Goal: Task Accomplishment & Management: Manage account settings

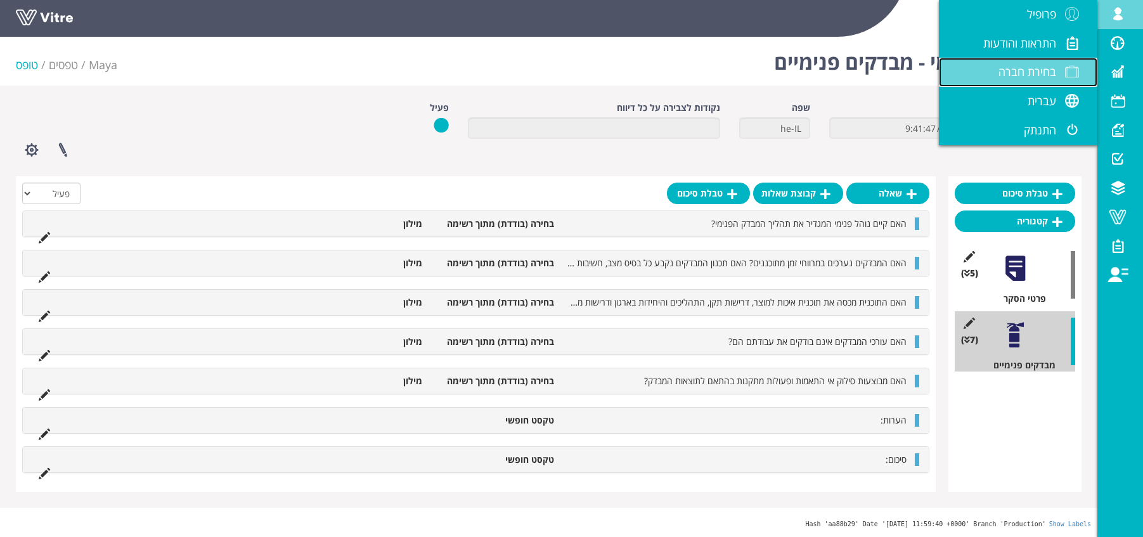
click at [1036, 74] on span "בחירת חברה" at bounding box center [1027, 71] width 58 height 15
click at [1018, 72] on span "בחירת חברה" at bounding box center [1027, 71] width 58 height 15
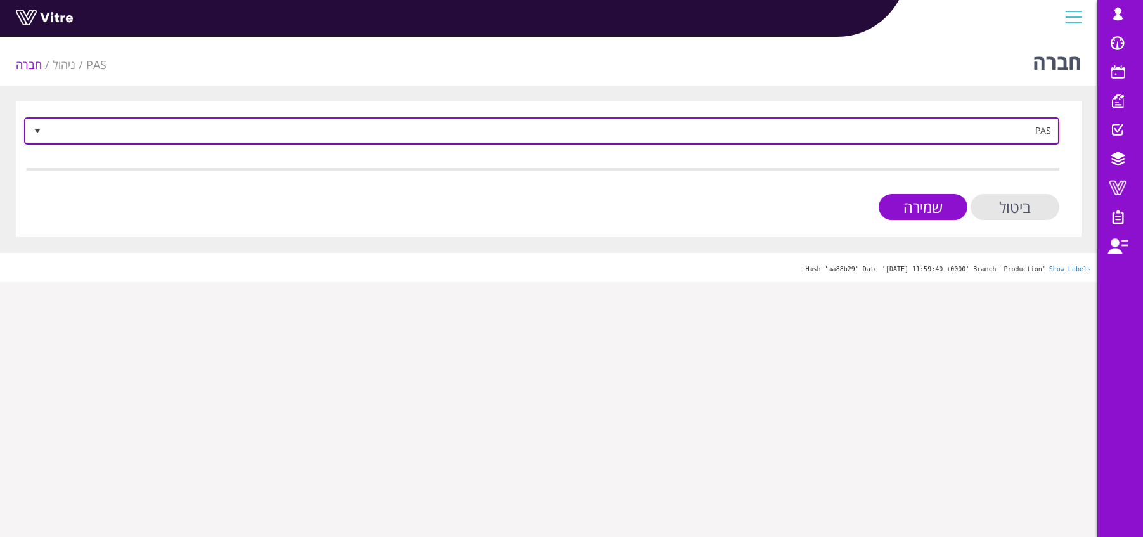
click at [1022, 134] on span "PAS" at bounding box center [553, 130] width 1010 height 23
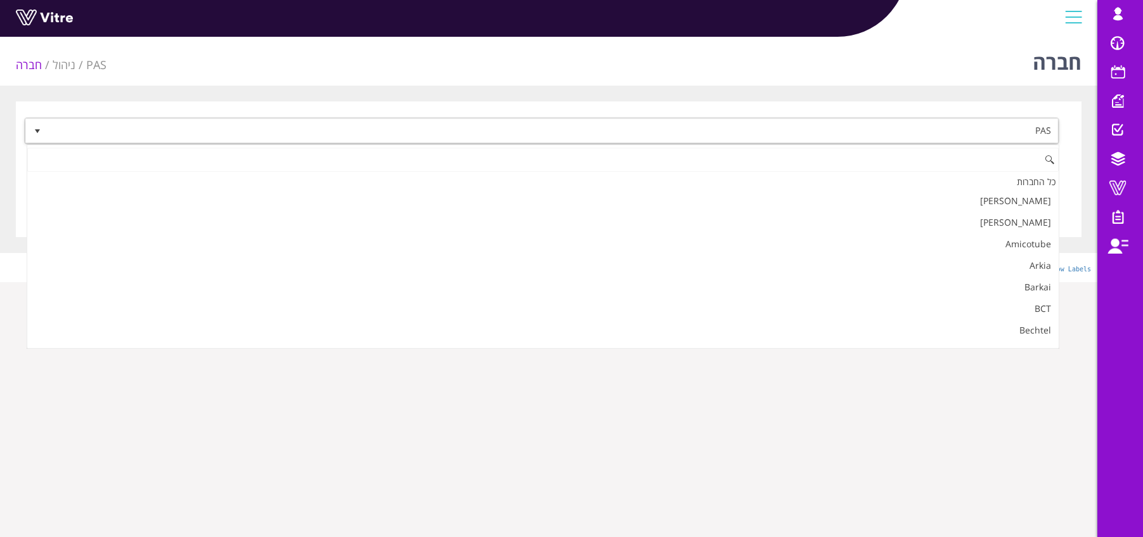
scroll to position [1159, 0]
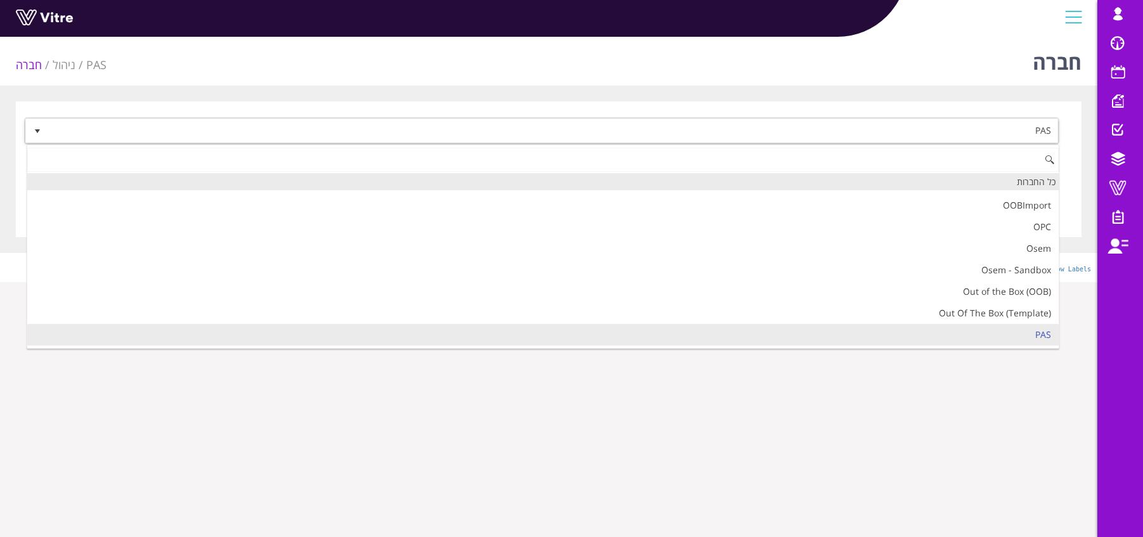
click at [1013, 184] on div "כל החברות" at bounding box center [542, 181] width 1031 height 17
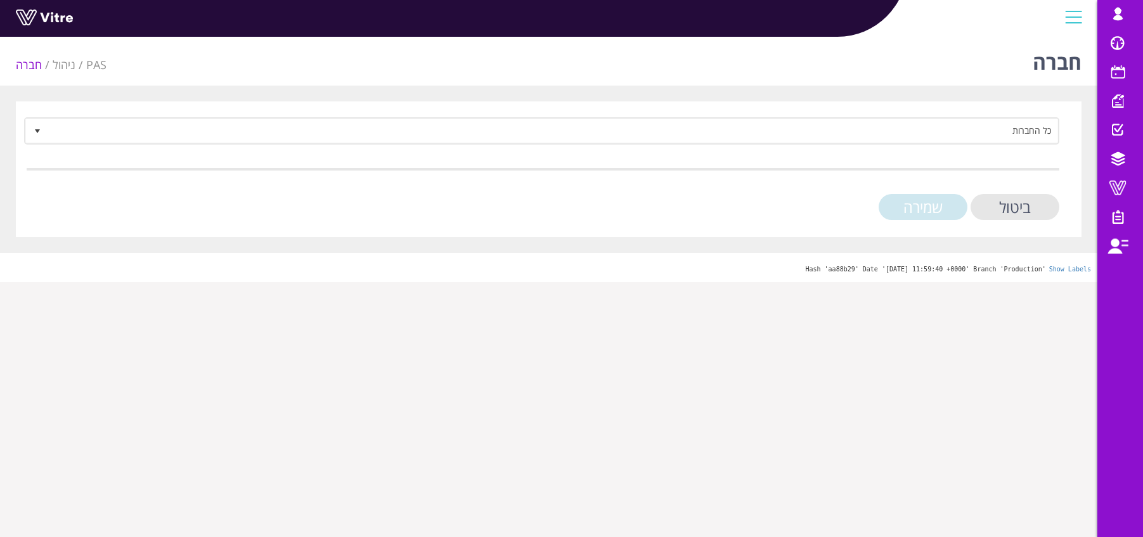
click at [910, 205] on input "שמירה" at bounding box center [923, 207] width 89 height 26
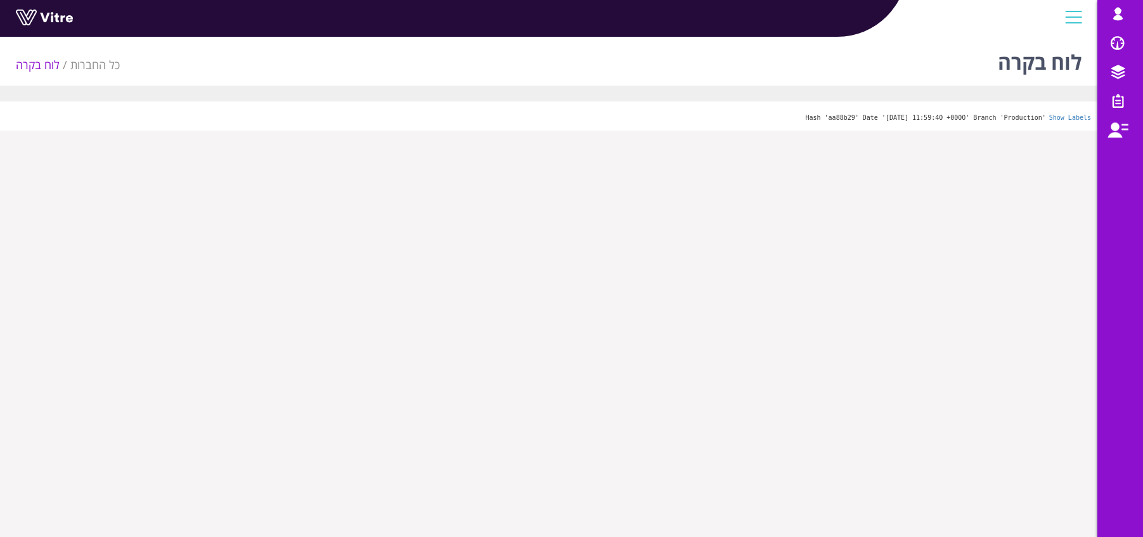
click at [849, 60] on div "לוח בקרה כל החברות לוח בקרה" at bounding box center [548, 59] width 1097 height 54
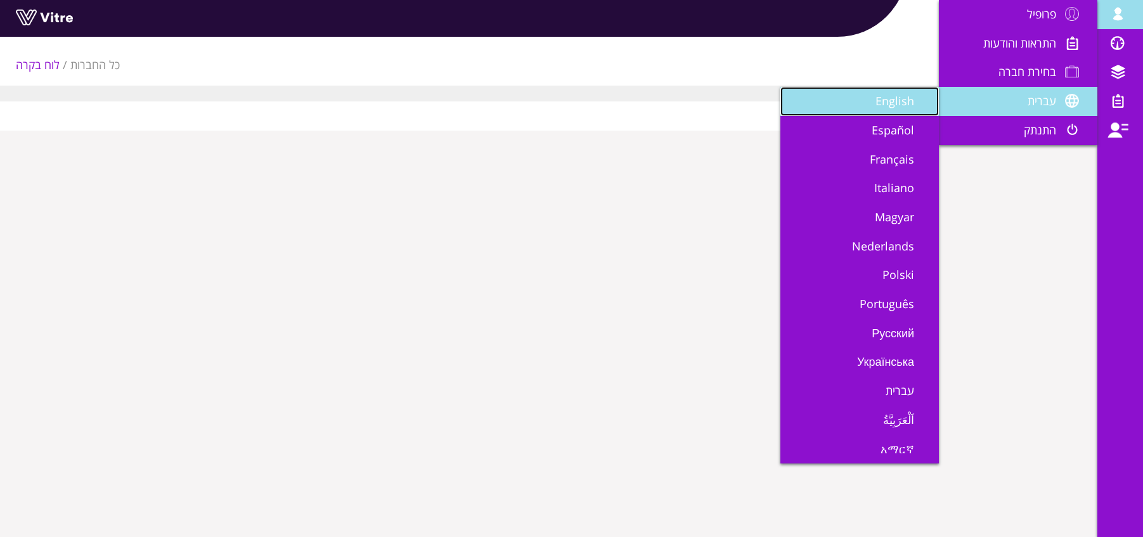
click at [875, 101] on span "English" at bounding box center [902, 100] width 54 height 15
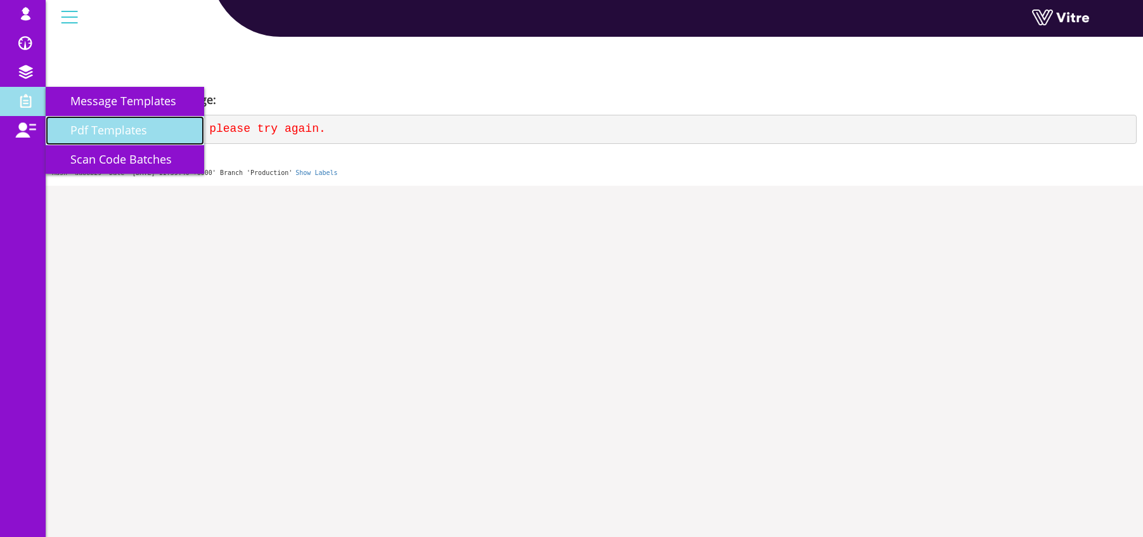
click at [89, 135] on span "Pdf Templates" at bounding box center [101, 129] width 92 height 15
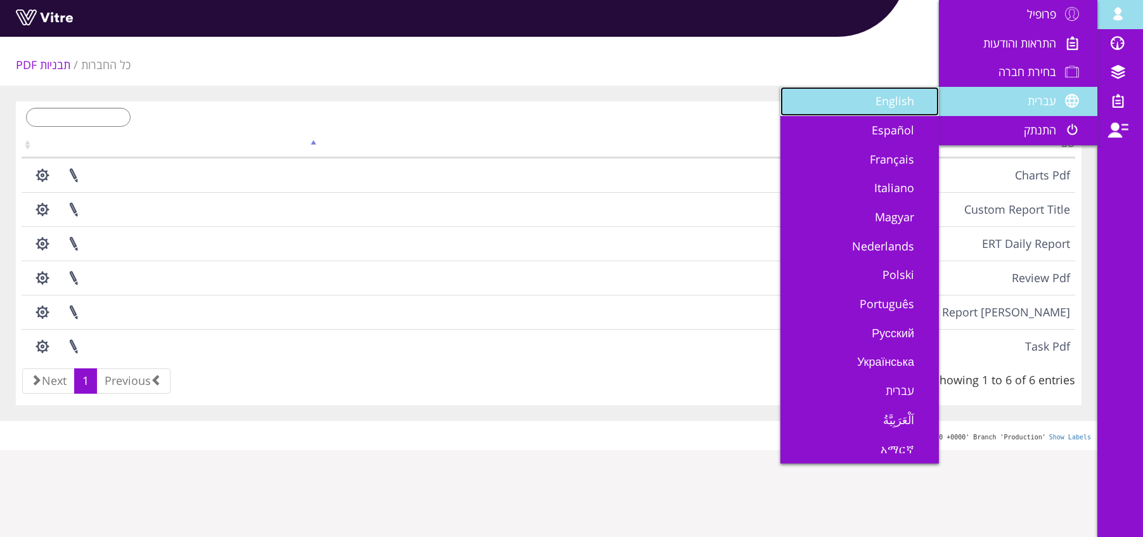
click at [900, 112] on link "English" at bounding box center [859, 101] width 158 height 29
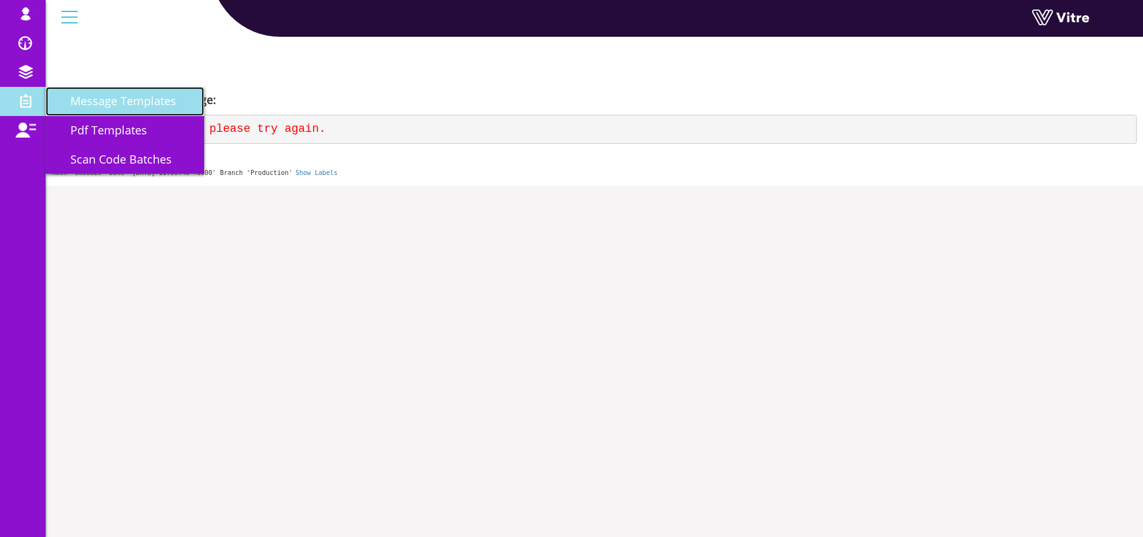
click at [130, 103] on span "Message Templates" at bounding box center [115, 100] width 121 height 15
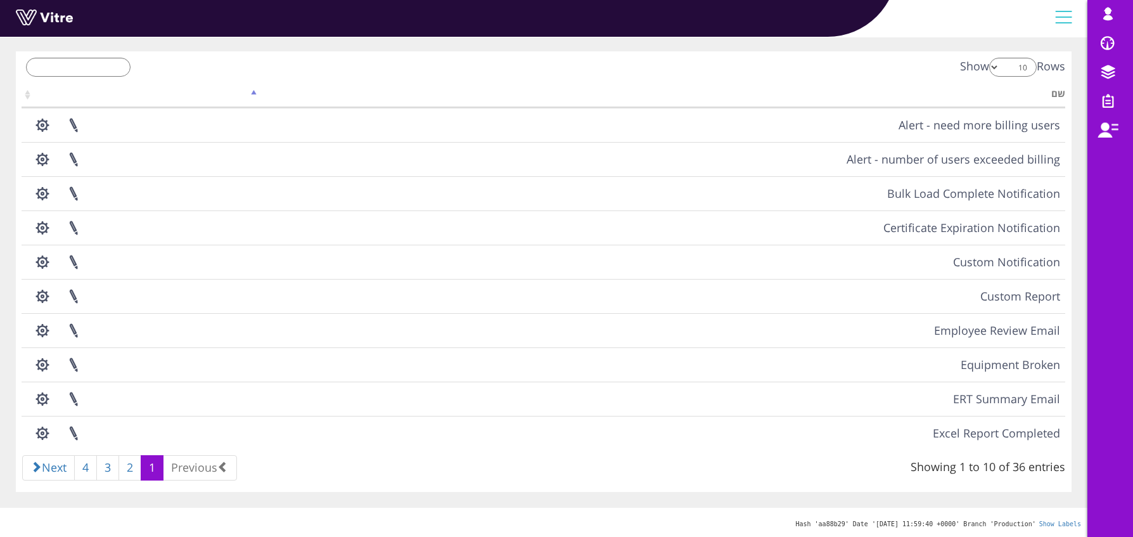
scroll to position [48, 0]
click at [93, 71] on input "search" at bounding box center [78, 69] width 105 height 19
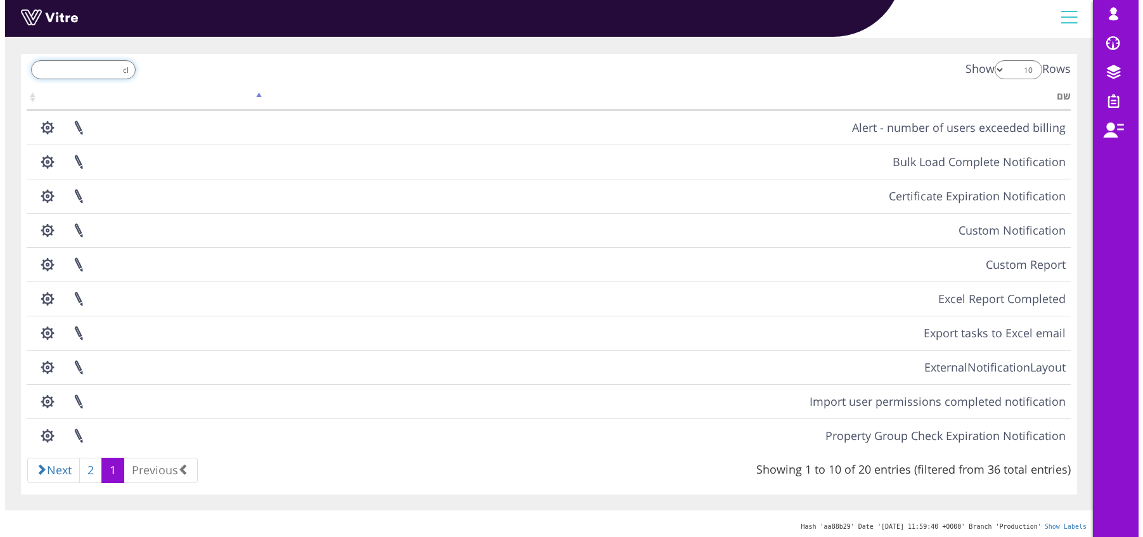
scroll to position [0, 0]
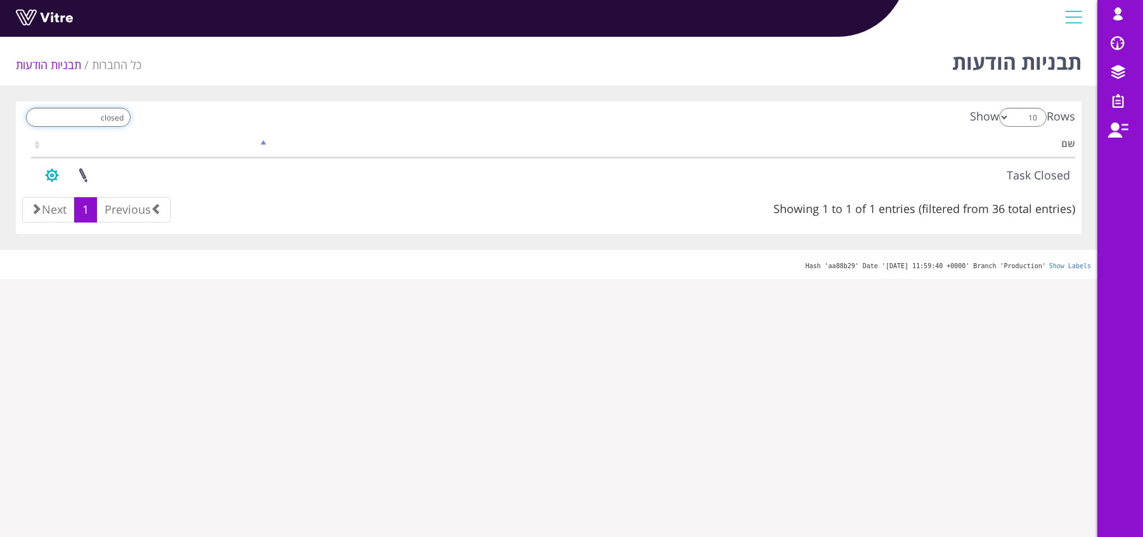
type input "closed"
click at [53, 174] on button "button" at bounding box center [52, 175] width 32 height 34
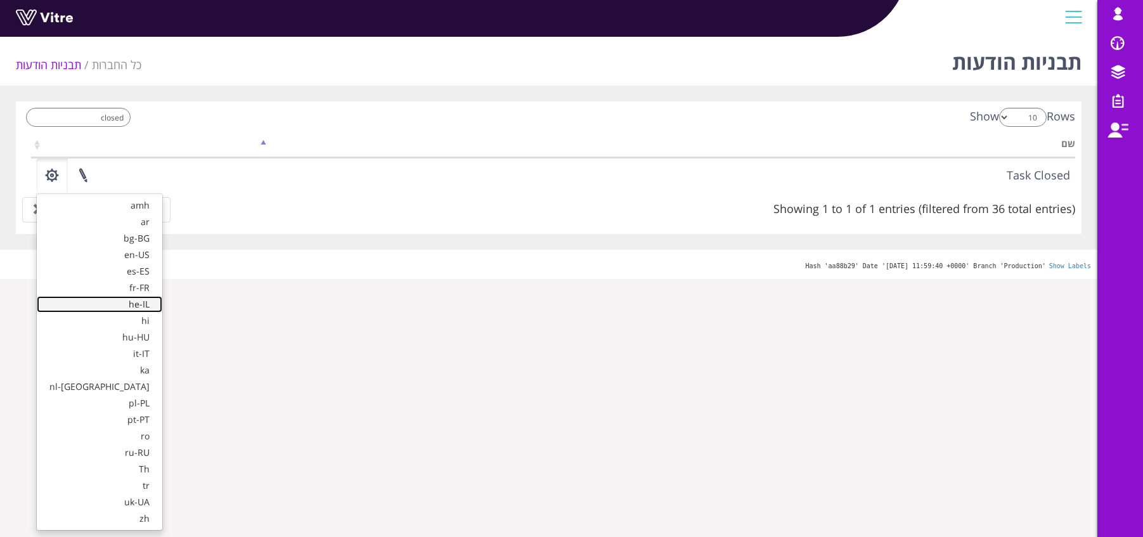
click at [57, 304] on link "he-IL" at bounding box center [100, 304] width 126 height 16
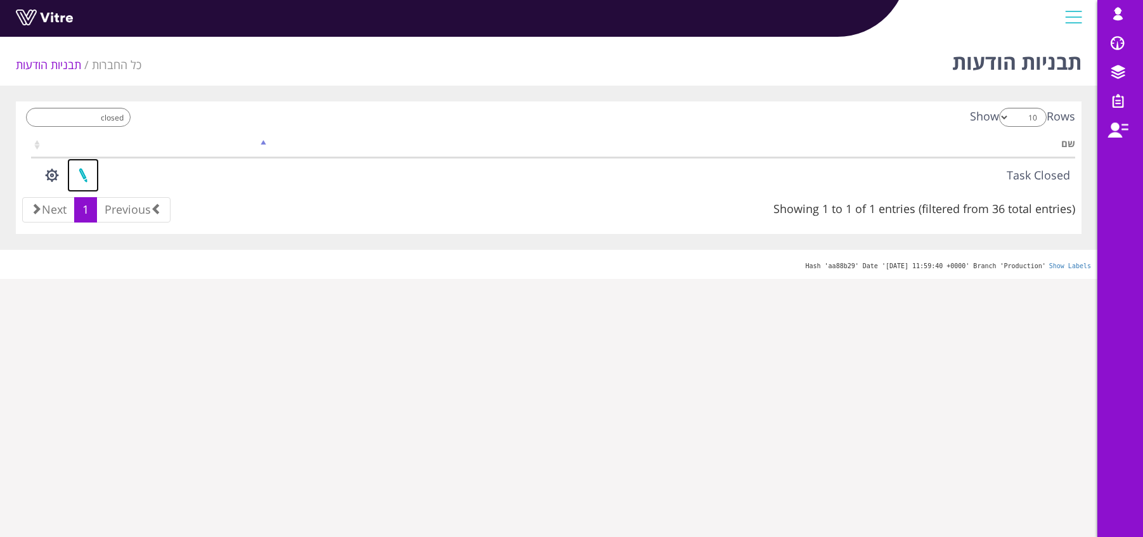
click at [83, 175] on link at bounding box center [83, 175] width 32 height 34
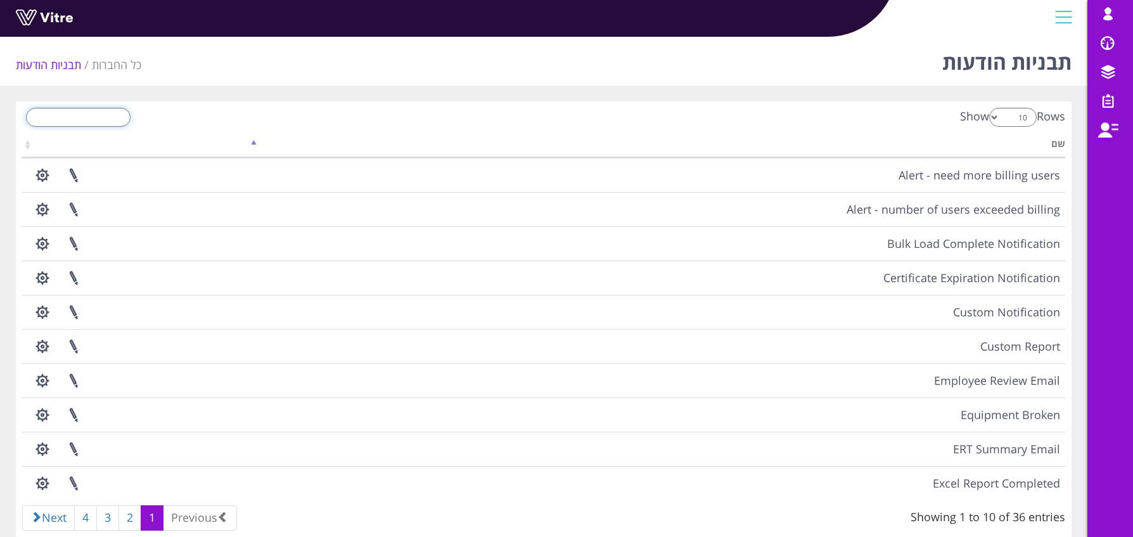
click at [96, 119] on input "search" at bounding box center [78, 117] width 105 height 19
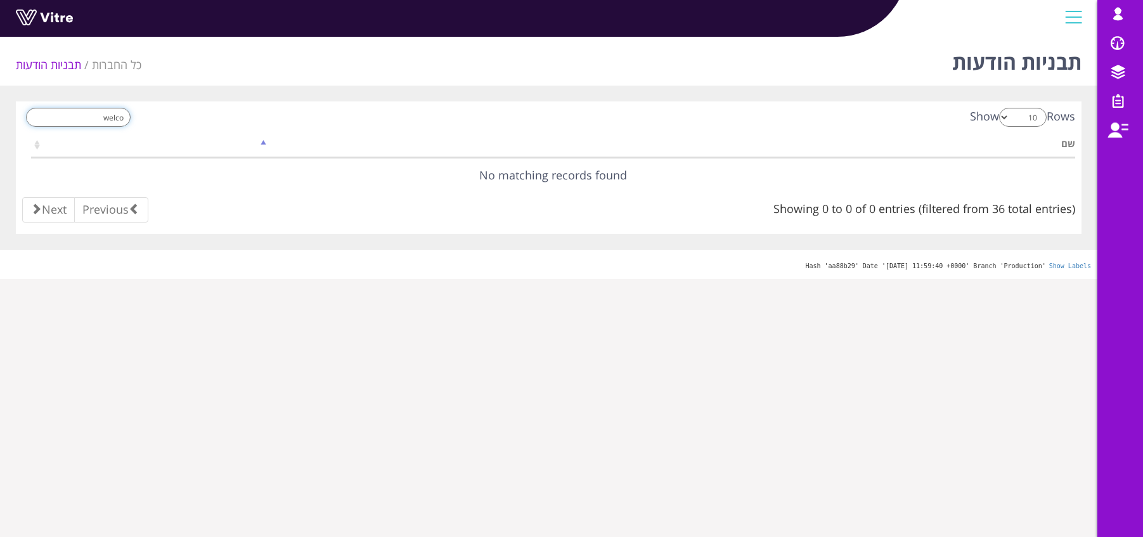
click at [108, 120] on input "welco" at bounding box center [78, 117] width 105 height 19
type input "w"
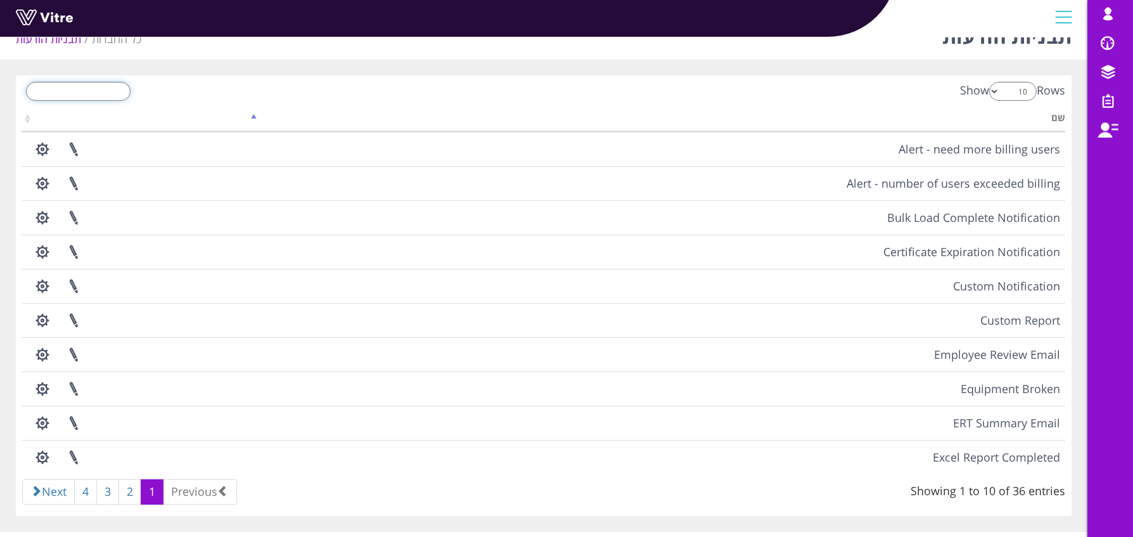
scroll to position [50, 0]
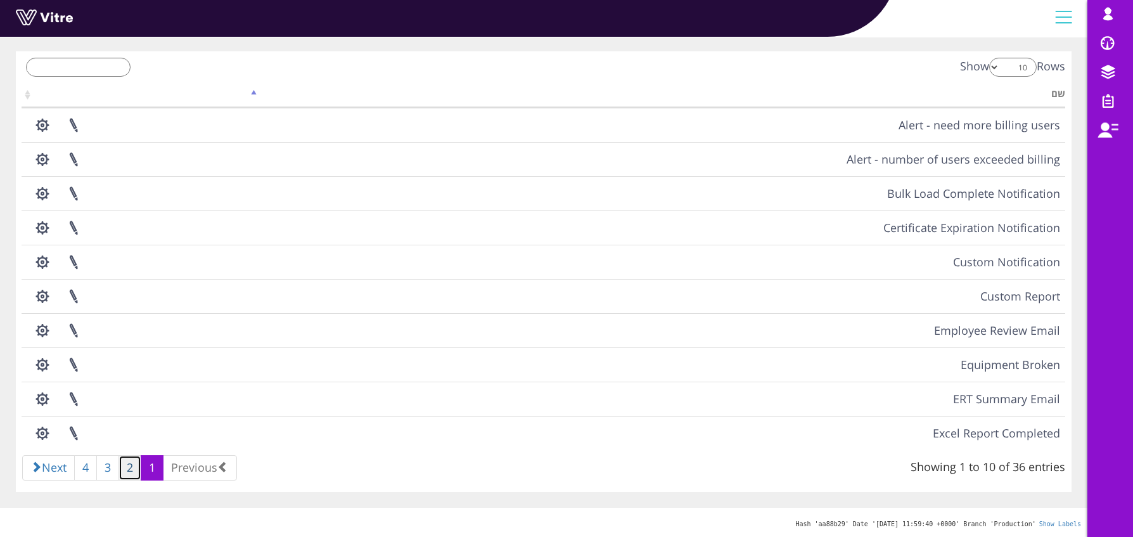
click at [127, 471] on link "2" at bounding box center [130, 467] width 23 height 25
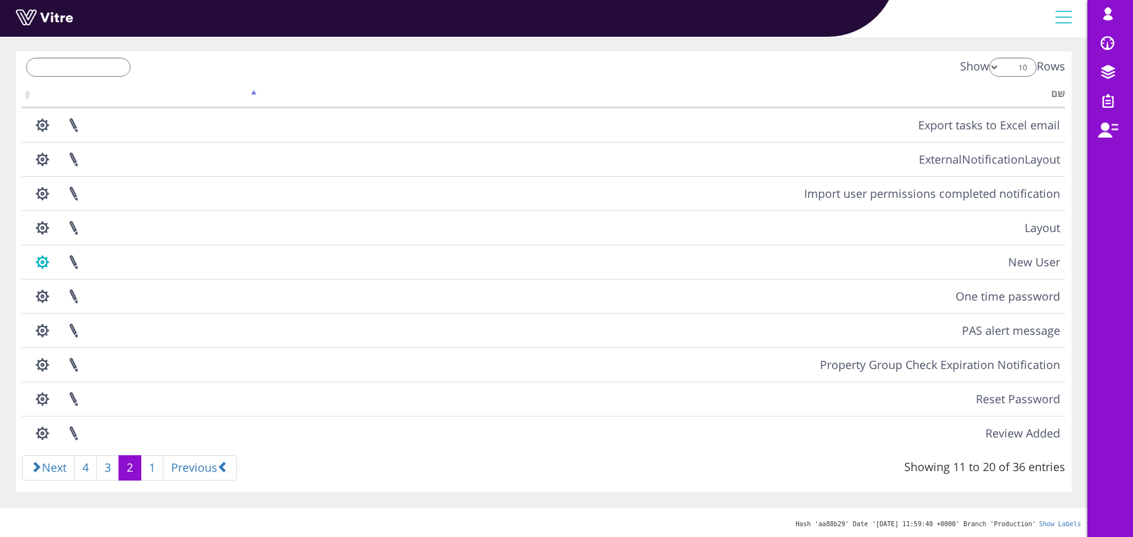
click at [42, 262] on button "button" at bounding box center [43, 262] width 32 height 34
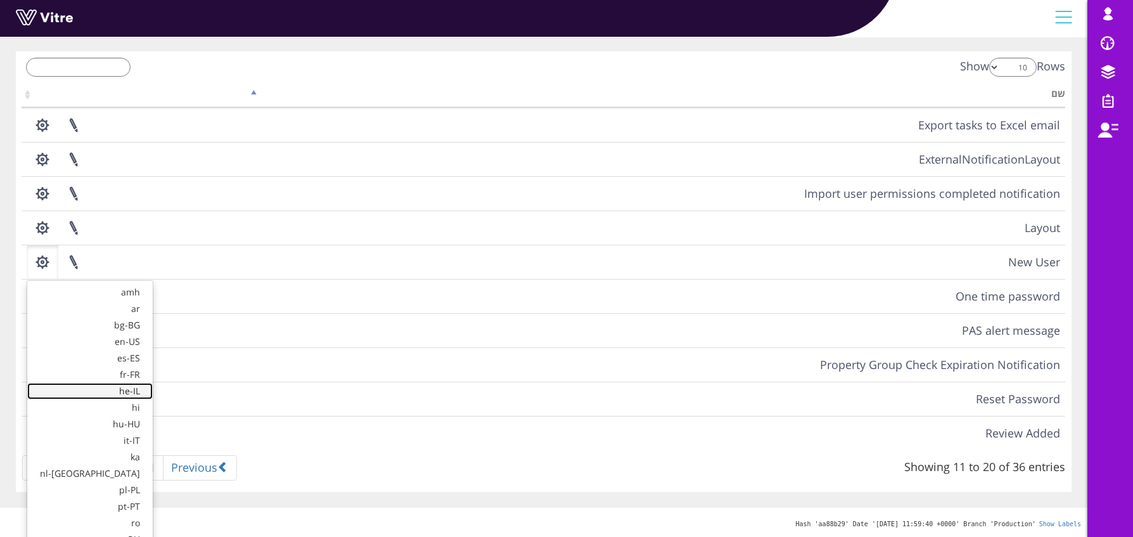
click at [69, 397] on link "he-IL" at bounding box center [90, 391] width 126 height 16
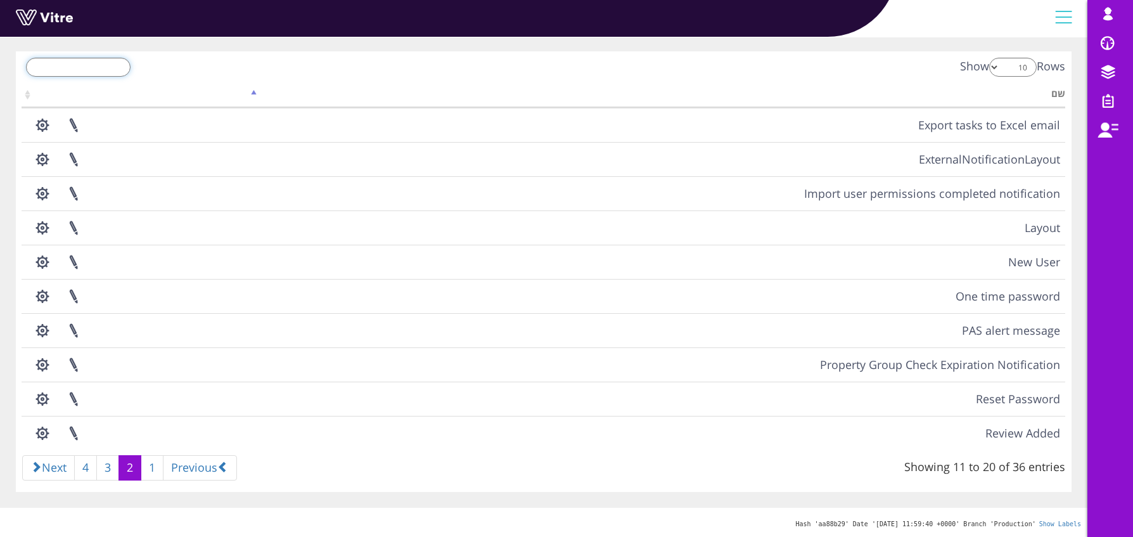
click at [67, 65] on input "search" at bounding box center [78, 67] width 105 height 19
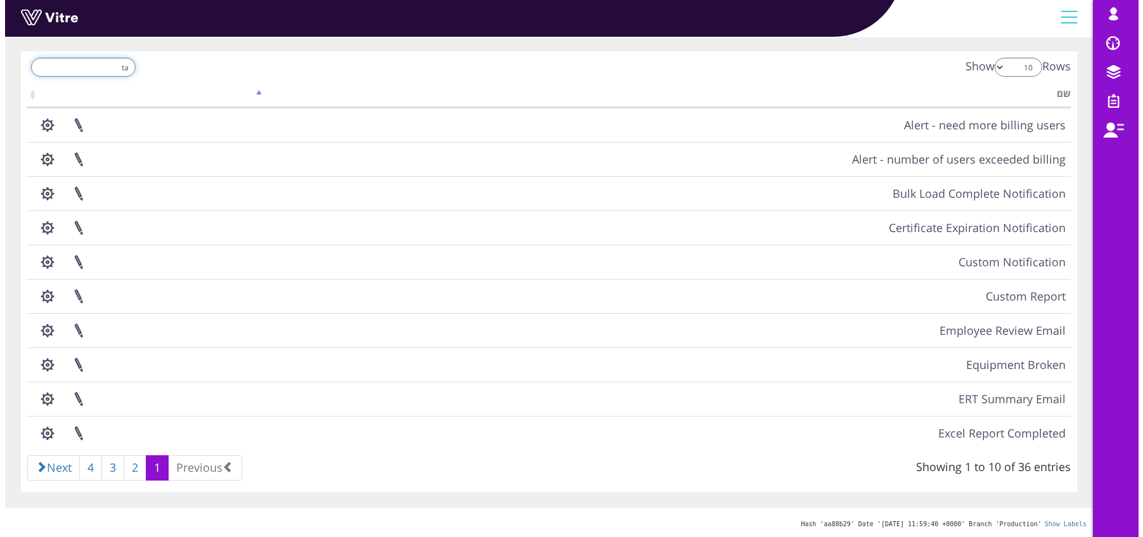
scroll to position [0, 0]
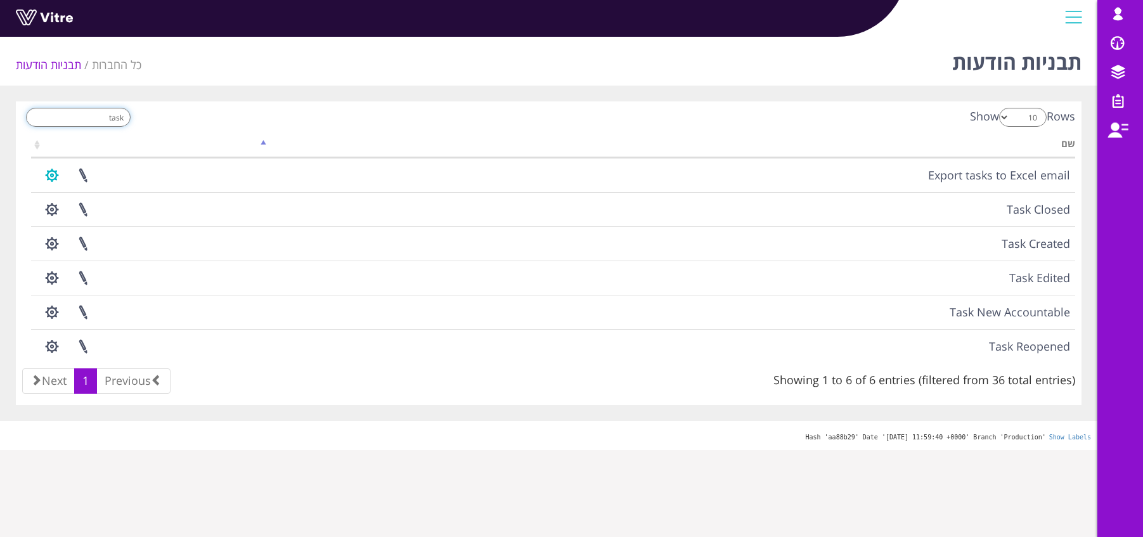
type input "task"
click at [44, 179] on button "button" at bounding box center [52, 175] width 32 height 34
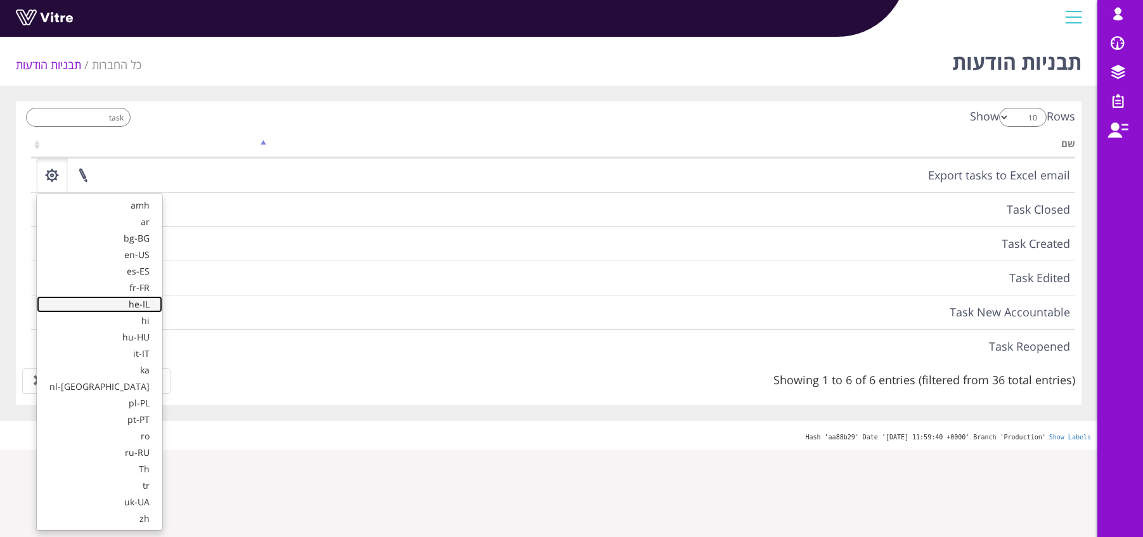
click at [69, 300] on link "he-IL" at bounding box center [100, 304] width 126 height 16
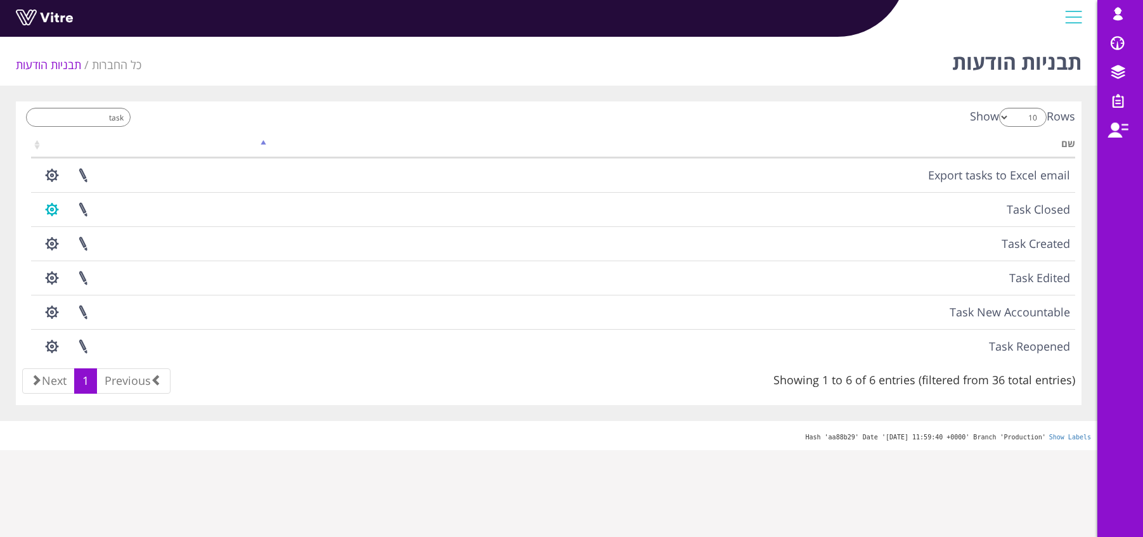
click at [52, 214] on button "button" at bounding box center [52, 210] width 32 height 34
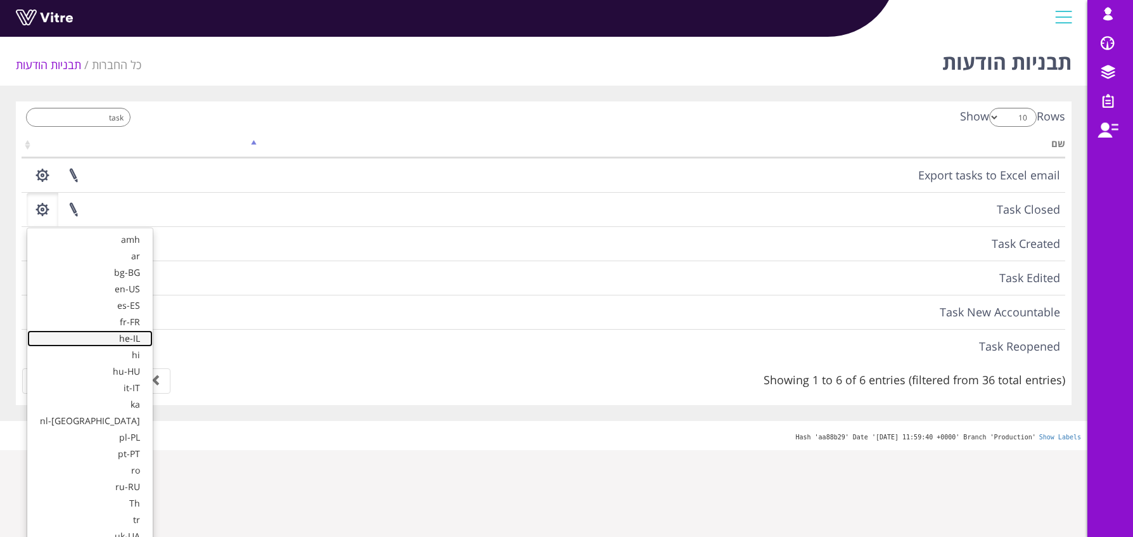
click at [67, 342] on link "he-IL" at bounding box center [90, 338] width 126 height 16
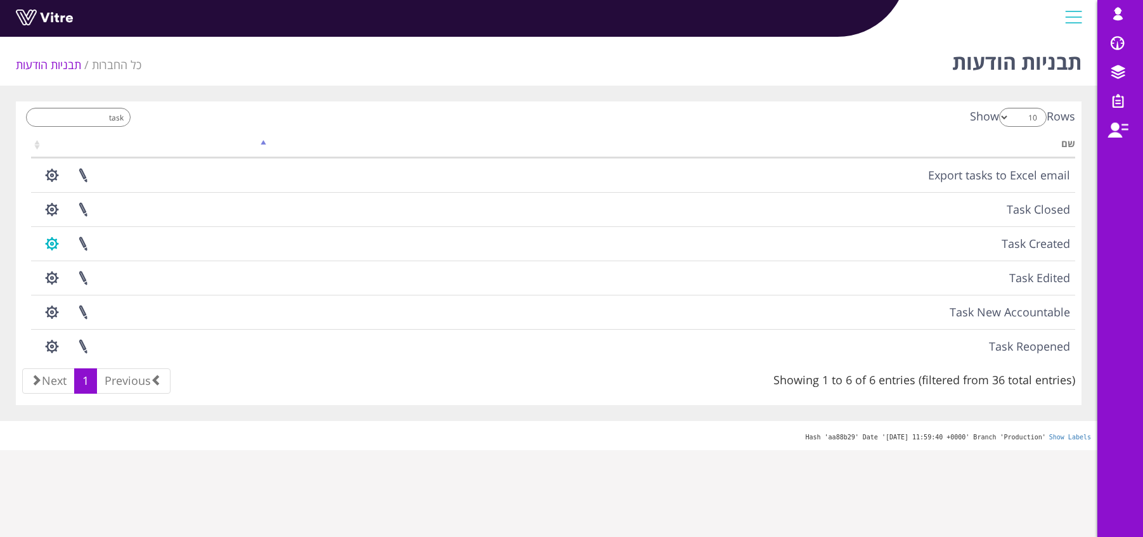
click at [49, 243] on button "button" at bounding box center [52, 244] width 32 height 34
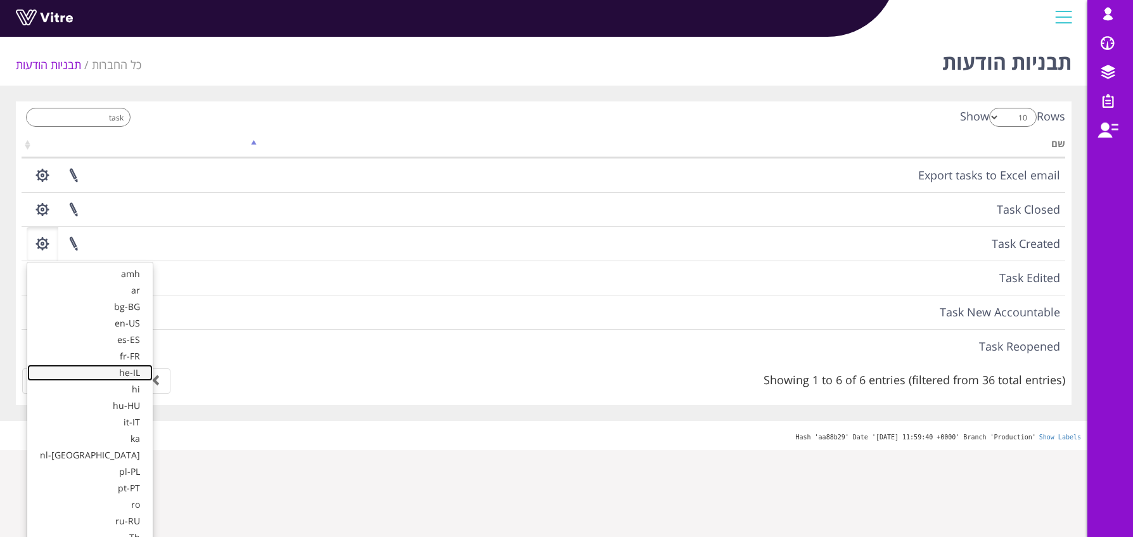
click at [41, 373] on link "he-IL" at bounding box center [90, 372] width 126 height 16
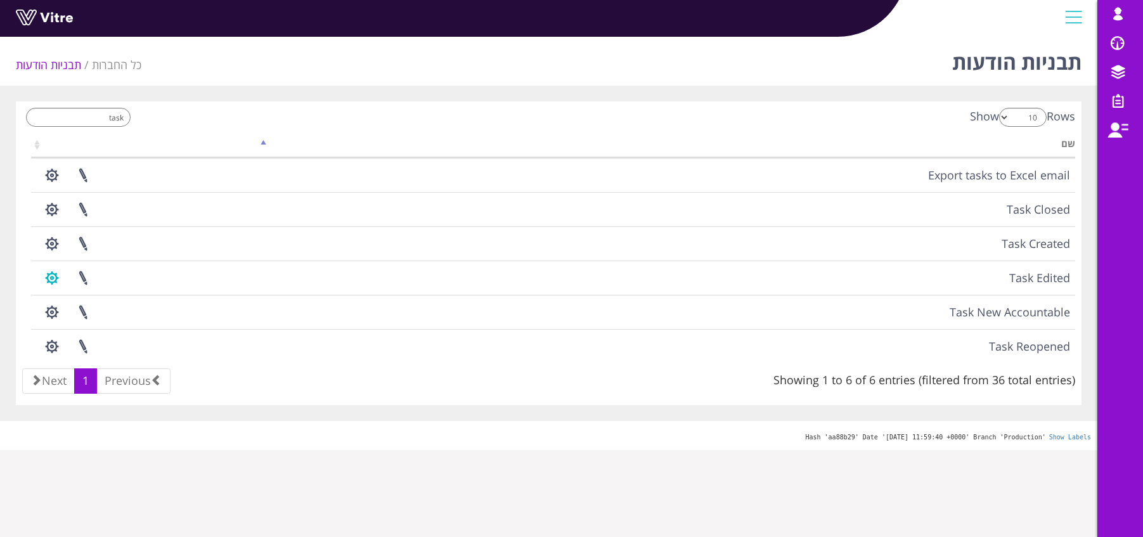
click at [53, 279] on button "button" at bounding box center [52, 278] width 32 height 34
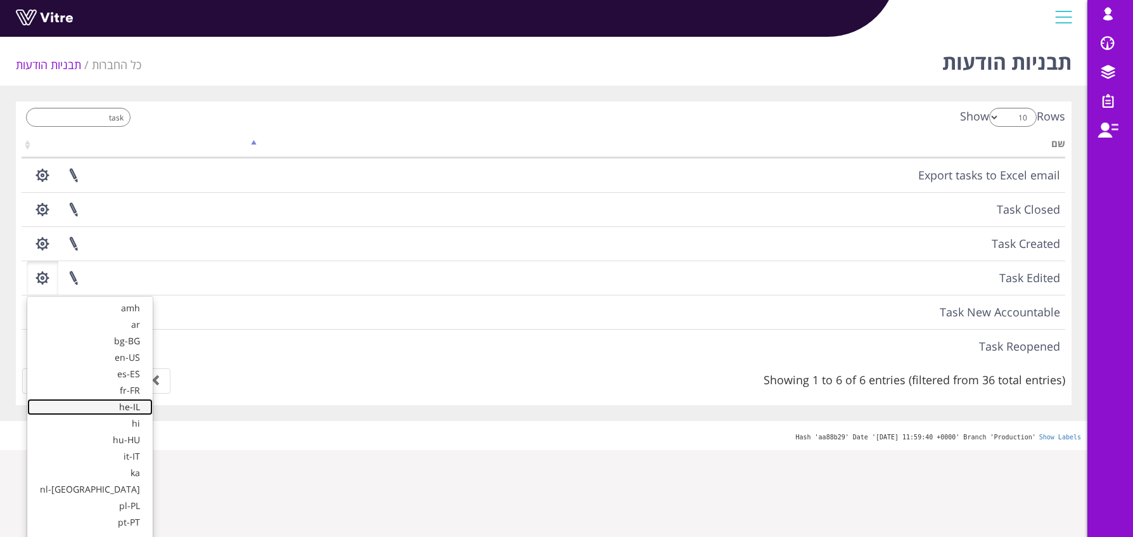
click at [81, 403] on link "he-IL" at bounding box center [90, 407] width 126 height 16
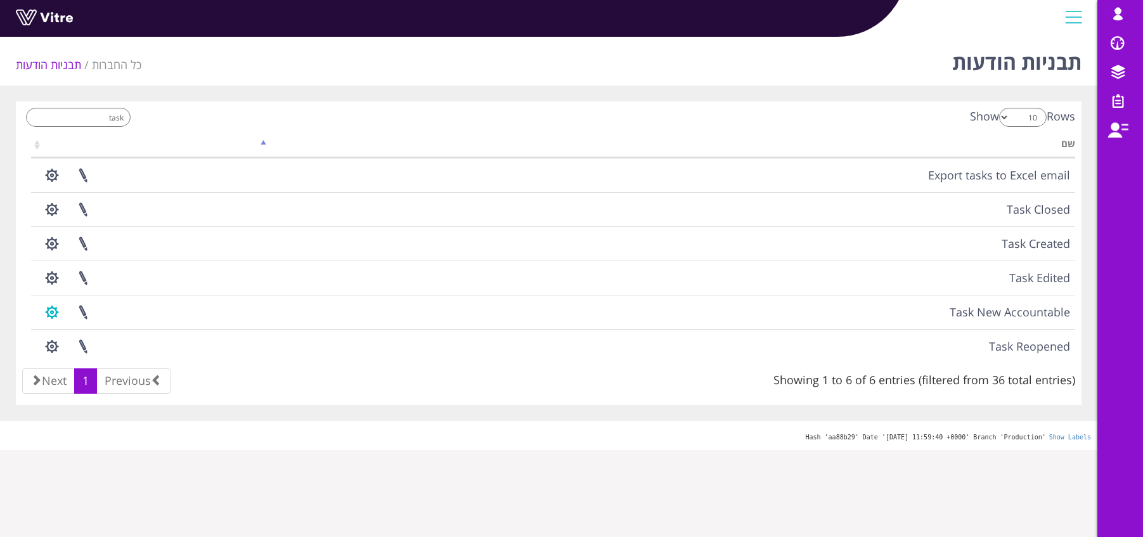
click at [56, 312] on button "button" at bounding box center [52, 312] width 32 height 34
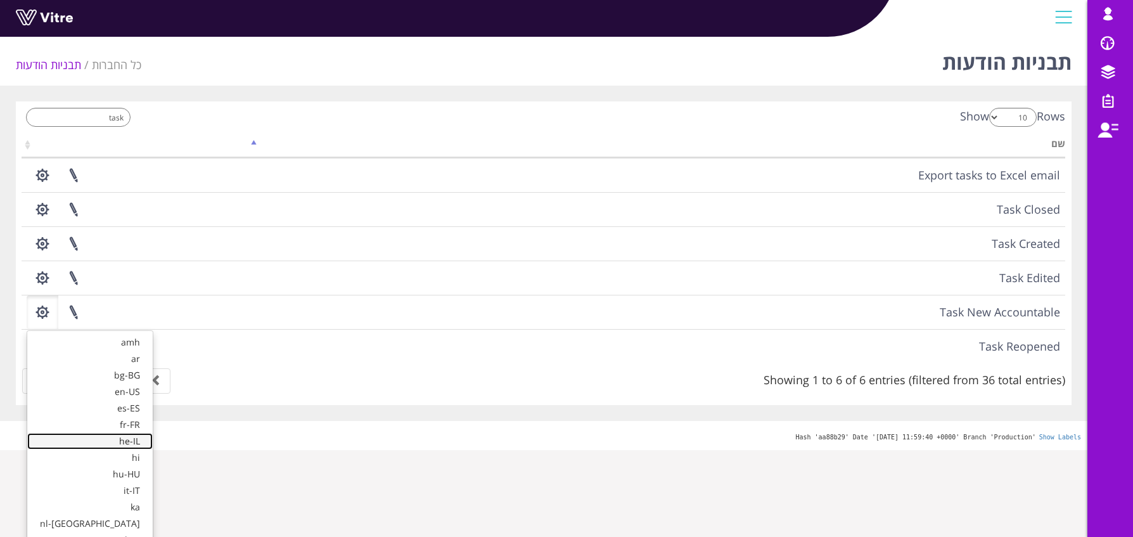
click at [84, 437] on link "he-IL" at bounding box center [90, 441] width 126 height 16
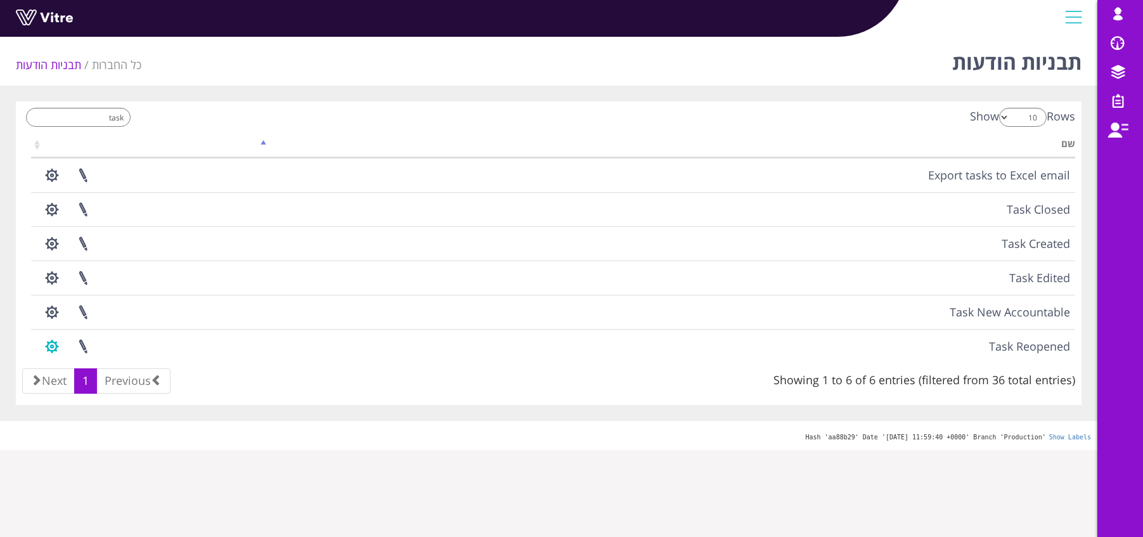
click at [56, 348] on button "button" at bounding box center [52, 347] width 32 height 34
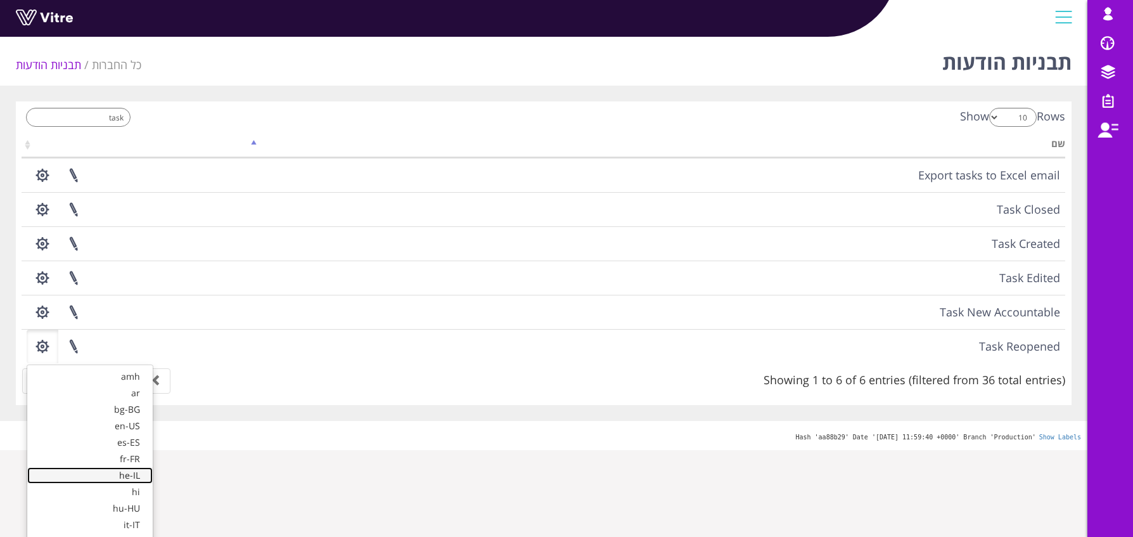
click at [76, 475] on link "he-IL" at bounding box center [90, 475] width 126 height 16
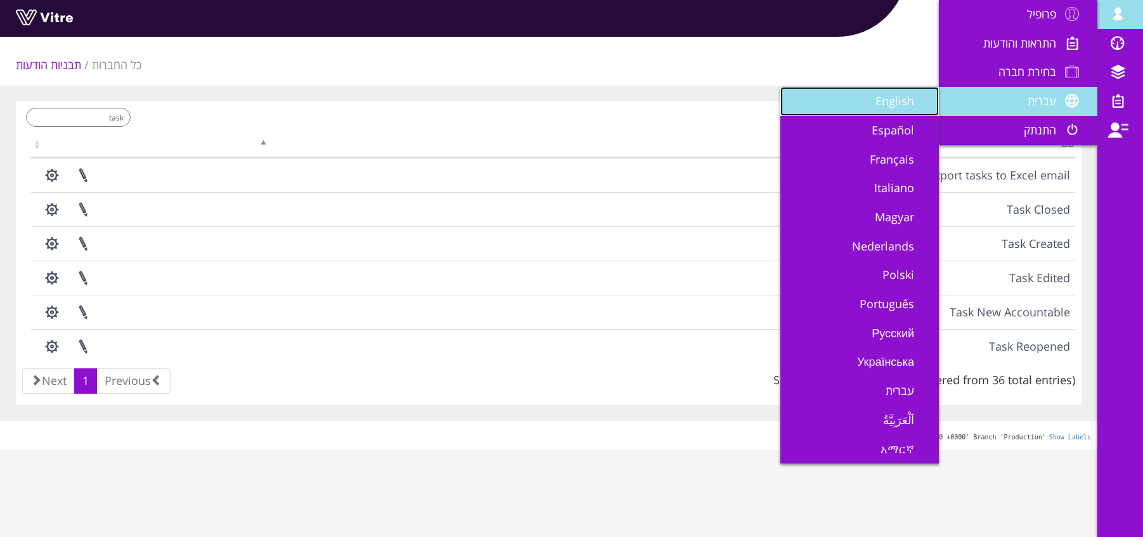
click at [865, 103] on link "English" at bounding box center [859, 101] width 158 height 29
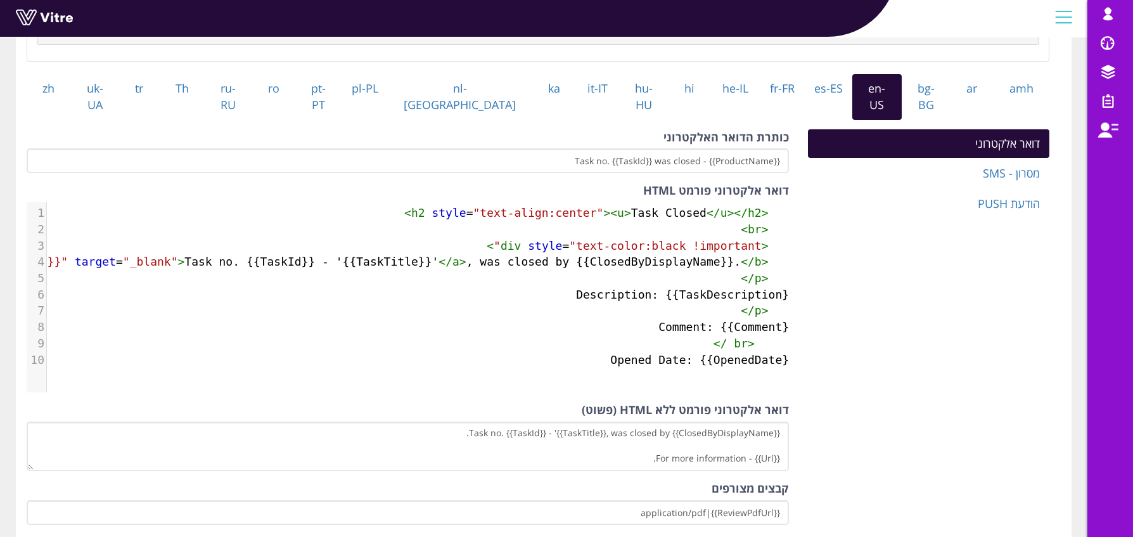
scroll to position [394, 0]
click at [905, 347] on div "דואר אלקטרוני מסרון - SMS הודעת PUSH כותרת הדואר האלקטרוני {{ProductName}} - Ta…" at bounding box center [538, 331] width 1042 height 405
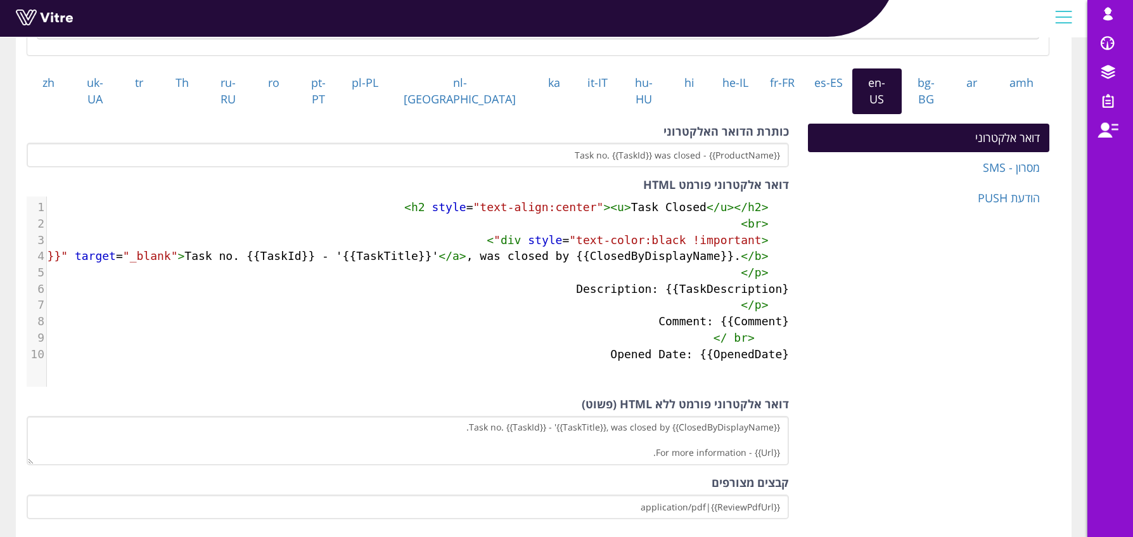
scroll to position [6, 0]
type textarea "{{Task"
drag, startPoint x: 950, startPoint y: 292, endPoint x: 887, endPoint y: 283, distance: 63.4
click at [950, 292] on div "דואר אלקטרוני מסרון - SMS הודעת PUSH כותרת הדואר האלקטרוני {{ProductName}} - Ta…" at bounding box center [538, 326] width 1042 height 405
type textarea "{{TaskTitle}}"
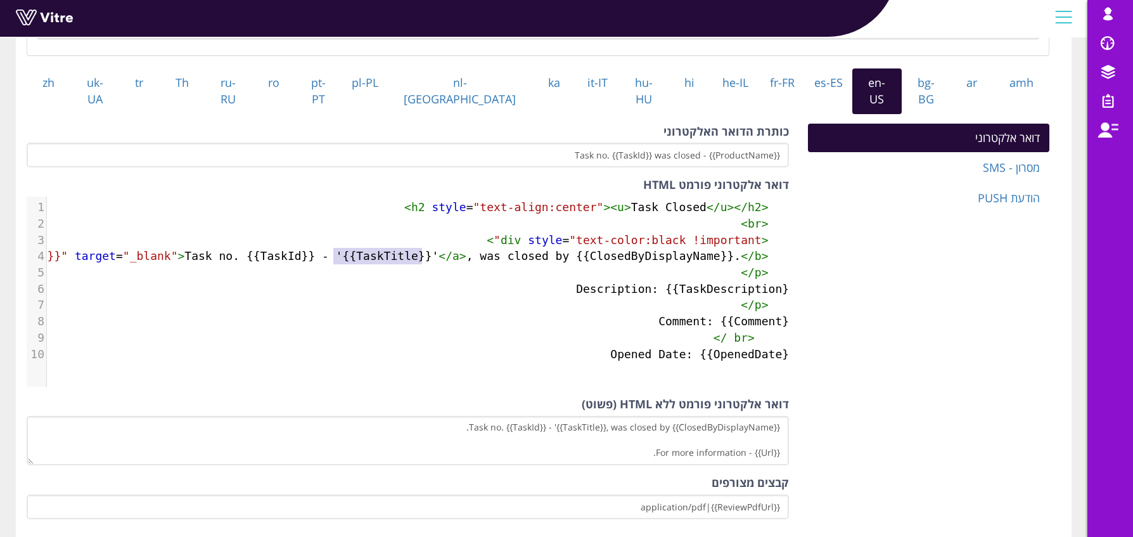
drag, startPoint x: 421, startPoint y: 250, endPoint x: 335, endPoint y: 254, distance: 86.3
click at [335, 254] on span "< b >< a href = "{{Url}}" target = "_blank" > Task no. {{TaskId}} - '{{TaskTitl…" at bounding box center [363, 255] width 866 height 13
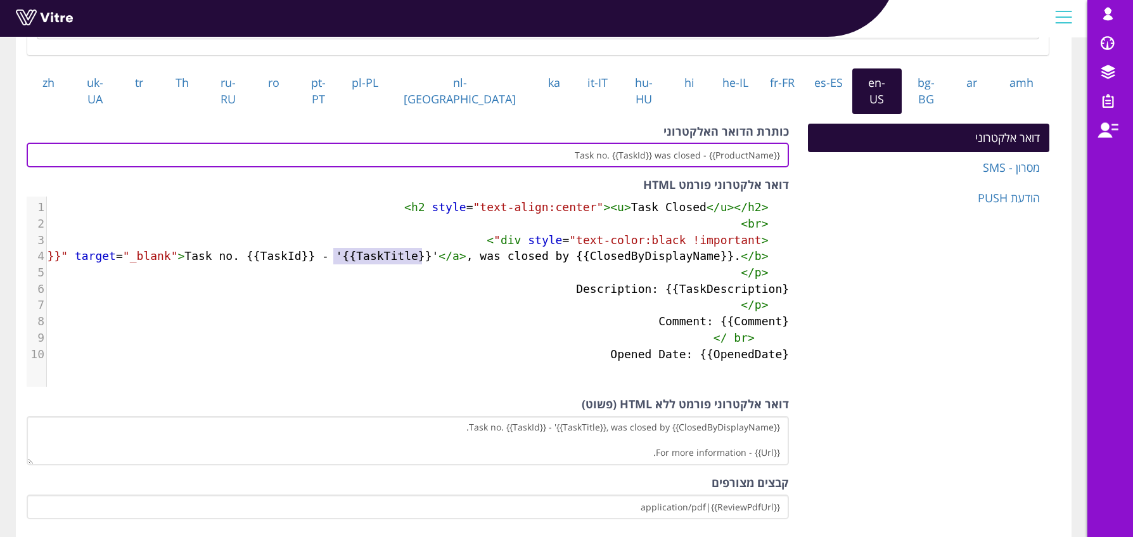
click at [655, 150] on input "{{ProductName}} - Task no. {{TaskId}} was closed" at bounding box center [408, 155] width 763 height 25
paste input "{{TaskTitle}}"
drag, startPoint x: 600, startPoint y: 153, endPoint x: 655, endPoint y: 153, distance: 55.8
click at [655, 153] on input "{{ProductName}} - Task no. {{TaskId}} - {{TaskTitle}} was closed" at bounding box center [408, 155] width 763 height 25
type input "{{ProductName}} - Task no. {{TaskId}} was closed"
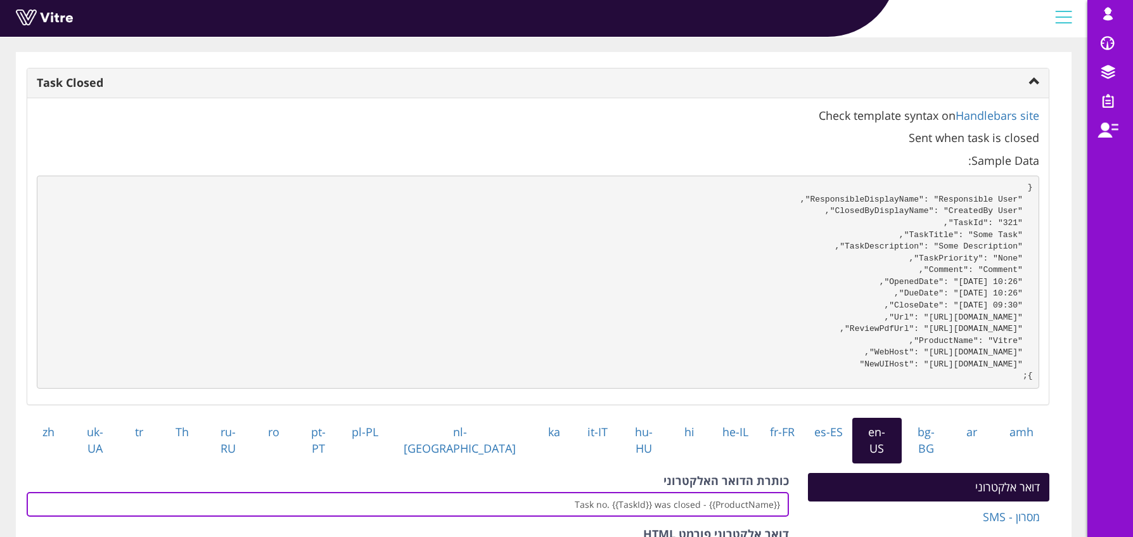
scroll to position [0, 0]
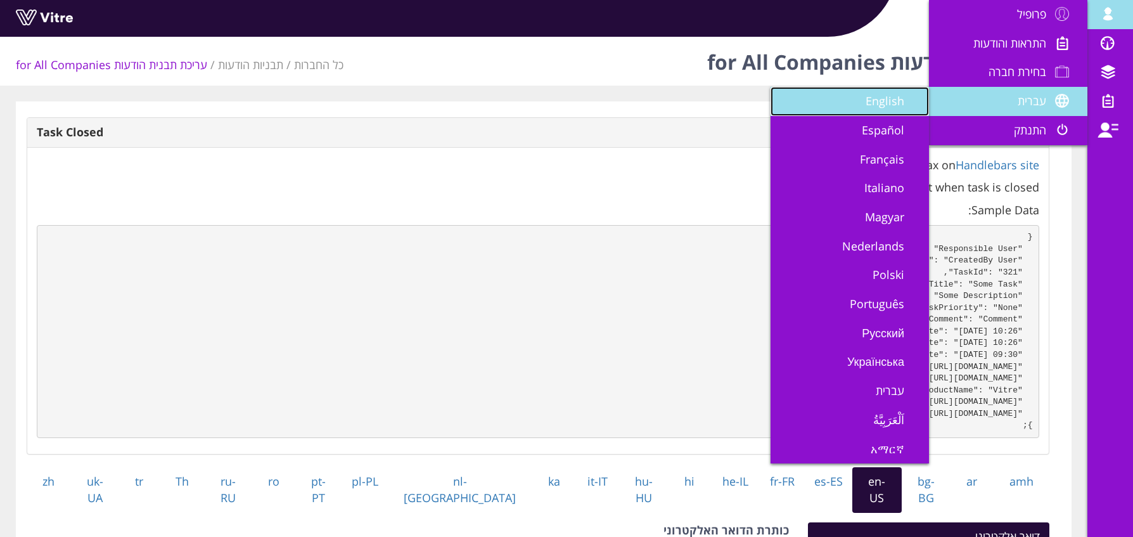
click at [888, 108] on span "English" at bounding box center [893, 100] width 54 height 15
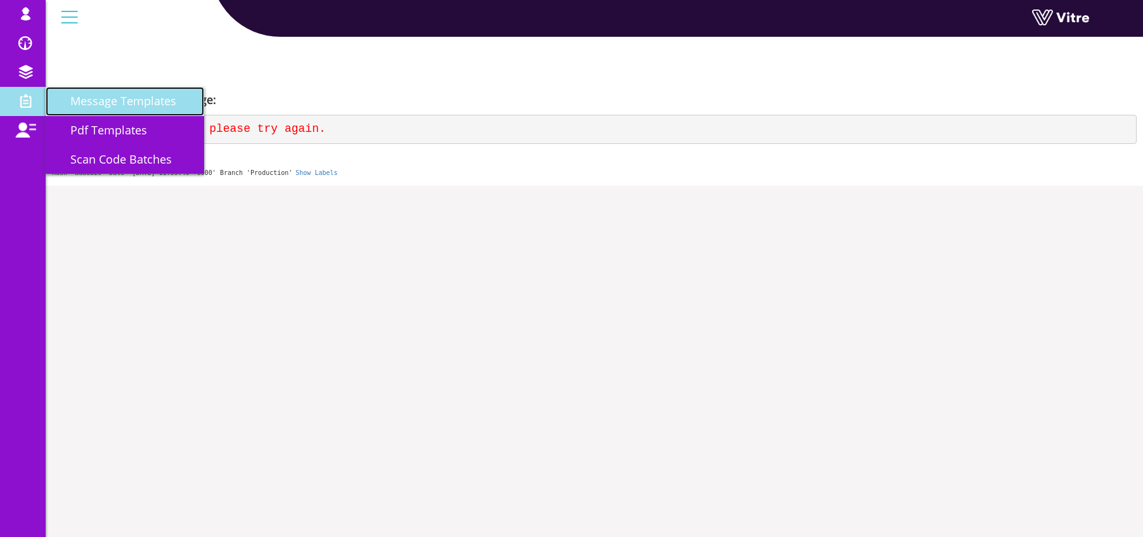
click at [94, 107] on span "Message Templates" at bounding box center [115, 100] width 121 height 15
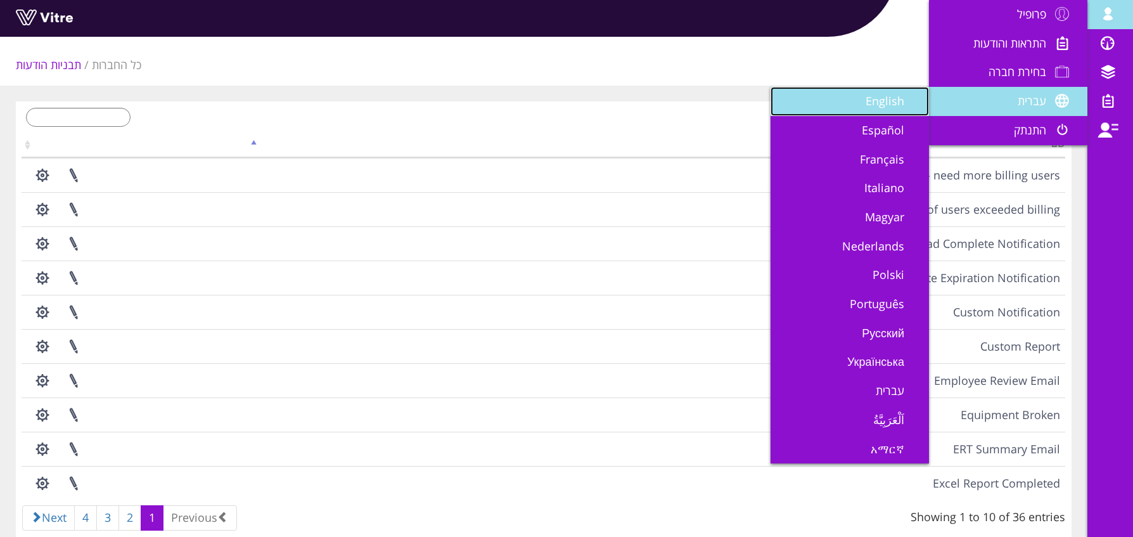
click at [877, 102] on span "English" at bounding box center [893, 100] width 54 height 15
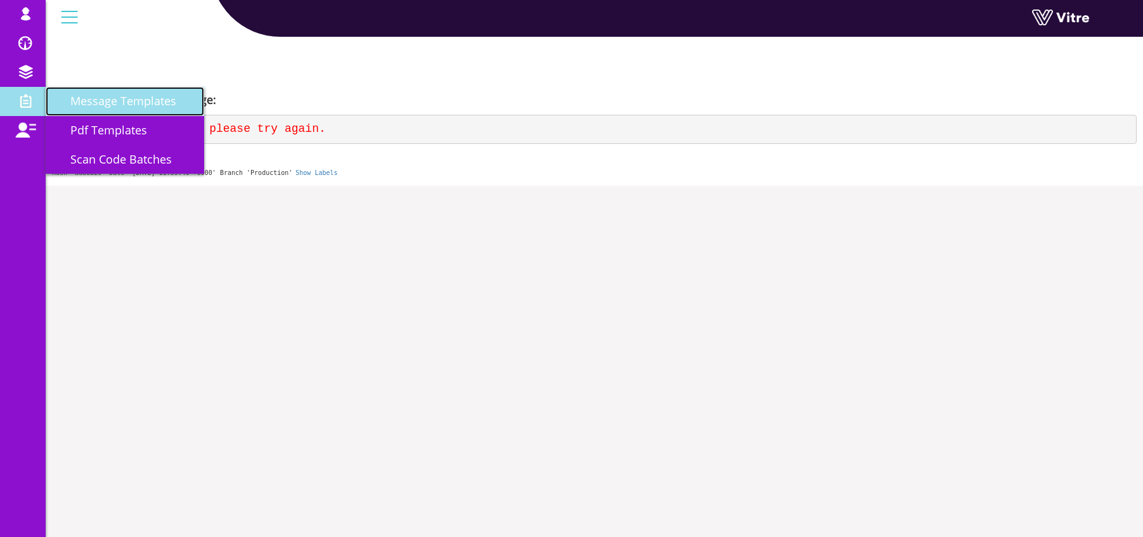
click at [153, 101] on span "Message Templates" at bounding box center [115, 100] width 121 height 15
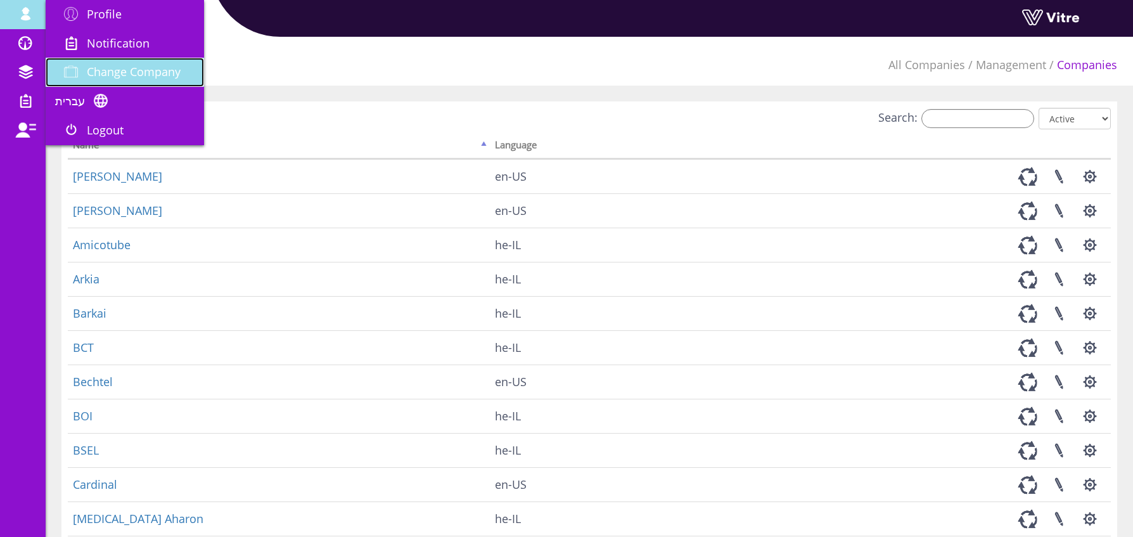
click at [108, 68] on span "Change Company" at bounding box center [134, 71] width 94 height 15
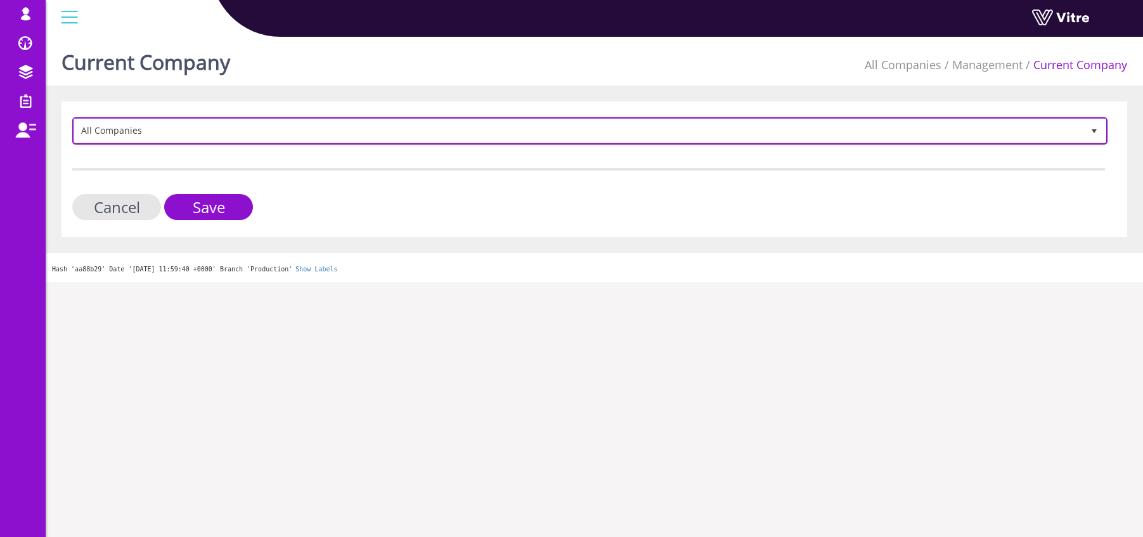
click at [134, 136] on span "All Companies" at bounding box center [578, 130] width 1008 height 23
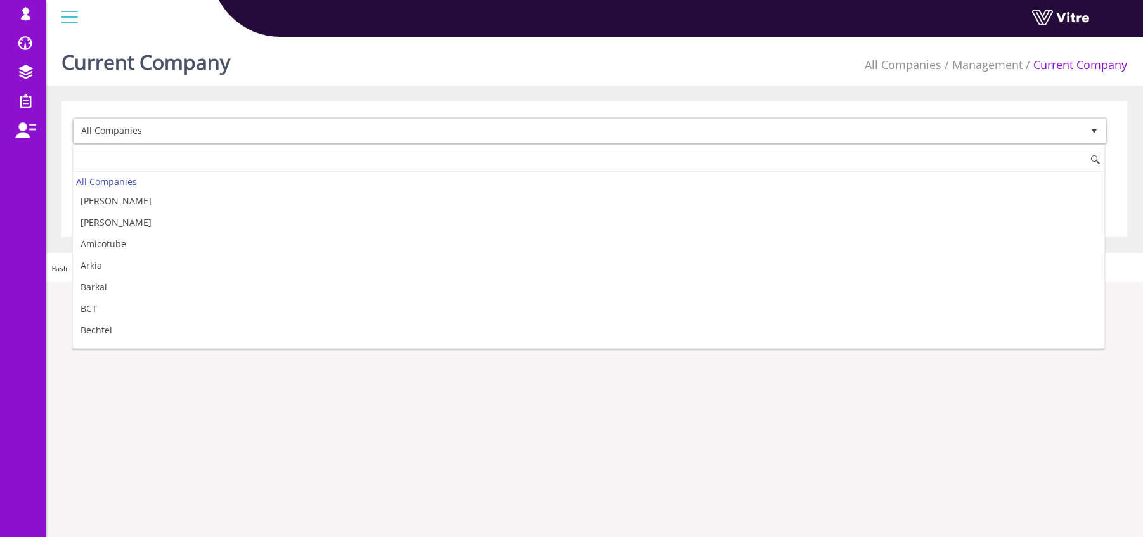
click at [288, 77] on div "Current Company All Companies Management Current Company" at bounding box center [594, 59] width 1097 height 54
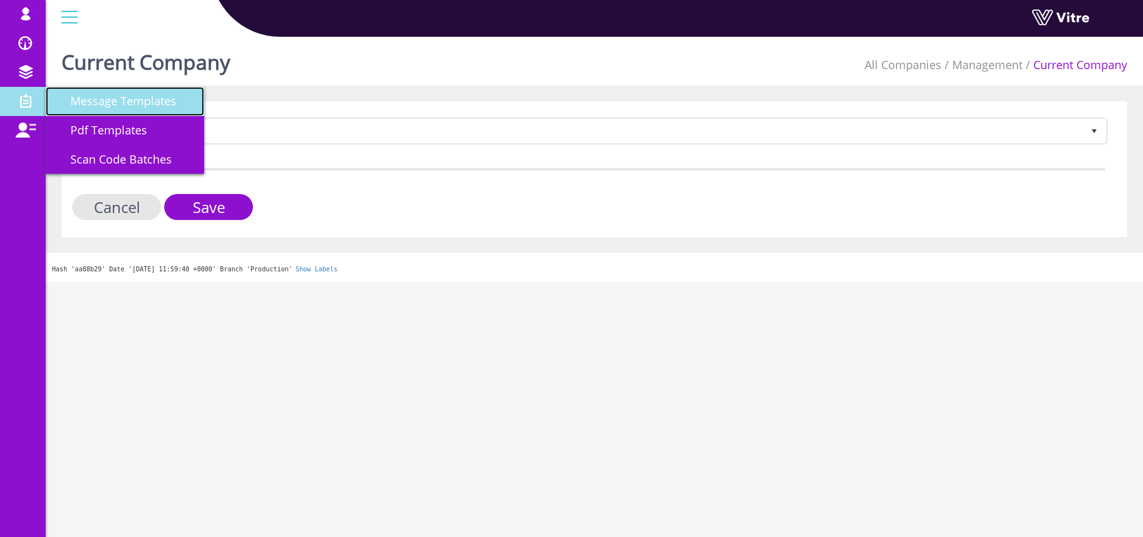
click at [93, 109] on link "Message Templates" at bounding box center [125, 101] width 158 height 29
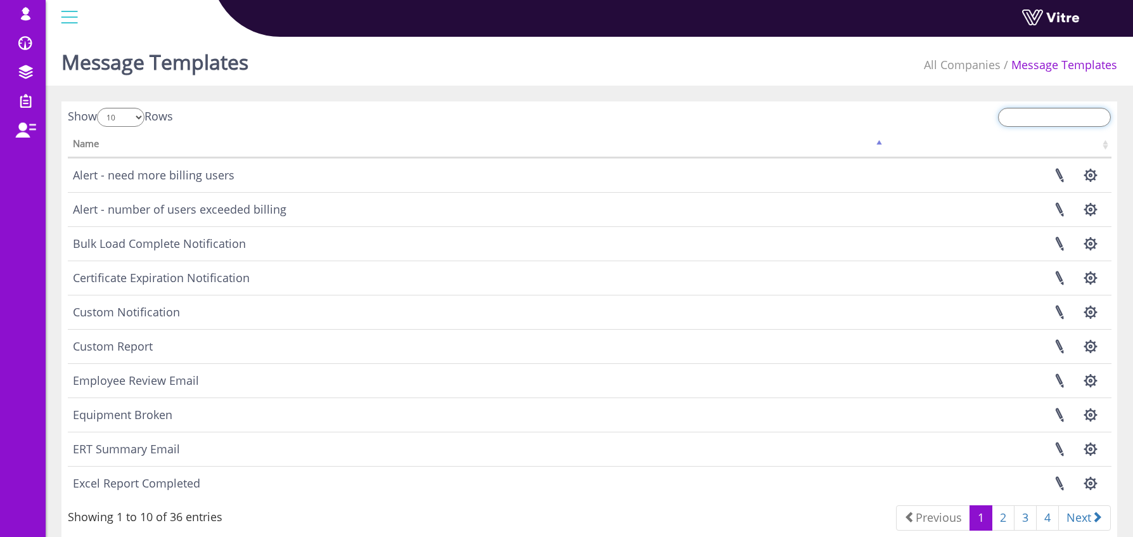
click at [1070, 120] on input "search" at bounding box center [1054, 117] width 113 height 19
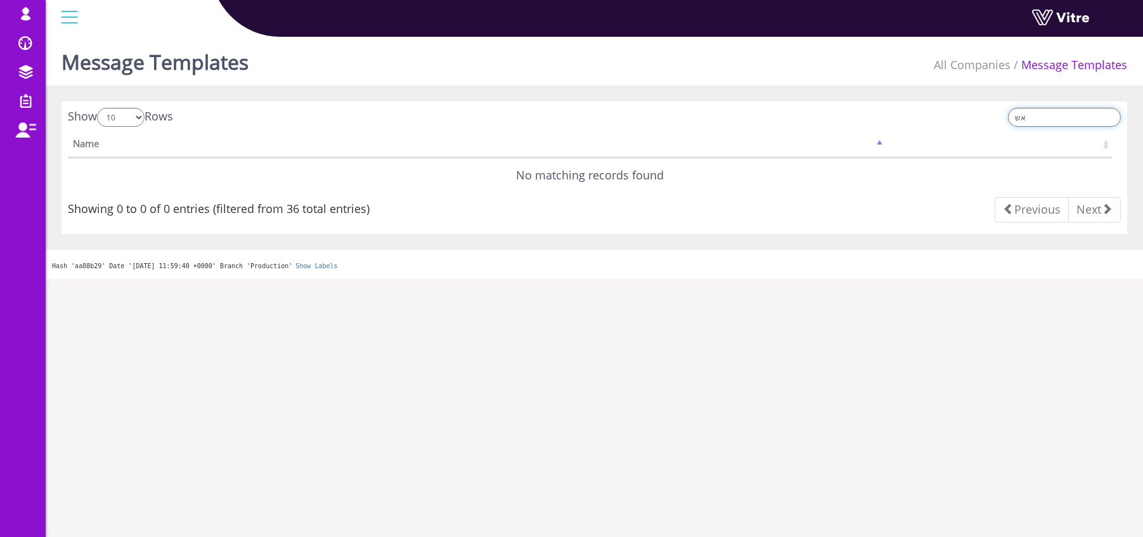
type input "א"
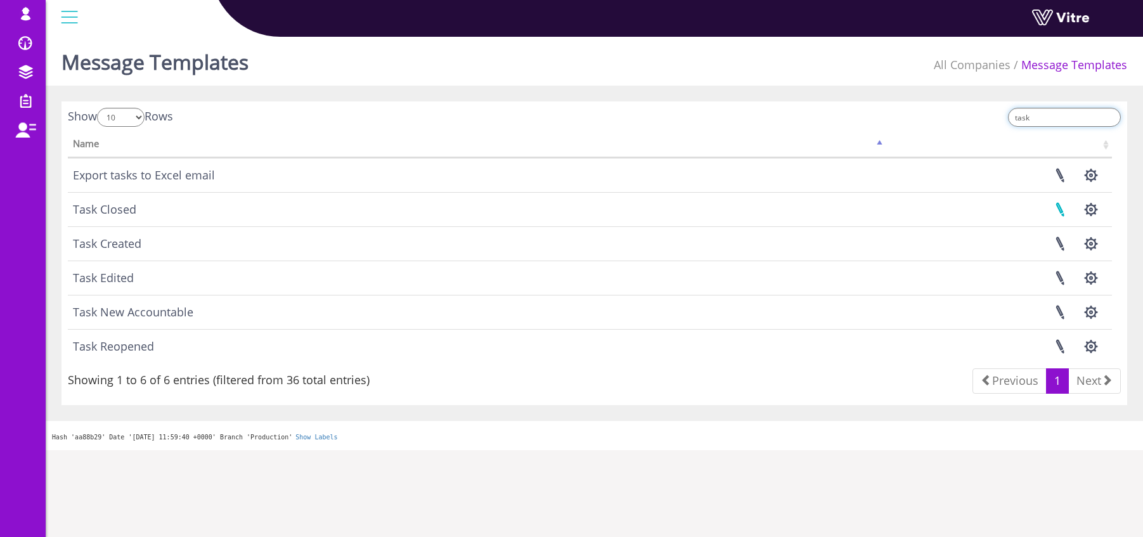
type input "task"
click at [1064, 214] on link at bounding box center [1060, 210] width 32 height 34
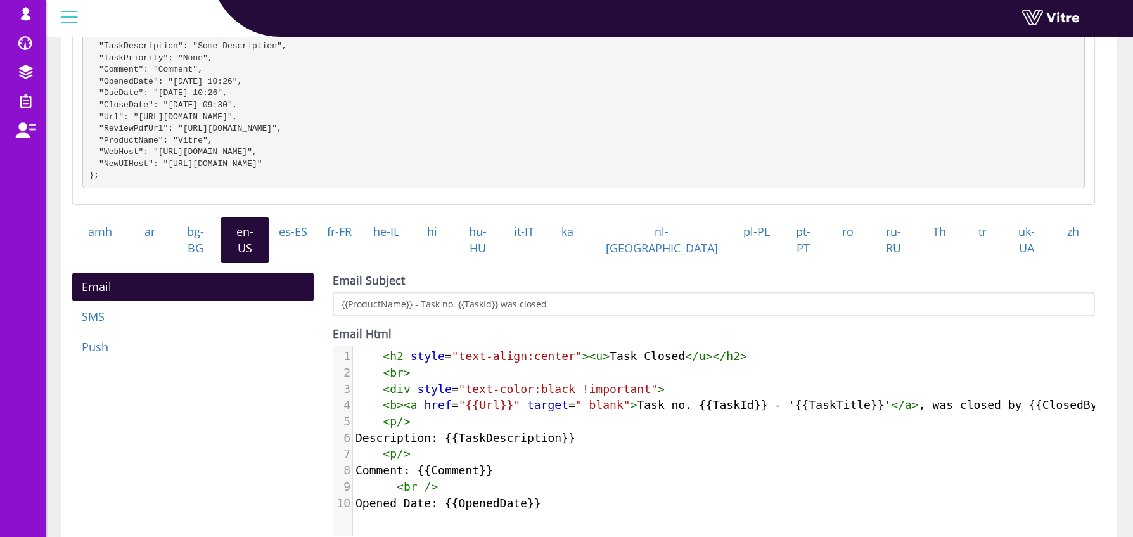
scroll to position [255, 0]
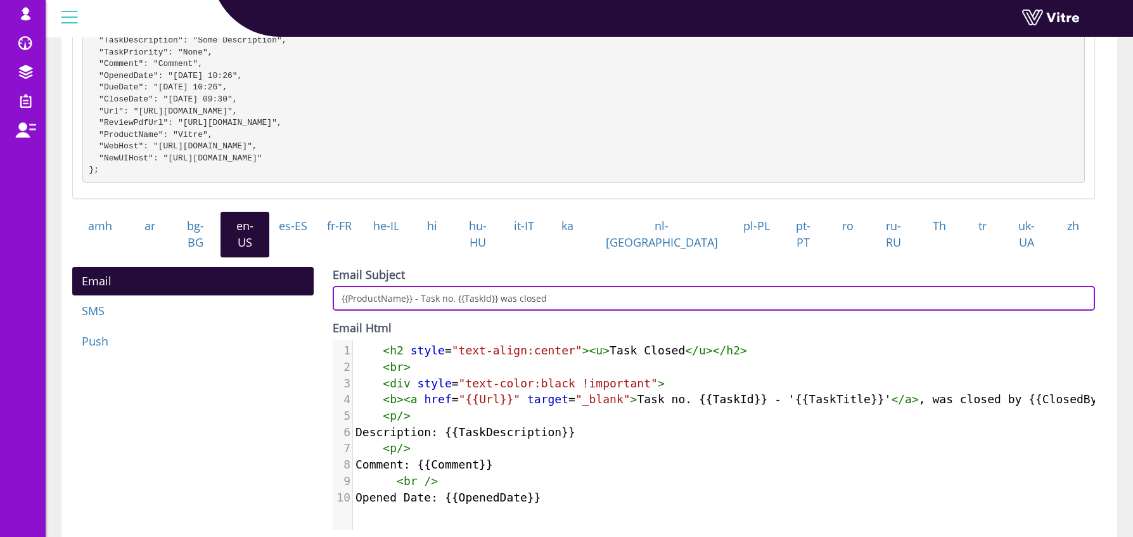
click at [557, 298] on input "{{ProductName}} - Task no. {{TaskId}} was closed" at bounding box center [714, 298] width 763 height 25
paste input "- {{TaskTitle}}"
drag, startPoint x: 615, startPoint y: 297, endPoint x: 544, endPoint y: 297, distance: 71.0
click at [544, 297] on input "{{ProductName}} - Task no. {{TaskId}} was closed - {{TaskTitle}}" at bounding box center [714, 298] width 763 height 25
type input "{{ProductName}} - Task no. {{TaskId}} was closed - {{TaskTitle}}"
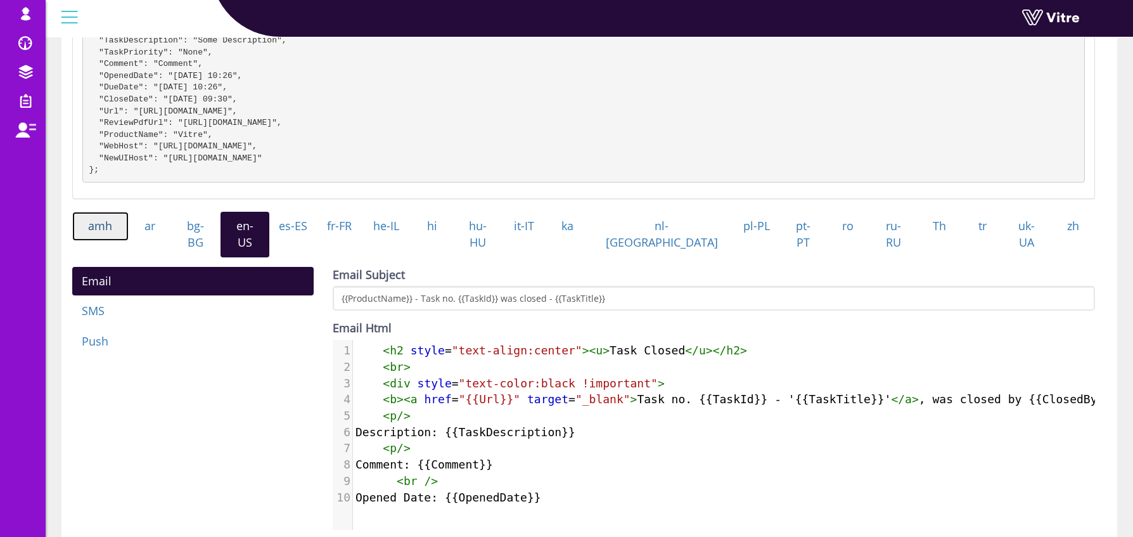
click at [113, 241] on link "amh" at bounding box center [100, 226] width 56 height 29
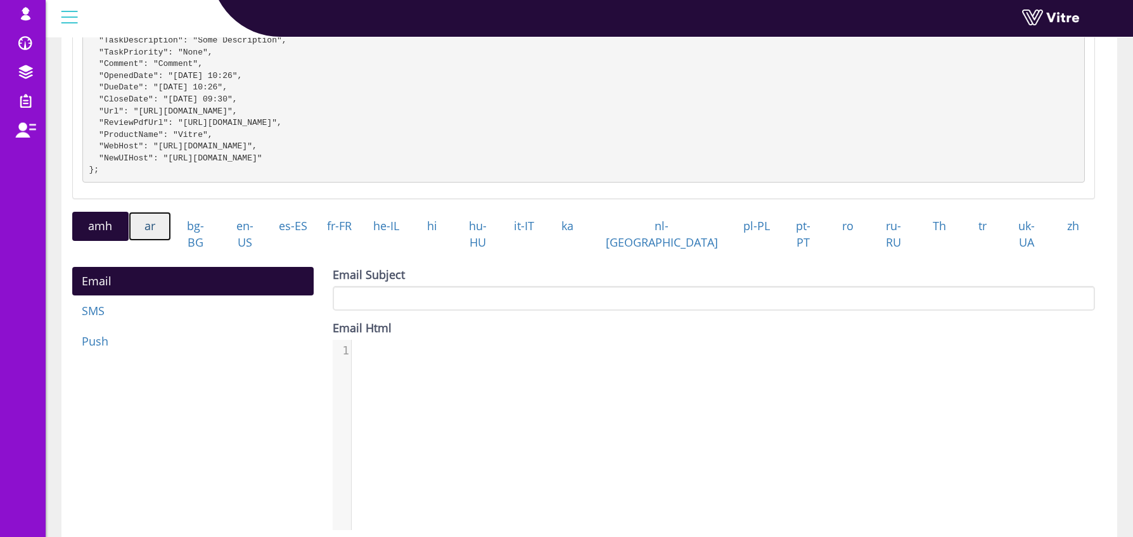
click at [151, 241] on link "ar" at bounding box center [150, 226] width 43 height 29
click at [200, 239] on link "bg-BG" at bounding box center [195, 234] width 49 height 45
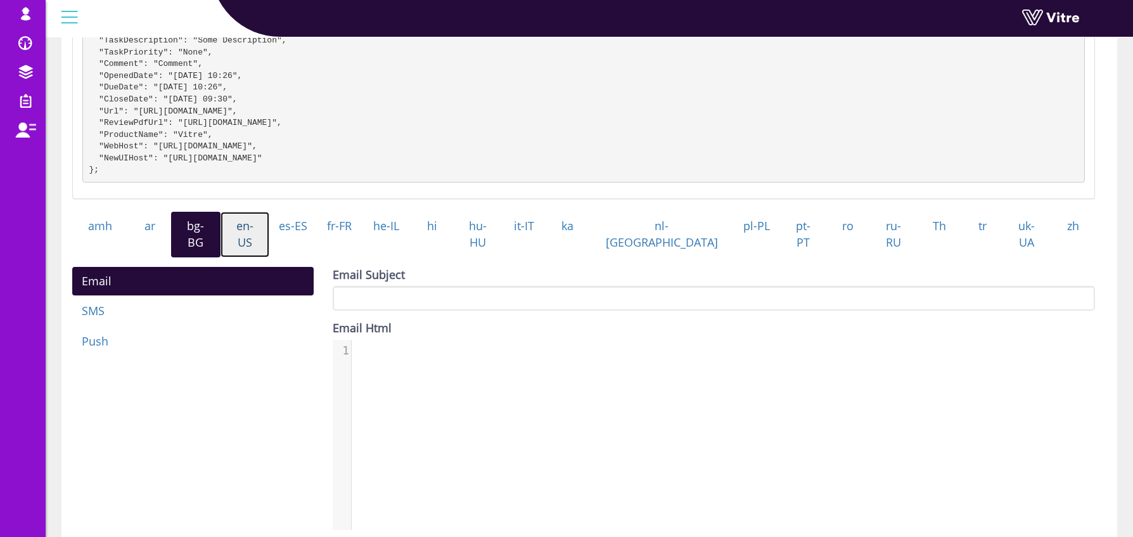
click at [267, 235] on link "en-US" at bounding box center [245, 234] width 49 height 45
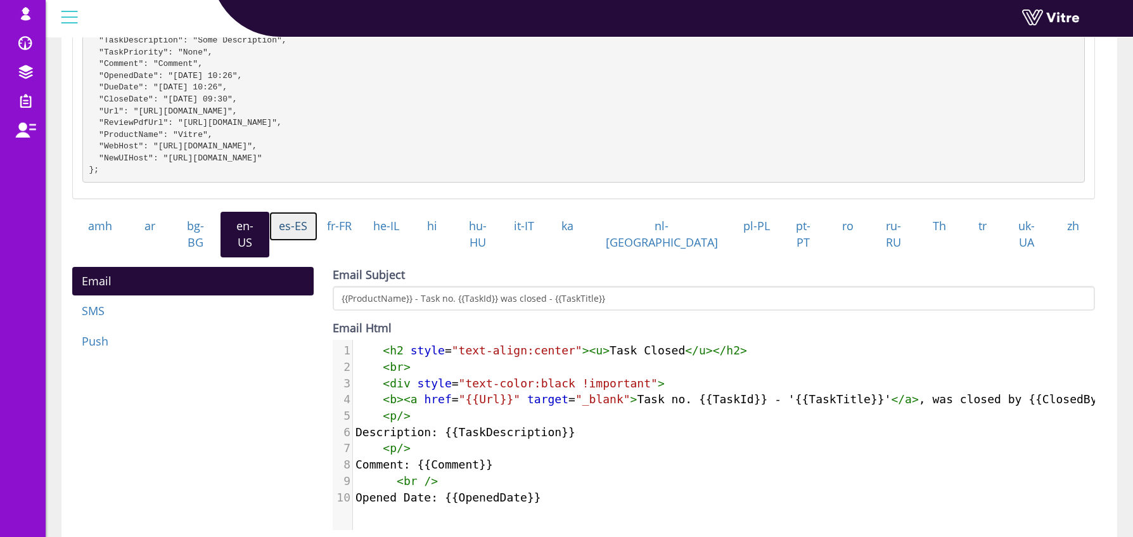
click at [318, 236] on link "es-ES" at bounding box center [293, 226] width 48 height 29
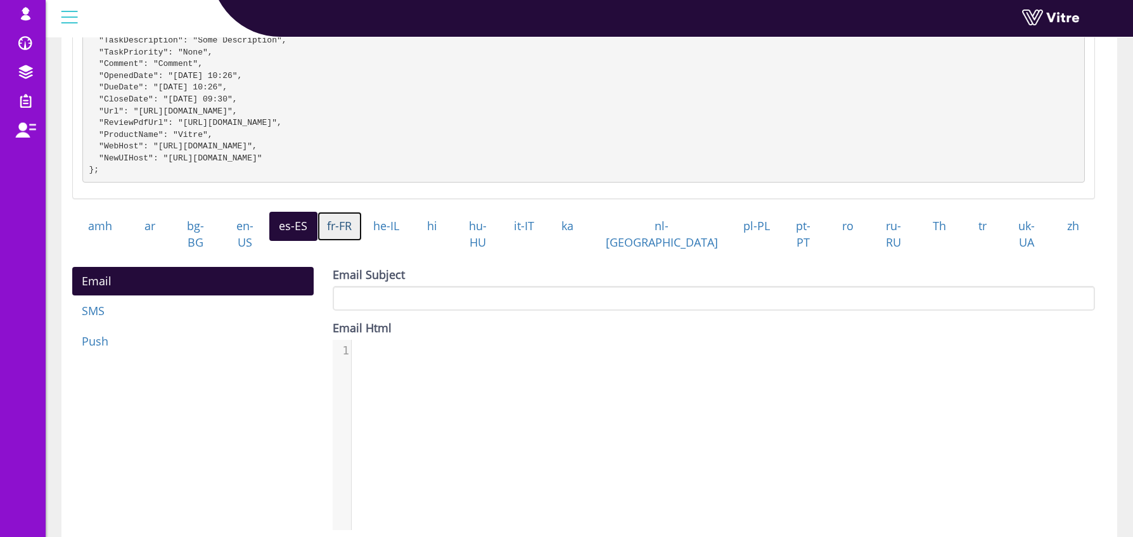
click at [363, 236] on link "fr-FR" at bounding box center [340, 226] width 45 height 29
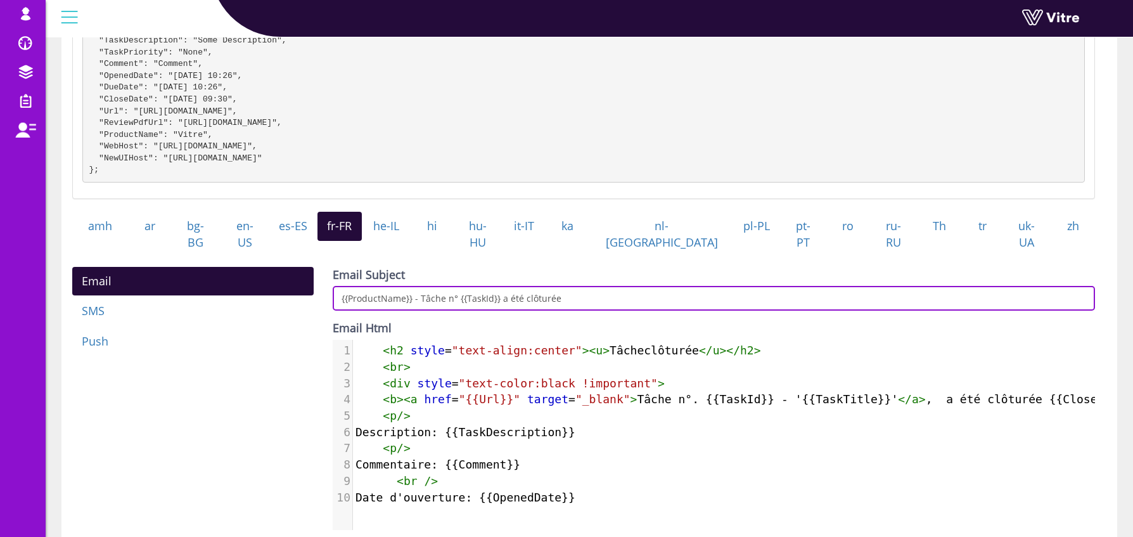
click at [629, 300] on input "{{ProductName}} - Tâche n° {{TaskId}} a été clôturée" at bounding box center [714, 298] width 763 height 25
paste input "- {{TaskTitle}}"
click at [572, 295] on input "{{ProductName}} - Tâche n° {{TaskId}} a été clôturée - - {{TaskTitle}}" at bounding box center [714, 298] width 763 height 25
type input "{{ProductName}} - Tâche n° {{TaskId}} a été clôturée - {{TaskTitle}}"
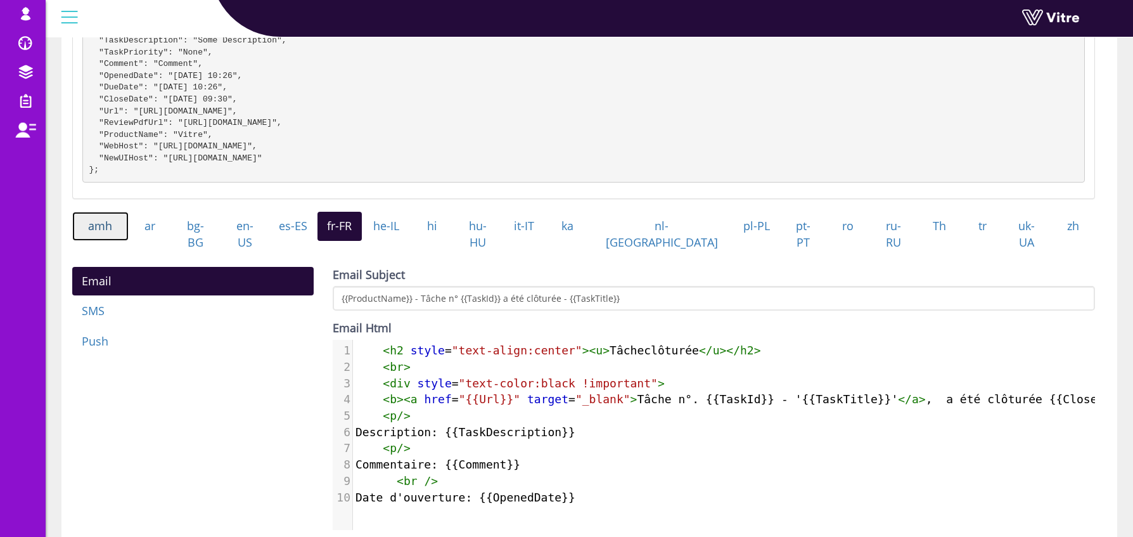
click at [112, 241] on link "amh" at bounding box center [100, 226] width 56 height 29
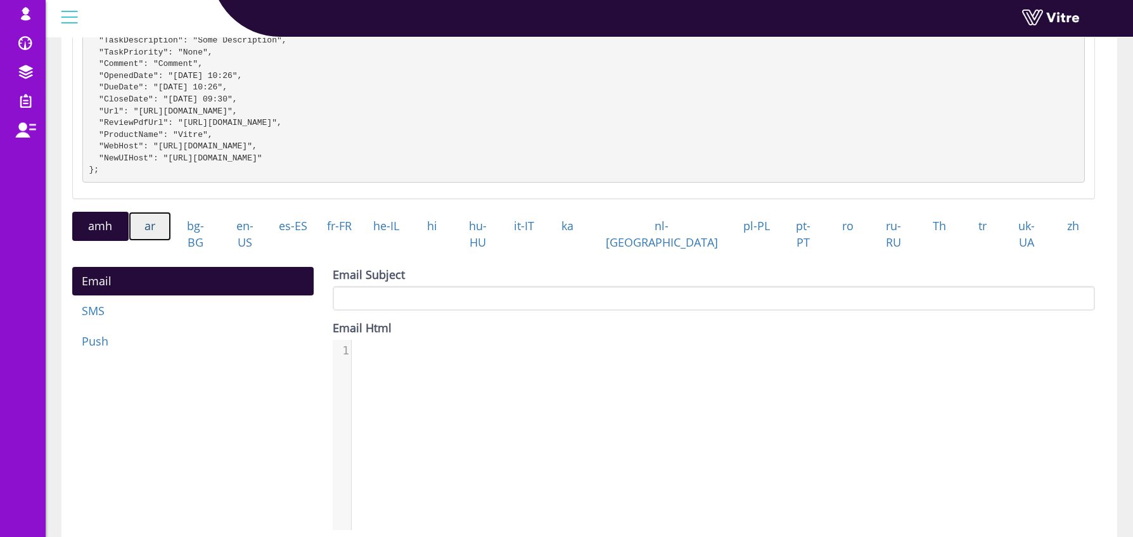
click at [147, 239] on link "ar" at bounding box center [150, 226] width 43 height 29
click at [207, 238] on link "bg-BG" at bounding box center [195, 234] width 49 height 45
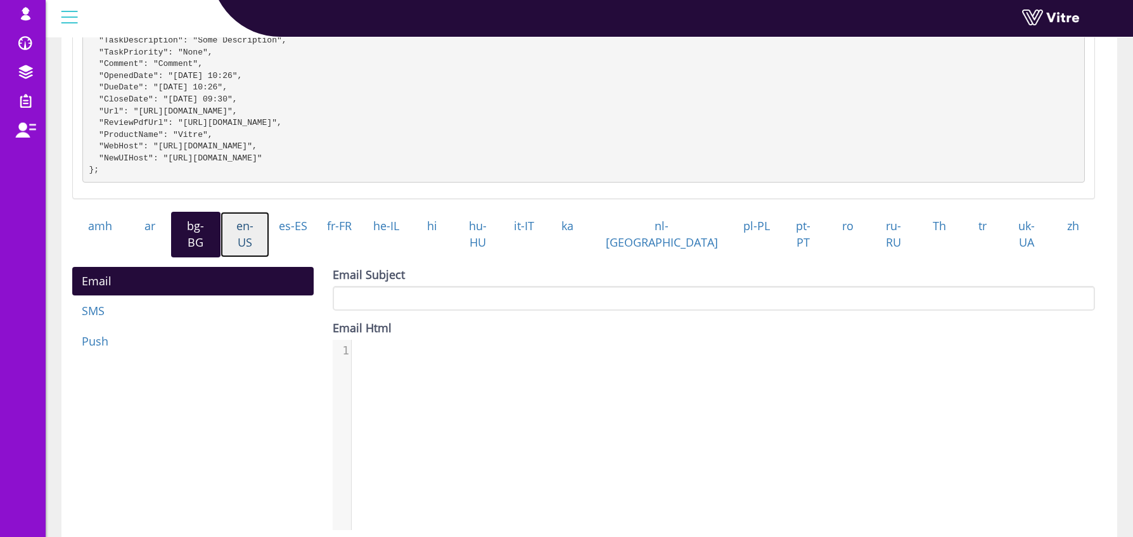
click at [259, 237] on link "en-US" at bounding box center [245, 234] width 49 height 45
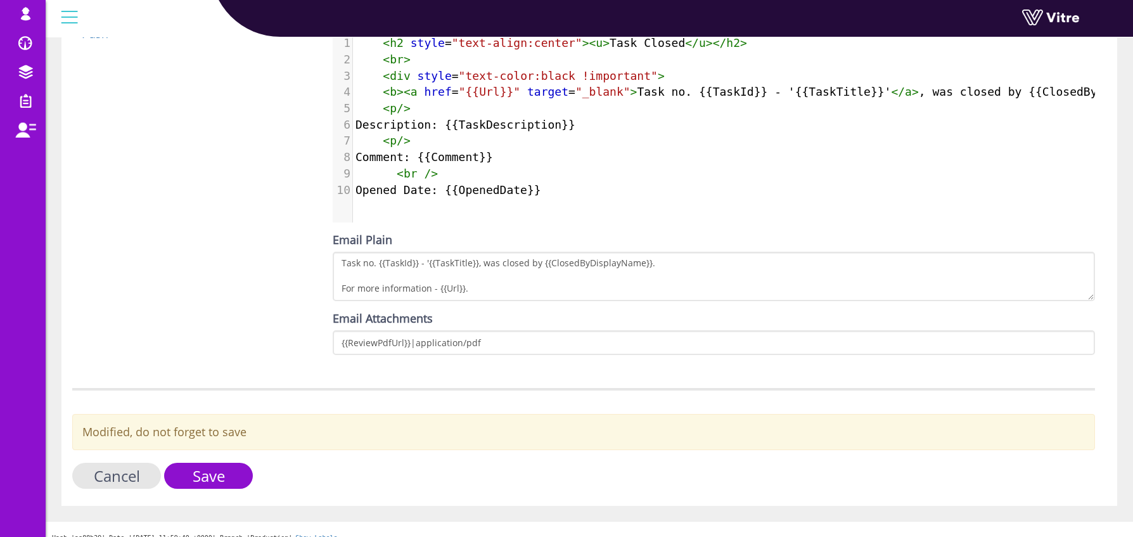
scroll to position [572, 0]
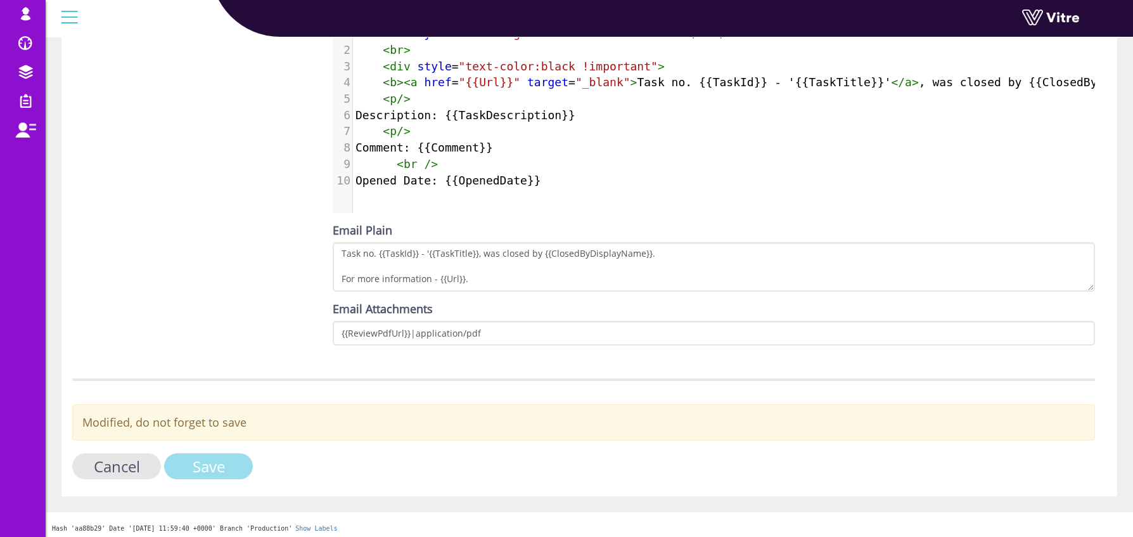
click at [221, 466] on input "Save" at bounding box center [208, 466] width 89 height 26
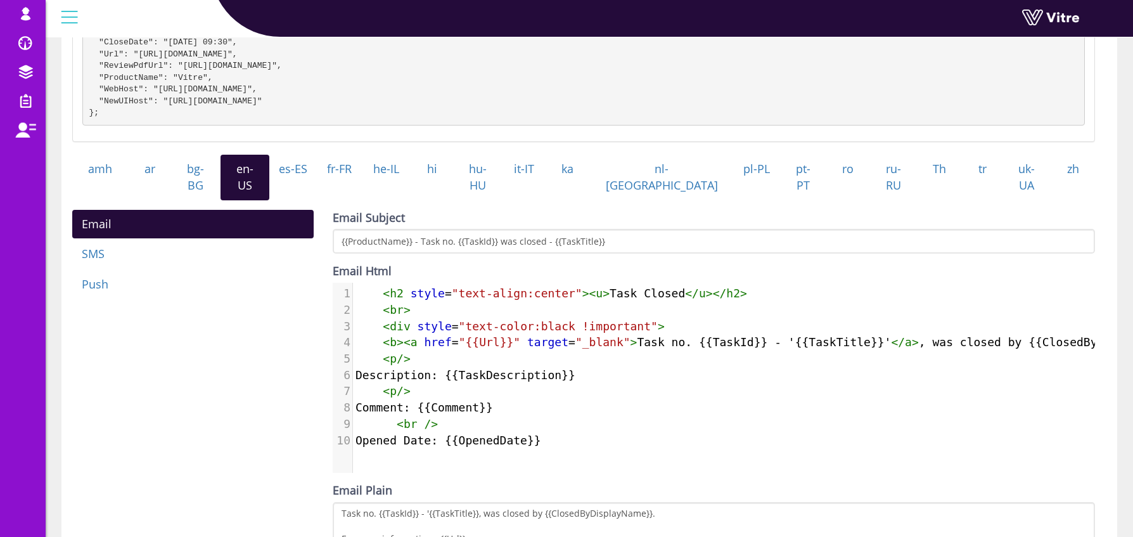
scroll to position [302, 0]
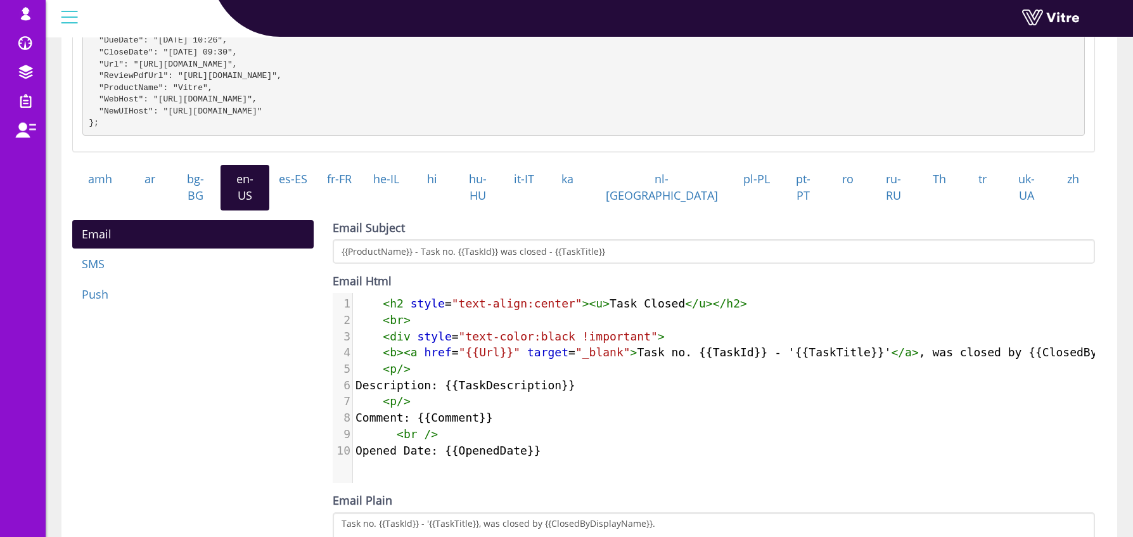
click at [257, 439] on div "Email SMS Push Email Subject {{ProductName}} - Task no. {{TaskId}} was closed -…" at bounding box center [584, 422] width 1042 height 405
click at [1107, 211] on div "Task Closed Check template syntax on Handlebars site Sent when task is closed S…" at bounding box center [589, 258] width 1056 height 918
click at [1114, 233] on div "Task Closed Check template syntax on Handlebars site Sent when task is closed S…" at bounding box center [589, 258] width 1056 height 918
click at [1107, 257] on div "Task Closed Check template syntax on Handlebars site Sent when task is closed S…" at bounding box center [589, 258] width 1056 height 918
click at [1110, 306] on div "Task Closed Check template syntax on Handlebars site Sent when task is closed S…" at bounding box center [589, 258] width 1056 height 918
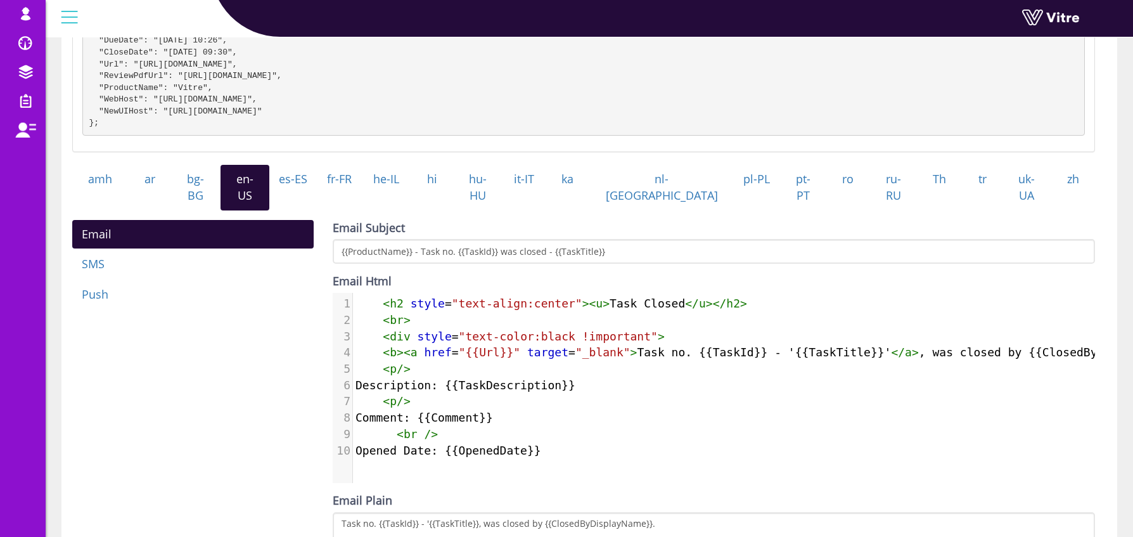
click at [632, 428] on pre "< br />" at bounding box center [788, 434] width 870 height 16
click at [456, 413] on span "Comment: {{Comment}}" at bounding box center [425, 417] width 138 height 13
click at [561, 435] on pre "< br />" at bounding box center [788, 434] width 870 height 16
click at [583, 428] on pre "< br />" at bounding box center [788, 434] width 870 height 16
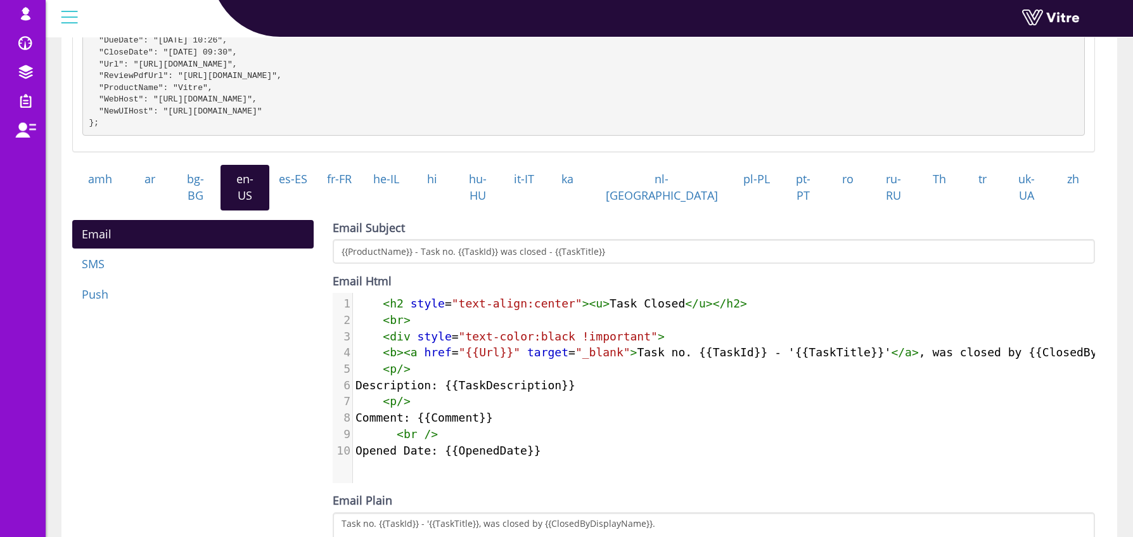
drag, startPoint x: 211, startPoint y: 435, endPoint x: 243, endPoint y: 434, distance: 32.4
click at [212, 435] on div "Email SMS Push Email Subject {{ProductName}} - Task no. {{TaskId}} was closed -…" at bounding box center [584, 422] width 1042 height 405
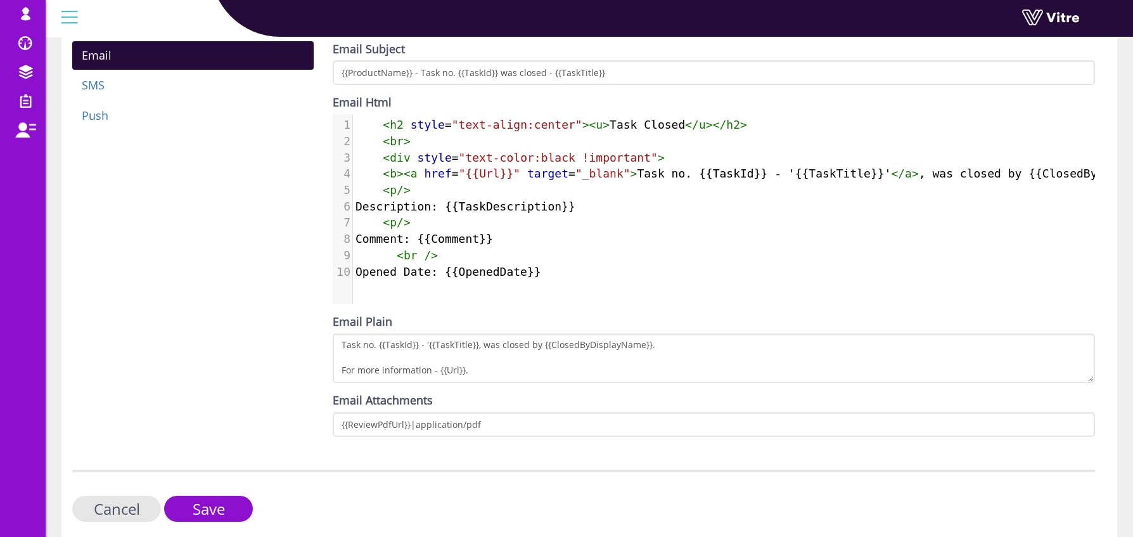
scroll to position [523, 0]
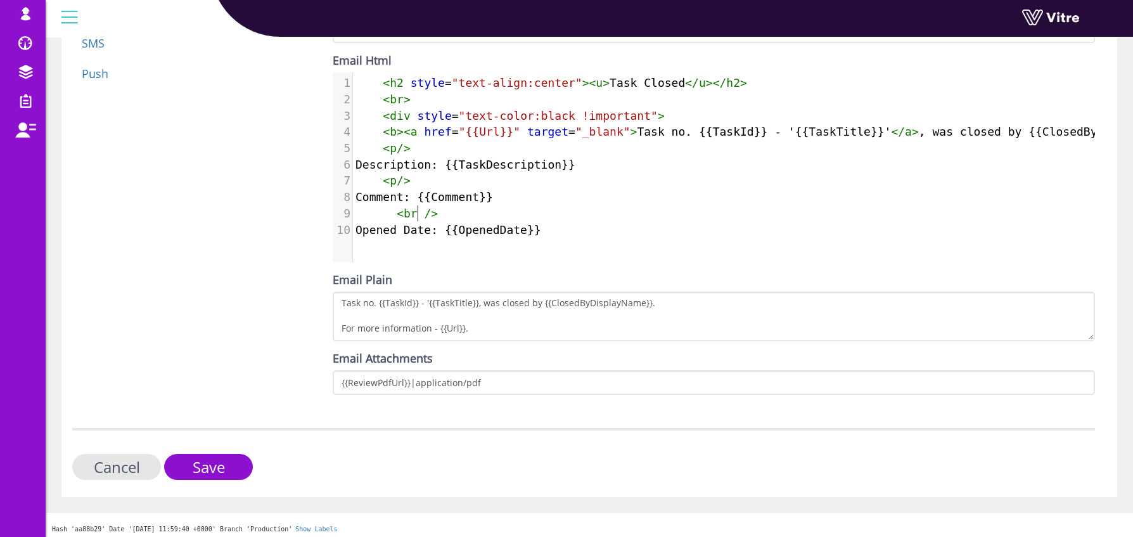
click at [420, 212] on span "< br />" at bounding box center [397, 213] width 82 height 13
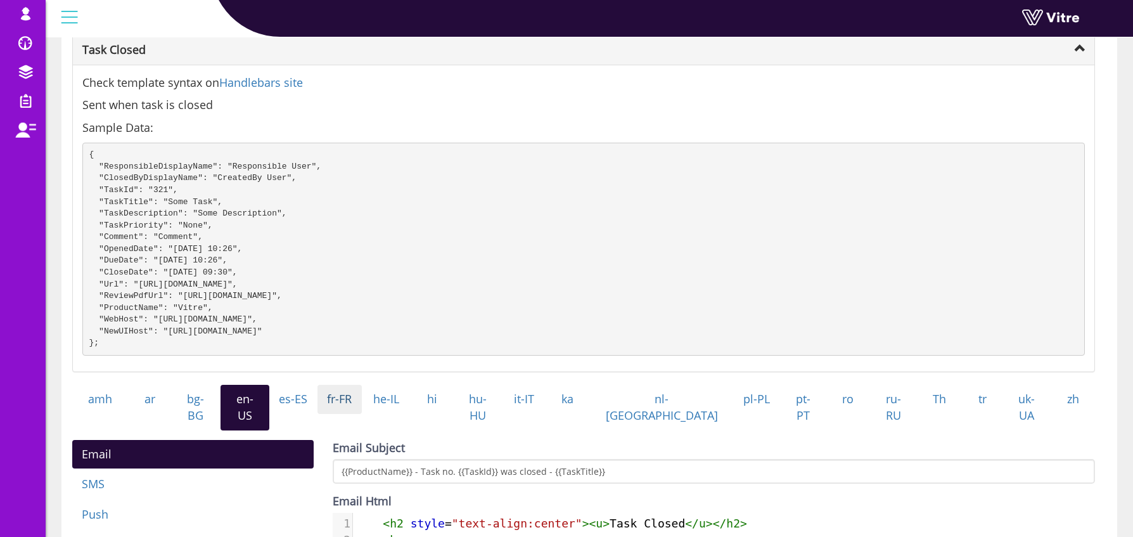
scroll to position [225, 0]
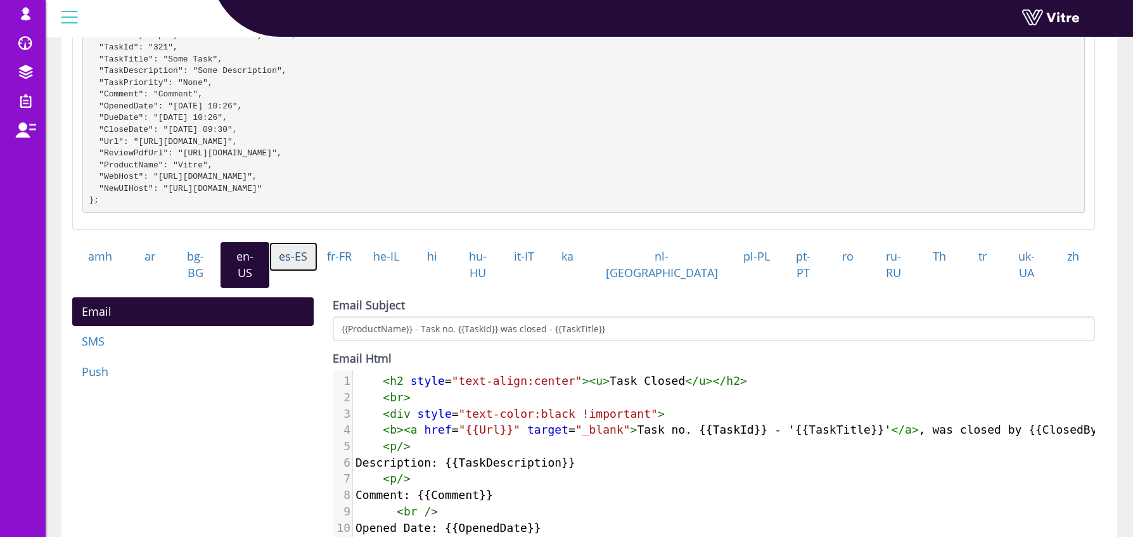
click at [318, 267] on link "es-ES" at bounding box center [293, 256] width 48 height 29
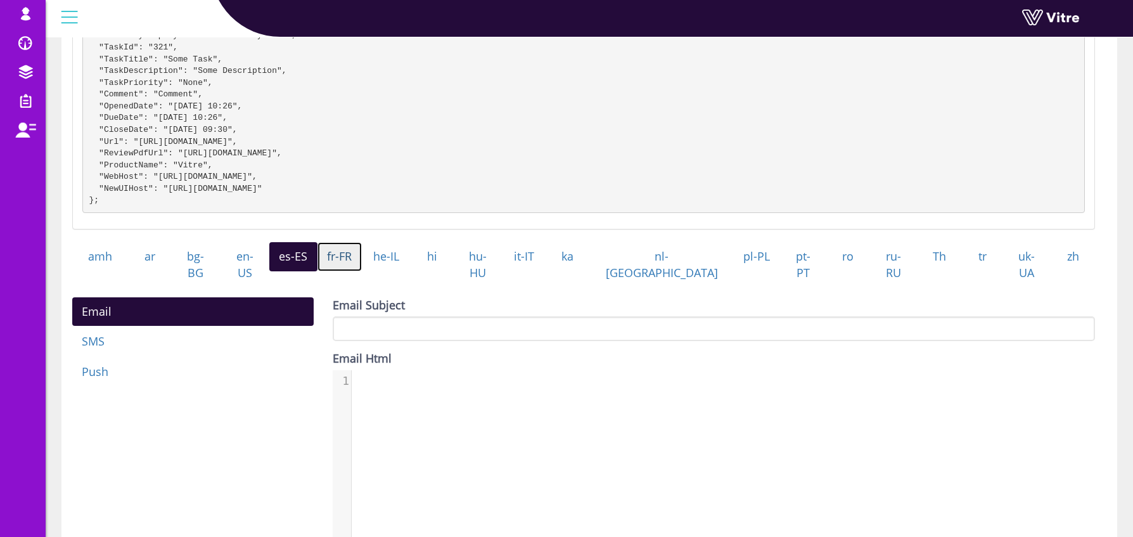
click at [355, 266] on link "fr-FR" at bounding box center [340, 256] width 45 height 29
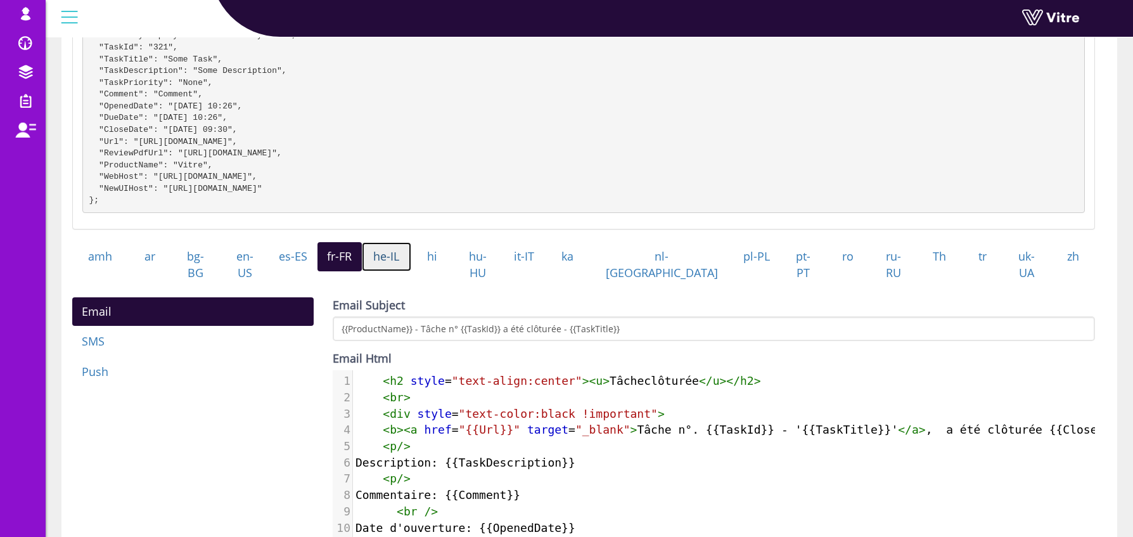
click at [411, 270] on link "he-IL" at bounding box center [386, 256] width 49 height 29
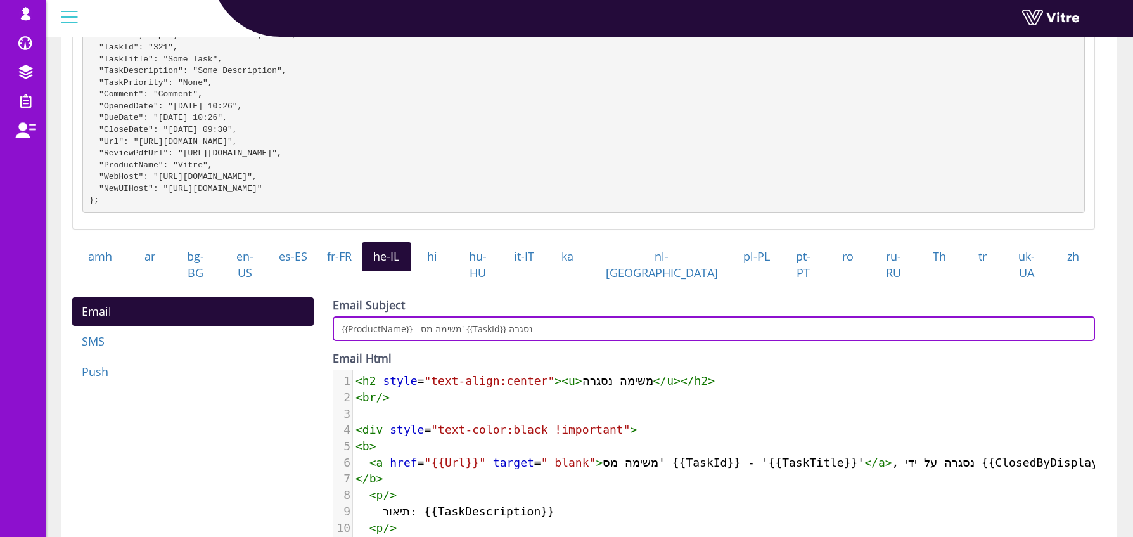
click at [662, 325] on input "{{ProductName}} - משימה מס' {{TaskId}} נסגרה" at bounding box center [714, 328] width 763 height 25
paste input "- {{TaskTitle}}"
type input "{{ProductName}} - משימה מס' {{TaskId}} נסגרה - {{TaskTitle}}"
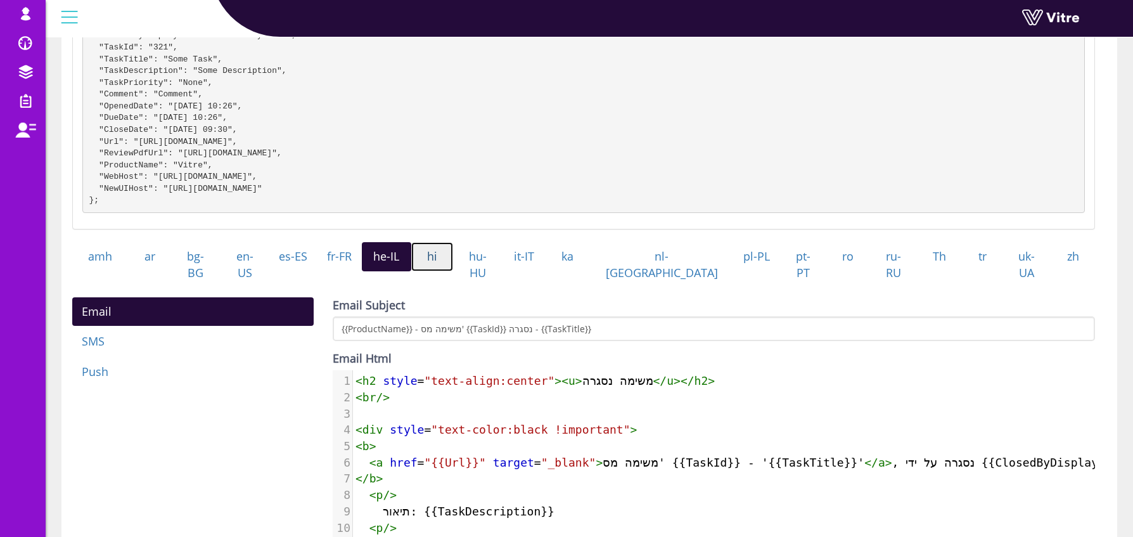
click at [454, 271] on link "hi" at bounding box center [432, 256] width 42 height 29
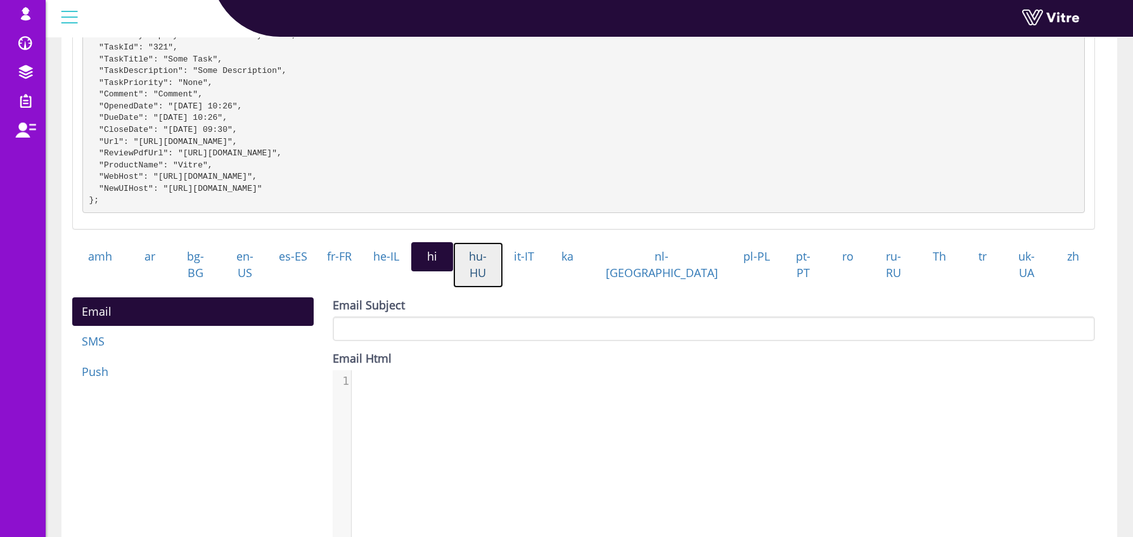
click at [503, 274] on link "hu-HU" at bounding box center [478, 264] width 50 height 45
click at [546, 271] on link "it-IT" at bounding box center [524, 256] width 43 height 29
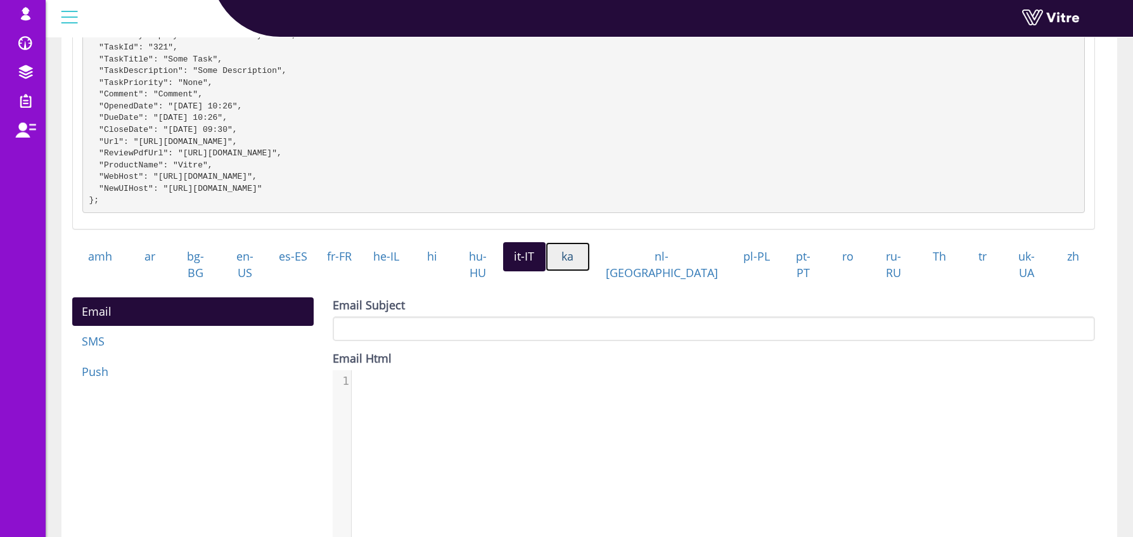
click at [590, 266] on link "ka" at bounding box center [568, 256] width 44 height 29
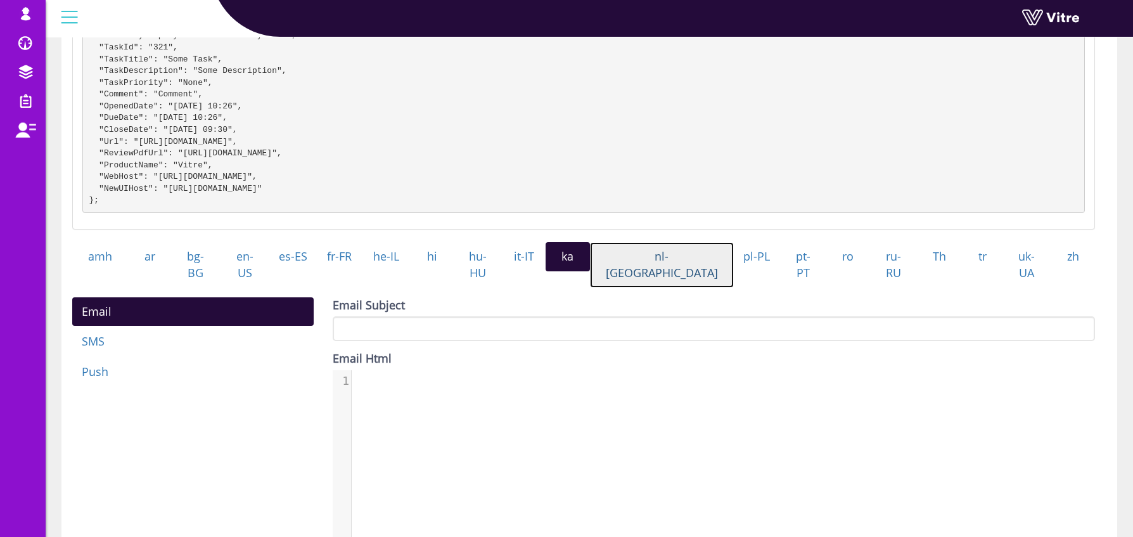
click at [689, 271] on link "nl-[GEOGRAPHIC_DATA]" at bounding box center [662, 264] width 145 height 45
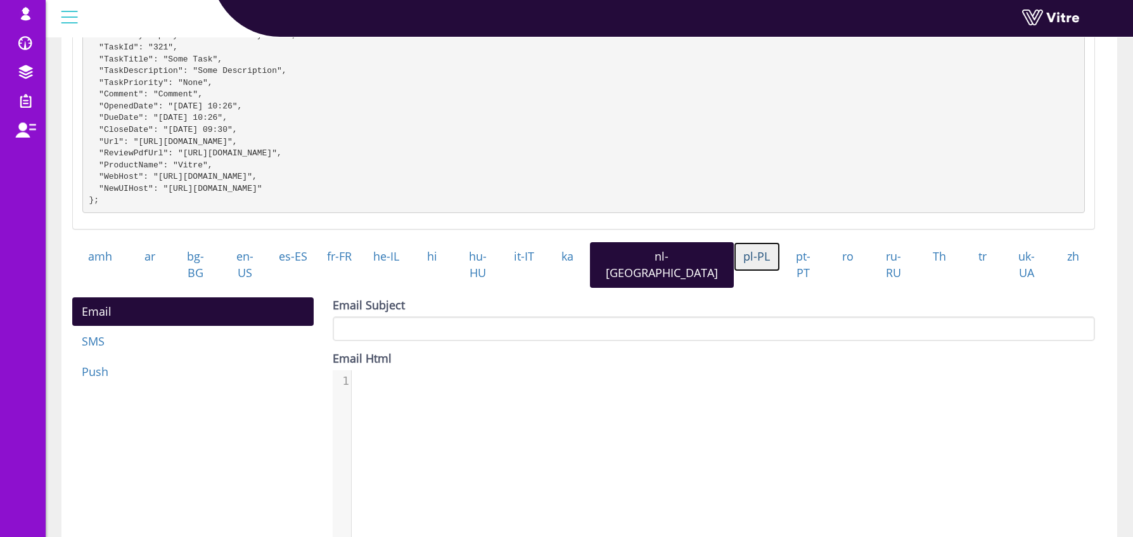
click at [734, 265] on link "pl-PL" at bounding box center [757, 256] width 46 height 29
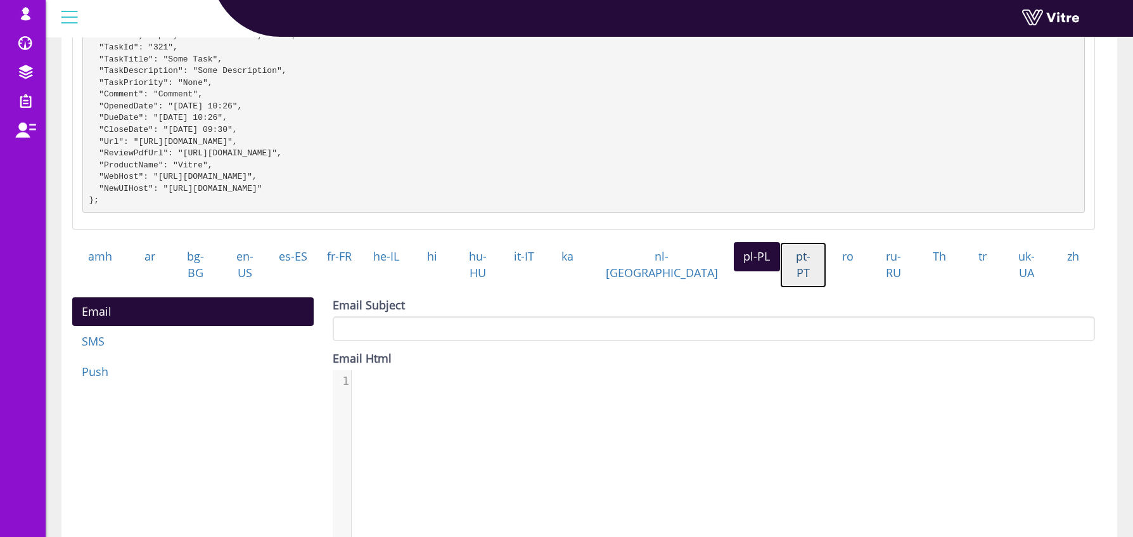
click at [780, 268] on link "pt-PT" at bounding box center [803, 264] width 47 height 45
click at [827, 271] on link "ro" at bounding box center [849, 256] width 44 height 29
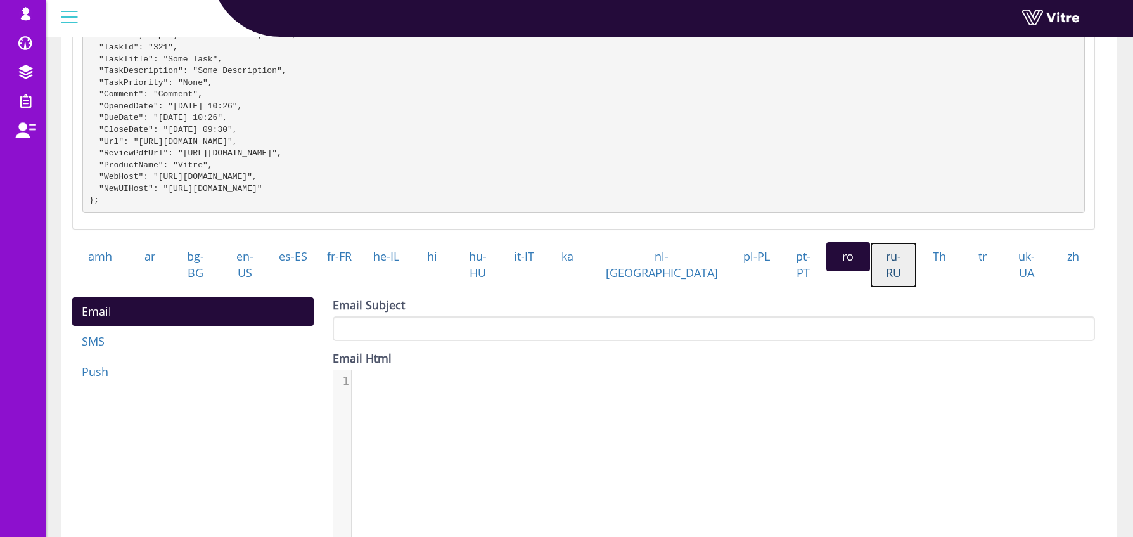
click at [872, 271] on link "ru-RU" at bounding box center [894, 264] width 48 height 45
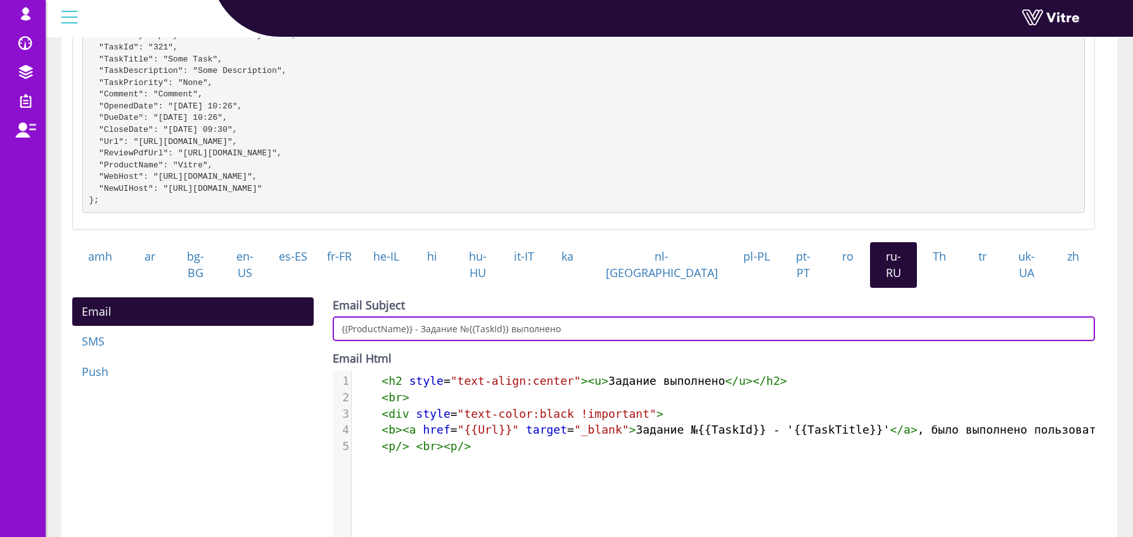
click at [757, 324] on input "{{ProductName}} - Задание №{{TaskId}} выполнено" at bounding box center [714, 328] width 763 height 25
paste input "- {{TaskTitle}}"
type input "{{ProductName}} - Задание №{{TaskId}} выполнено - {{TaskTitle}}"
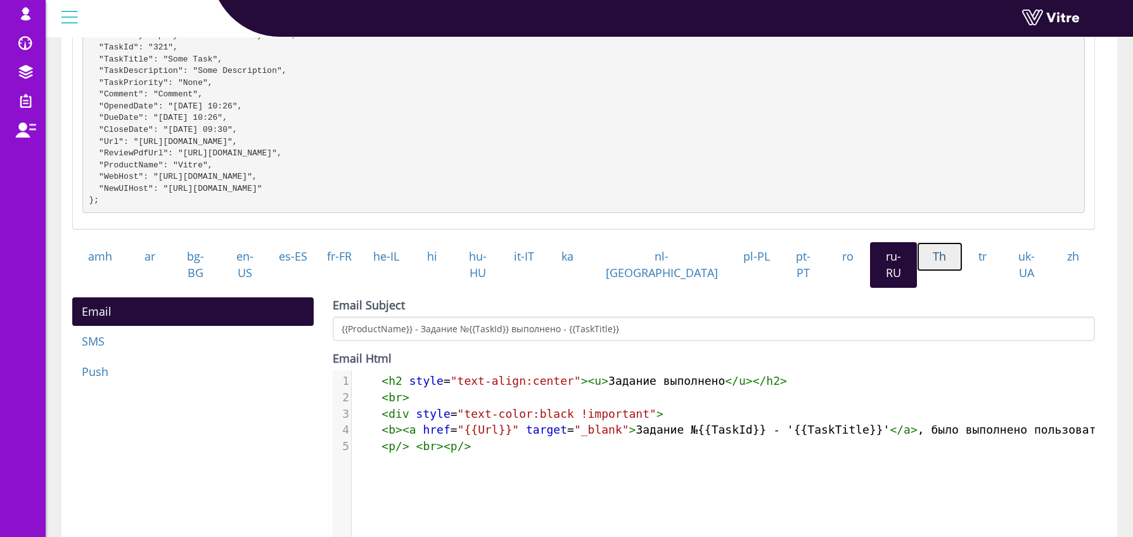
click at [924, 271] on link "Th" at bounding box center [940, 256] width 46 height 29
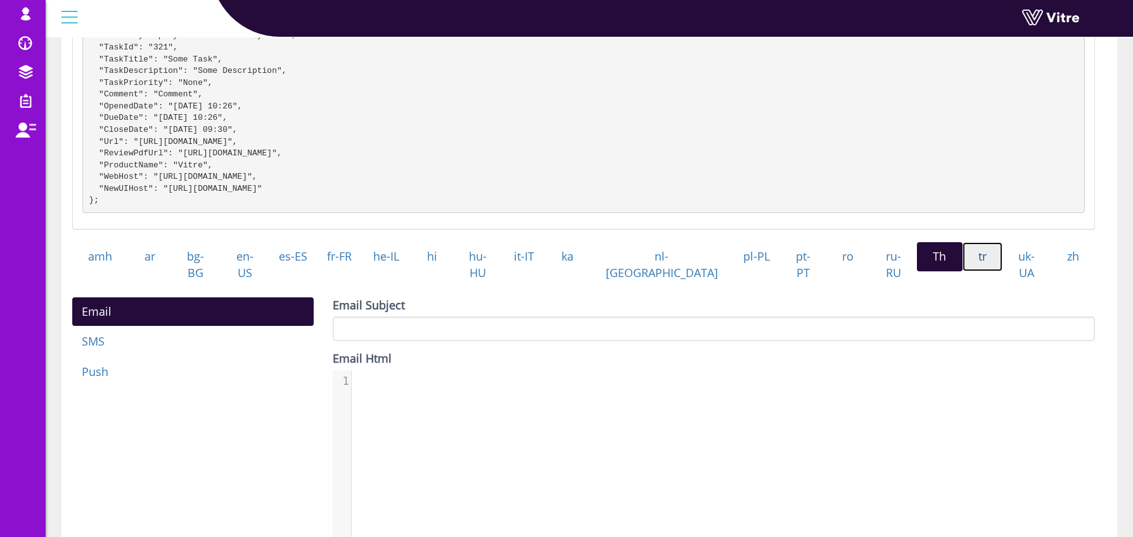
click at [974, 271] on link "tr" at bounding box center [983, 256] width 41 height 29
click at [1009, 272] on link "uk-UA" at bounding box center [1027, 264] width 49 height 45
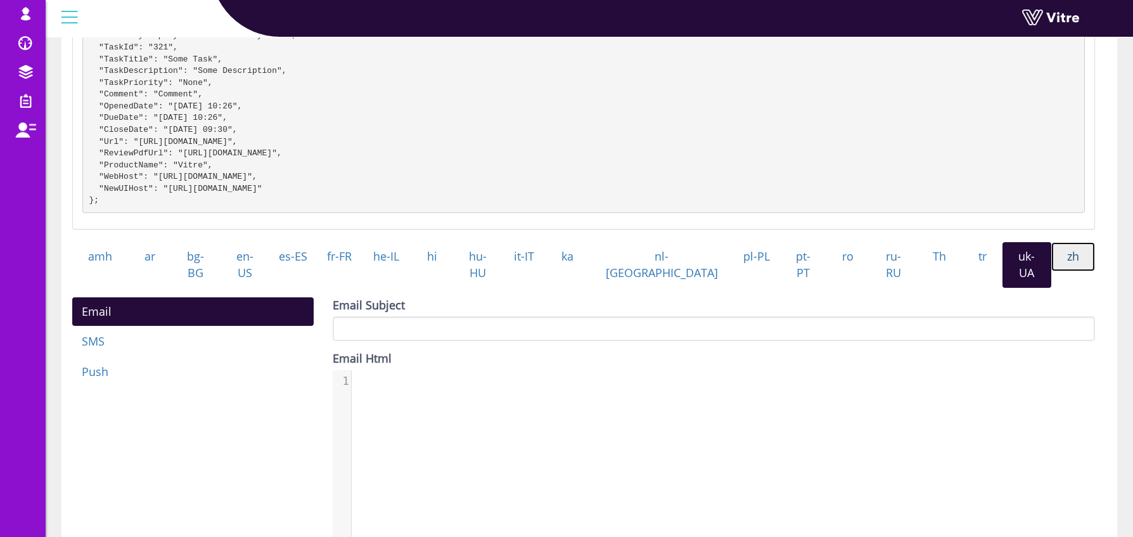
click at [1071, 271] on link "zh" at bounding box center [1074, 256] width 44 height 29
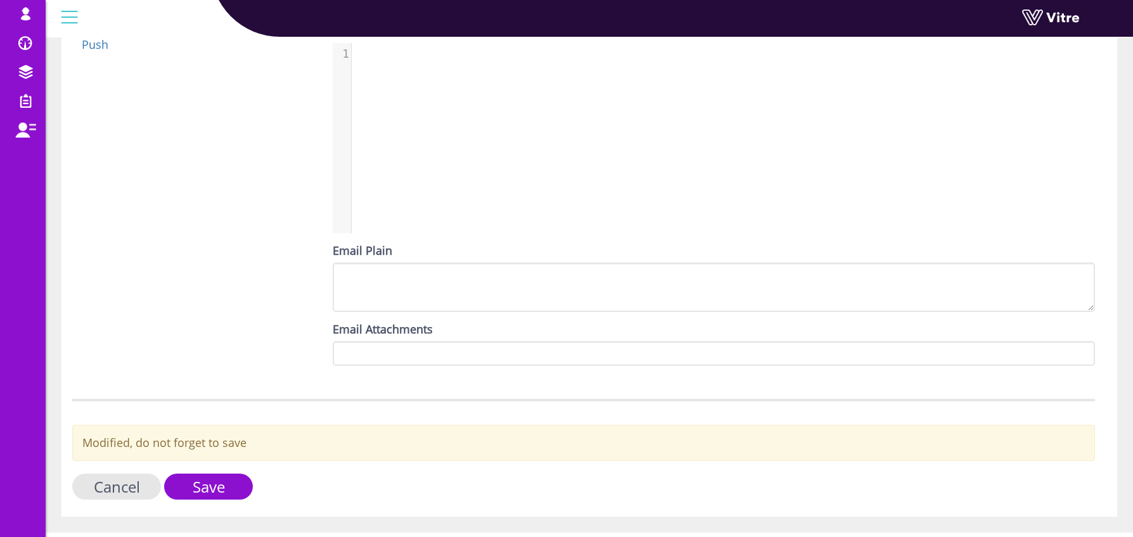
scroll to position [572, 0]
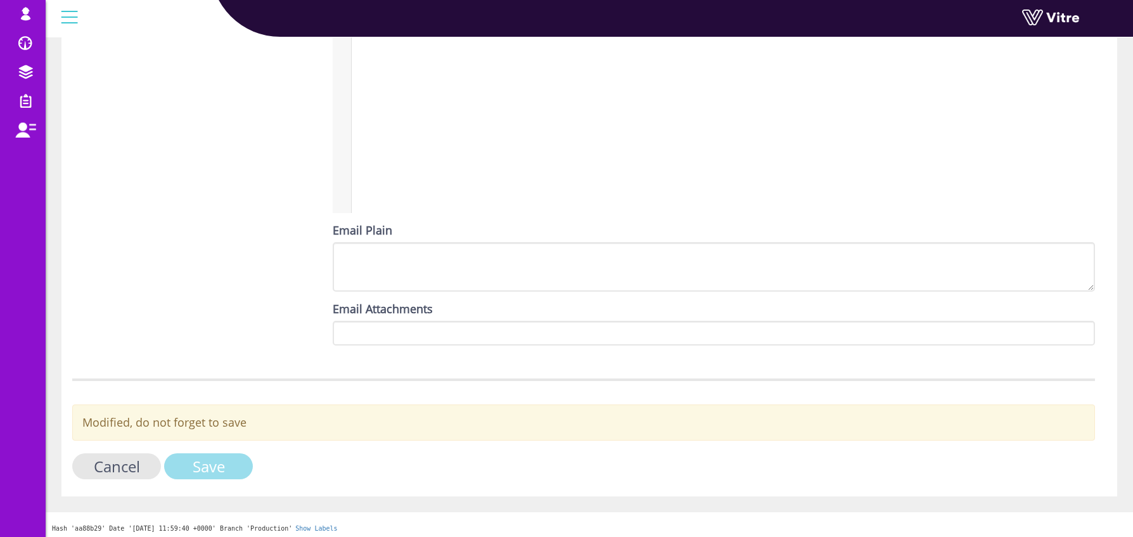
click at [228, 465] on input "Save" at bounding box center [208, 466] width 89 height 26
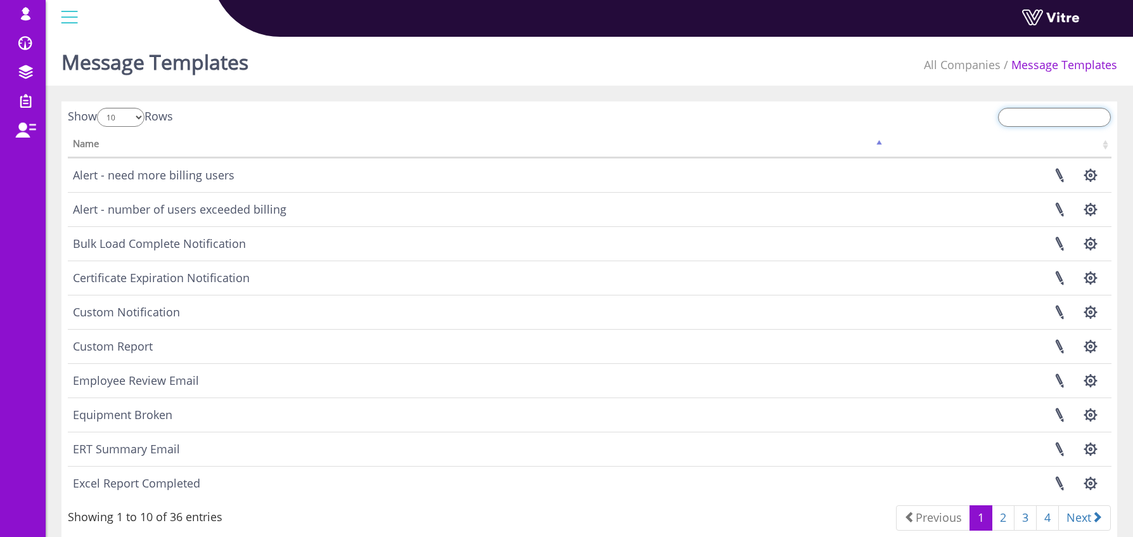
click at [1047, 119] on input "search" at bounding box center [1054, 117] width 113 height 19
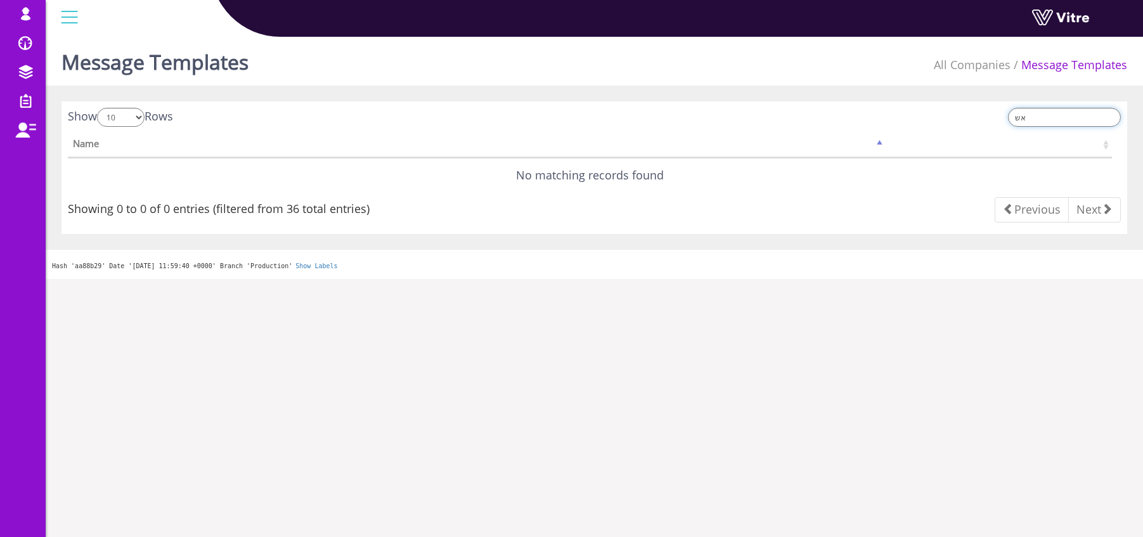
type input "א"
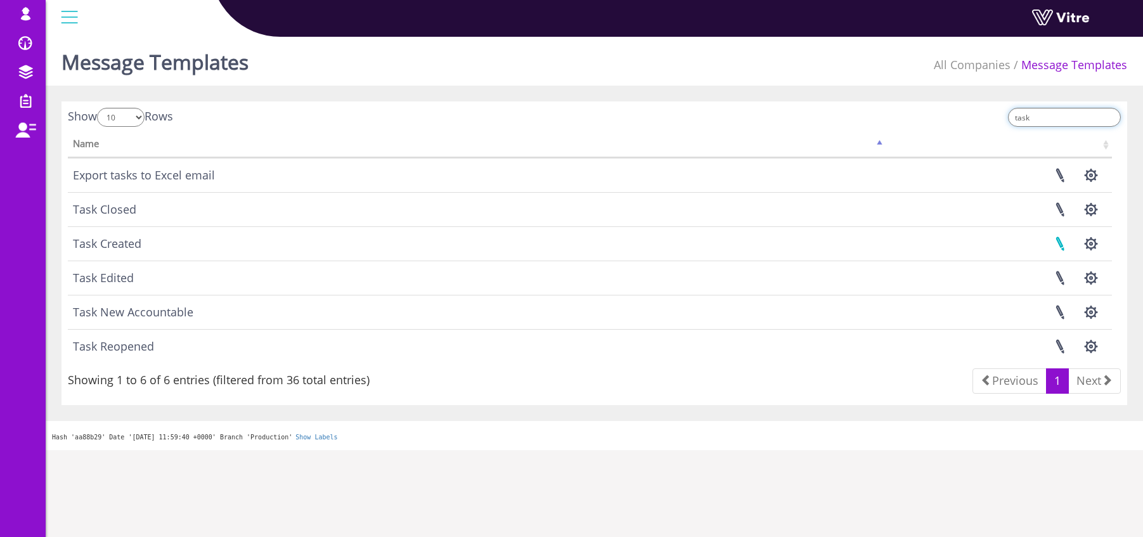
type input "task"
click at [1055, 274] on link at bounding box center [1060, 278] width 32 height 34
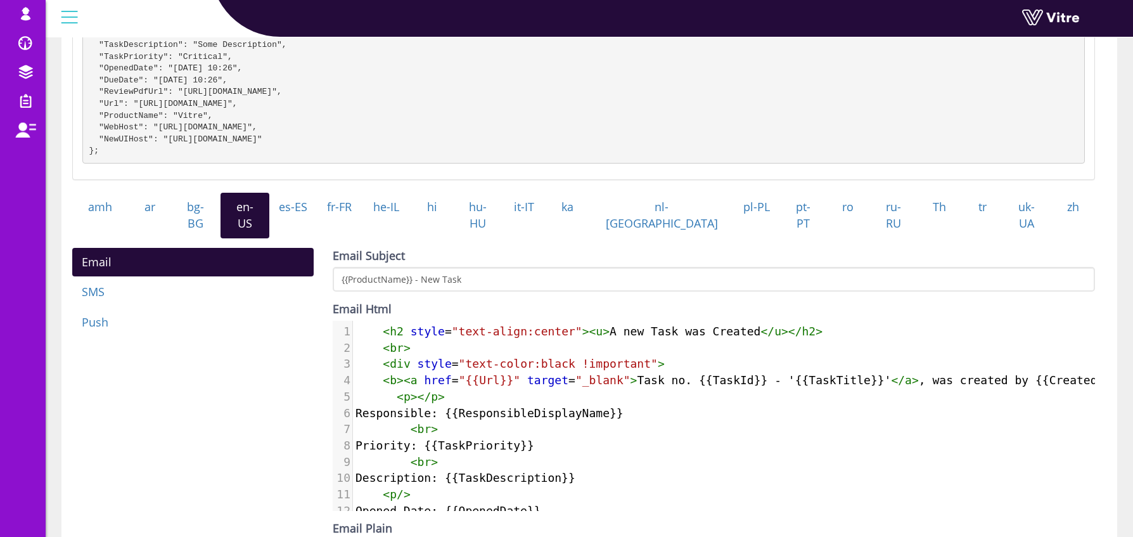
scroll to position [252, 0]
click at [99, 216] on link "amh" at bounding box center [100, 206] width 56 height 29
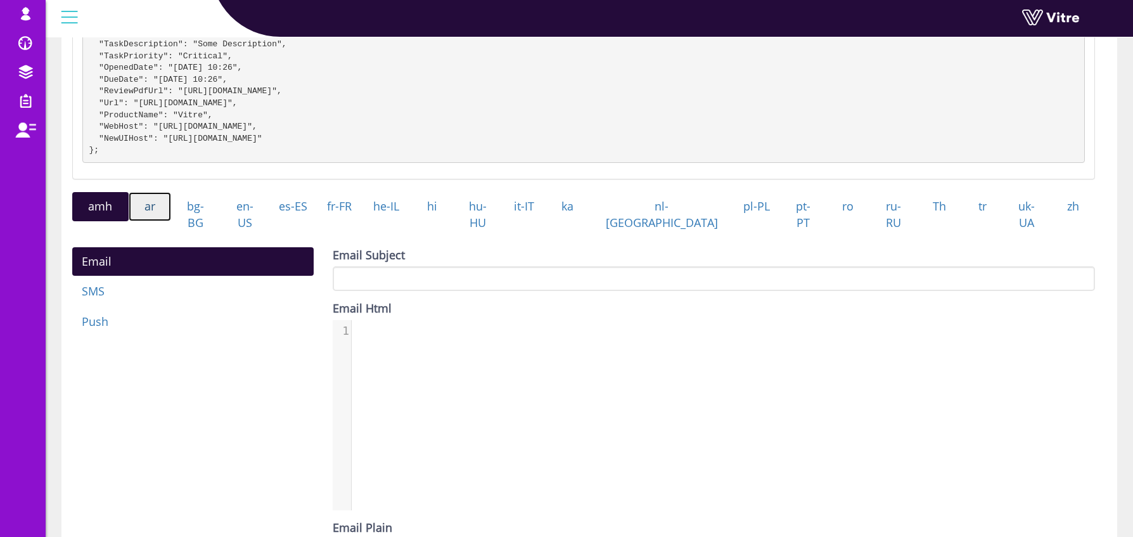
click at [155, 220] on link "ar" at bounding box center [150, 206] width 43 height 29
click at [105, 212] on link "amh" at bounding box center [100, 206] width 56 height 29
click at [167, 215] on link "ar" at bounding box center [150, 206] width 43 height 29
click at [200, 214] on link "bg-BG" at bounding box center [195, 214] width 49 height 45
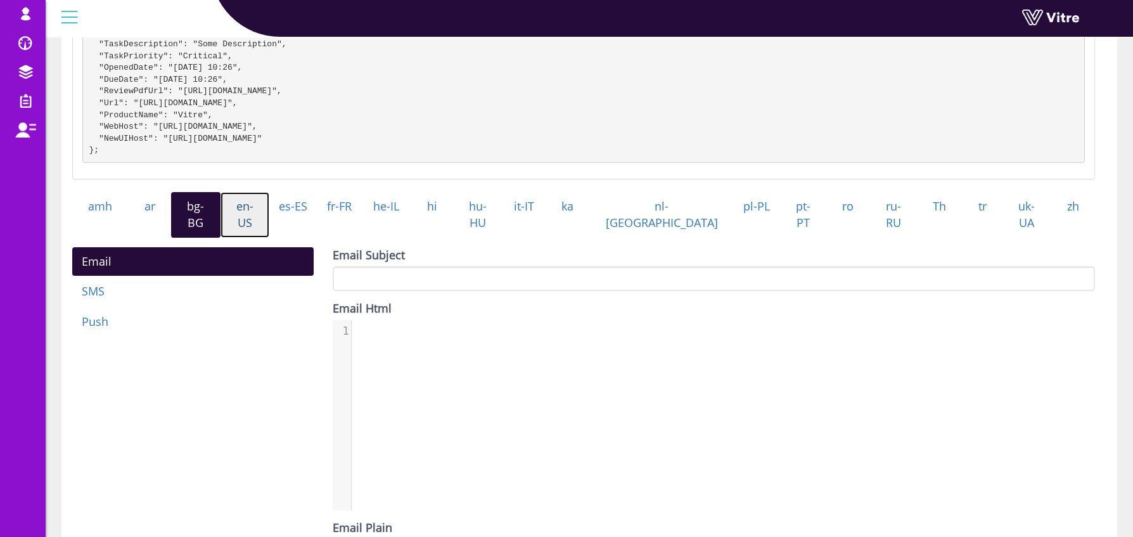
click at [254, 217] on link "en-US" at bounding box center [245, 214] width 49 height 45
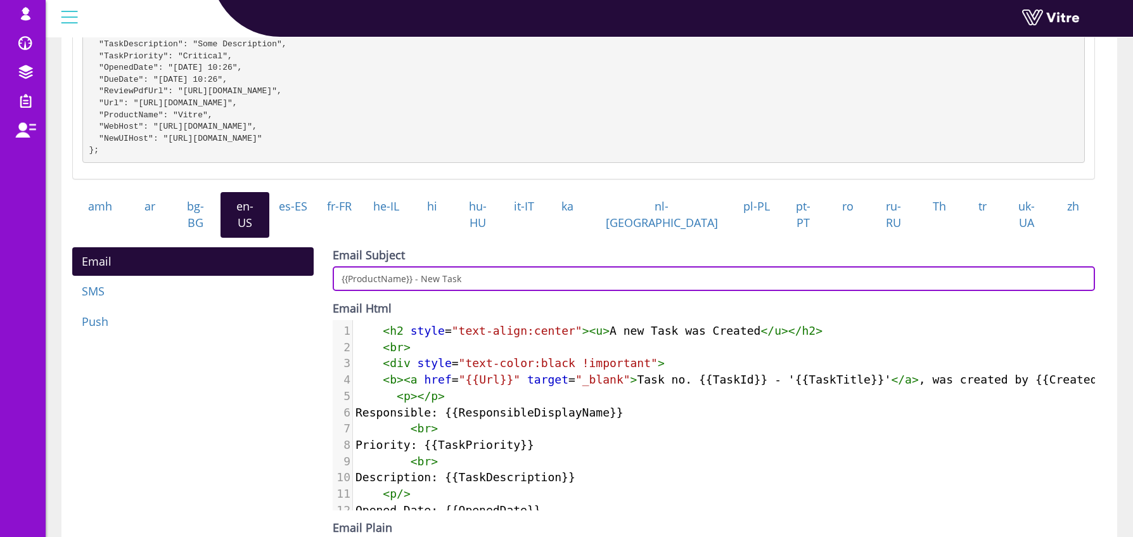
click at [602, 268] on input "{{ProductName}} - New Task" at bounding box center [714, 278] width 763 height 25
click at [491, 273] on input "{{ProductName}} - New Task" at bounding box center [714, 278] width 763 height 25
paste input "- {{TaskTitle}}"
type input "{{ProductName}} - New Task - {{TaskTitle}}"
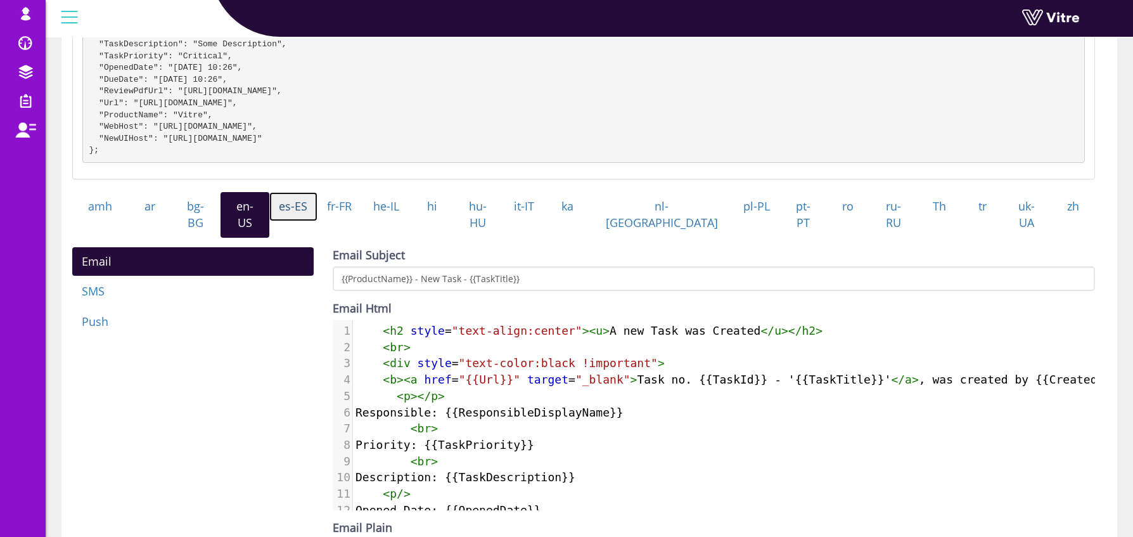
click at [318, 217] on link "es-ES" at bounding box center [293, 206] width 48 height 29
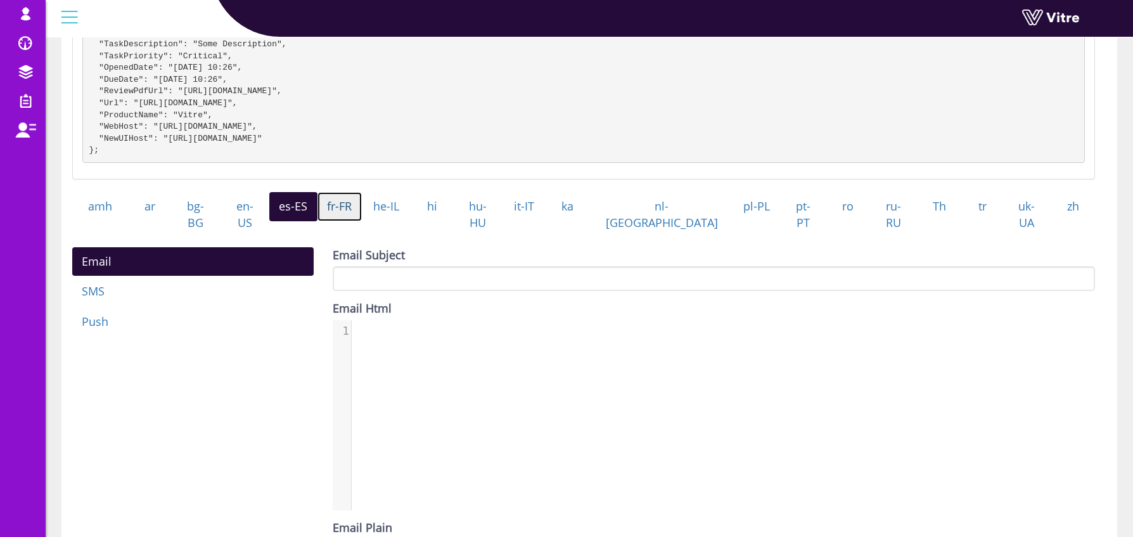
click at [363, 218] on link "fr-FR" at bounding box center [340, 206] width 45 height 29
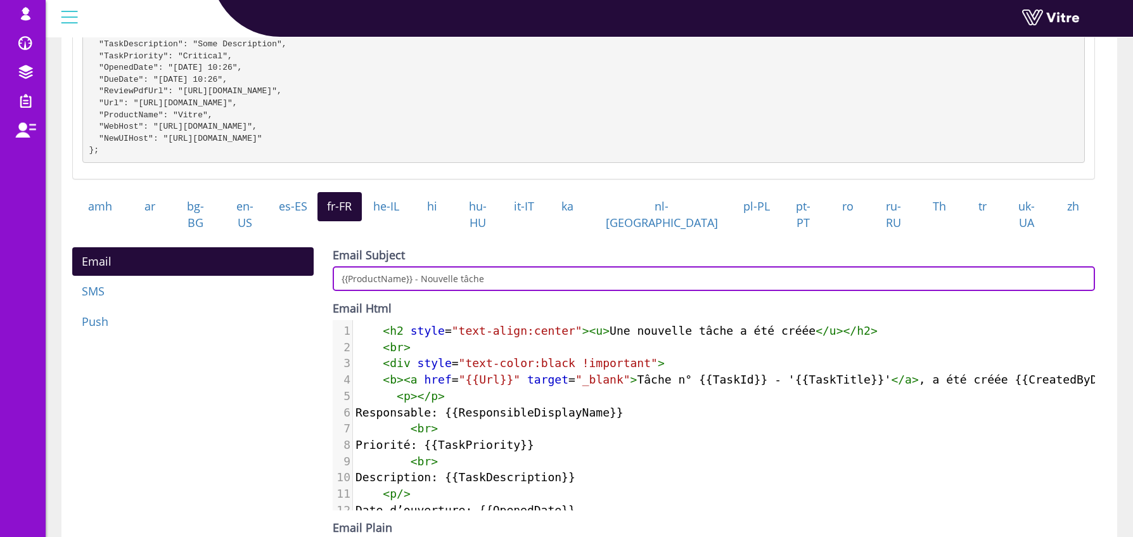
click at [532, 273] on input "{{ProductName}} - Nouvelle tâche" at bounding box center [714, 278] width 763 height 25
paste input "- {{TaskTitle}}"
type input "{{ProductName}} - Nouvelle tâche - {{TaskTitle}}"
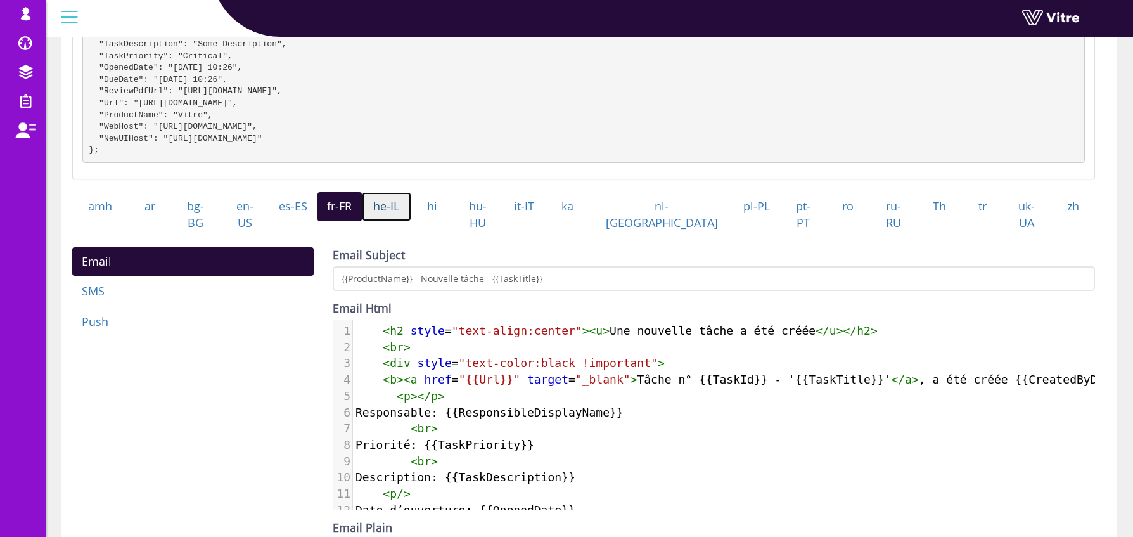
click at [411, 219] on link "he-IL" at bounding box center [386, 206] width 49 height 29
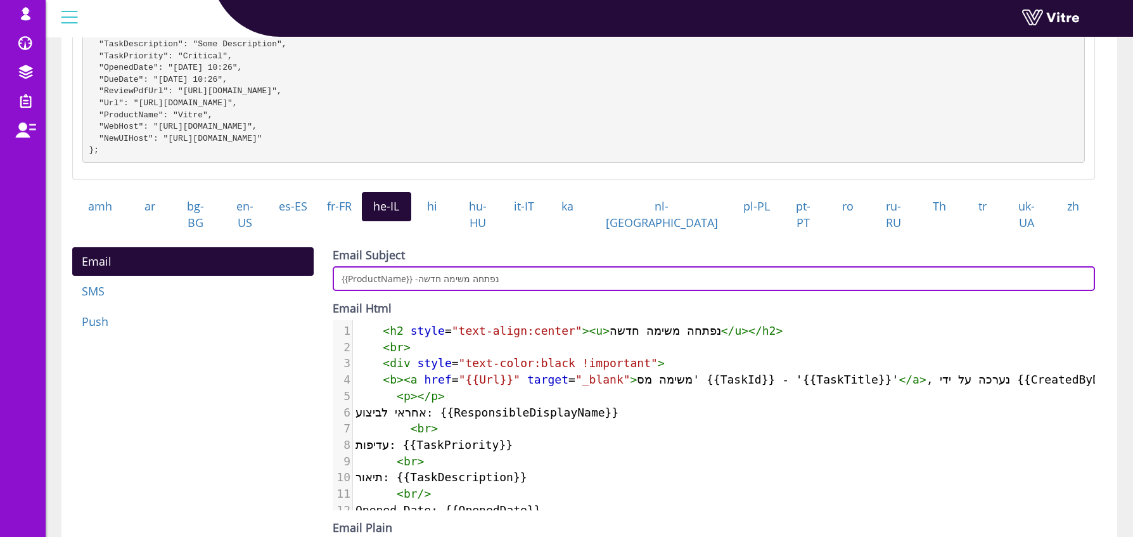
click at [568, 275] on input "{{ProductName}} -נפתחה משימה חדשה" at bounding box center [714, 278] width 763 height 25
paste input "- {{TaskTitle}}"
type input "{{ProductName}} -נפתחה משימה חדשה - {{TaskTitle}}"
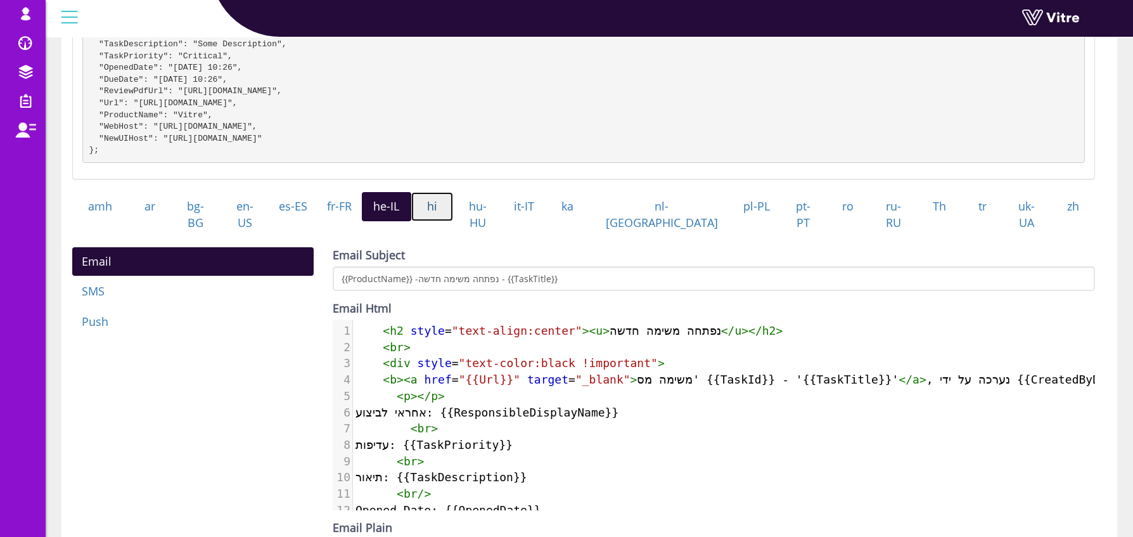
click at [454, 217] on link "hi" at bounding box center [432, 206] width 42 height 29
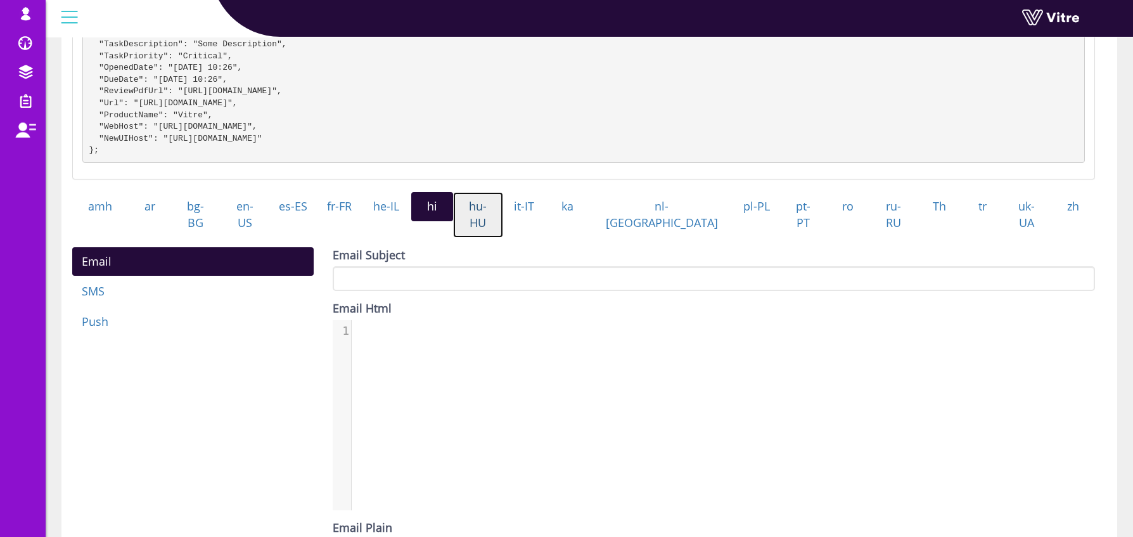
click at [503, 215] on link "hu-HU" at bounding box center [478, 214] width 50 height 45
click at [546, 217] on link "it-IT" at bounding box center [524, 206] width 43 height 29
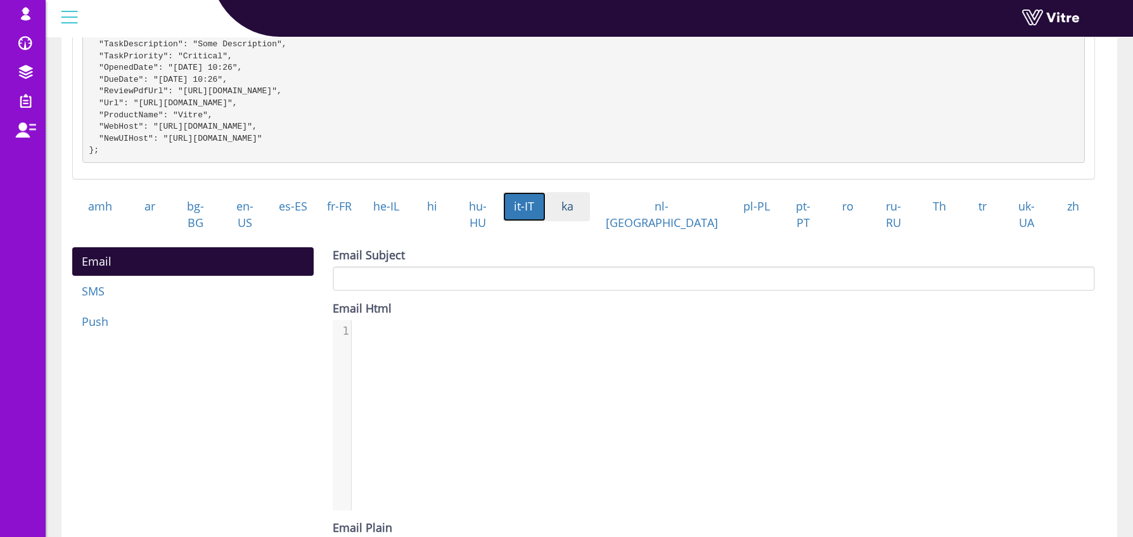
scroll to position [249, 0]
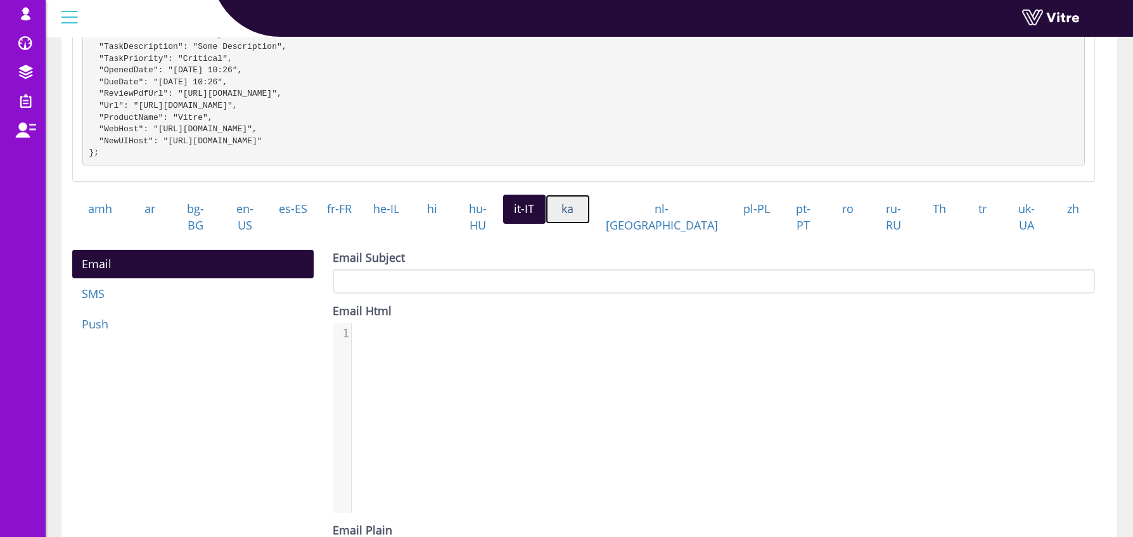
click at [590, 214] on link "ka" at bounding box center [568, 209] width 44 height 29
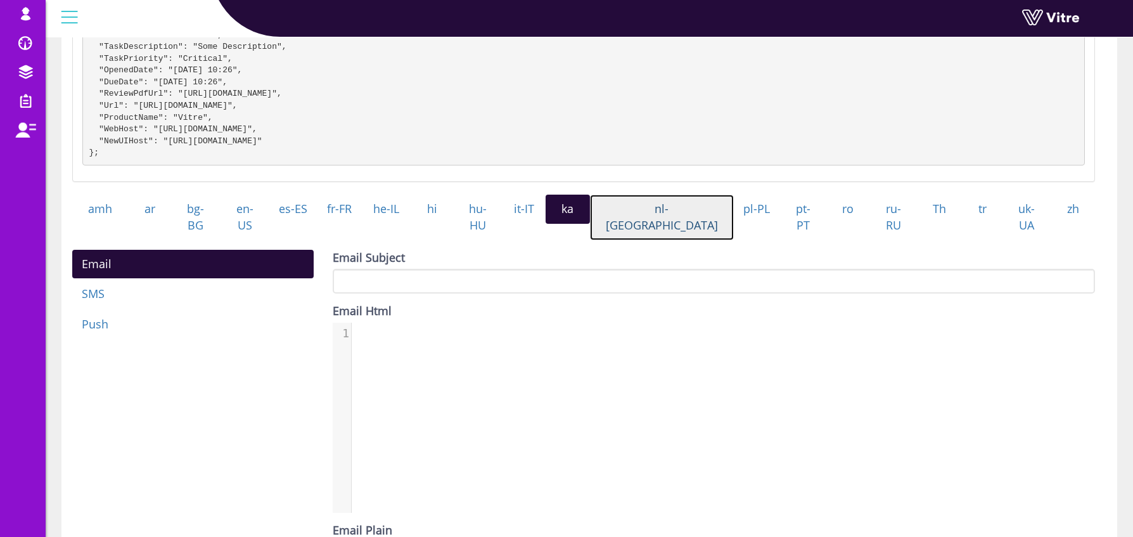
click at [666, 224] on link "nl-[GEOGRAPHIC_DATA]" at bounding box center [662, 217] width 145 height 45
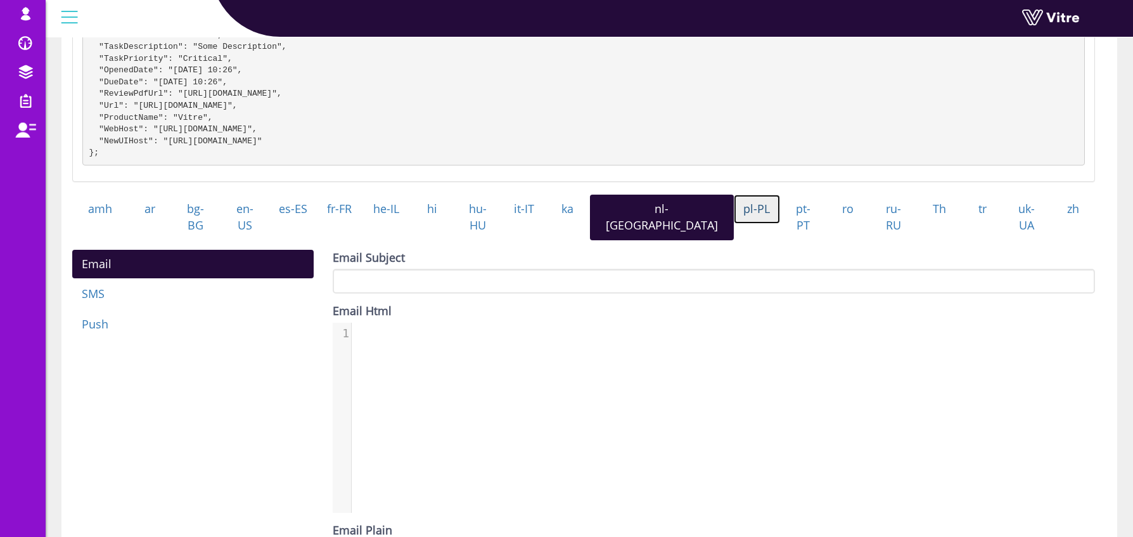
click at [734, 224] on link "pl-PL" at bounding box center [757, 209] width 46 height 29
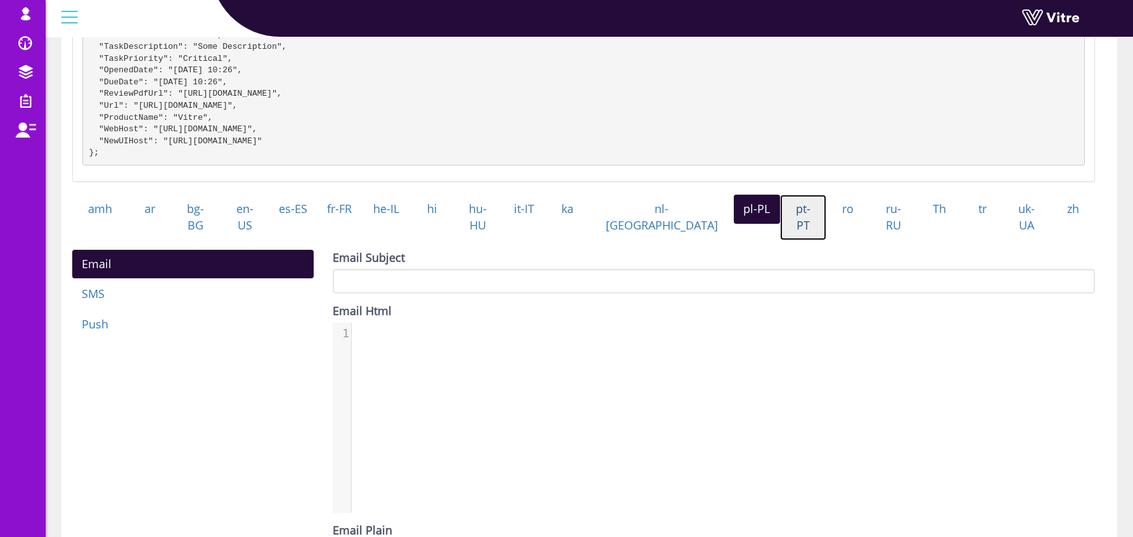
click at [780, 228] on link "pt-PT" at bounding box center [803, 217] width 47 height 45
click at [827, 224] on link "ro" at bounding box center [849, 209] width 44 height 29
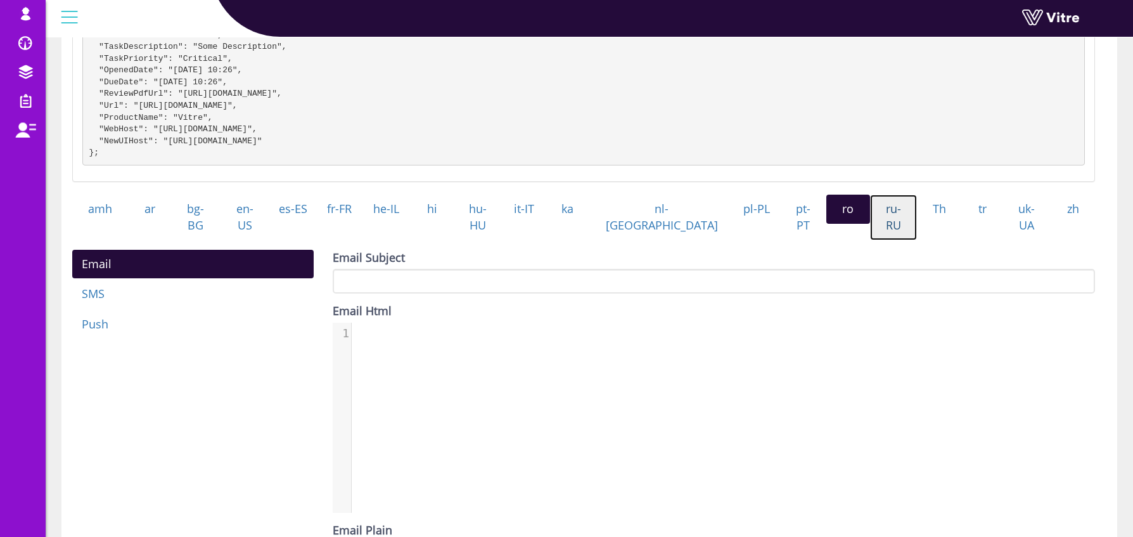
click at [883, 221] on link "ru-RU" at bounding box center [894, 217] width 48 height 45
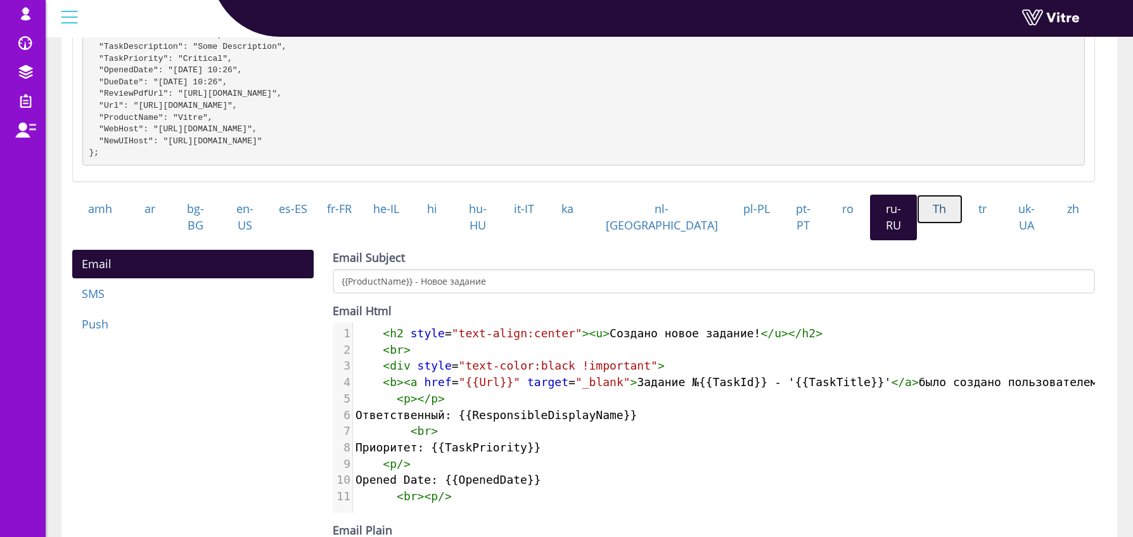
click at [917, 223] on link "Th" at bounding box center [940, 209] width 46 height 29
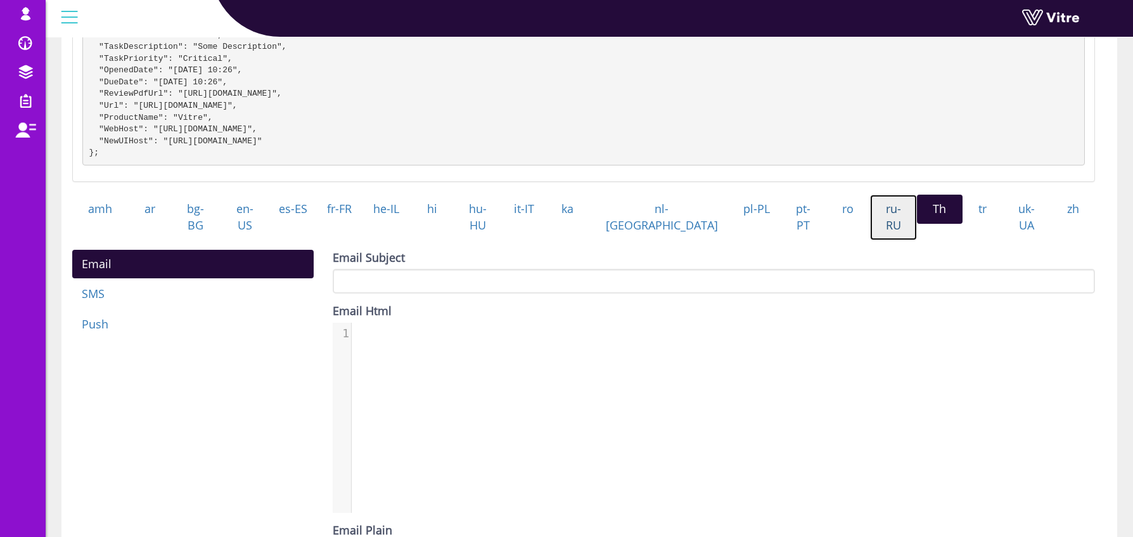
click at [870, 221] on link "ru-RU" at bounding box center [894, 217] width 48 height 45
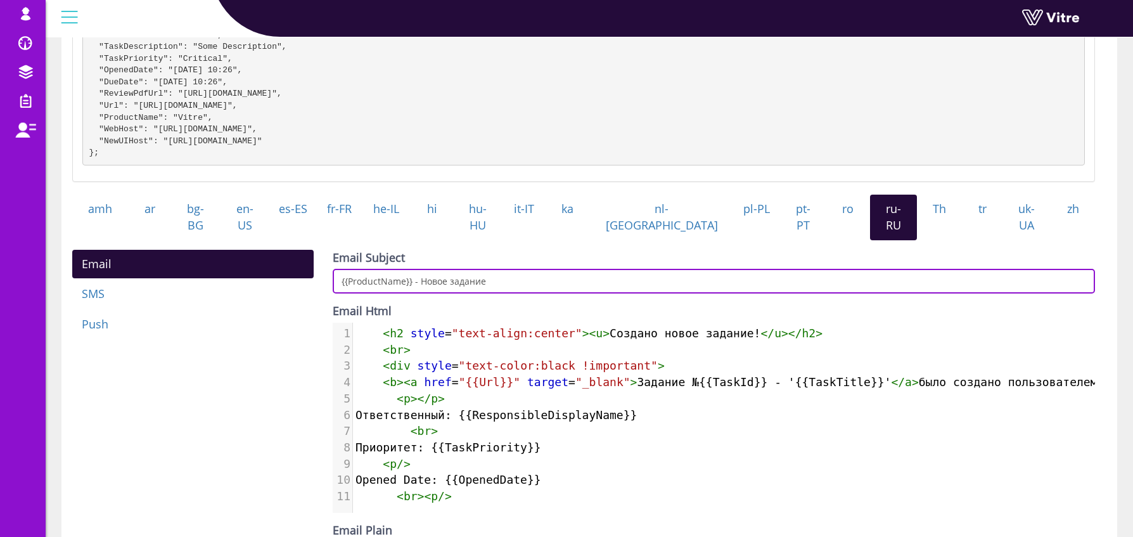
click at [598, 276] on input "{{ProductName}} - Новое задание" at bounding box center [714, 281] width 763 height 25
paste input "- {{TaskTitle}}"
type input "{{ProductName}} - Новое задание - {{TaskTitle}}"
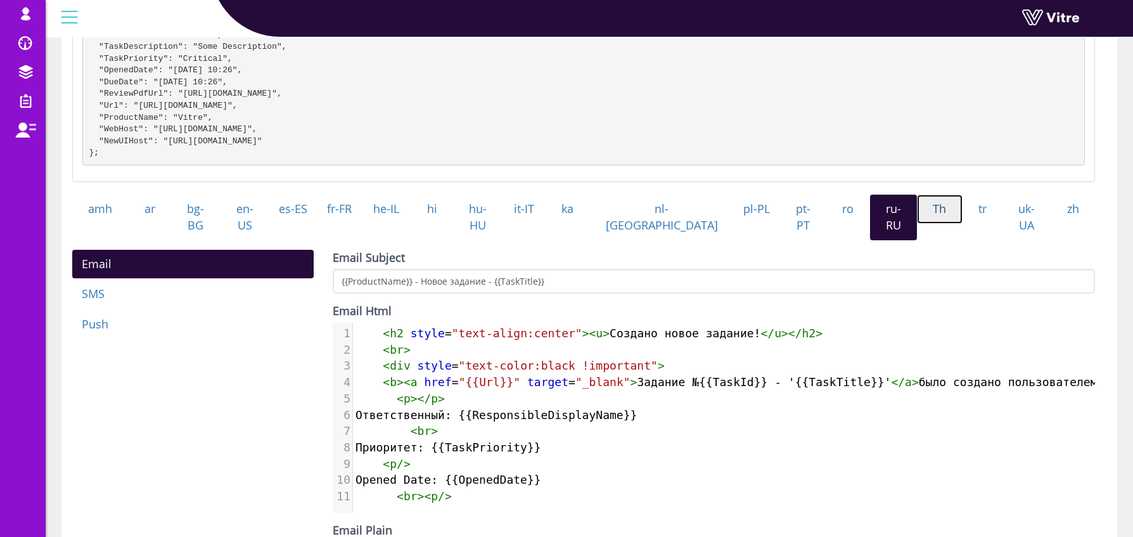
click at [927, 224] on link "Th" at bounding box center [940, 209] width 46 height 29
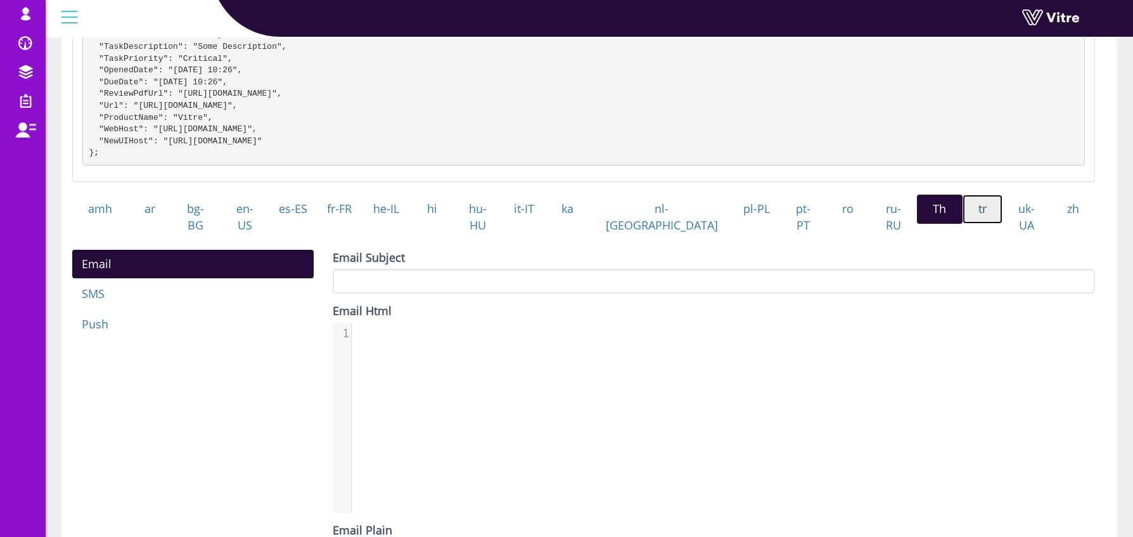
click at [963, 224] on link "tr" at bounding box center [983, 209] width 41 height 29
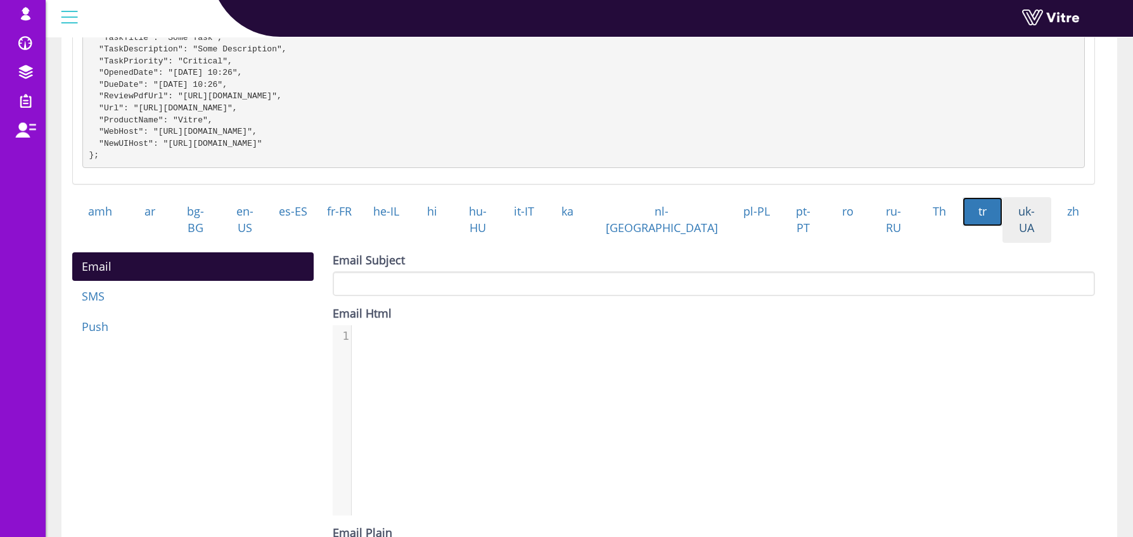
scroll to position [244, 0]
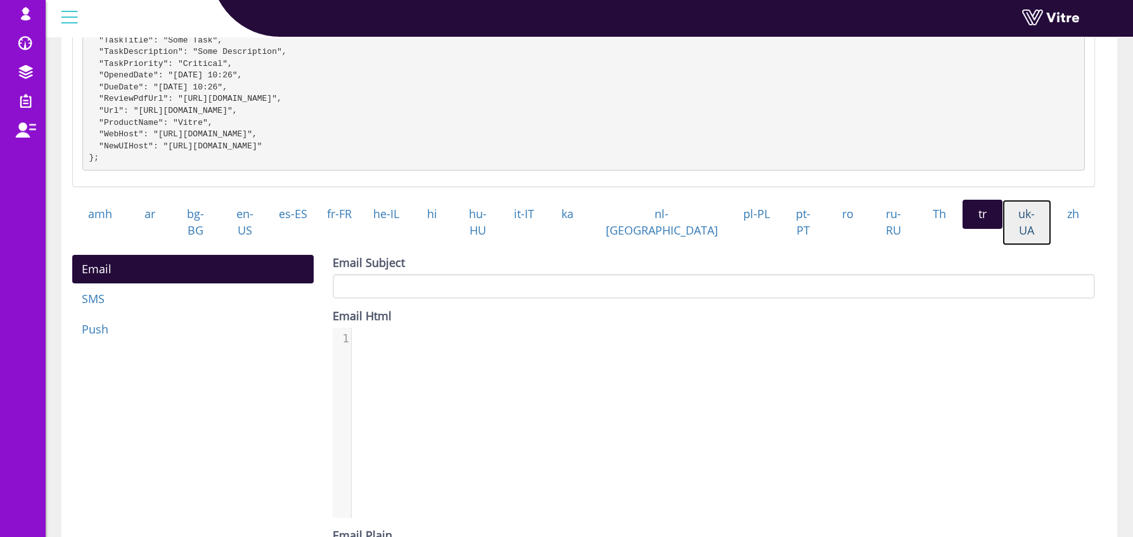
click at [1022, 226] on link "uk-UA" at bounding box center [1027, 222] width 49 height 45
click at [1067, 229] on link "zh" at bounding box center [1074, 214] width 44 height 29
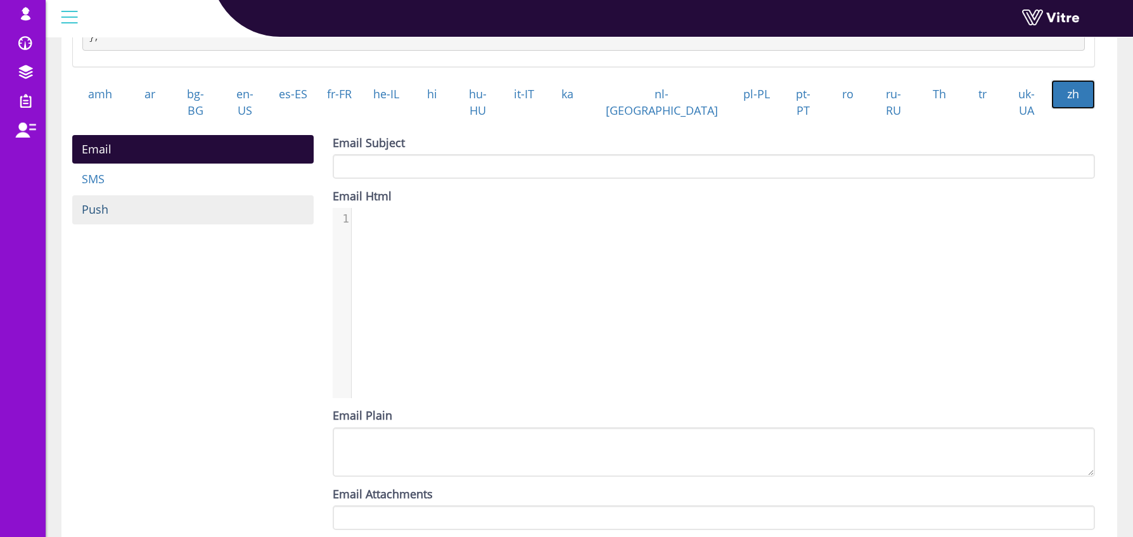
scroll to position [504, 0]
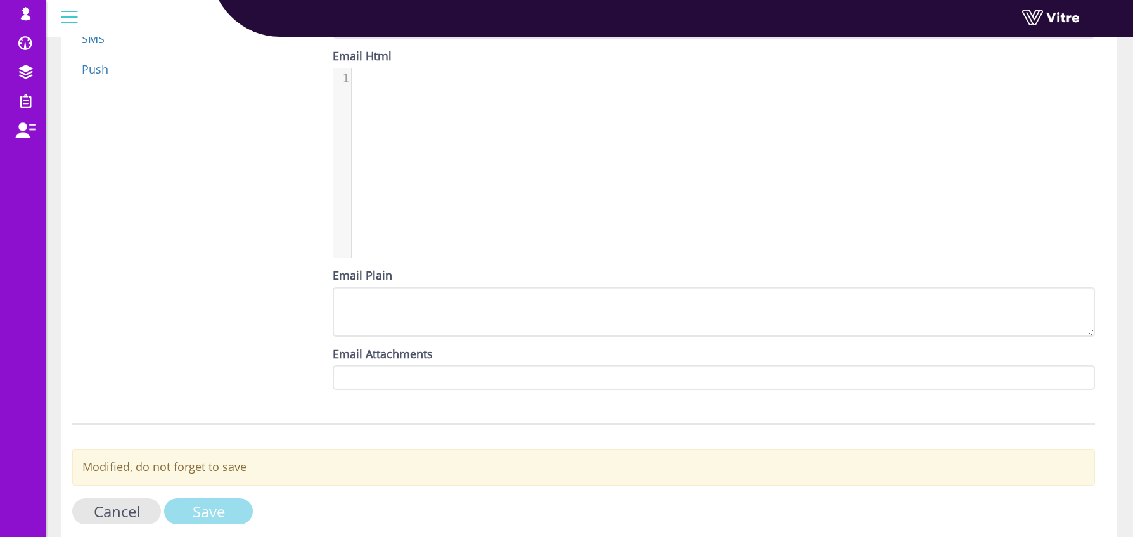
click at [220, 506] on input "Save" at bounding box center [208, 511] width 89 height 26
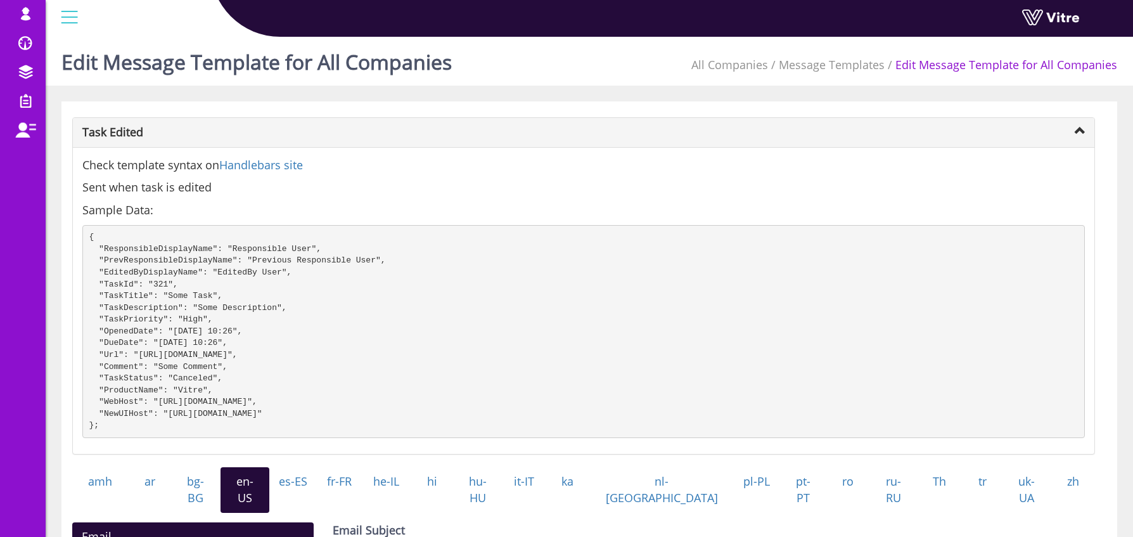
scroll to position [240, 0]
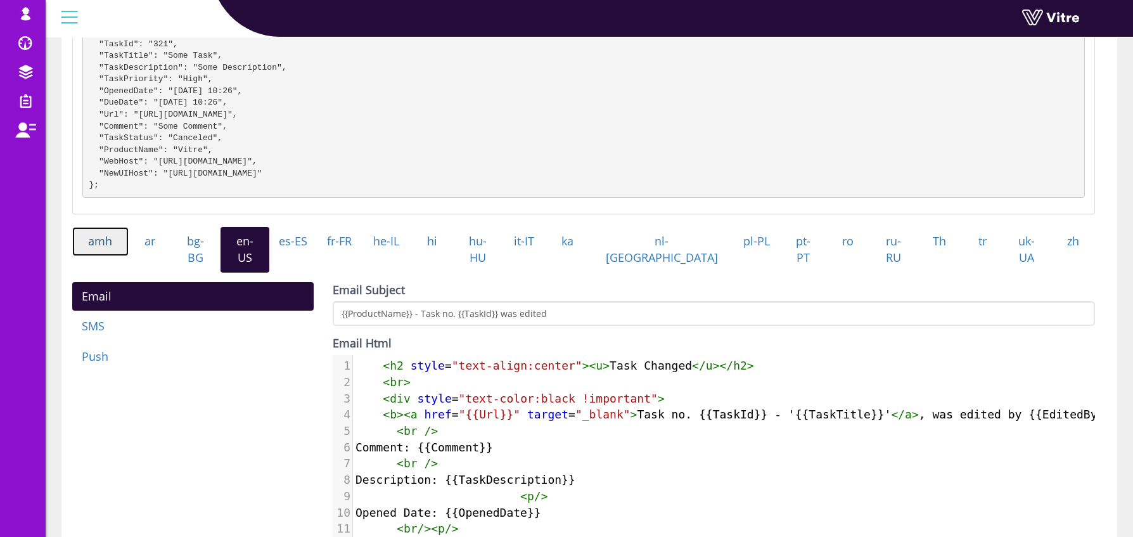
click at [113, 256] on link "amh" at bounding box center [100, 241] width 56 height 29
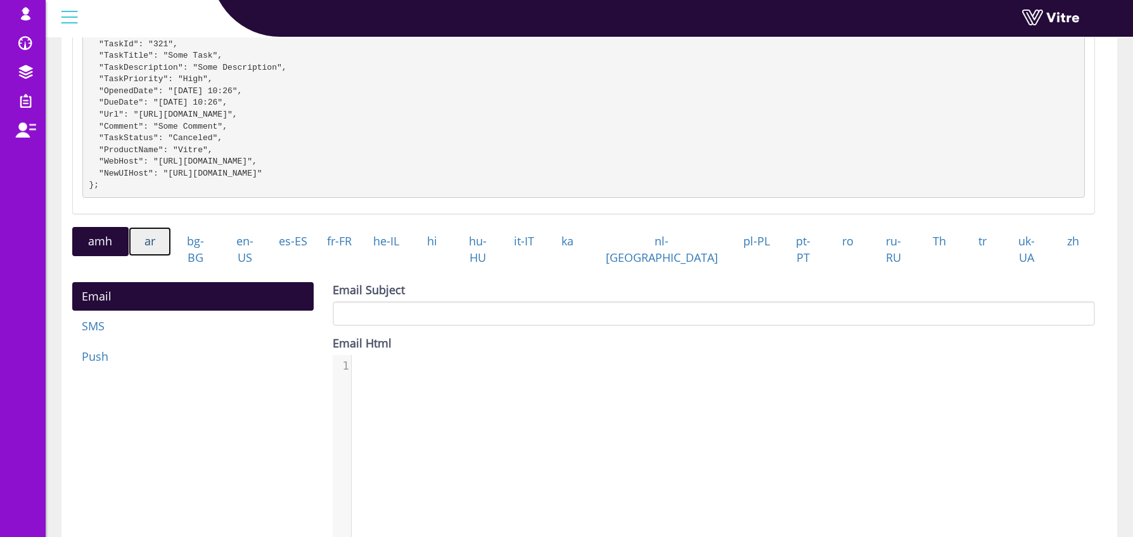
click at [149, 254] on link "ar" at bounding box center [150, 241] width 43 height 29
click at [200, 251] on link "bg-BG" at bounding box center [195, 249] width 49 height 45
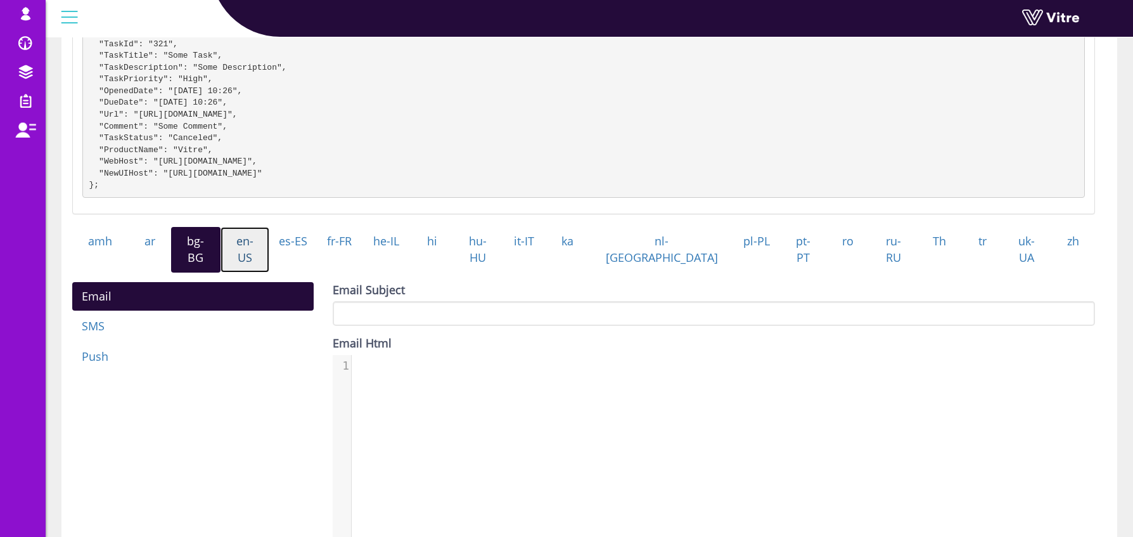
click at [259, 253] on link "en-US" at bounding box center [245, 249] width 49 height 45
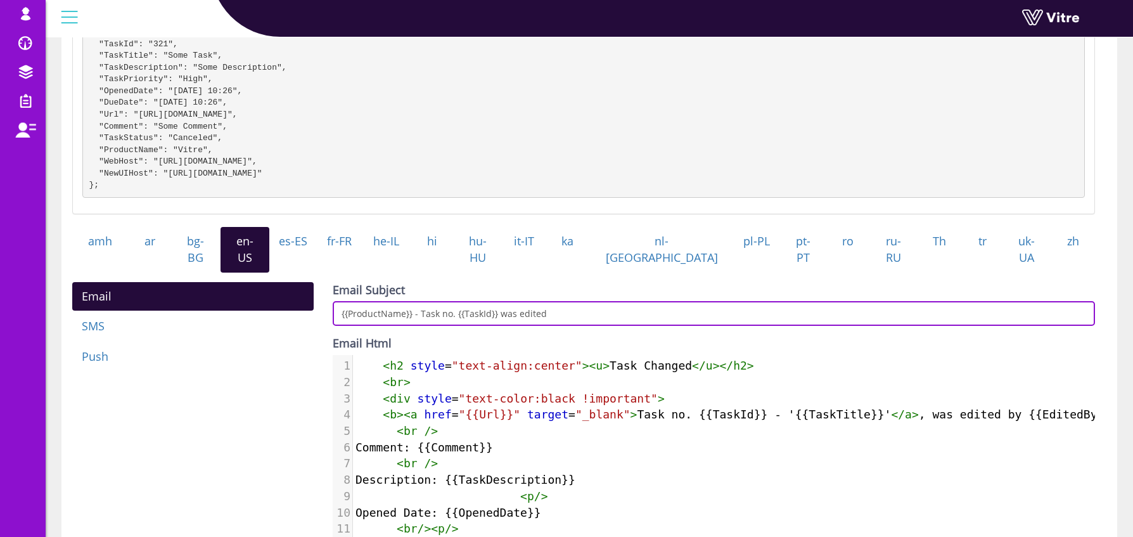
click at [633, 304] on input "{{ProductName}} - Task no. {{TaskId}} was edited" at bounding box center [714, 313] width 763 height 25
paste input "- {{TaskTitle}}"
type input "{{ProductName}} - Task no. {{TaskId}} was edited - {{TaskTitle}}"
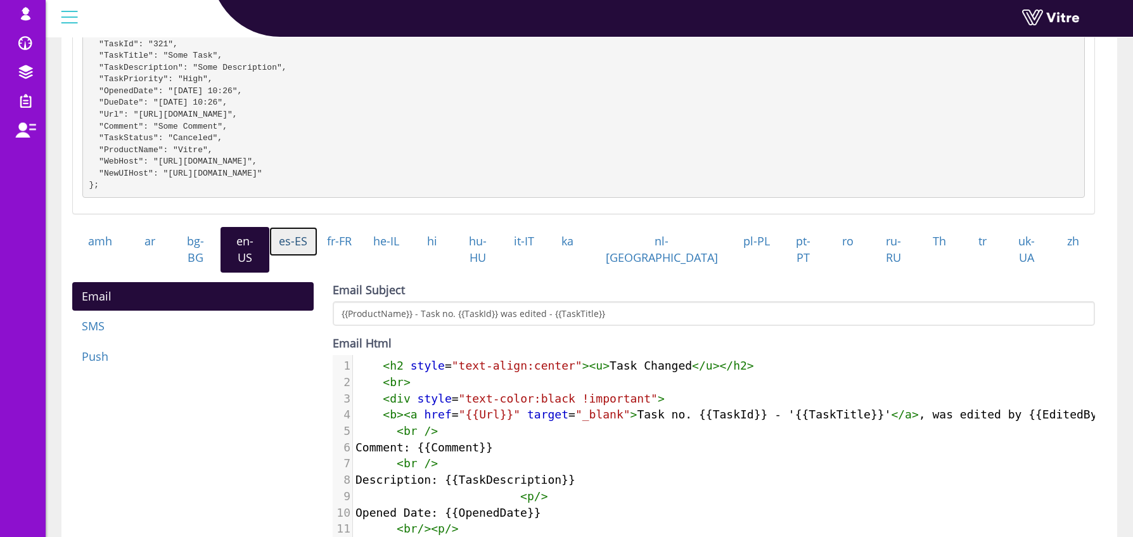
click at [312, 254] on link "es-ES" at bounding box center [293, 241] width 48 height 29
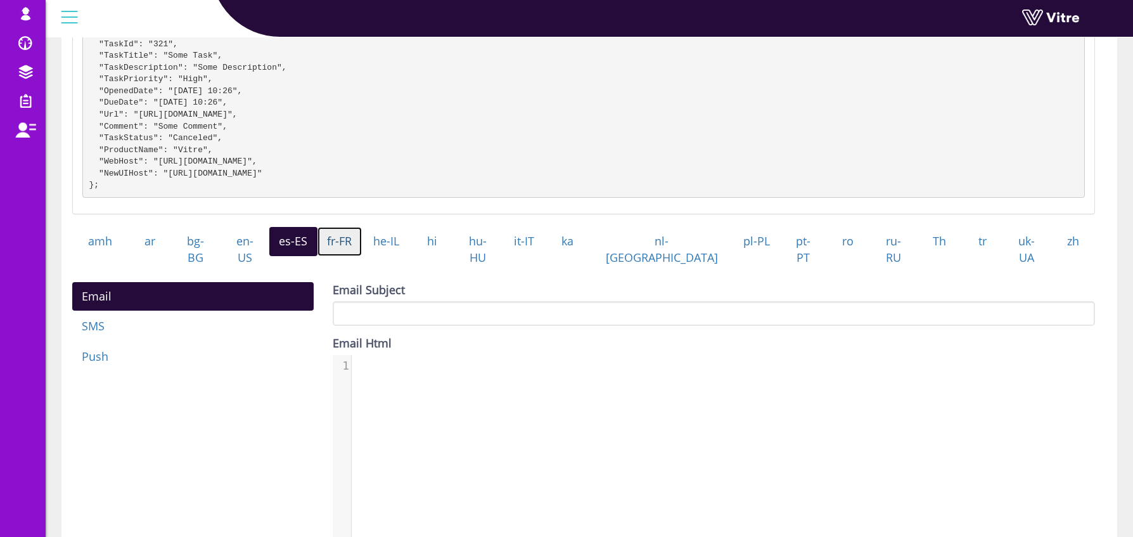
click at [363, 256] on link "fr-FR" at bounding box center [340, 241] width 45 height 29
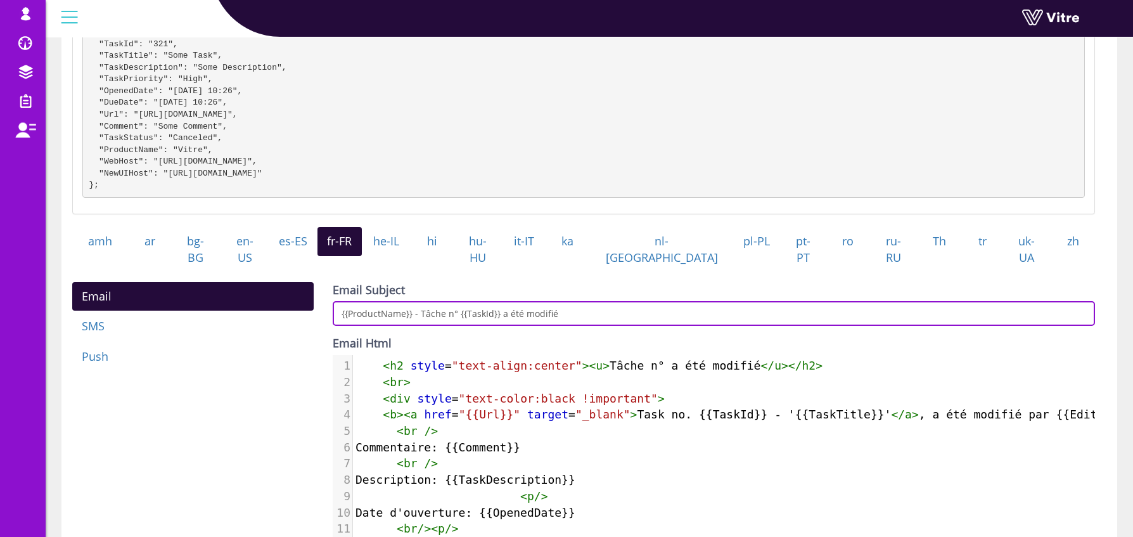
click at [595, 309] on input "{{ProductName}} - Tâche n° {{TaskId}} a été modifié" at bounding box center [714, 313] width 763 height 25
paste input "- {{TaskTitle}}"
type input "{{ProductName}} - Tâche n° {{TaskId}} a été modifié - {{TaskTitle}}"
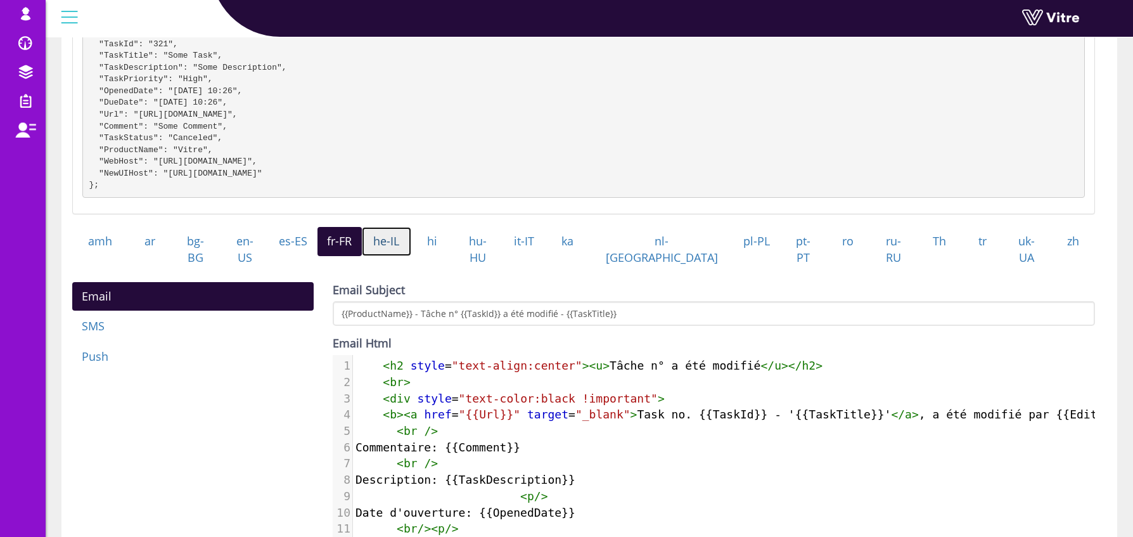
click at [411, 249] on link "he-IL" at bounding box center [386, 241] width 49 height 29
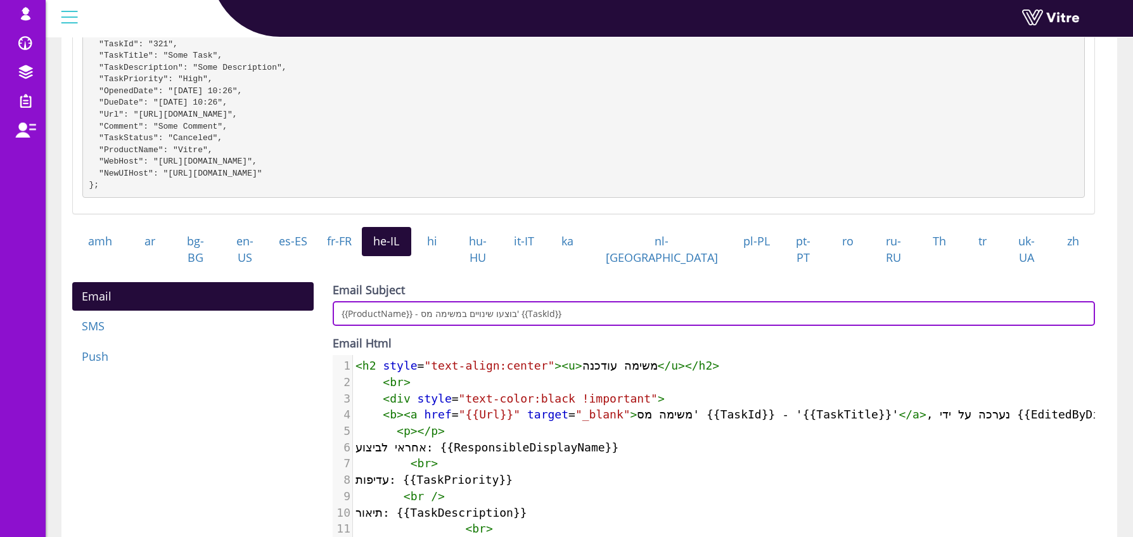
click at [593, 313] on input "{{ProductName}} - בוצעו שינויים במשימה מס' {{TaskId}}" at bounding box center [714, 313] width 763 height 25
paste input "- {{TaskTitle}}"
type input "{{ProductName}} - בוצעו שינויים במשימה מס' {{TaskId}} - {{TaskTitle}}"
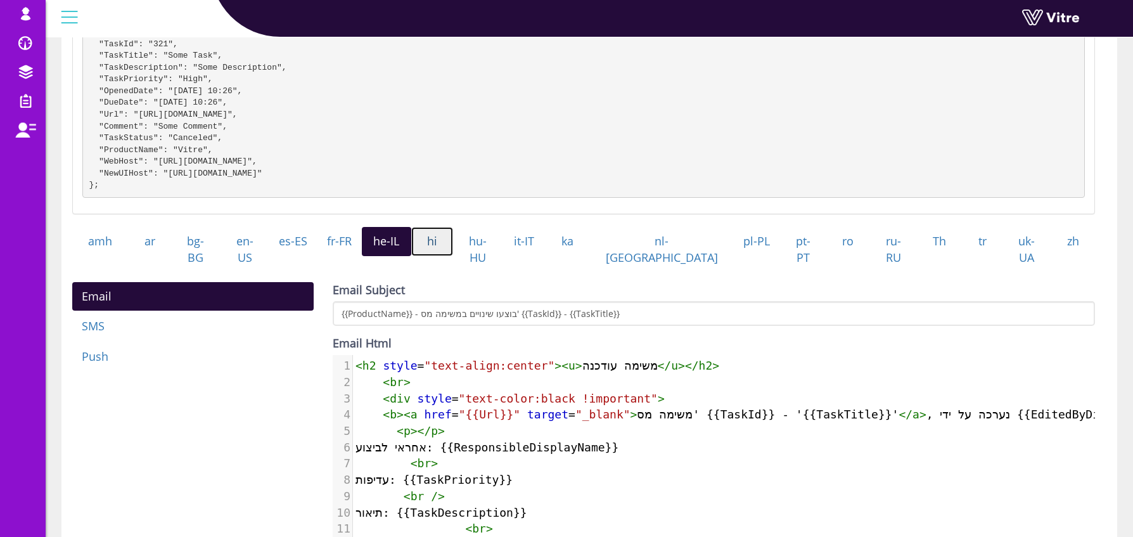
click at [454, 254] on link "hi" at bounding box center [432, 241] width 42 height 29
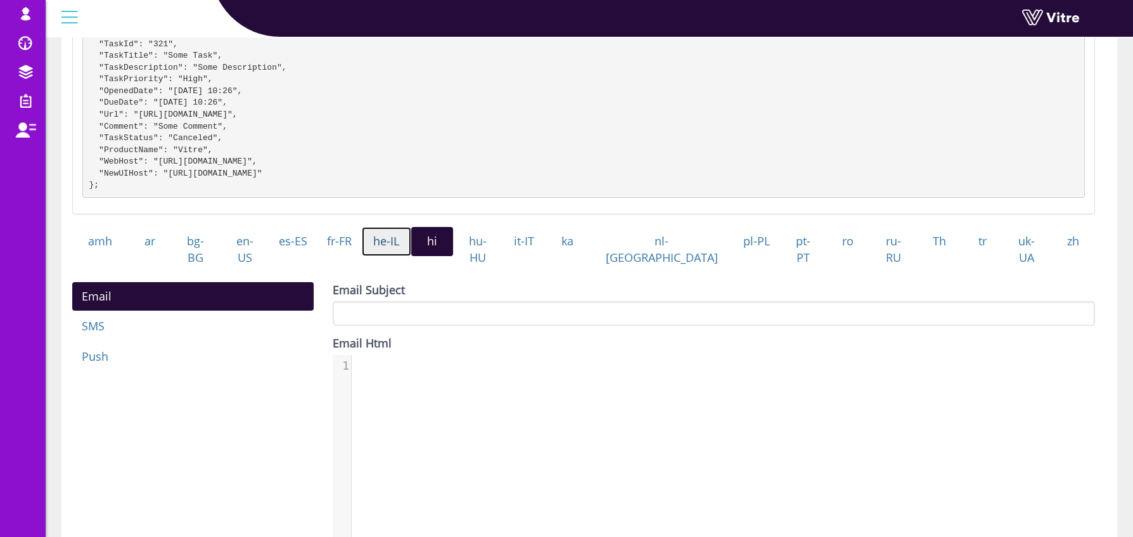
click at [411, 256] on link "he-IL" at bounding box center [386, 241] width 49 height 29
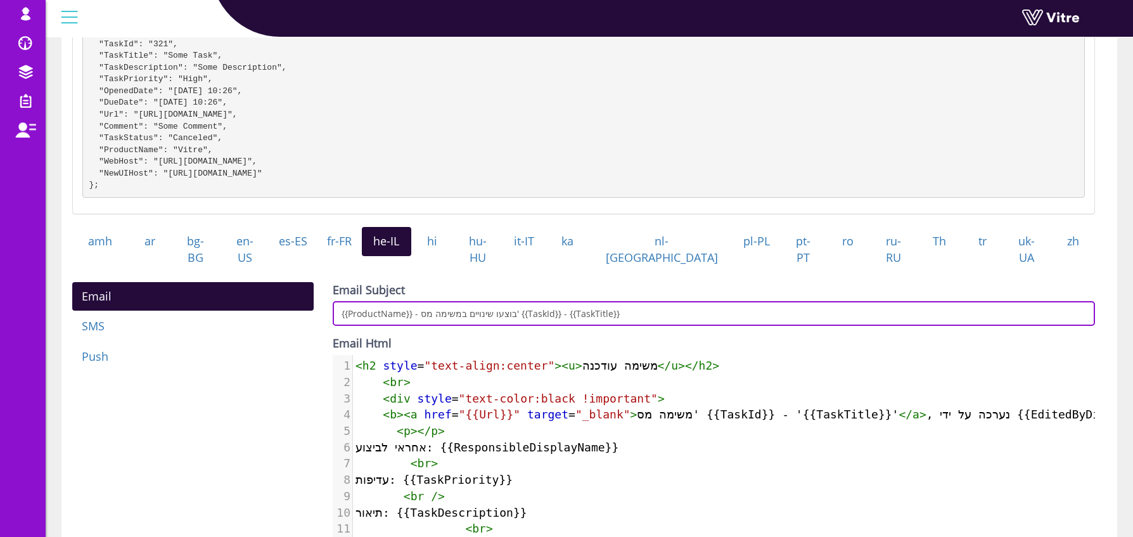
click at [672, 311] on input "{{ProductName}} - בוצעו שינויים במשימה מס' {{TaskId}} - {{TaskTitle}}" at bounding box center [714, 313] width 763 height 25
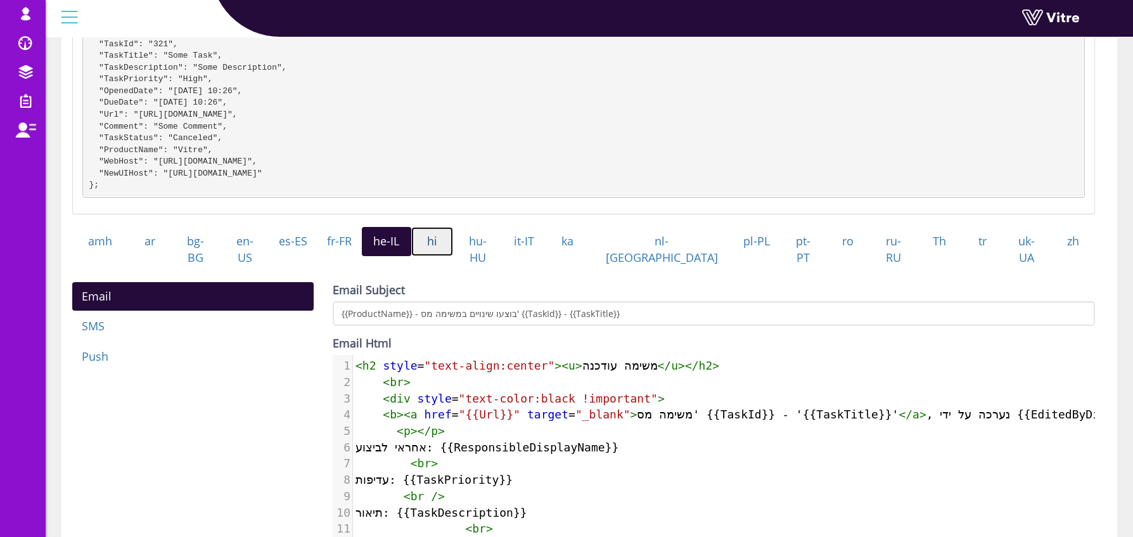
click at [454, 256] on link "hi" at bounding box center [432, 241] width 42 height 29
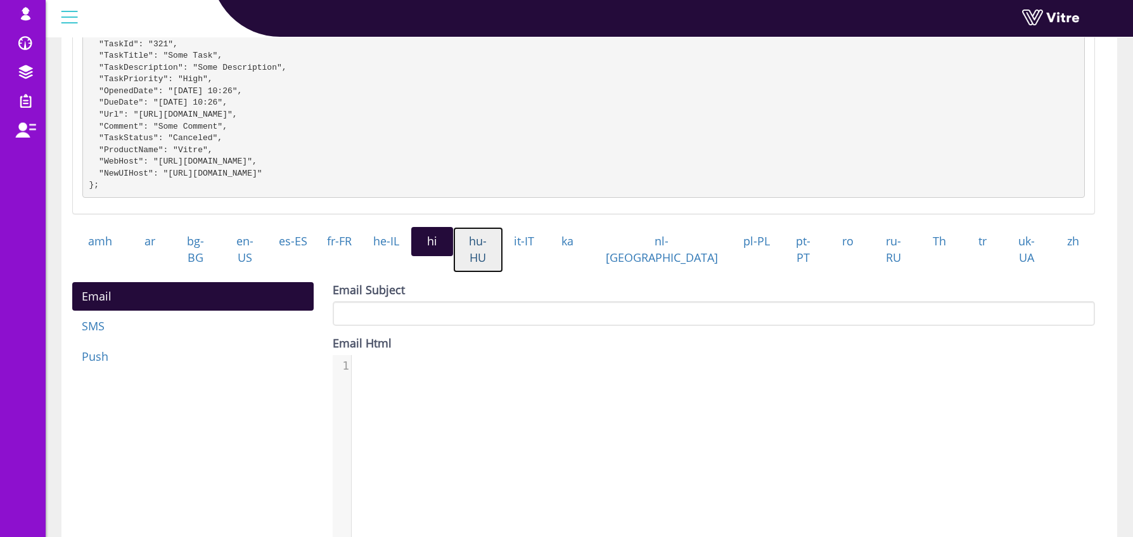
click at [503, 255] on link "hu-HU" at bounding box center [478, 249] width 50 height 45
drag, startPoint x: 423, startPoint y: 258, endPoint x: 456, endPoint y: 260, distance: 32.4
click at [411, 256] on link "he-IL" at bounding box center [386, 241] width 49 height 29
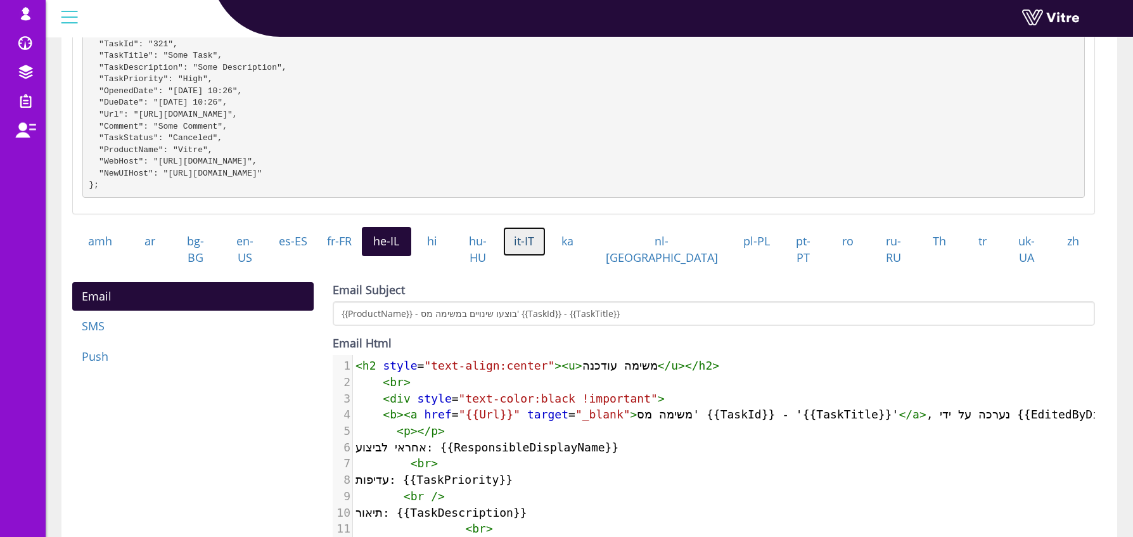
click at [546, 256] on link "it-IT" at bounding box center [524, 241] width 43 height 29
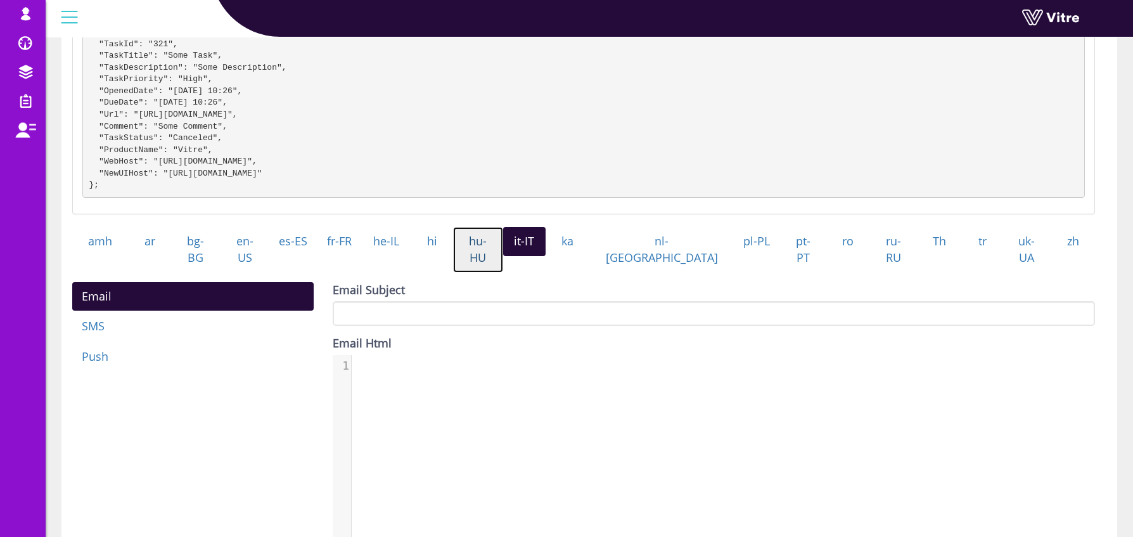
click at [503, 258] on link "hu-HU" at bounding box center [478, 249] width 50 height 45
click at [546, 256] on link "it-IT" at bounding box center [524, 241] width 43 height 29
click at [590, 256] on link "ka" at bounding box center [568, 241] width 44 height 29
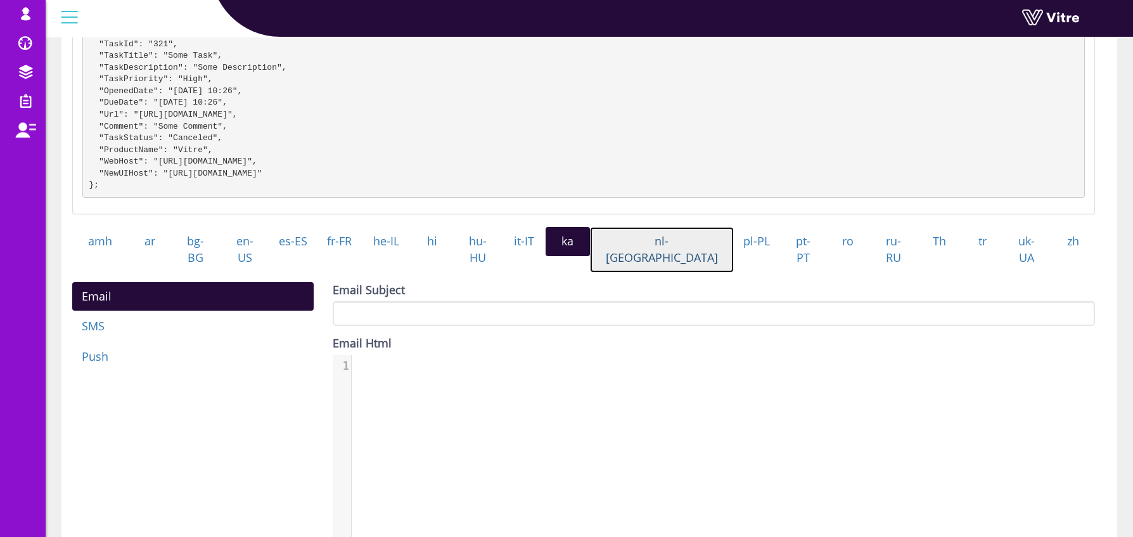
click at [671, 252] on link "nl-[GEOGRAPHIC_DATA]" at bounding box center [662, 249] width 145 height 45
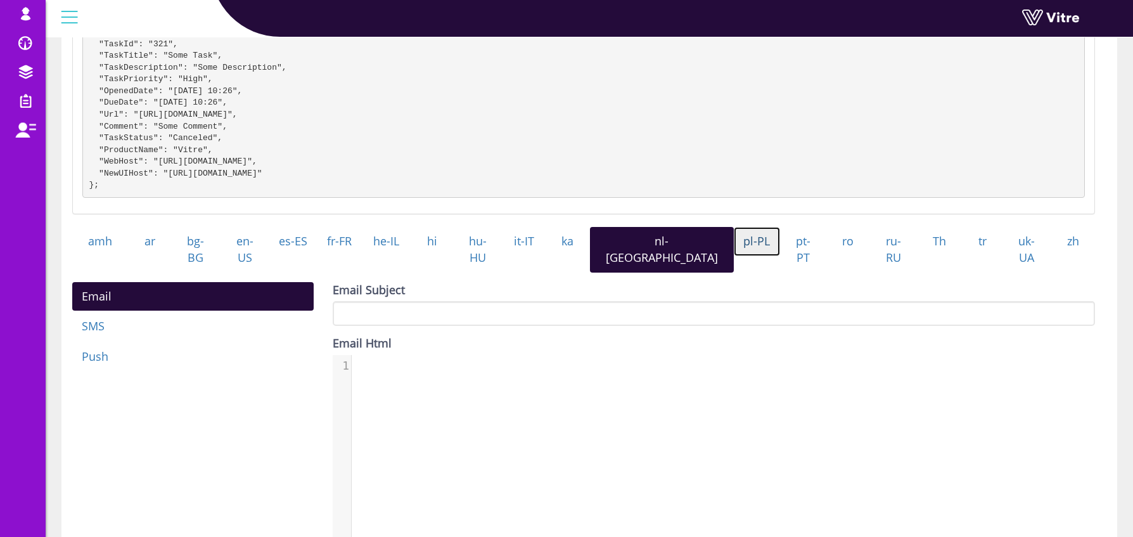
drag, startPoint x: 731, startPoint y: 255, endPoint x: 748, endPoint y: 259, distance: 17.4
click at [734, 255] on link "pl-PL" at bounding box center [757, 241] width 46 height 29
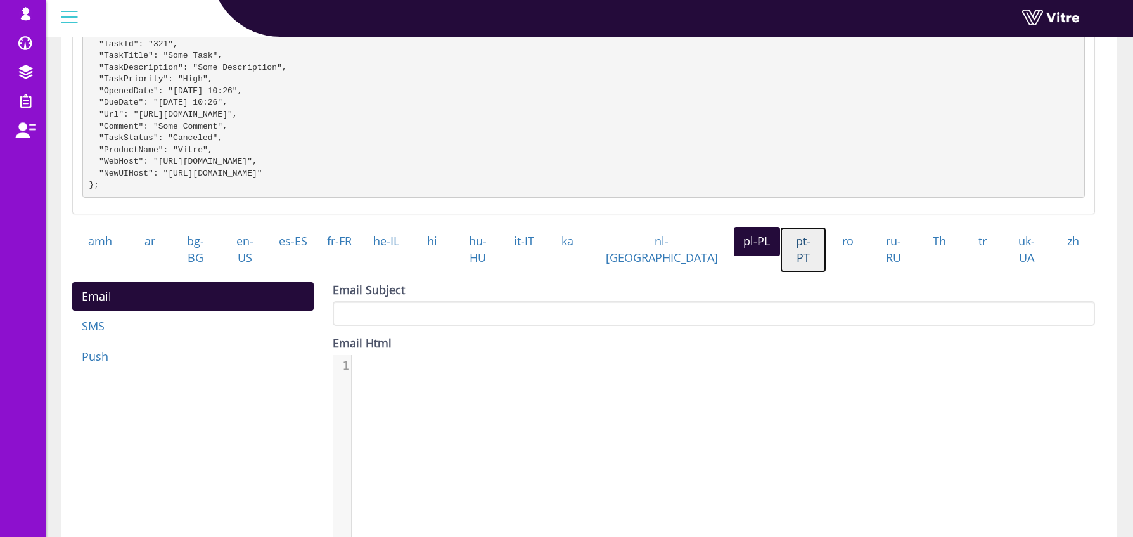
click at [782, 259] on link "pt-PT" at bounding box center [803, 249] width 47 height 45
click at [827, 256] on link "ro" at bounding box center [849, 241] width 44 height 29
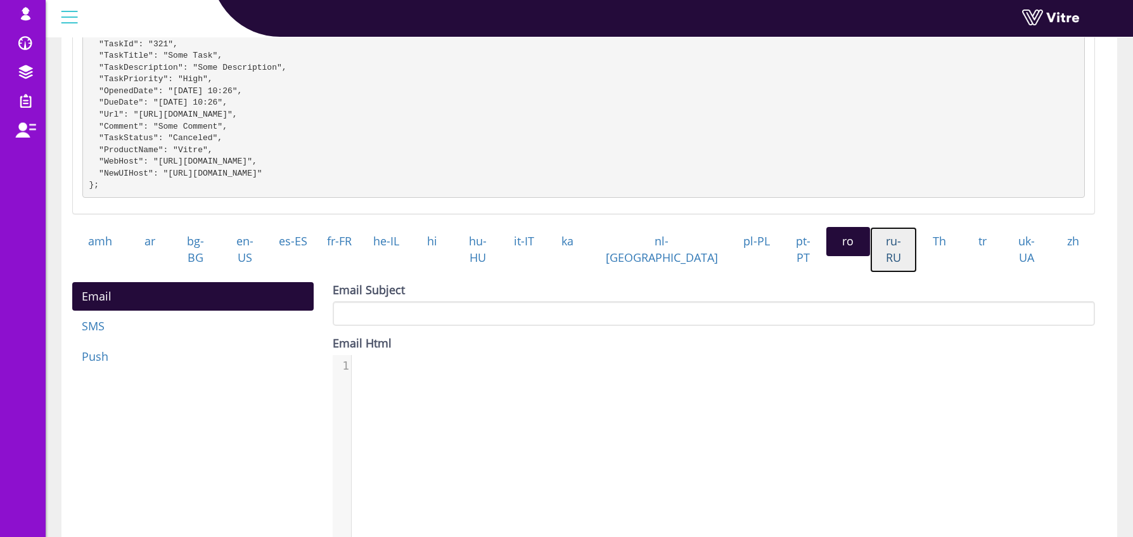
click at [870, 259] on link "ru-RU" at bounding box center [894, 249] width 48 height 45
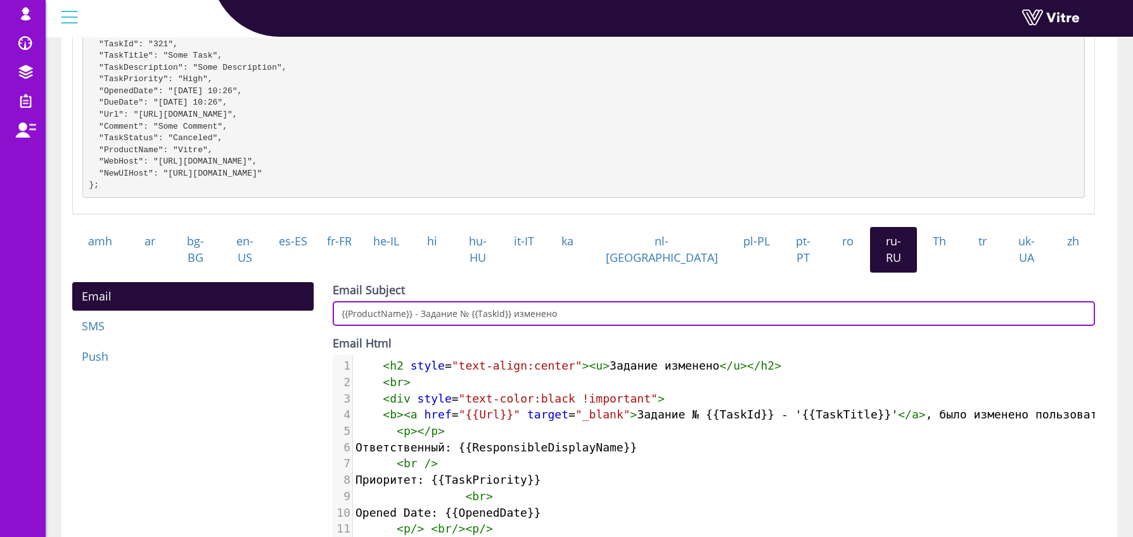
click at [800, 310] on input "{{ProductName}} - Задание № {{TaskId}} изменено" at bounding box center [714, 313] width 763 height 25
paste input "- {{TaskTitle}}"
type input "{{ProductName}} - Задание № {{TaskId}} изменено - {{TaskTitle}}"
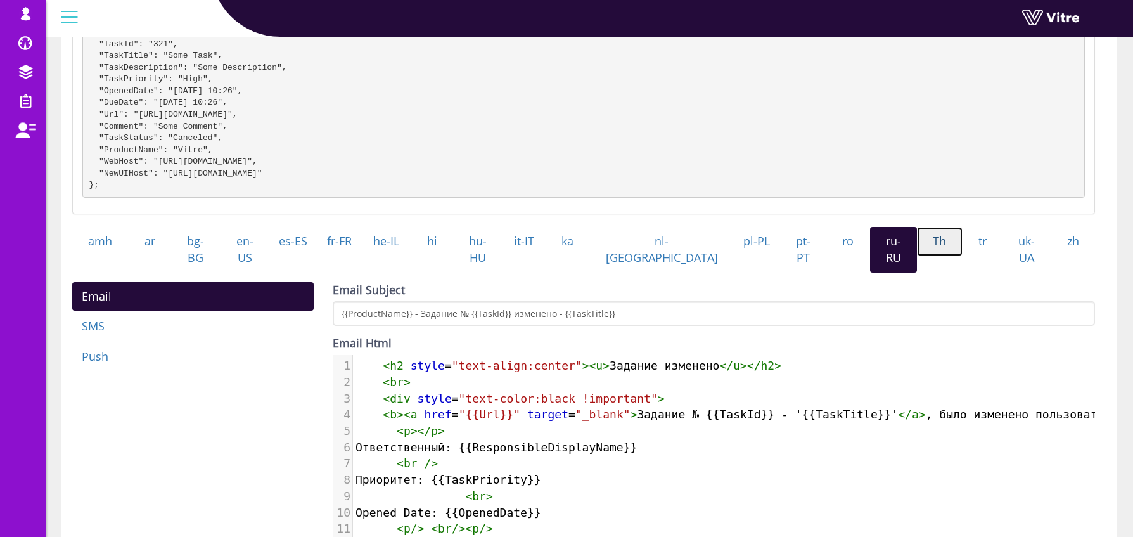
click at [918, 255] on link "Th" at bounding box center [940, 241] width 46 height 29
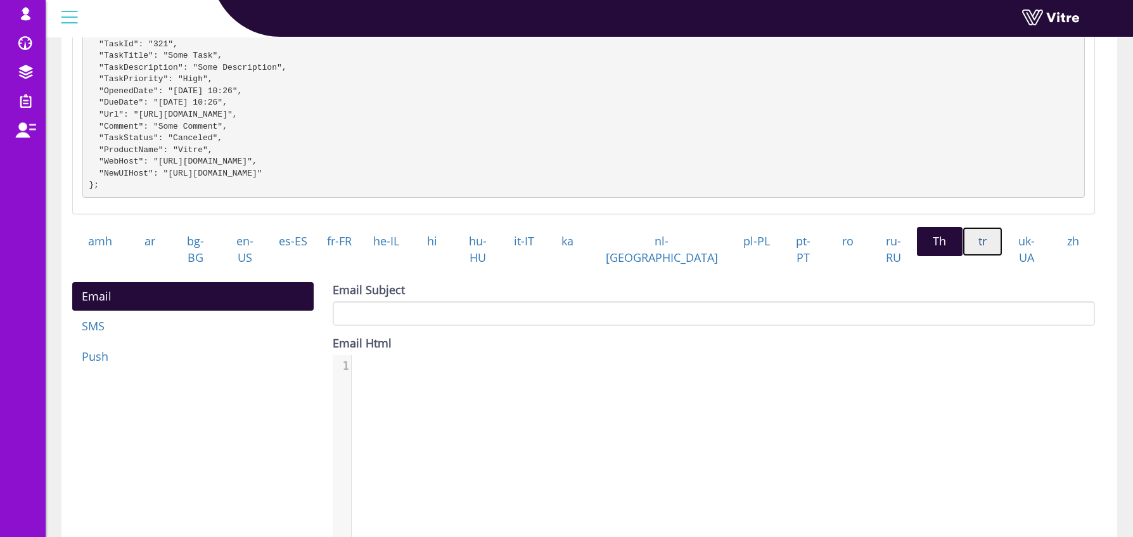
click at [964, 256] on link "tr" at bounding box center [983, 241] width 41 height 29
click at [1022, 261] on link "uk-UA" at bounding box center [1027, 249] width 49 height 45
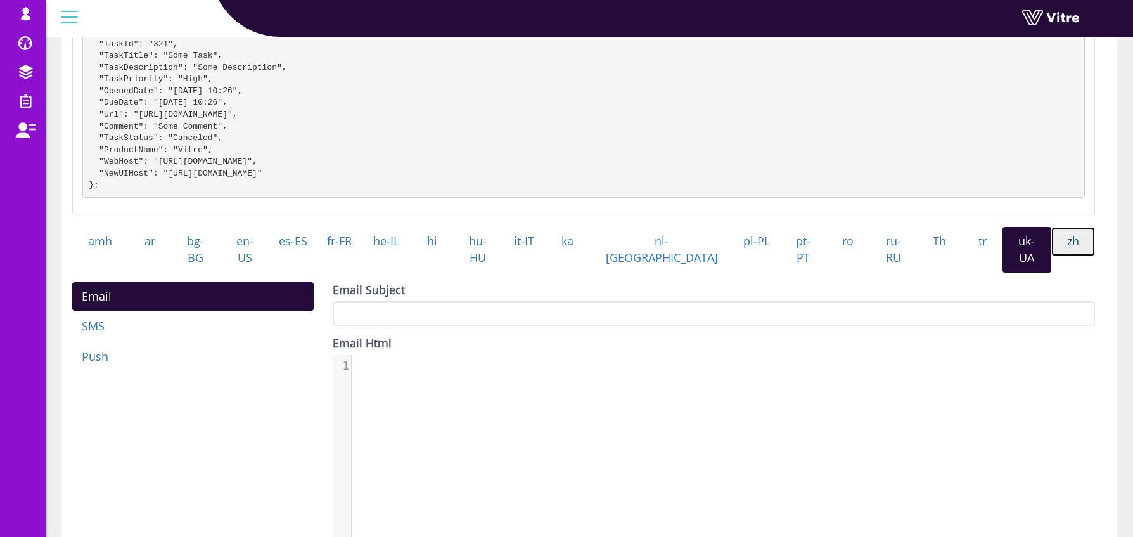
click at [1071, 255] on link "zh" at bounding box center [1074, 241] width 44 height 29
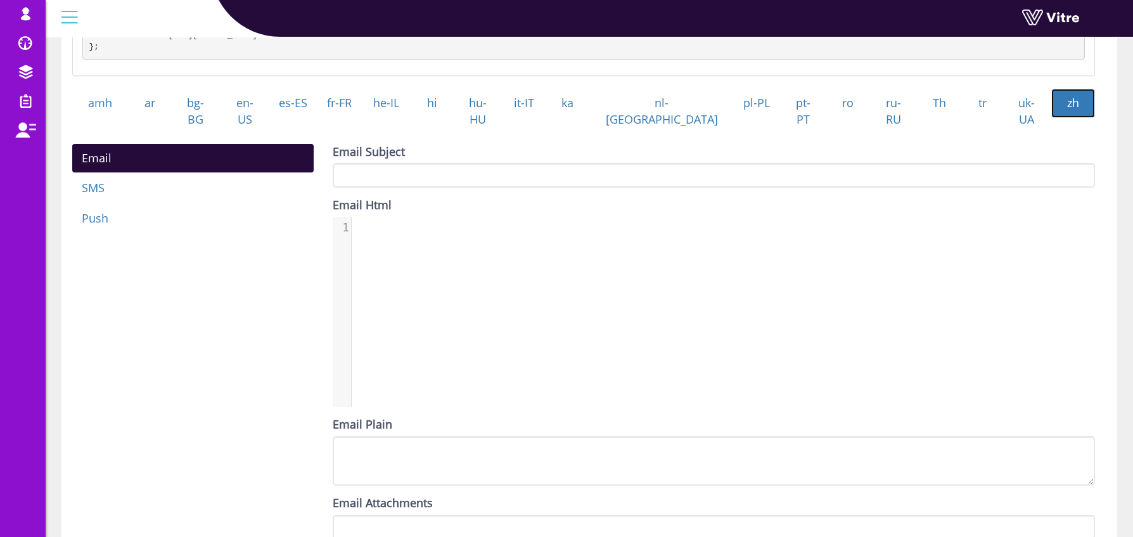
scroll to position [572, 0]
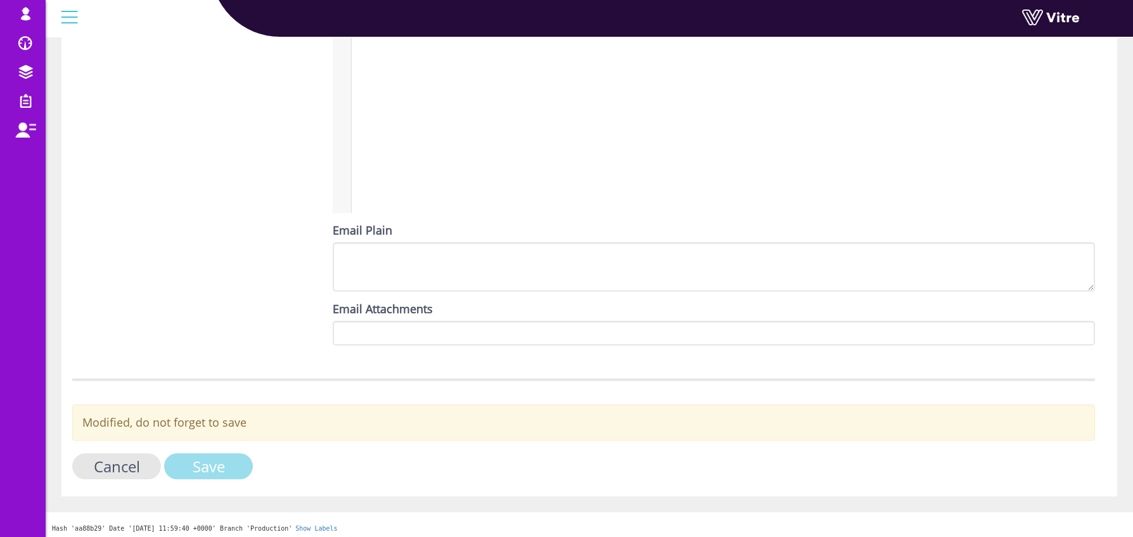
click at [217, 470] on input "Save" at bounding box center [208, 466] width 89 height 26
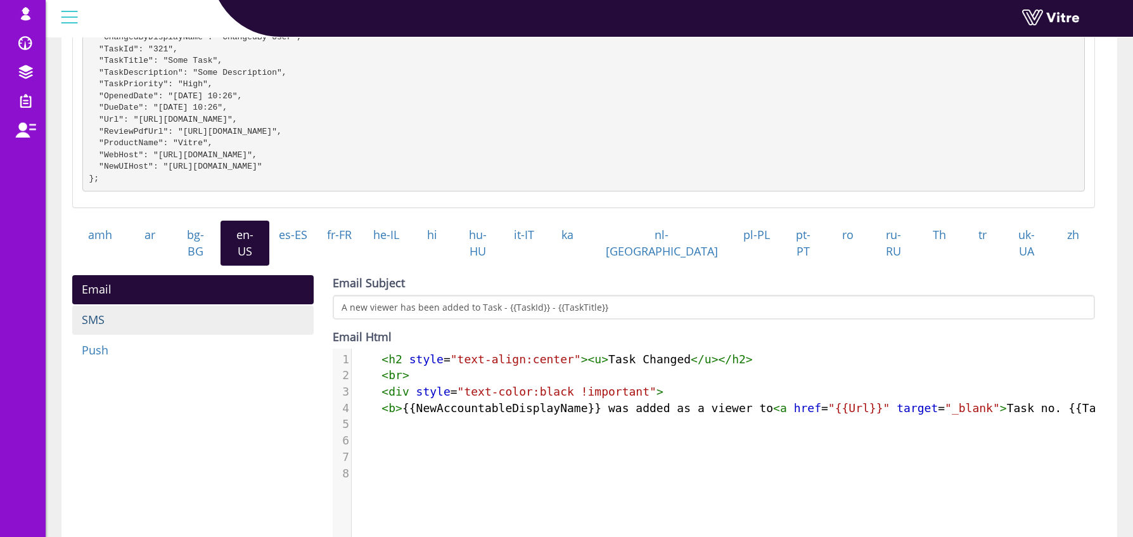
scroll to position [233, 0]
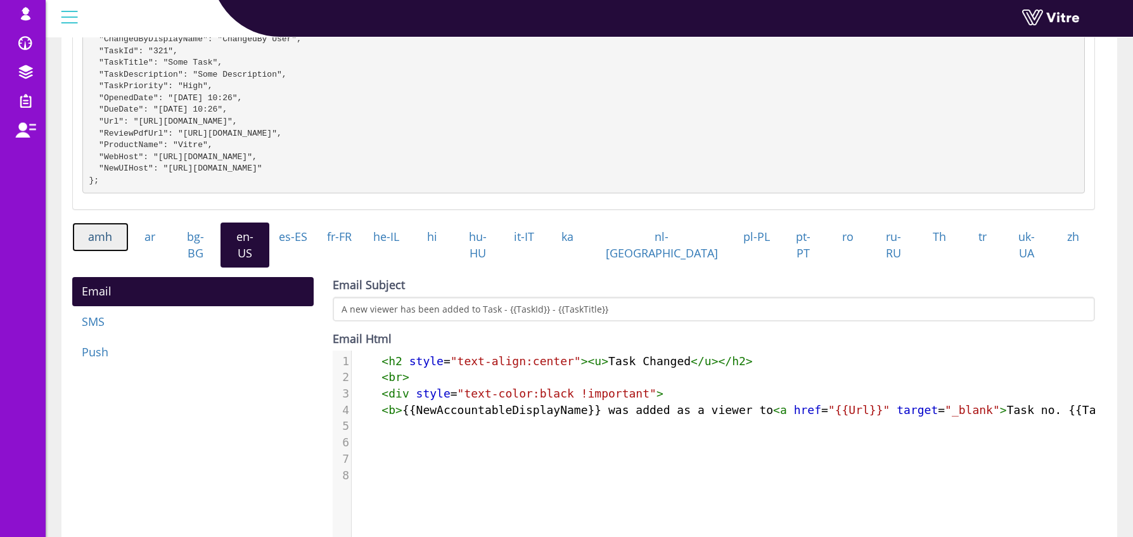
click at [109, 247] on link "amh" at bounding box center [100, 236] width 56 height 29
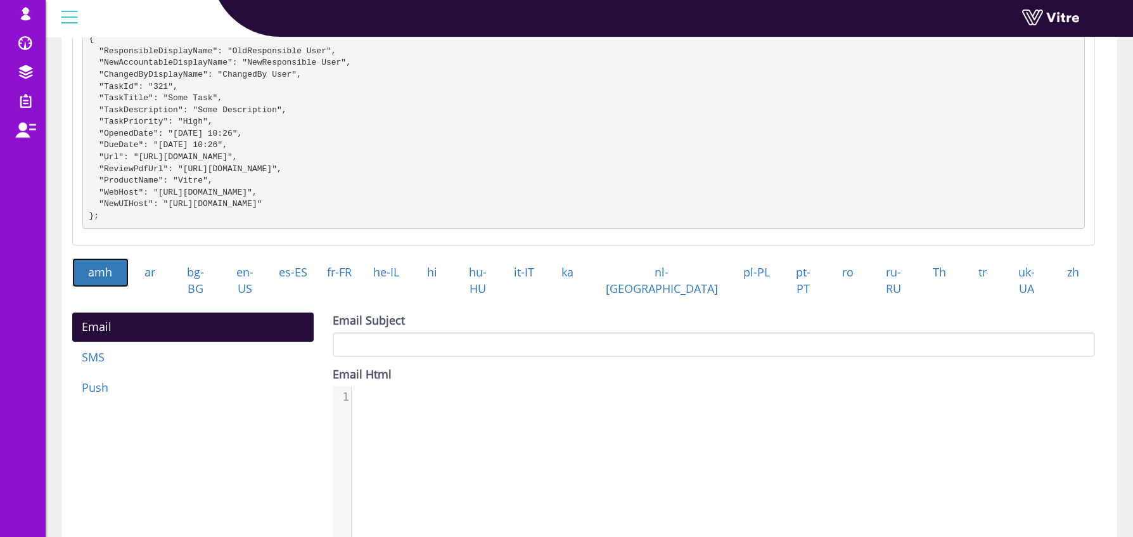
scroll to position [226, 0]
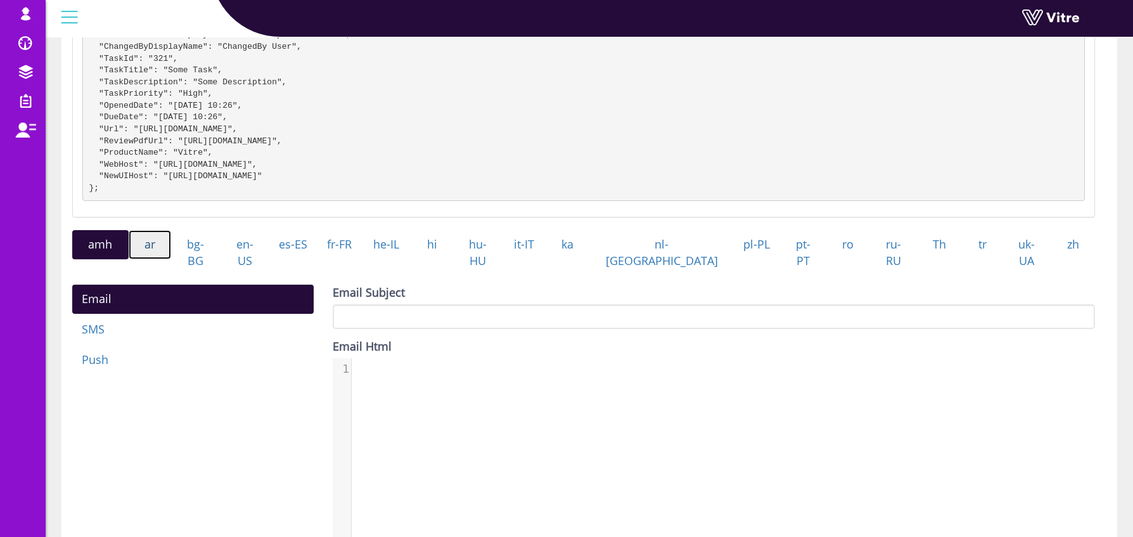
click at [159, 251] on link "ar" at bounding box center [150, 244] width 43 height 29
click at [205, 253] on link "bg-BG" at bounding box center [195, 252] width 49 height 45
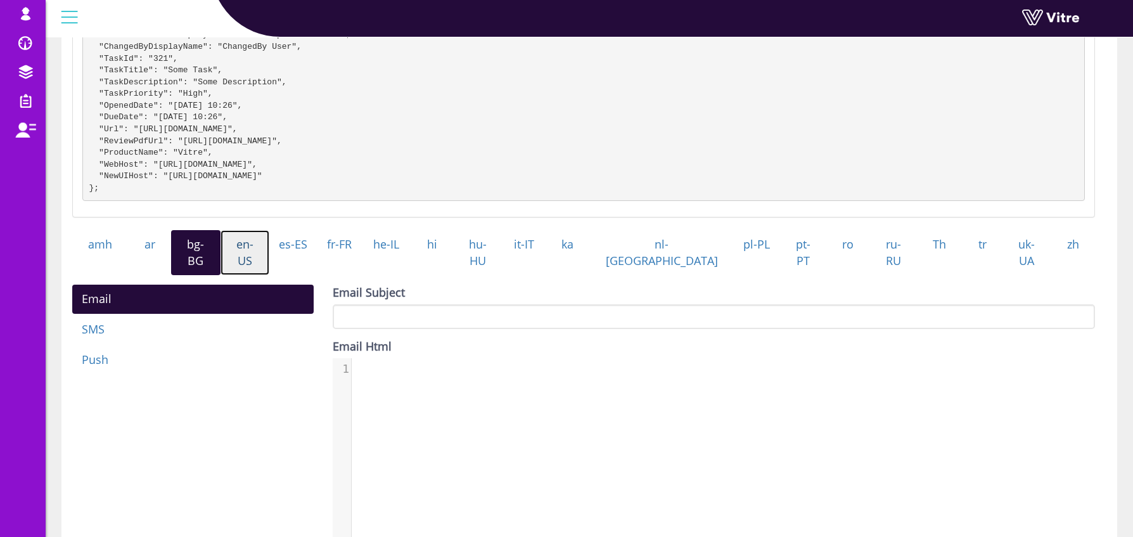
click at [248, 255] on link "en-US" at bounding box center [245, 252] width 49 height 45
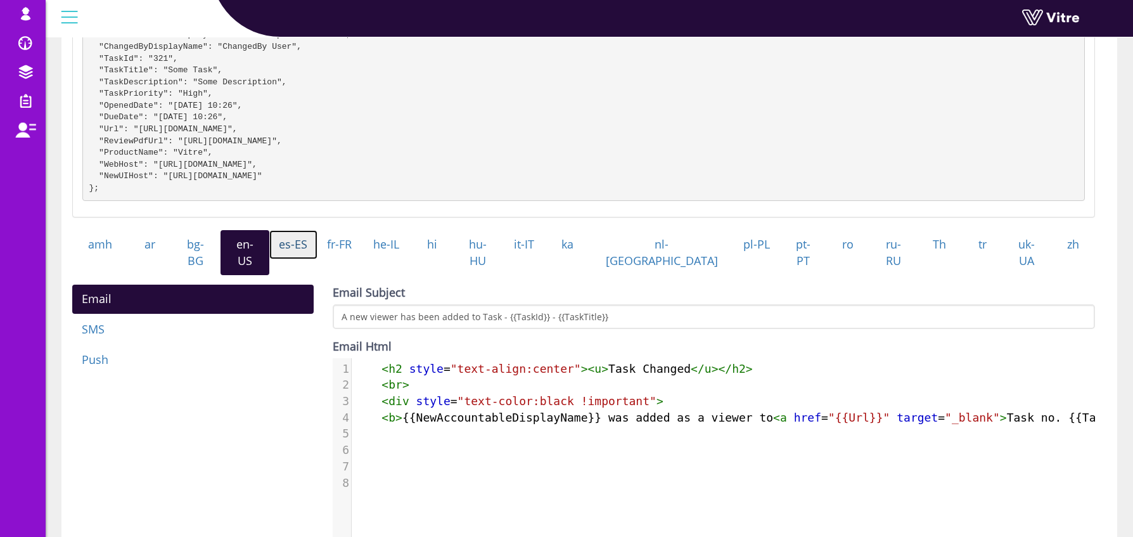
click at [305, 252] on link "es-ES" at bounding box center [293, 244] width 48 height 29
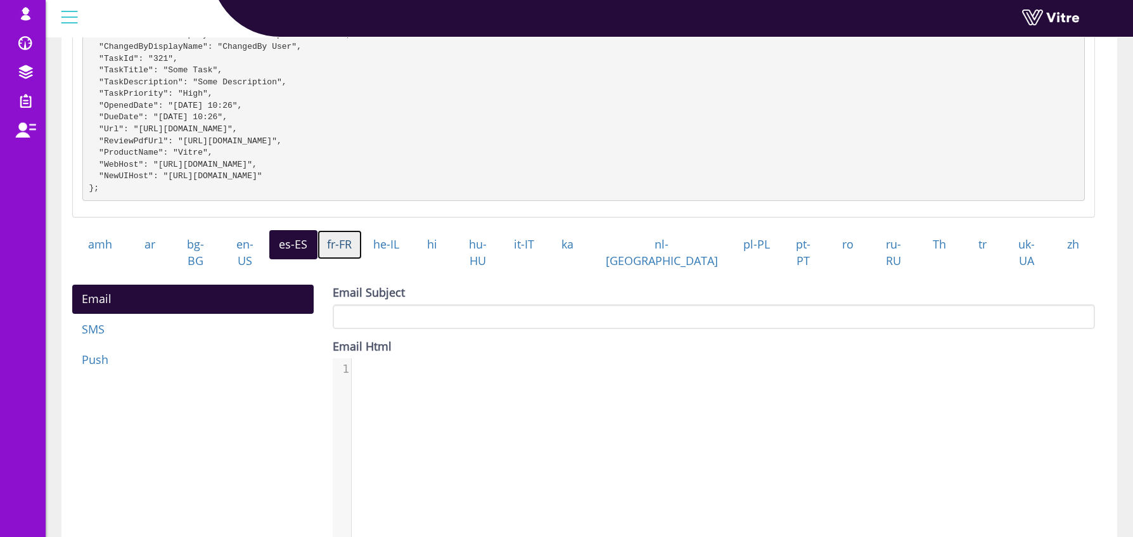
click at [353, 257] on link "fr-FR" at bounding box center [340, 244] width 45 height 29
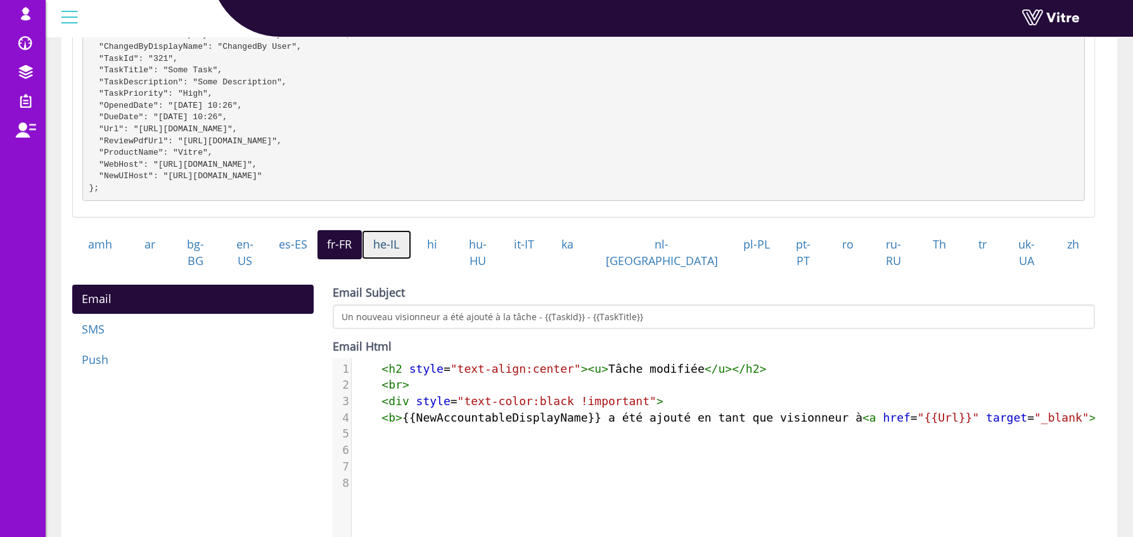
click at [411, 257] on link "he-IL" at bounding box center [386, 244] width 49 height 29
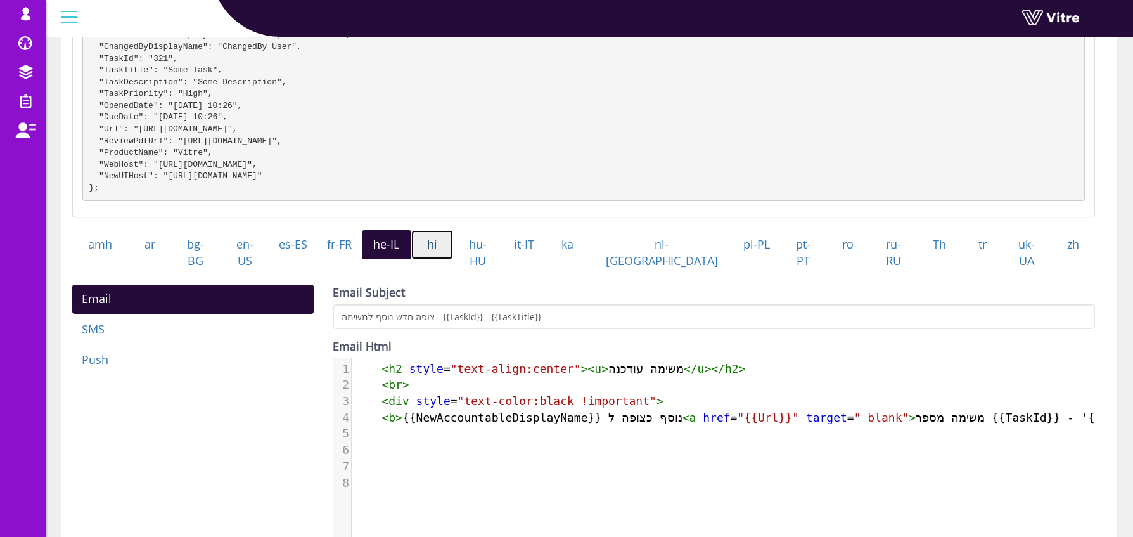
click at [454, 259] on link "hi" at bounding box center [432, 244] width 42 height 29
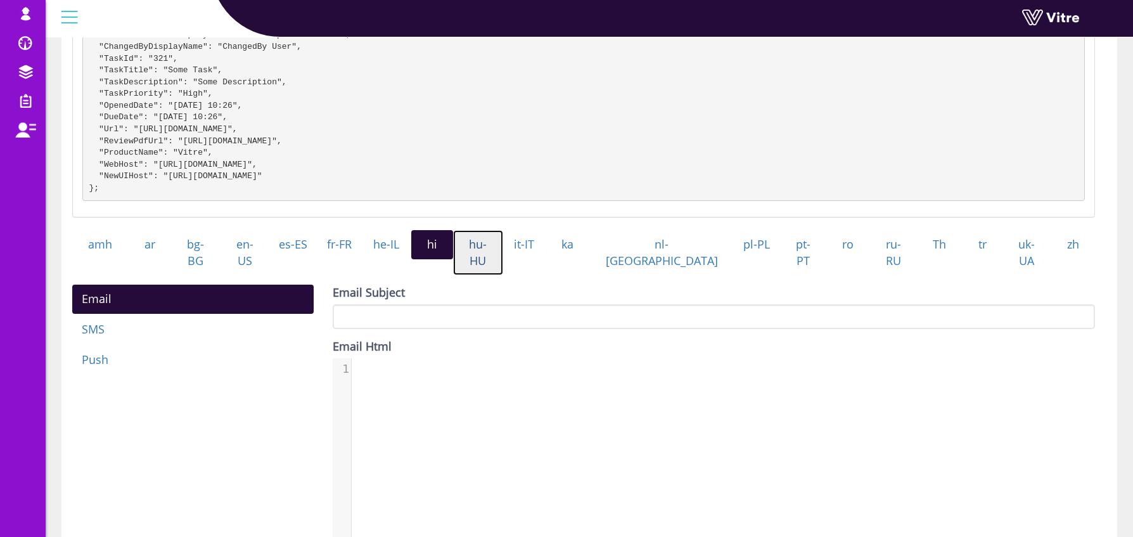
click at [503, 258] on link "hu-HU" at bounding box center [478, 252] width 50 height 45
click at [546, 258] on link "it-IT" at bounding box center [524, 244] width 43 height 29
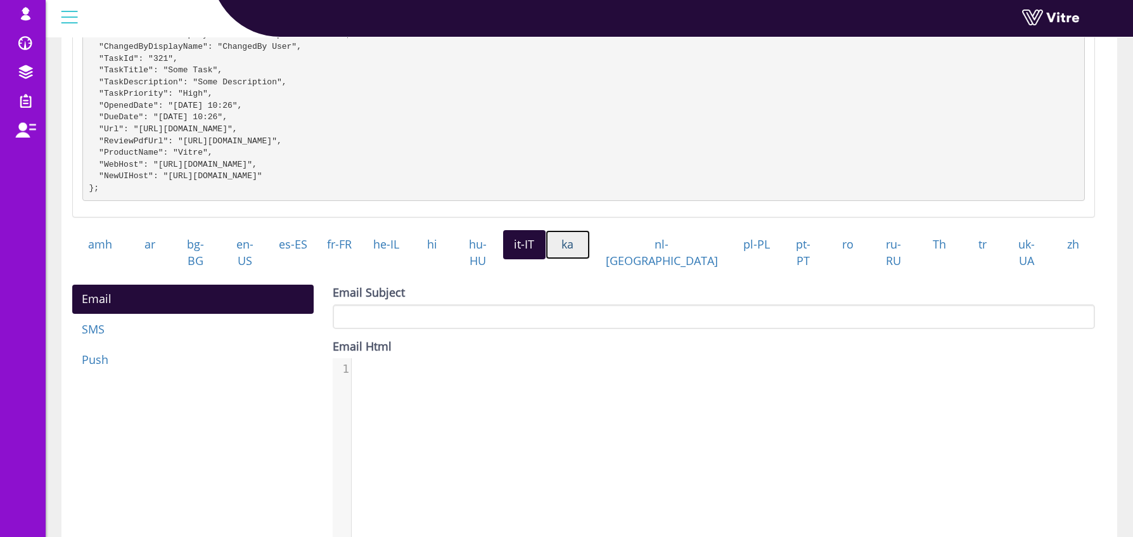
click at [590, 259] on link "ka" at bounding box center [568, 244] width 44 height 29
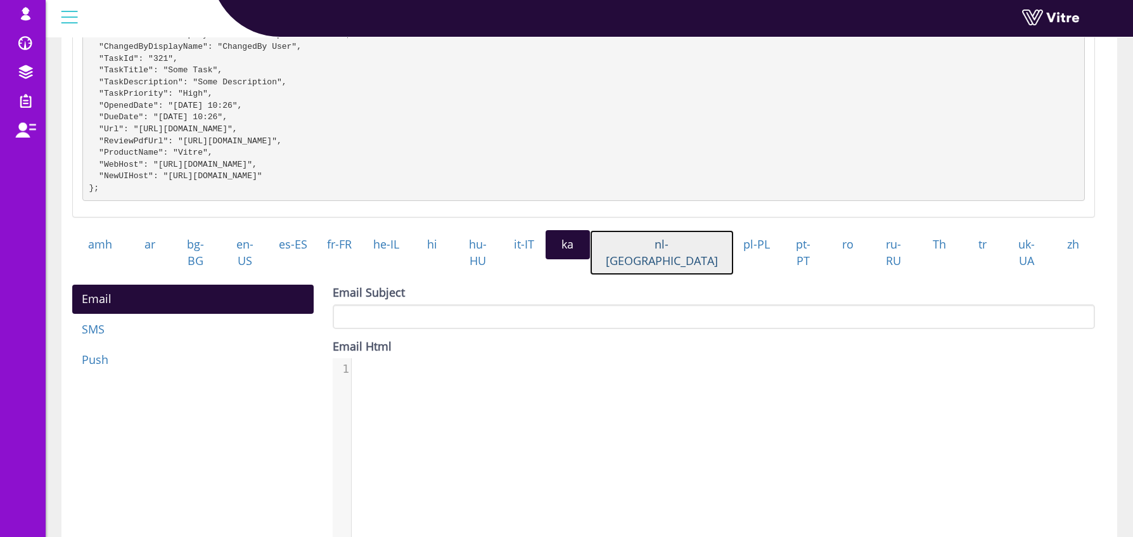
click at [671, 262] on link "nl-[GEOGRAPHIC_DATA]" at bounding box center [662, 252] width 145 height 45
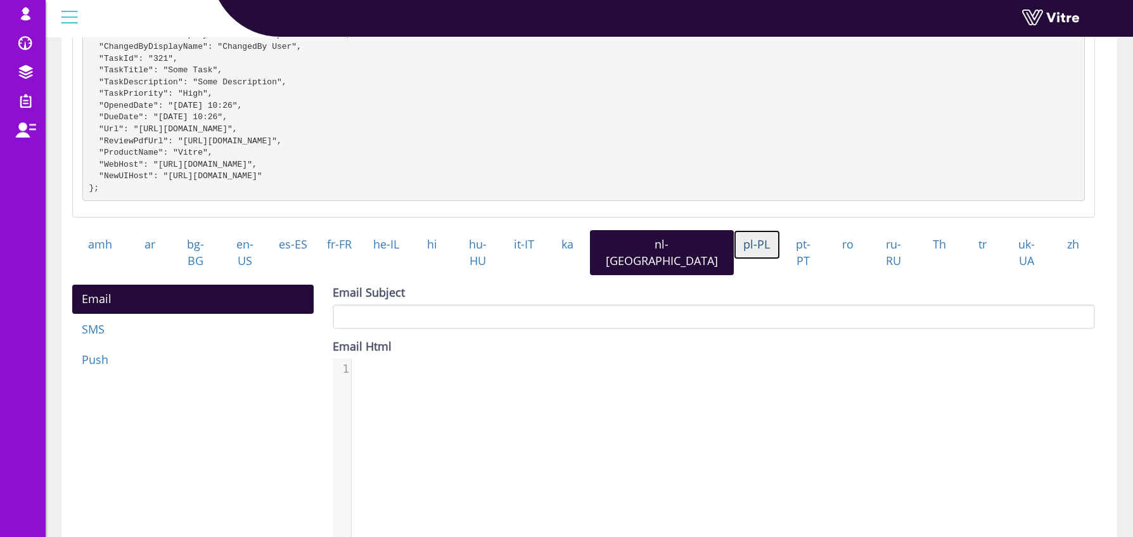
click at [734, 259] on link "pl-PL" at bounding box center [757, 244] width 46 height 29
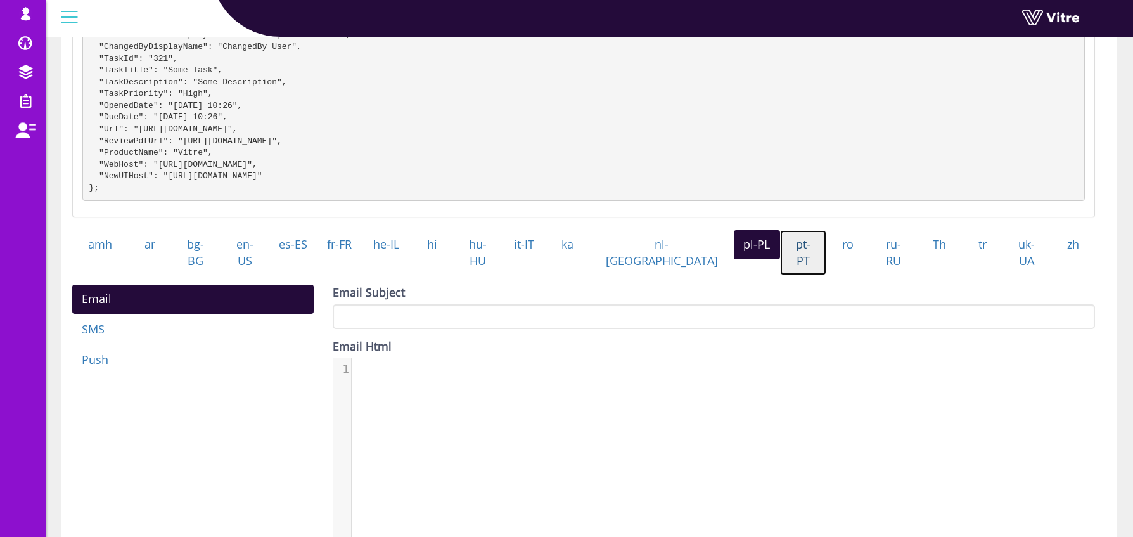
click at [780, 263] on link "pt-PT" at bounding box center [803, 252] width 47 height 45
click at [827, 259] on link "ro" at bounding box center [849, 244] width 44 height 29
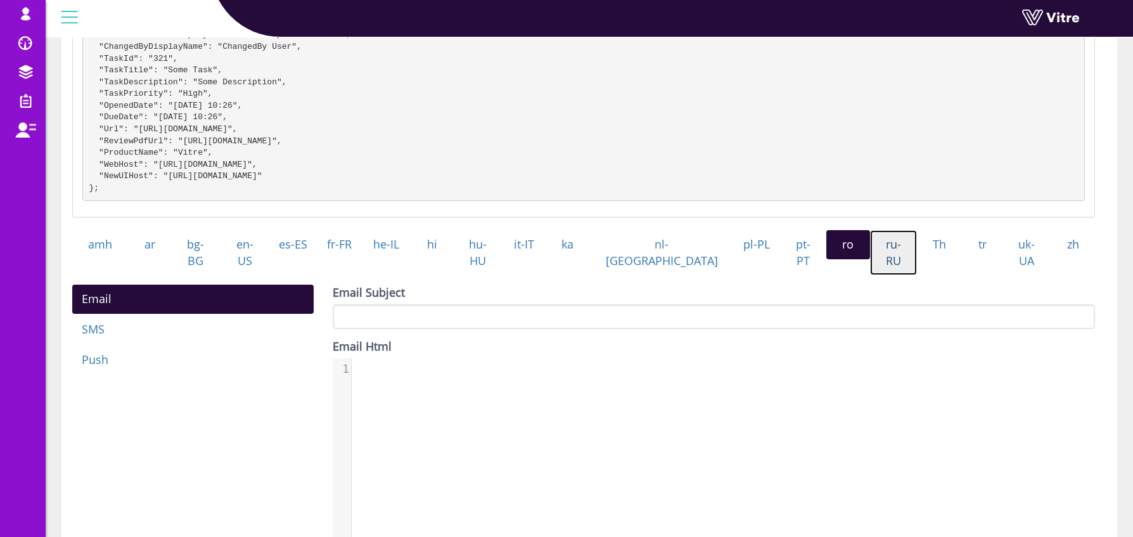
click at [883, 259] on link "ru-RU" at bounding box center [894, 252] width 48 height 45
click at [917, 259] on link "Th" at bounding box center [940, 244] width 46 height 29
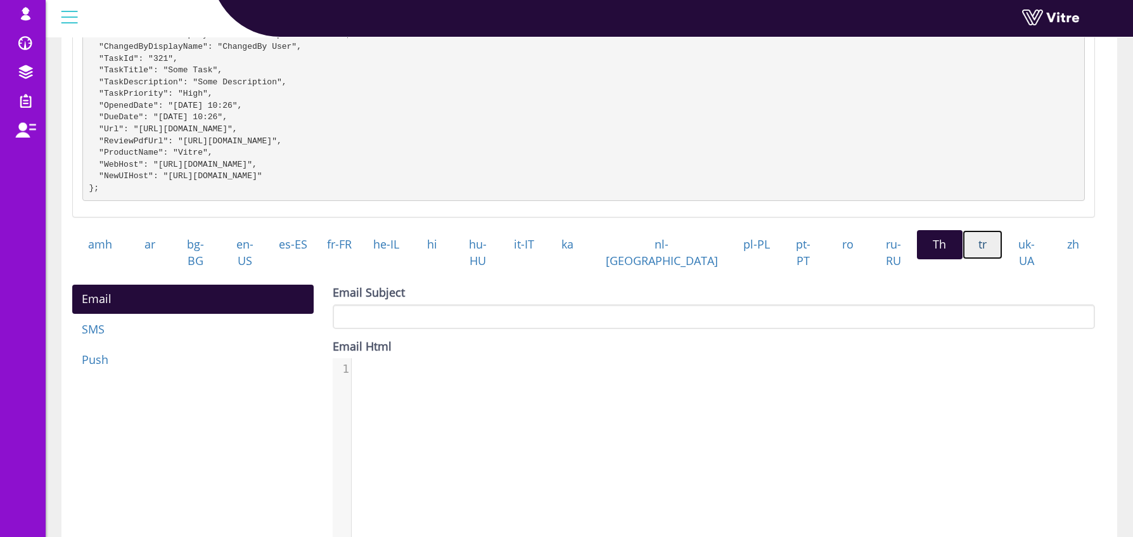
click at [966, 256] on link "tr" at bounding box center [983, 244] width 41 height 29
click at [1025, 262] on link "uk-UA" at bounding box center [1027, 252] width 49 height 45
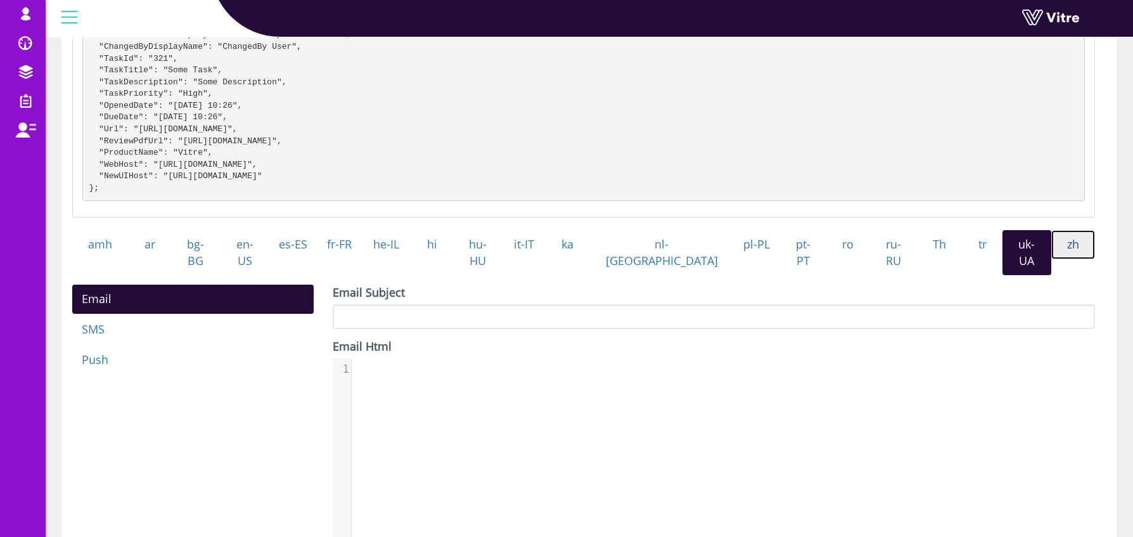
click at [1072, 259] on link "zh" at bounding box center [1074, 244] width 44 height 29
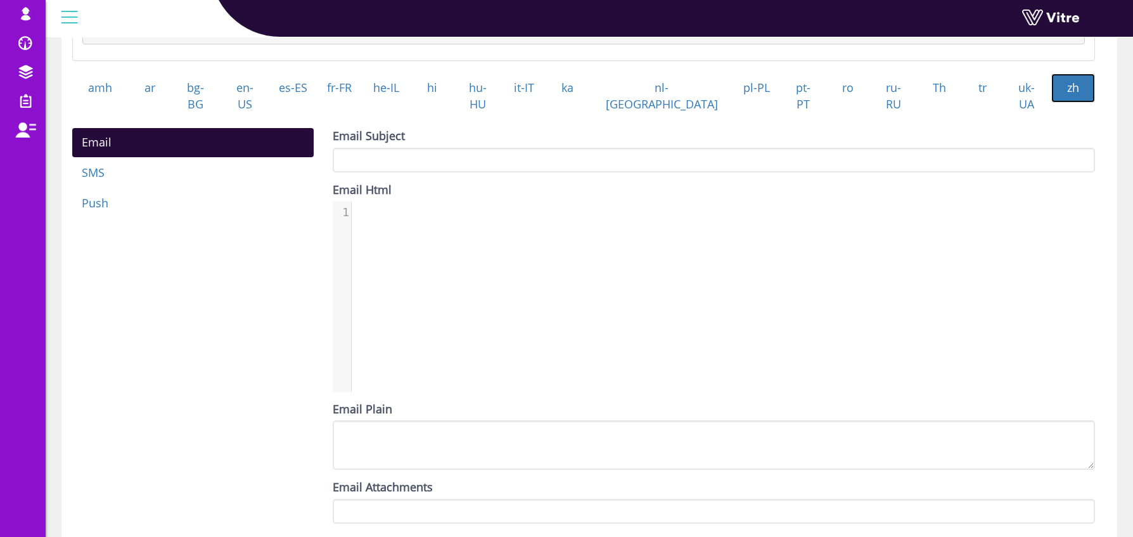
scroll to position [512, 0]
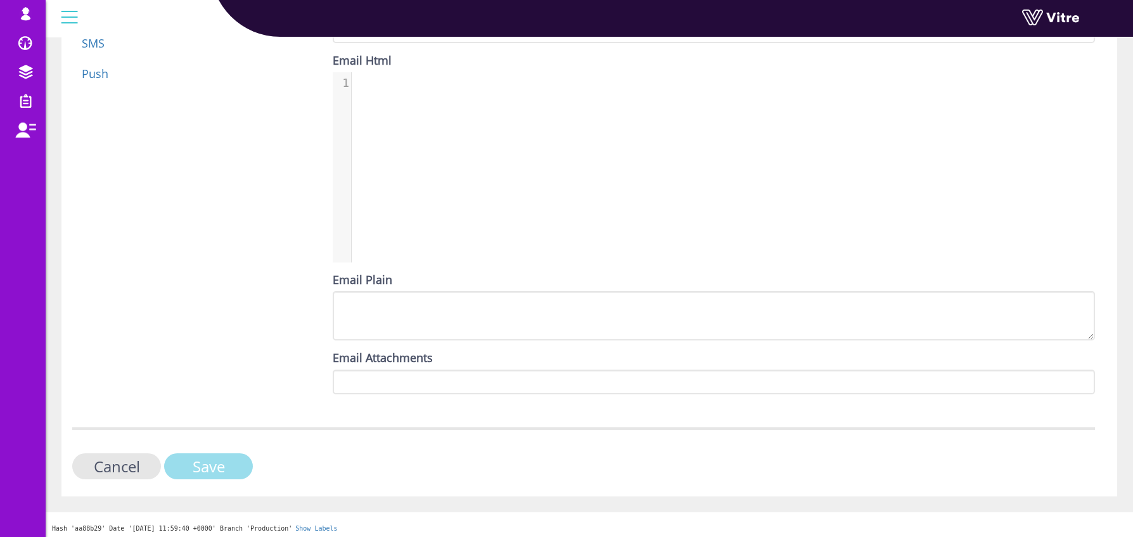
click at [229, 467] on input "Save" at bounding box center [208, 466] width 89 height 26
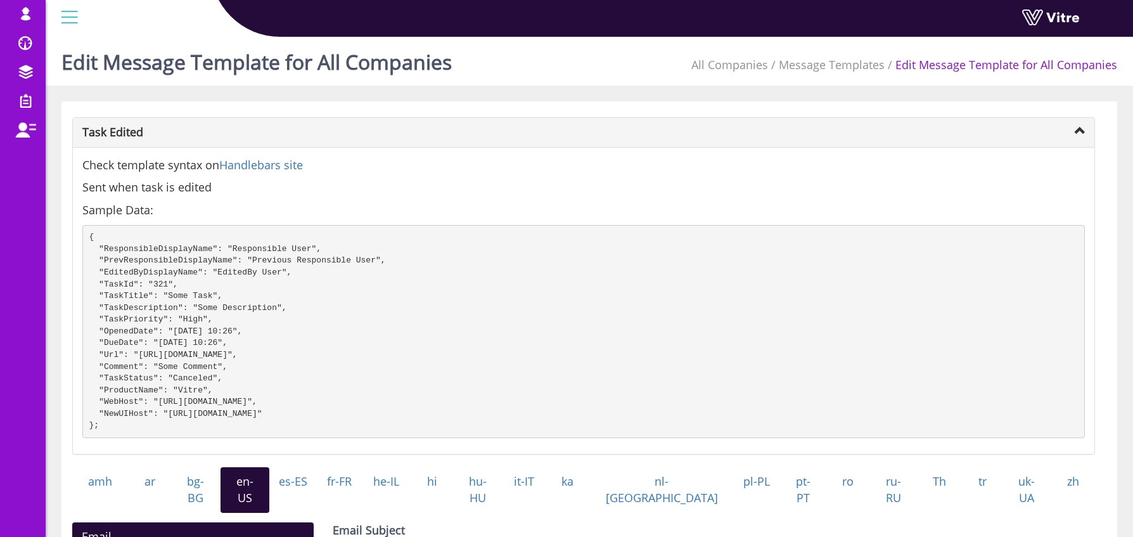
scroll to position [235, 0]
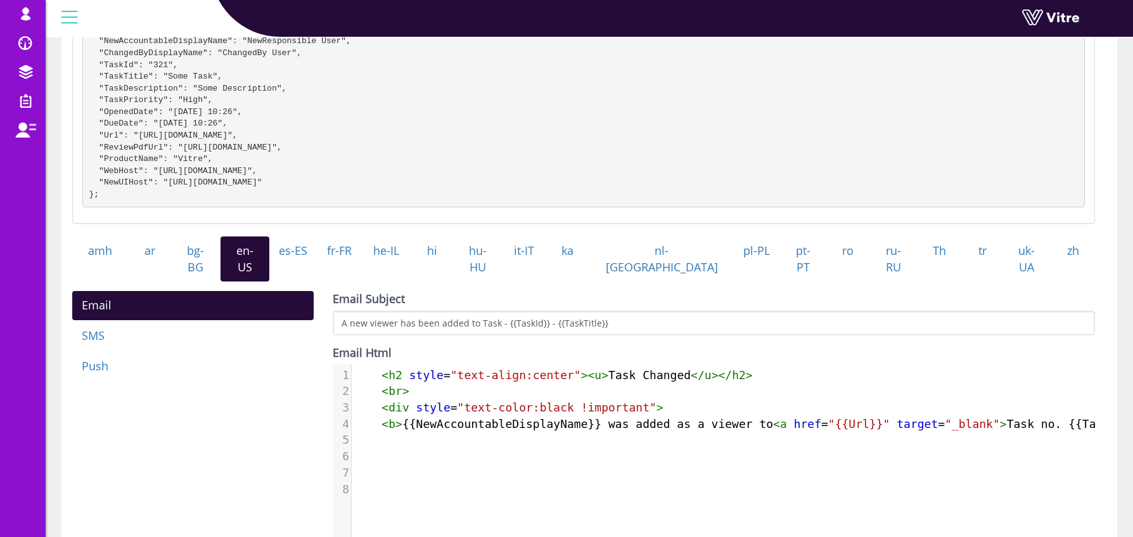
scroll to position [222, 0]
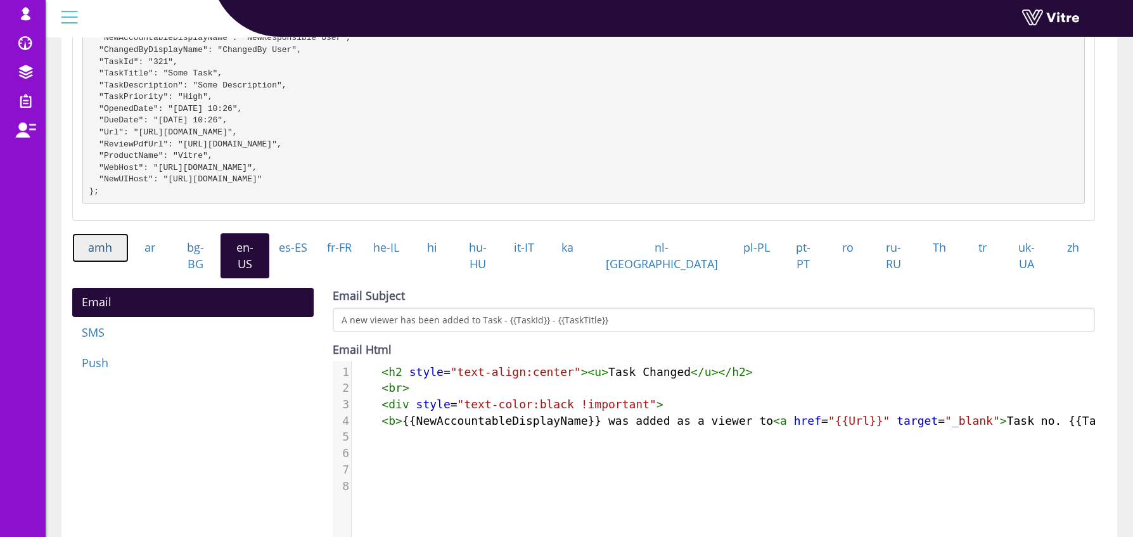
click at [105, 260] on link "amh" at bounding box center [100, 247] width 56 height 29
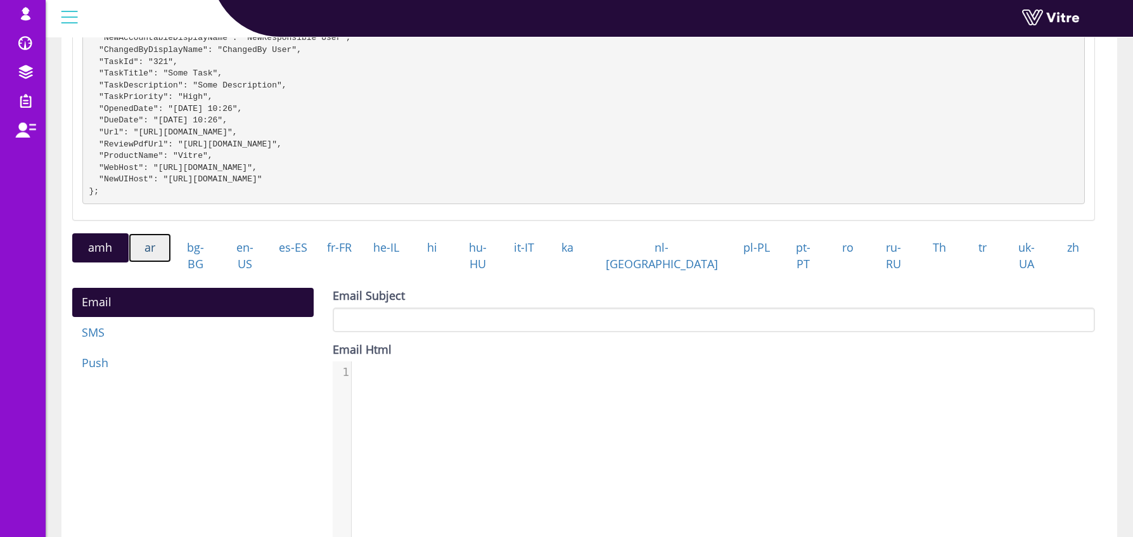
click at [156, 262] on link "ar" at bounding box center [150, 247] width 43 height 29
click at [188, 262] on link "bg-BG" at bounding box center [195, 255] width 49 height 45
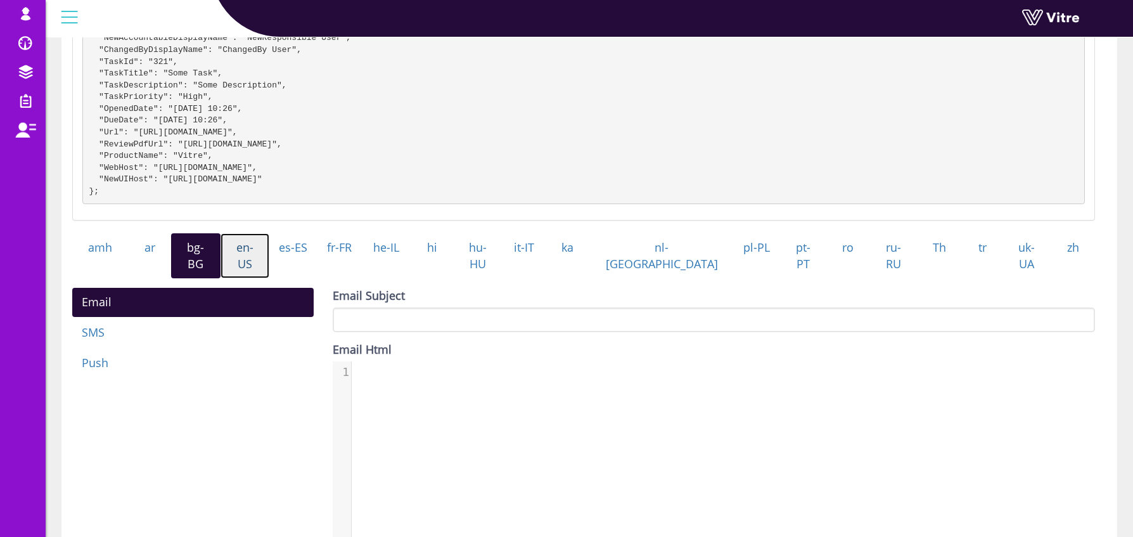
click at [270, 262] on link "en-US" at bounding box center [245, 255] width 49 height 45
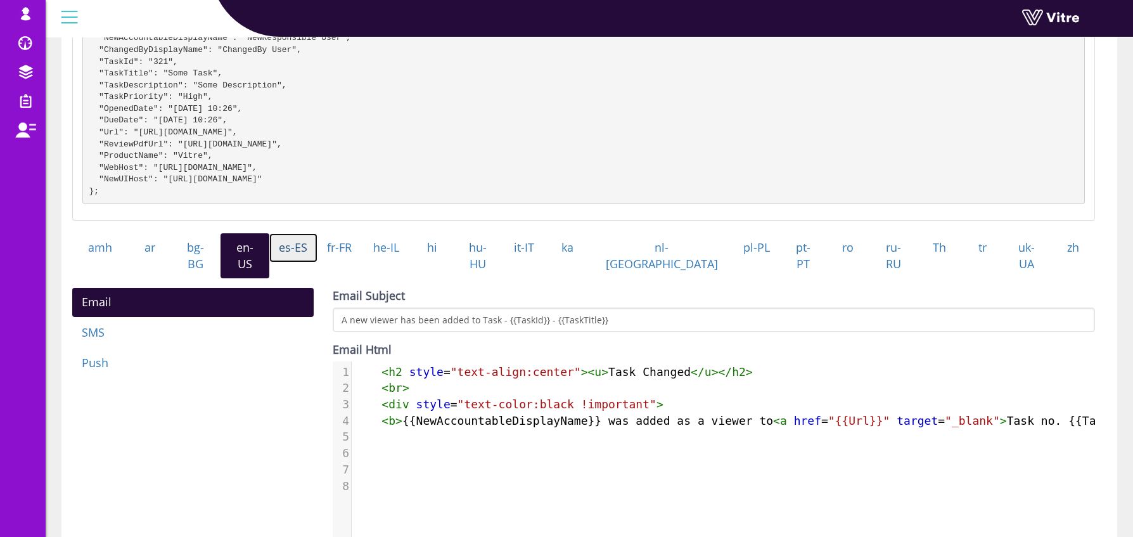
click at [315, 262] on link "es-ES" at bounding box center [293, 247] width 48 height 29
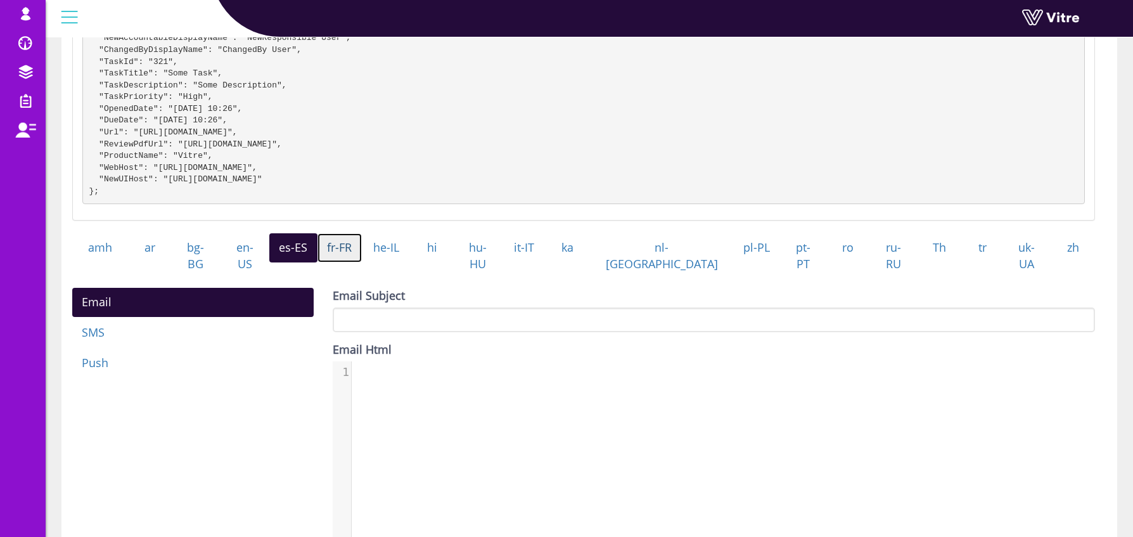
click at [363, 262] on link "fr-FR" at bounding box center [340, 247] width 45 height 29
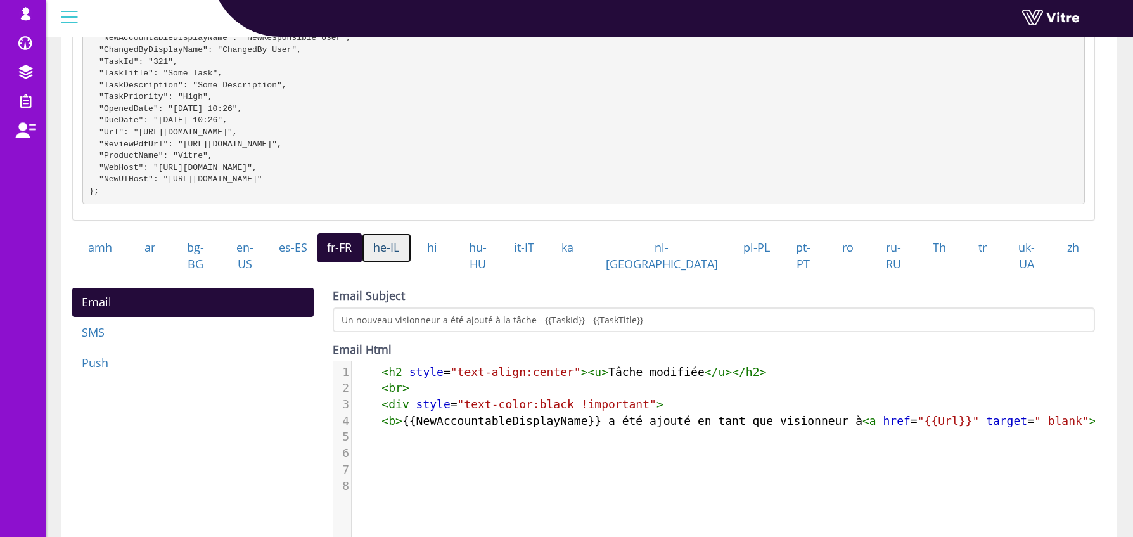
click at [411, 262] on link "he-IL" at bounding box center [386, 247] width 49 height 29
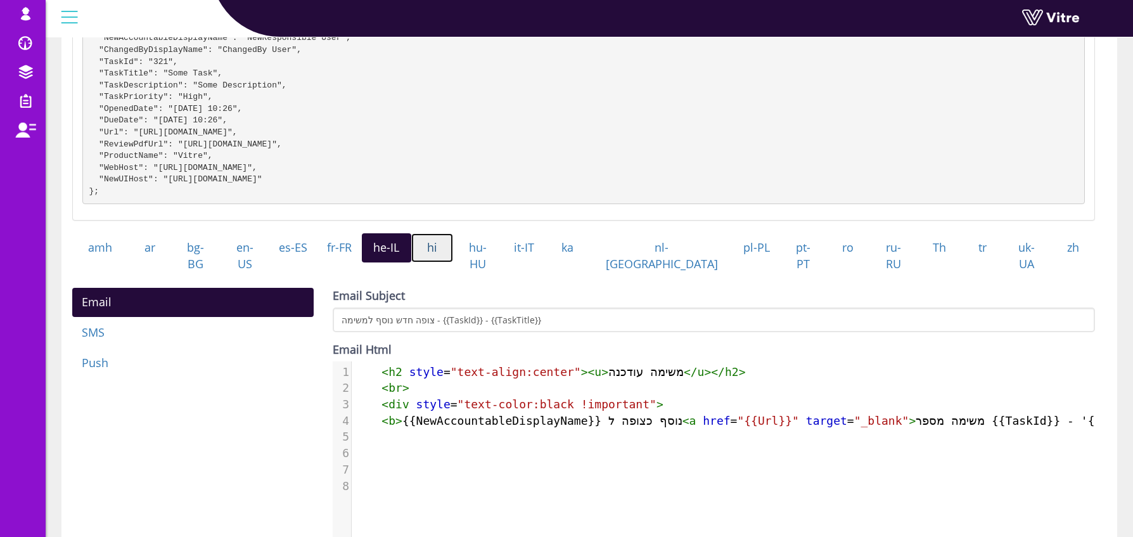
click at [454, 262] on link "hi" at bounding box center [432, 247] width 42 height 29
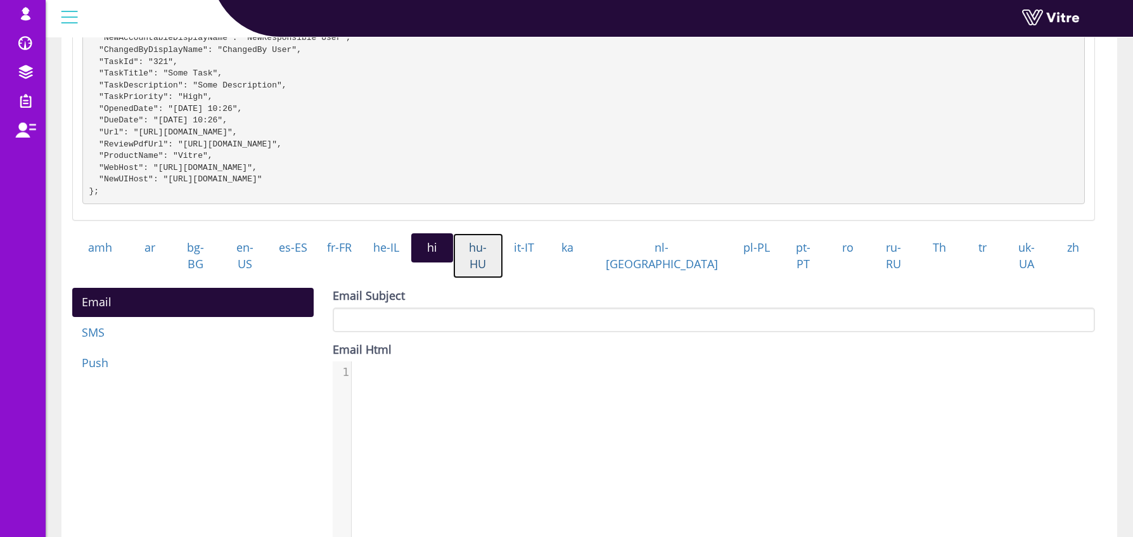
click at [503, 260] on link "hu-HU" at bounding box center [478, 255] width 50 height 45
click at [546, 261] on link "it-IT" at bounding box center [524, 247] width 43 height 29
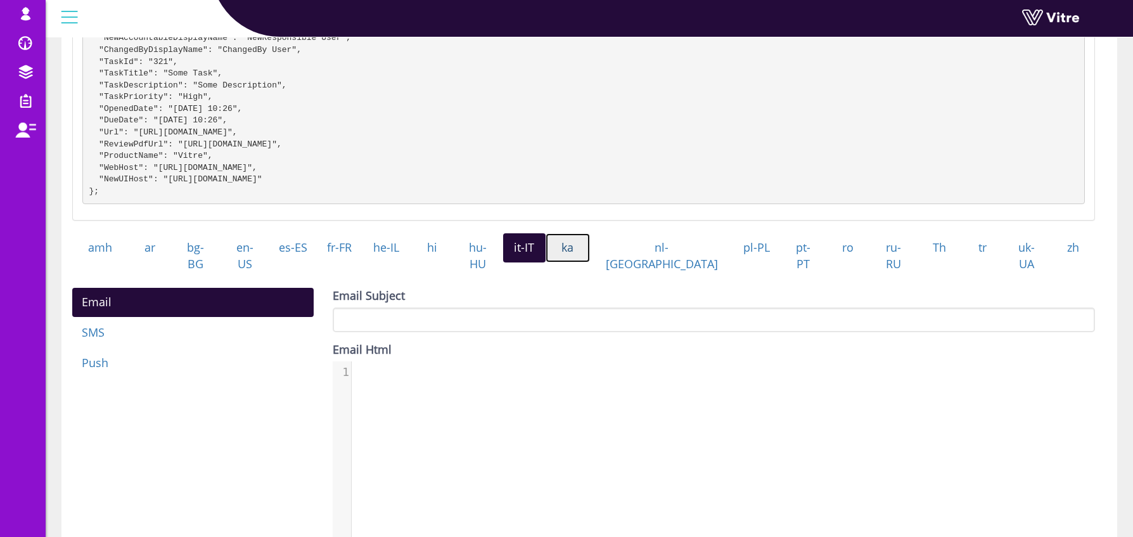
click at [590, 259] on link "ka" at bounding box center [568, 247] width 44 height 29
click at [734, 260] on link "pl-PL" at bounding box center [757, 247] width 46 height 29
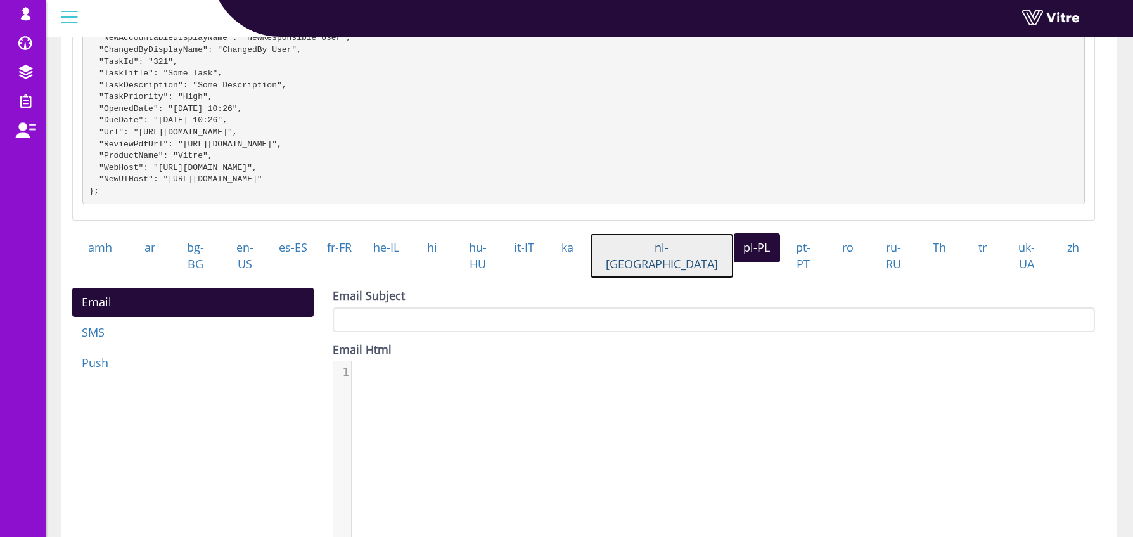
click at [680, 259] on link "nl-[GEOGRAPHIC_DATA]" at bounding box center [662, 255] width 145 height 45
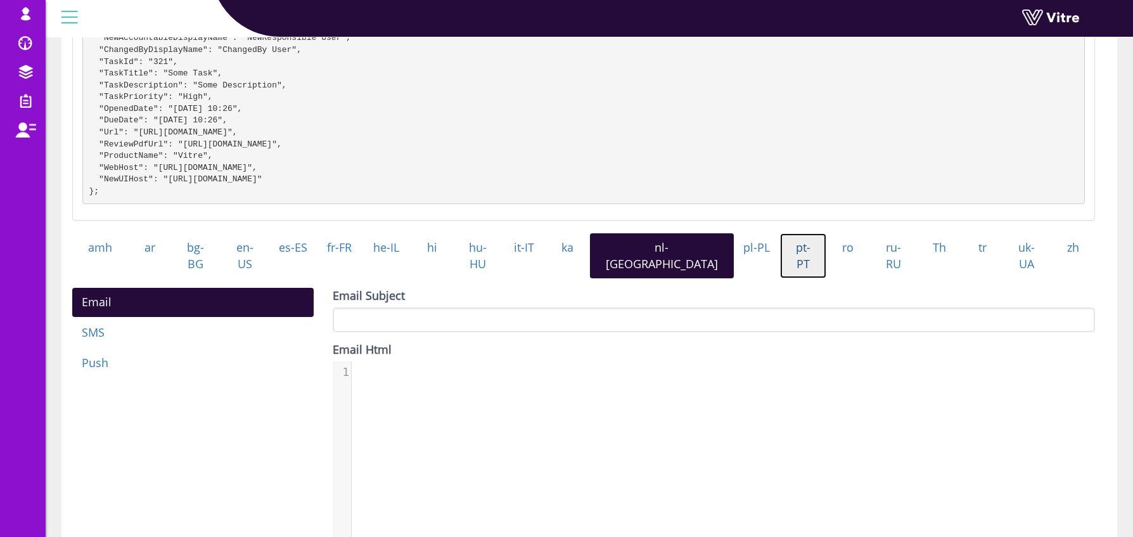
click at [780, 261] on link "pt-PT" at bounding box center [803, 255] width 47 height 45
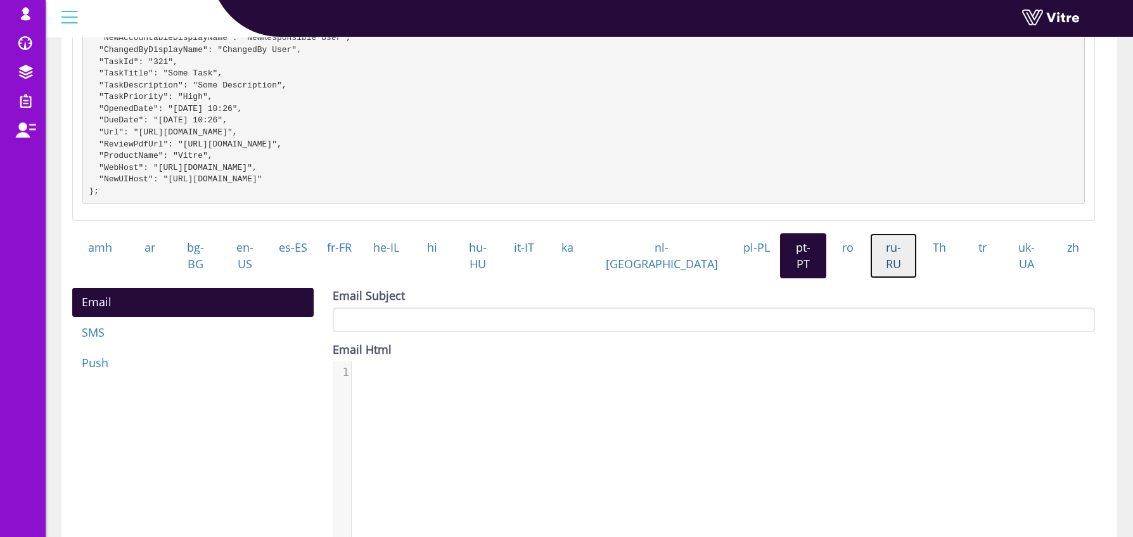
click at [870, 257] on link "ru-RU" at bounding box center [894, 255] width 48 height 45
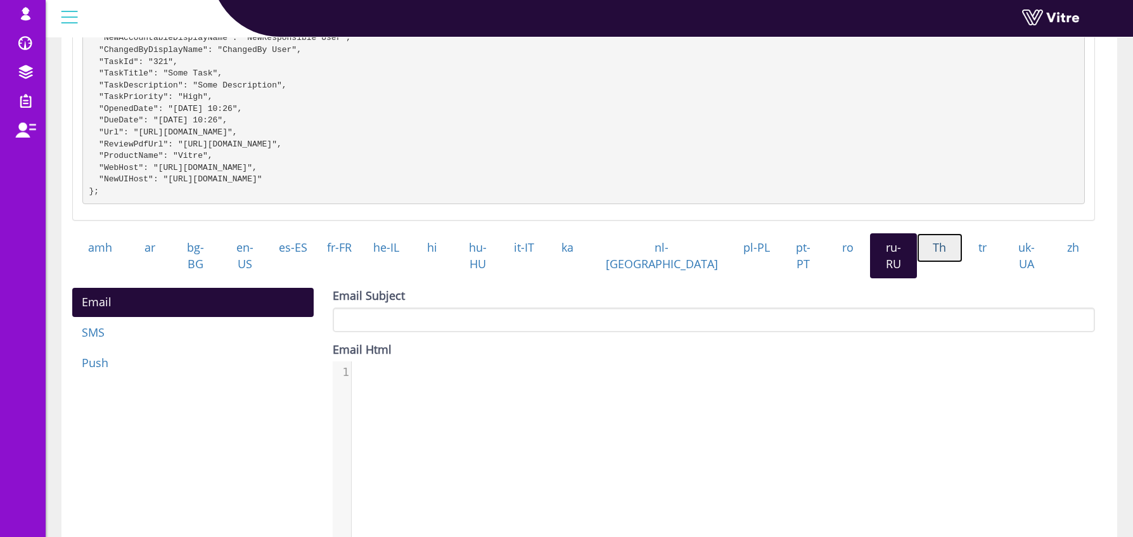
click at [917, 255] on link "Th" at bounding box center [940, 247] width 46 height 29
click at [963, 261] on link "tr" at bounding box center [983, 247] width 41 height 29
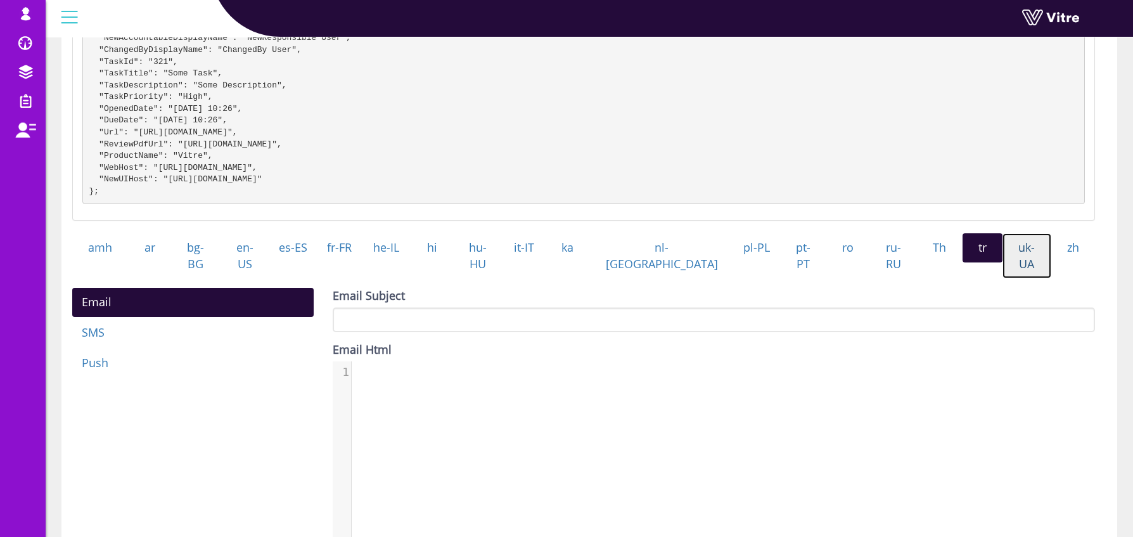
click at [1013, 259] on link "uk-UA" at bounding box center [1027, 255] width 49 height 45
click at [1059, 257] on link "zh" at bounding box center [1074, 247] width 44 height 29
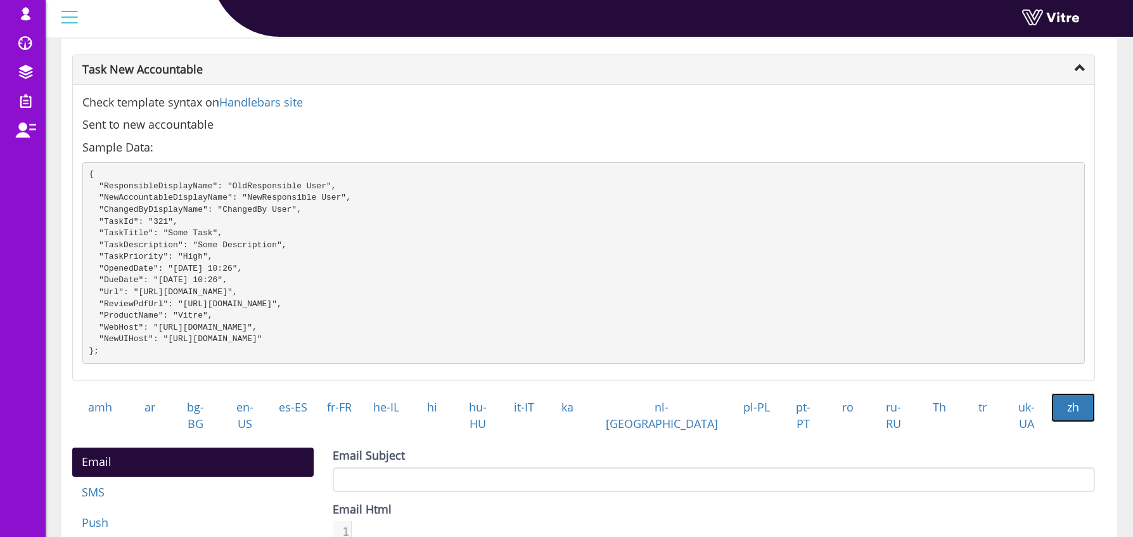
scroll to position [0, 0]
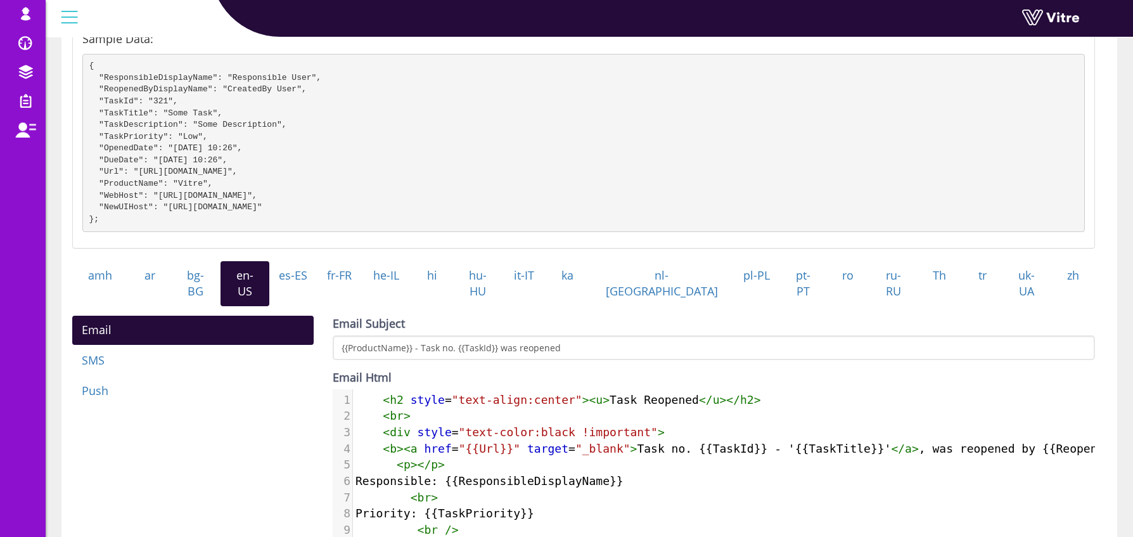
scroll to position [231, 0]
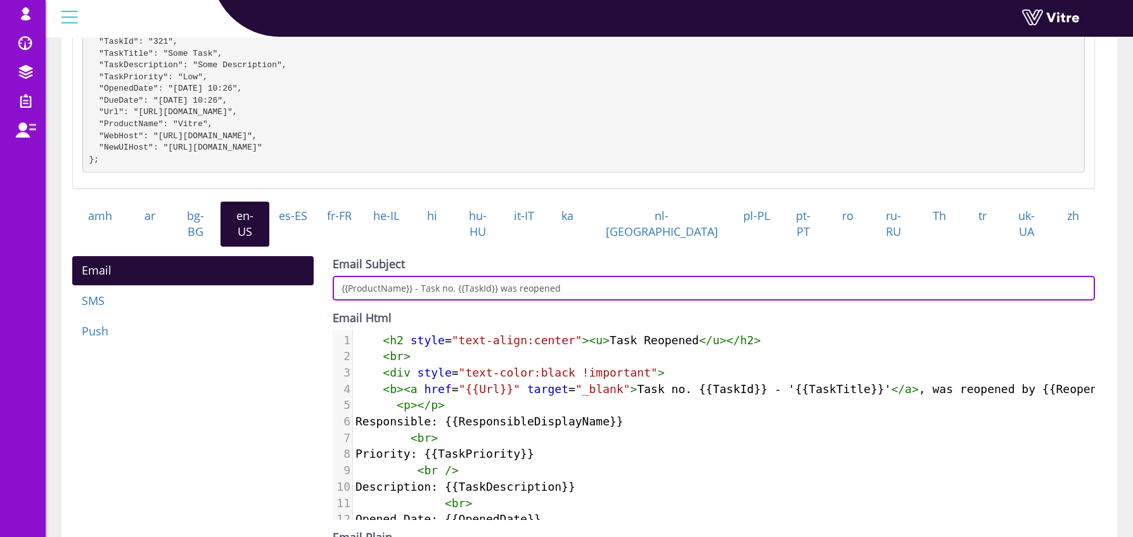
click at [635, 285] on input "{{ProductName}} - Task no. {{TaskId}} was reopened" at bounding box center [714, 288] width 763 height 25
paste input "- {{TaskTitle}}"
type input "{{ProductName}} - Task no. {{TaskId}} was reopened - {{TaskTitle}}"
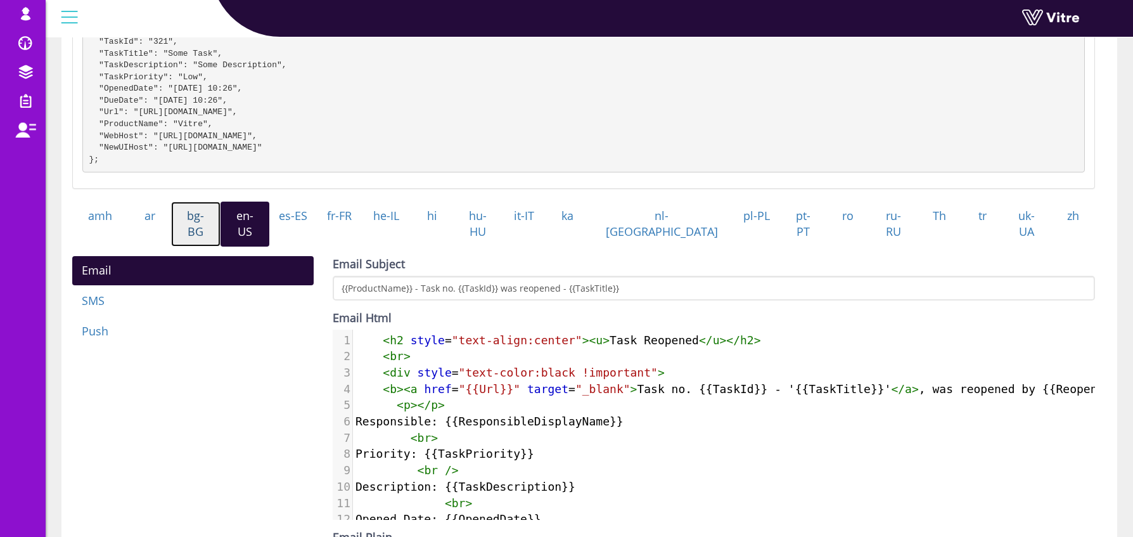
click at [200, 226] on link "bg-BG" at bounding box center [195, 224] width 49 height 45
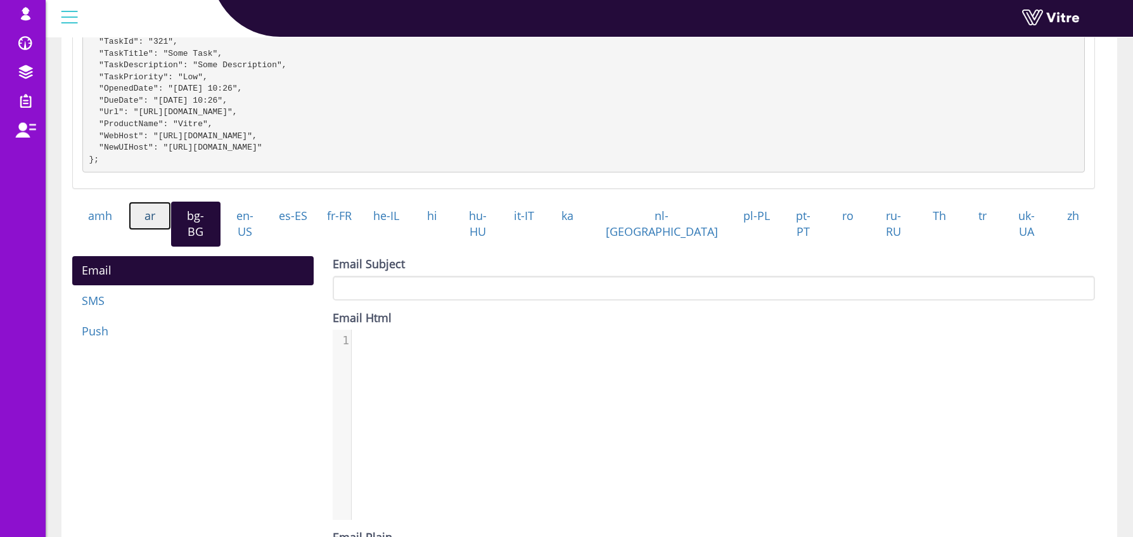
click at [158, 231] on link "ar" at bounding box center [150, 216] width 43 height 29
click at [112, 231] on link "amh" at bounding box center [100, 216] width 56 height 29
click at [219, 231] on link "bg-BG" at bounding box center [195, 224] width 49 height 45
click at [252, 231] on link "en-US" at bounding box center [245, 224] width 49 height 45
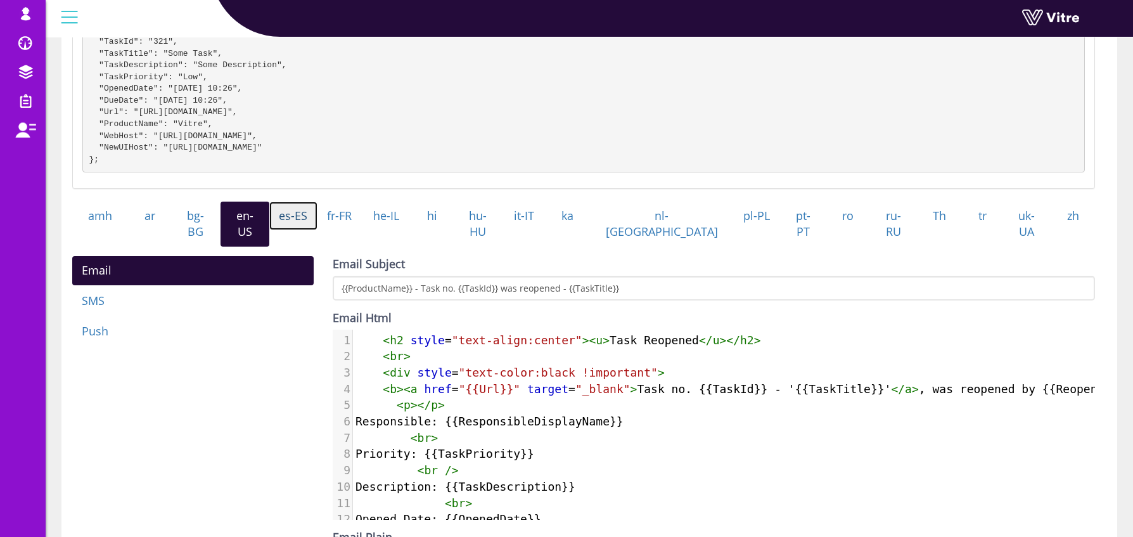
click at [312, 231] on link "es-ES" at bounding box center [293, 216] width 48 height 29
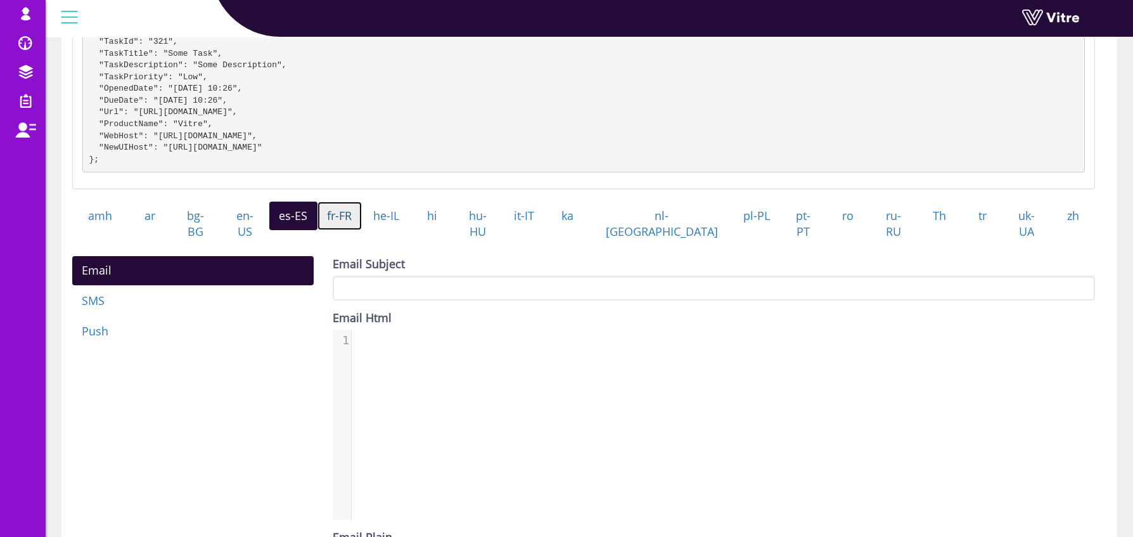
click at [363, 231] on link "fr-FR" at bounding box center [340, 216] width 45 height 29
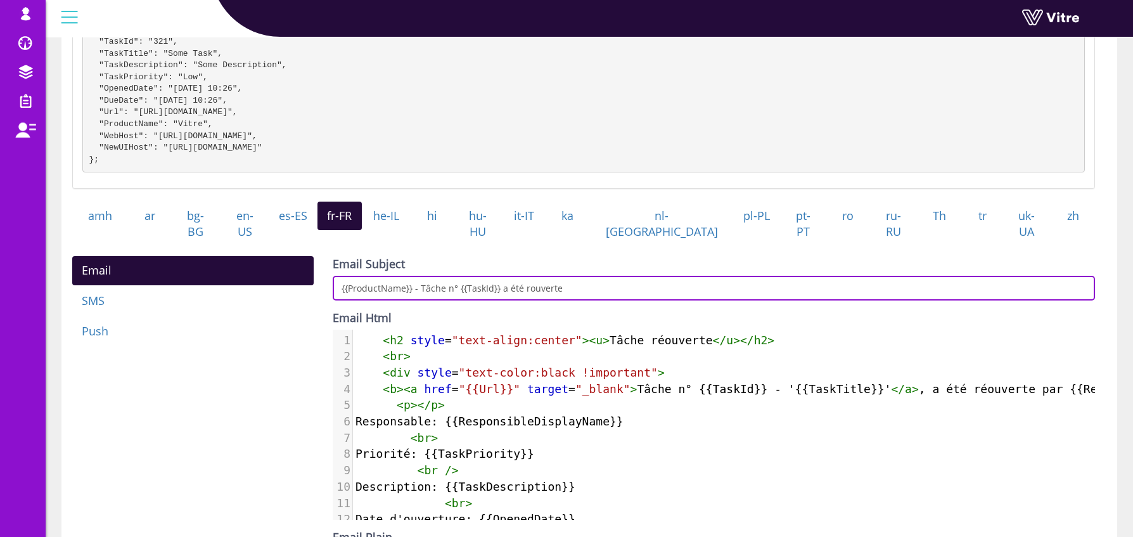
click at [603, 280] on input "{{ProductName}} - Tâche n° {{TaskId}} a été rouverte" at bounding box center [714, 288] width 763 height 25
paste input "- {{TaskTitle}}"
type input "{{ProductName}} - Tâche n° {{TaskId}} a été rouverte - {{TaskTitle}}"
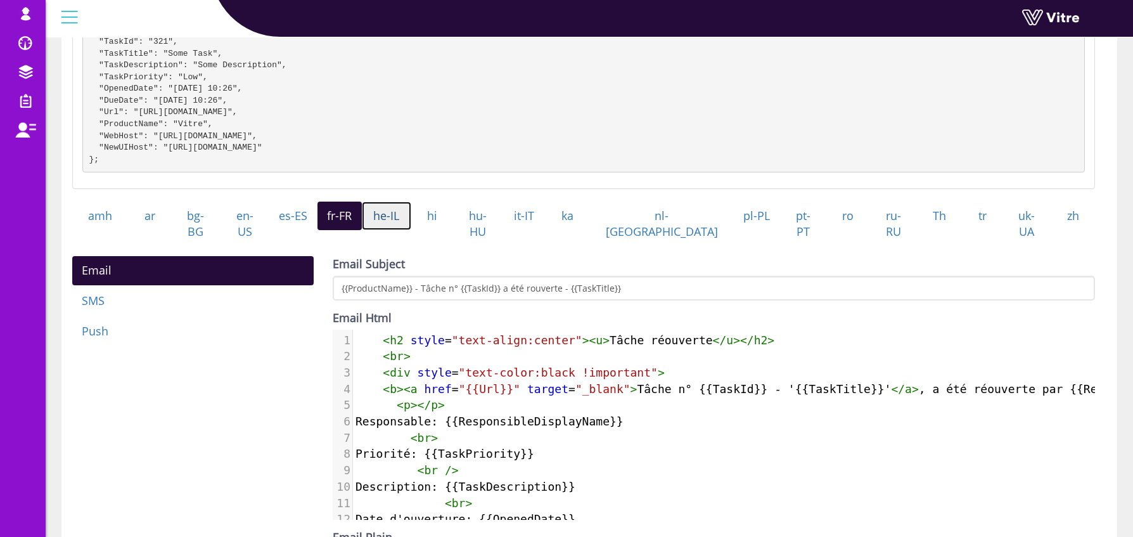
click at [411, 231] on link "he-IL" at bounding box center [386, 216] width 49 height 29
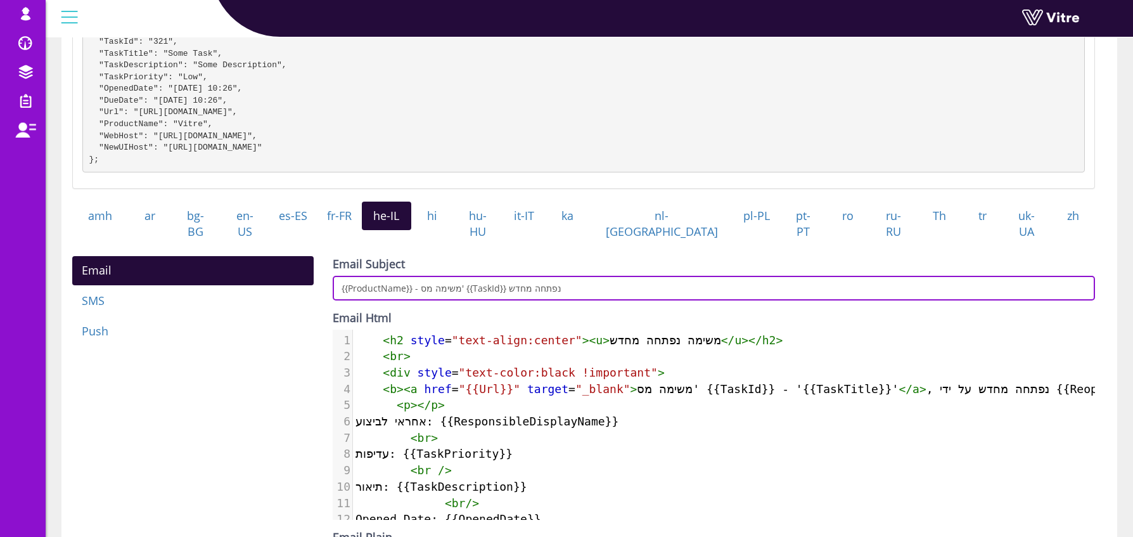
click at [598, 285] on input "{{ProductName}} - משימה מס' {{TaskId}} נפתחה מחדש" at bounding box center [714, 288] width 763 height 25
paste input "- {{TaskTitle}}"
type input "{{ProductName}} - משימה מס' {{TaskId}} נפתחה מחדש - {{TaskTitle}}"
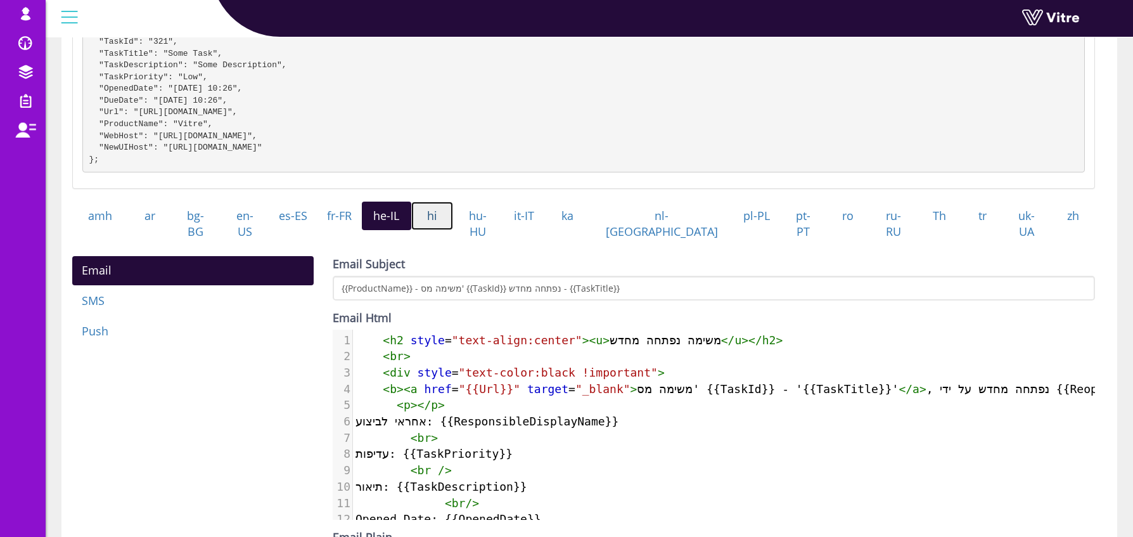
click at [454, 231] on link "hi" at bounding box center [432, 216] width 42 height 29
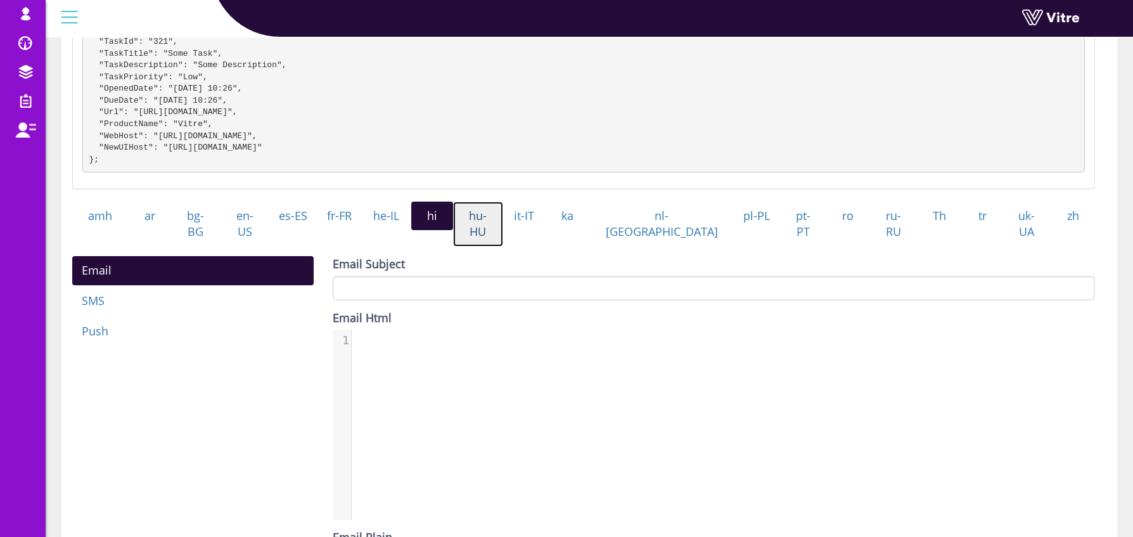
click at [503, 233] on link "hu-HU" at bounding box center [478, 224] width 50 height 45
click at [546, 231] on link "it-IT" at bounding box center [524, 216] width 43 height 29
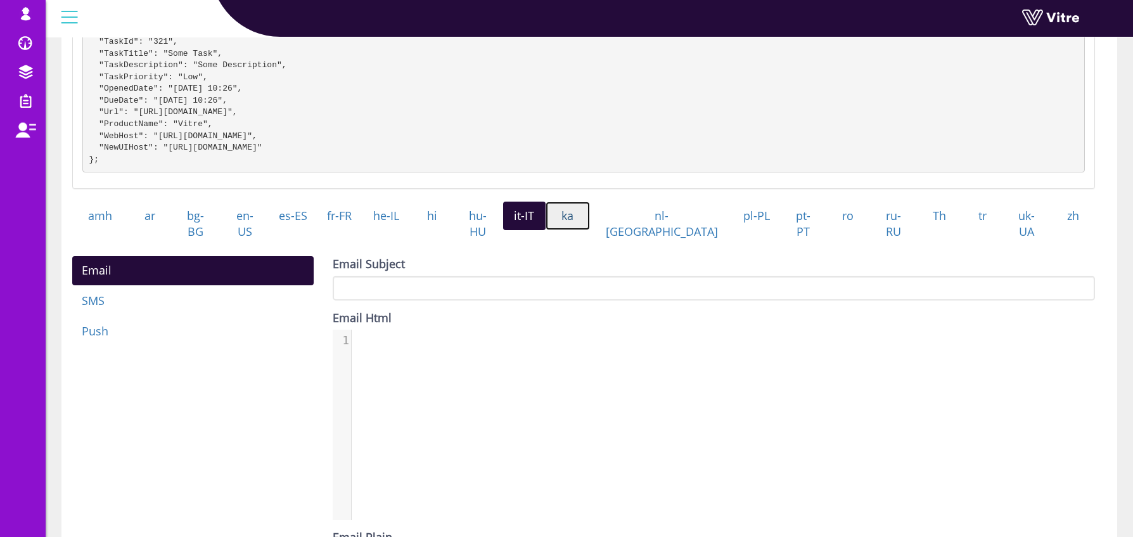
click at [590, 230] on link "ka" at bounding box center [568, 216] width 44 height 29
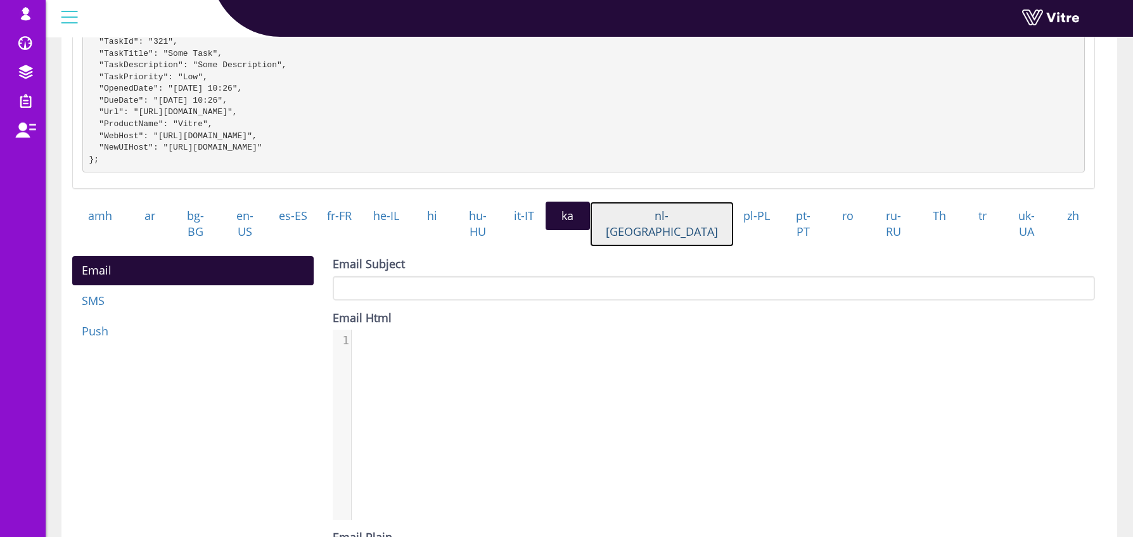
click at [676, 233] on link "nl-[GEOGRAPHIC_DATA]" at bounding box center [662, 224] width 145 height 45
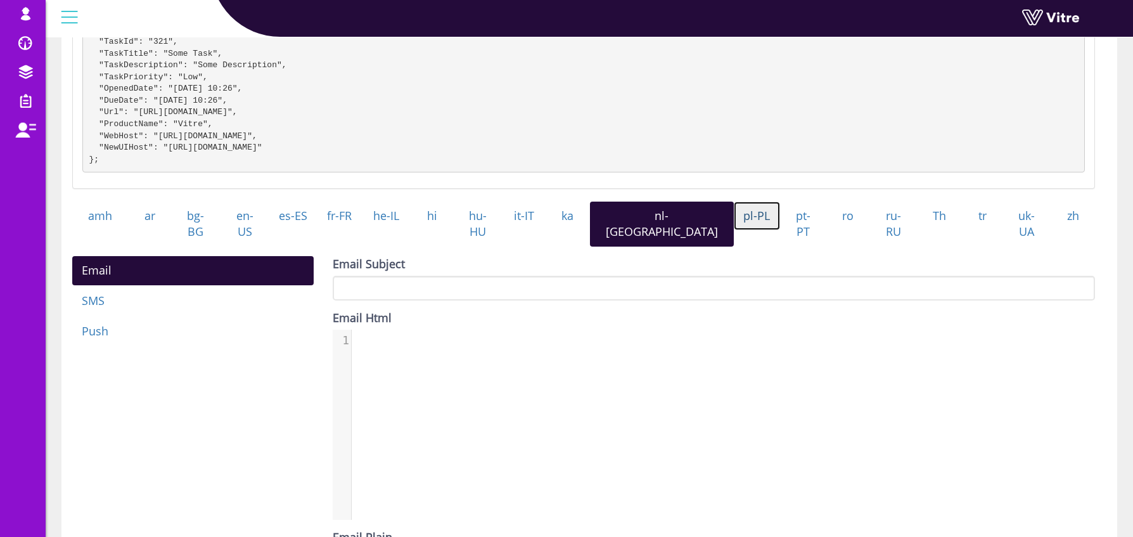
click at [734, 231] on link "pl-PL" at bounding box center [757, 216] width 46 height 29
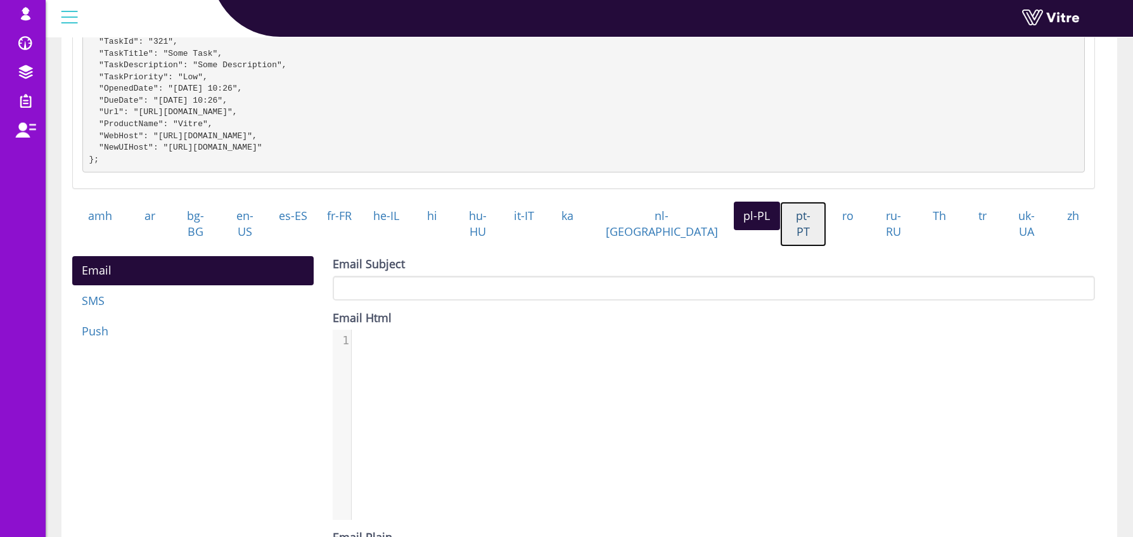
click at [780, 233] on link "pt-PT" at bounding box center [803, 224] width 47 height 45
click at [836, 231] on link "ro" at bounding box center [849, 216] width 44 height 29
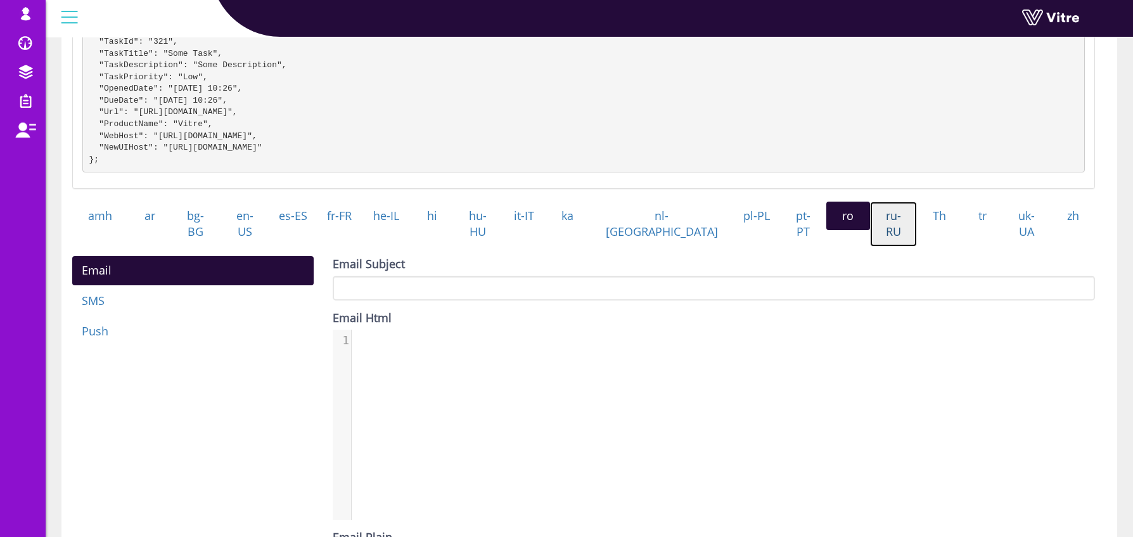
click at [872, 231] on link "ru-RU" at bounding box center [894, 224] width 48 height 45
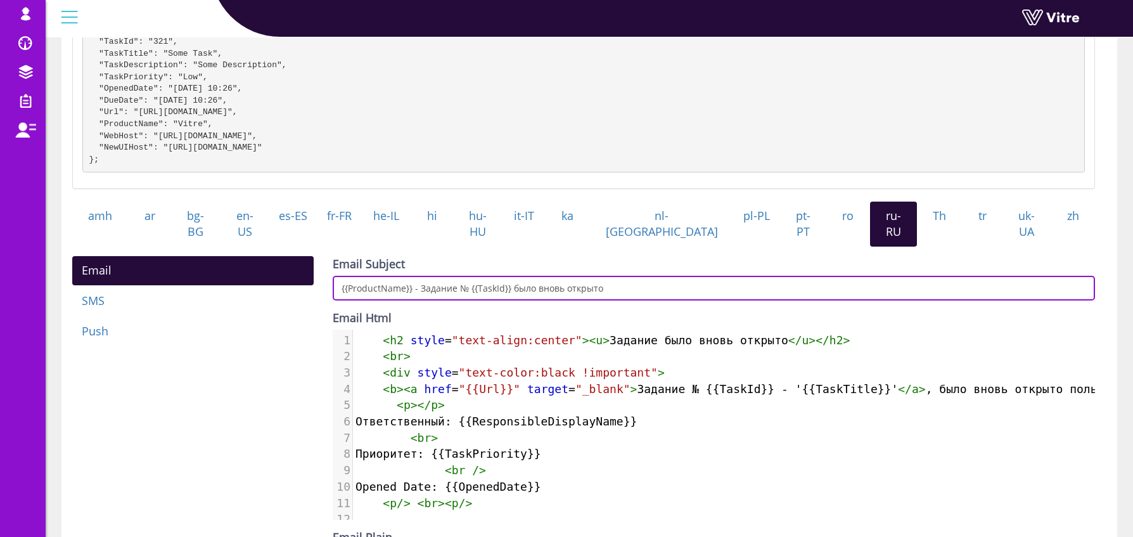
click at [827, 276] on input "{{ProductName}} - Задание № {{TaskId}} было вновь открыто" at bounding box center [714, 288] width 763 height 25
click at [821, 285] on input "{{ProductName}} - Задание № {{TaskId}} было вновь открыто" at bounding box center [714, 288] width 763 height 25
paste input "- {{TaskTitle}}"
type input "{{ProductName}} - Задание № {{TaskId}} было вновь открыто - {{TaskTitle}}"
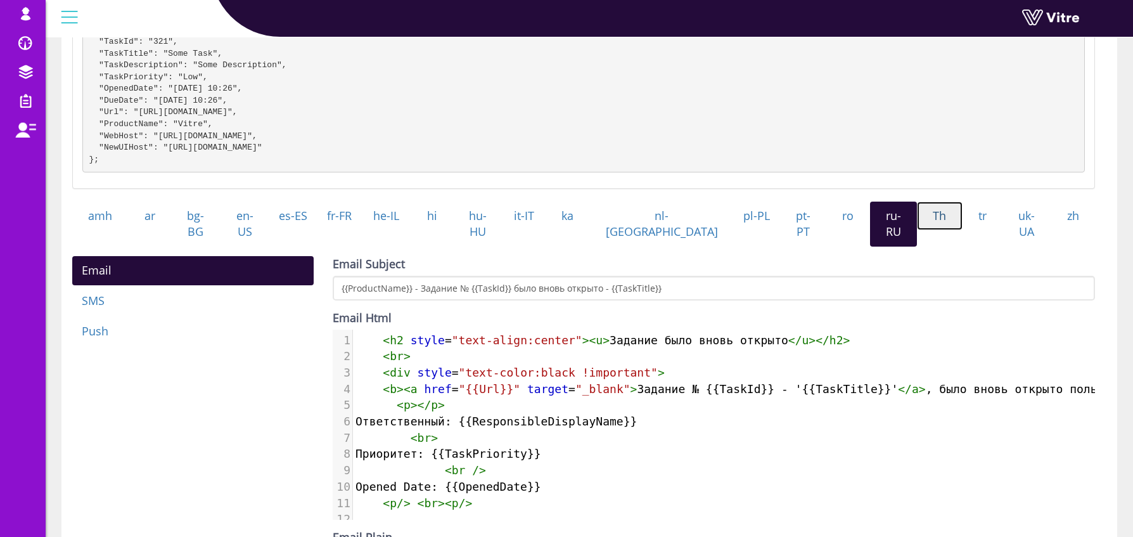
click at [920, 231] on link "Th" at bounding box center [940, 216] width 46 height 29
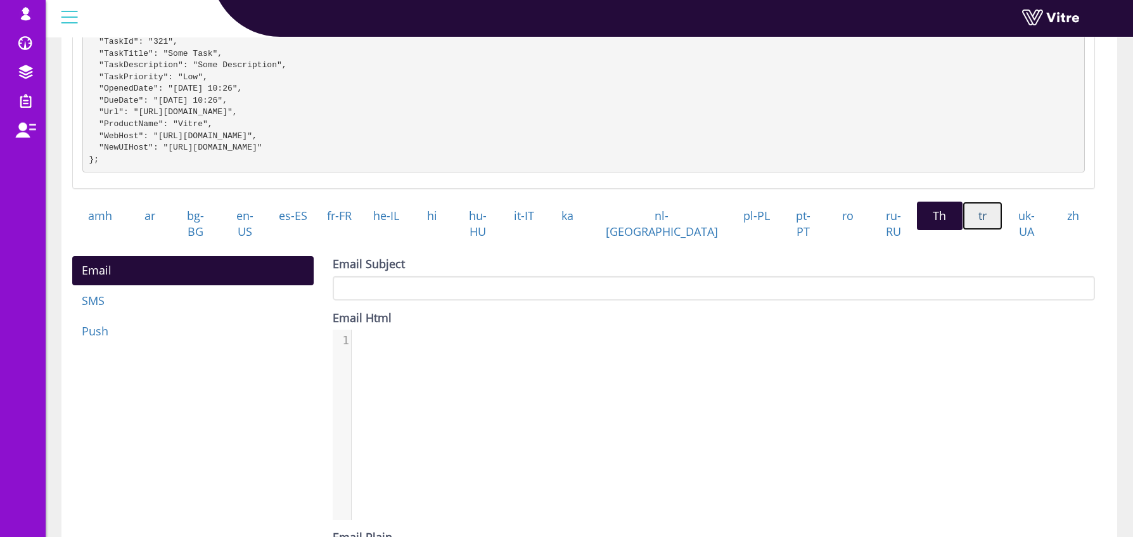
click at [974, 226] on link "tr" at bounding box center [983, 216] width 41 height 29
click at [1021, 235] on link "uk-UA" at bounding box center [1027, 224] width 49 height 45
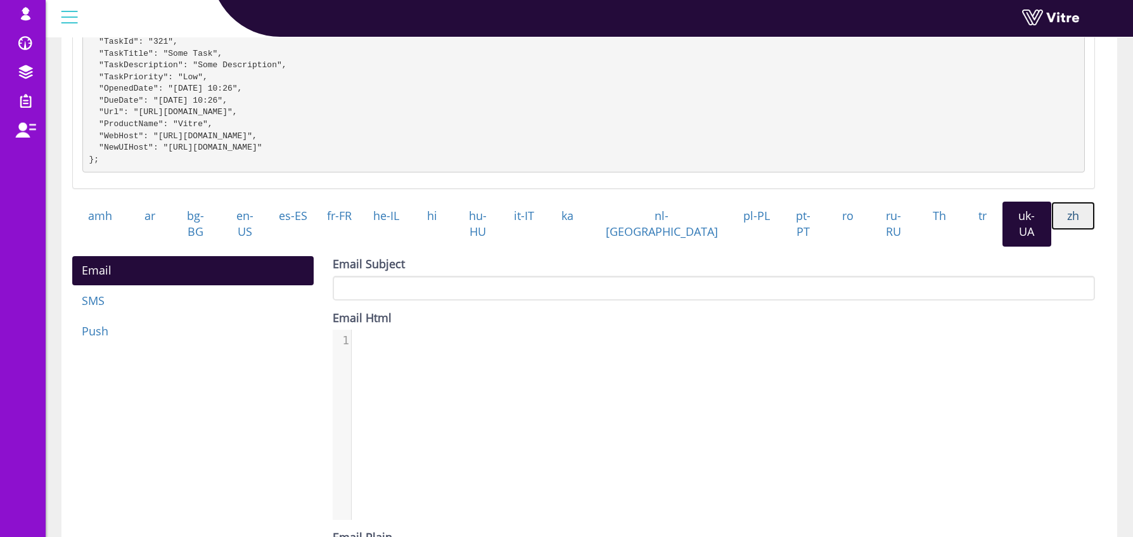
click at [1075, 230] on link "zh" at bounding box center [1074, 216] width 44 height 29
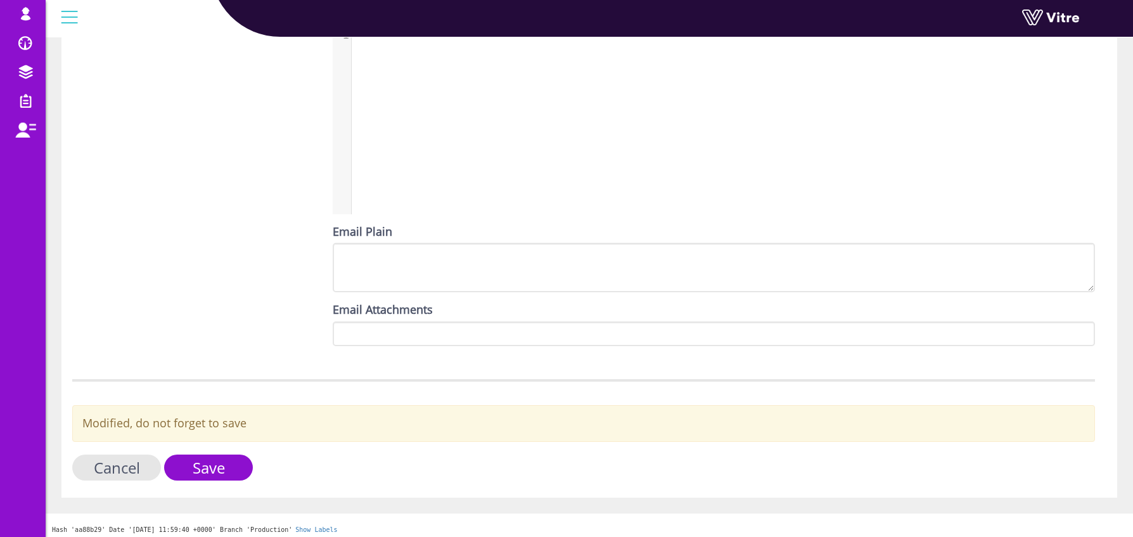
scroll to position [537, 0]
click at [202, 459] on input "Save" at bounding box center [208, 467] width 89 height 26
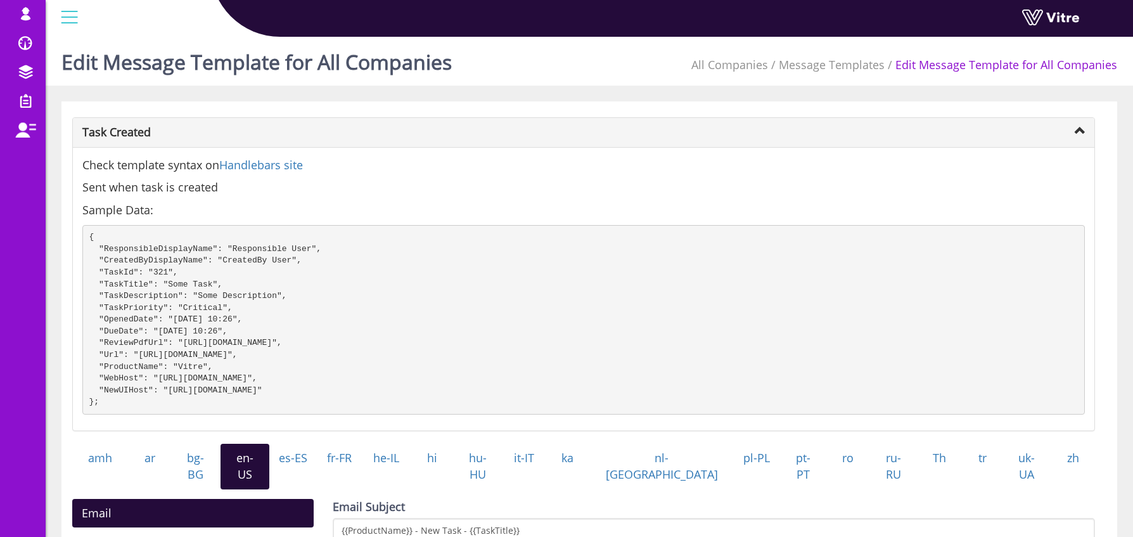
scroll to position [20, 0]
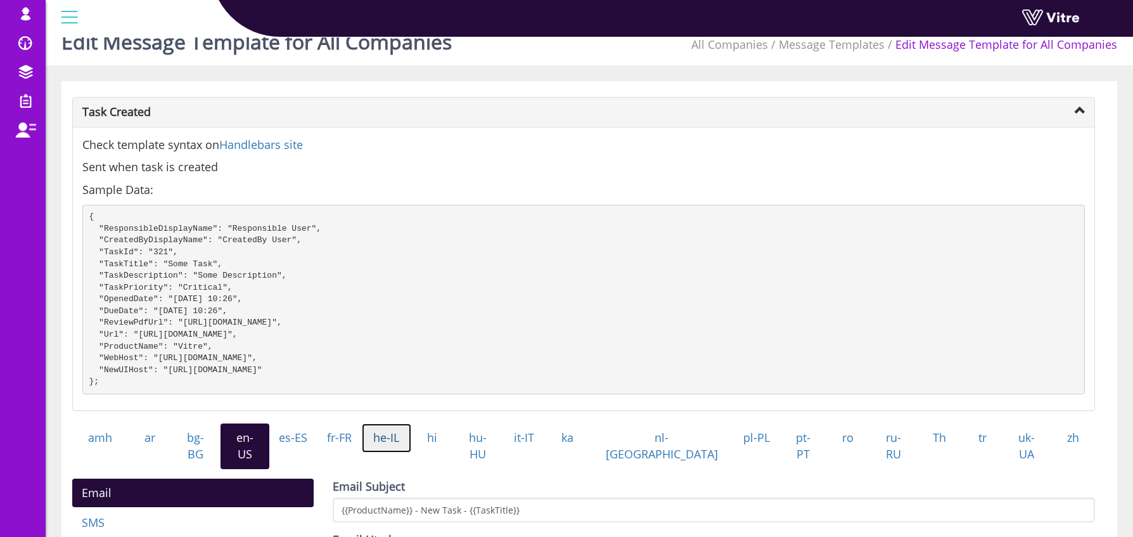
click at [411, 449] on link "he-IL" at bounding box center [386, 437] width 49 height 29
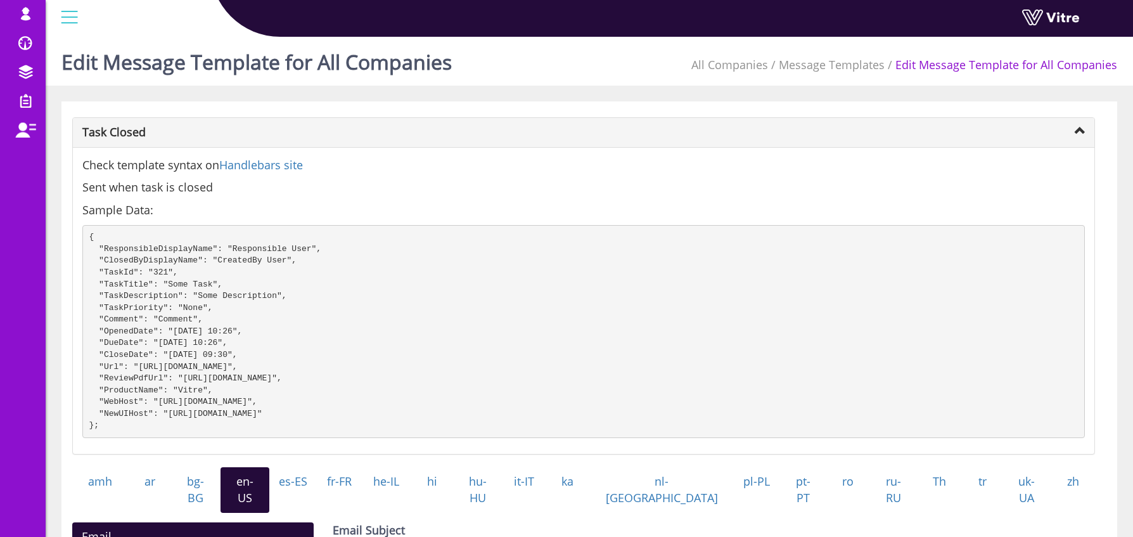
scroll to position [236, 0]
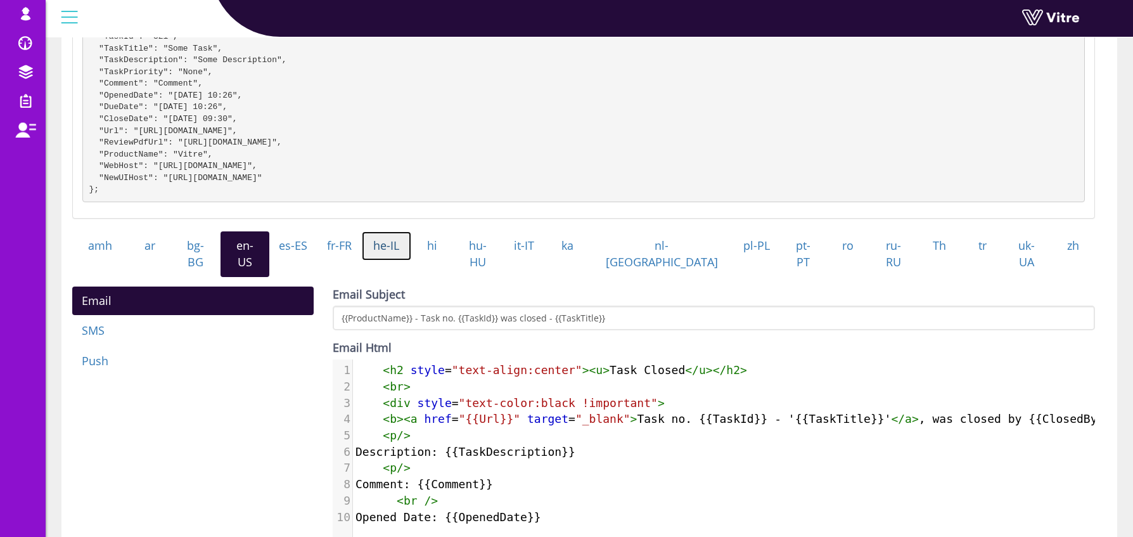
click at [411, 261] on link "he-IL" at bounding box center [386, 245] width 49 height 29
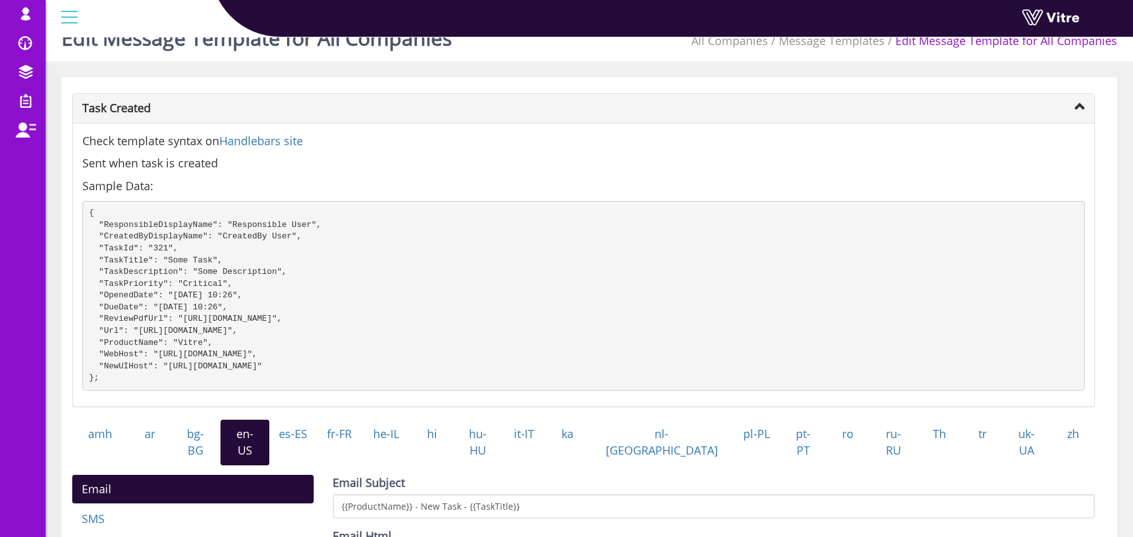
scroll to position [218, 0]
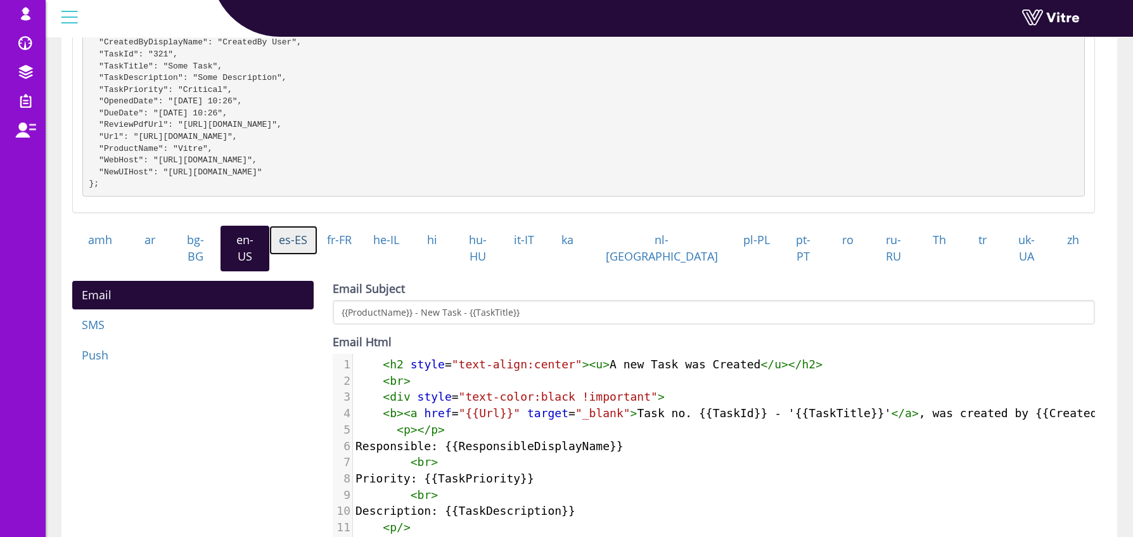
click at [312, 255] on link "es-ES" at bounding box center [293, 240] width 48 height 29
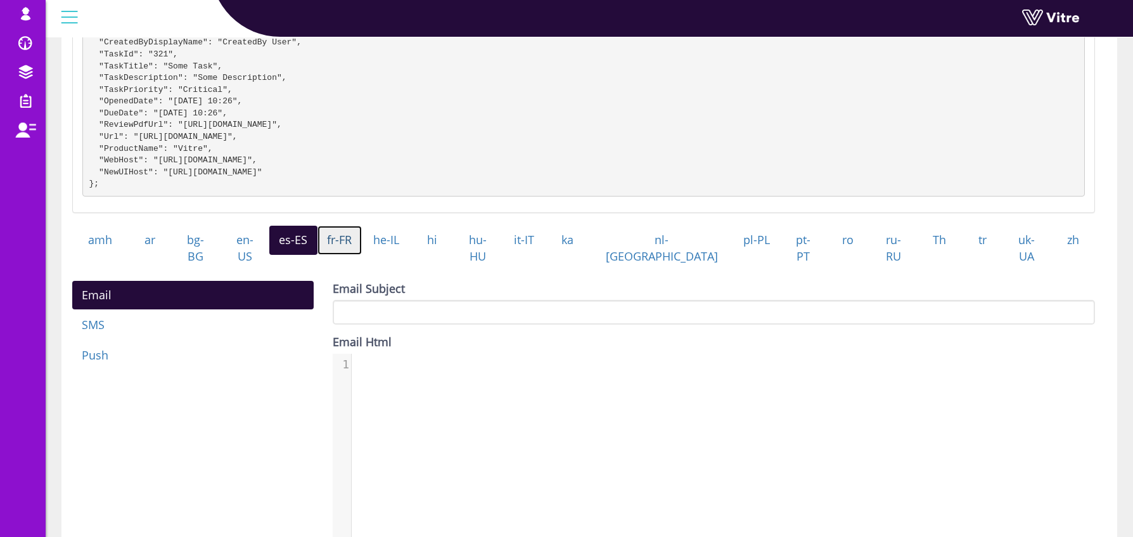
click at [363, 255] on link "fr-FR" at bounding box center [340, 240] width 45 height 29
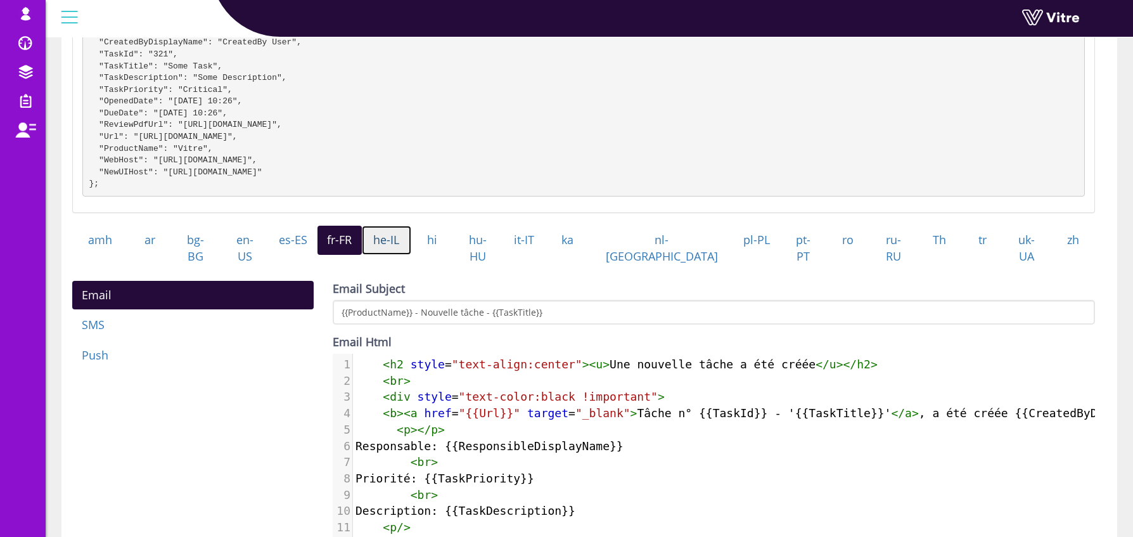
click at [410, 255] on link "he-IL" at bounding box center [386, 240] width 49 height 29
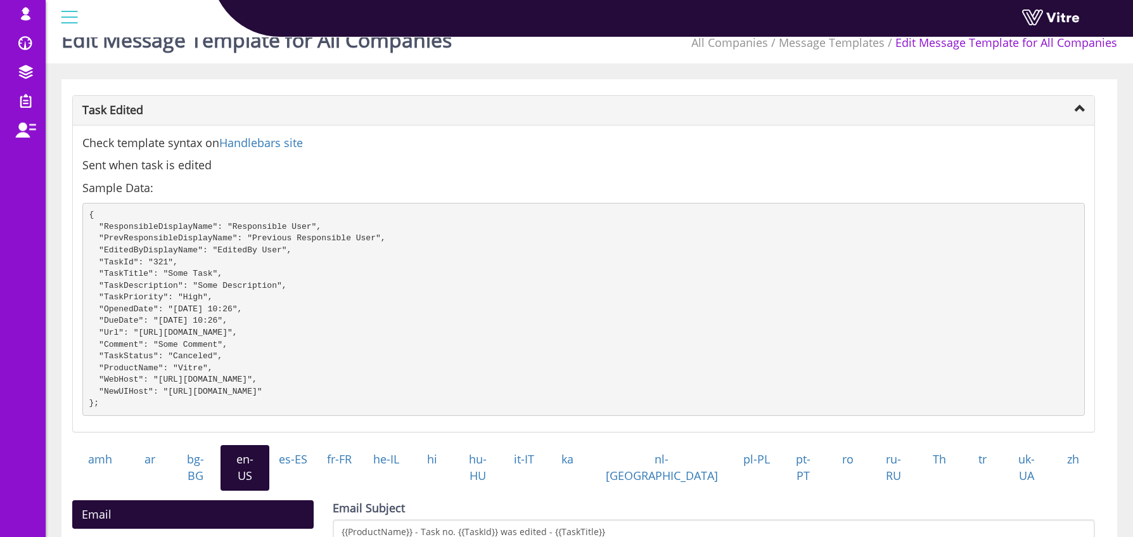
scroll to position [162, 0]
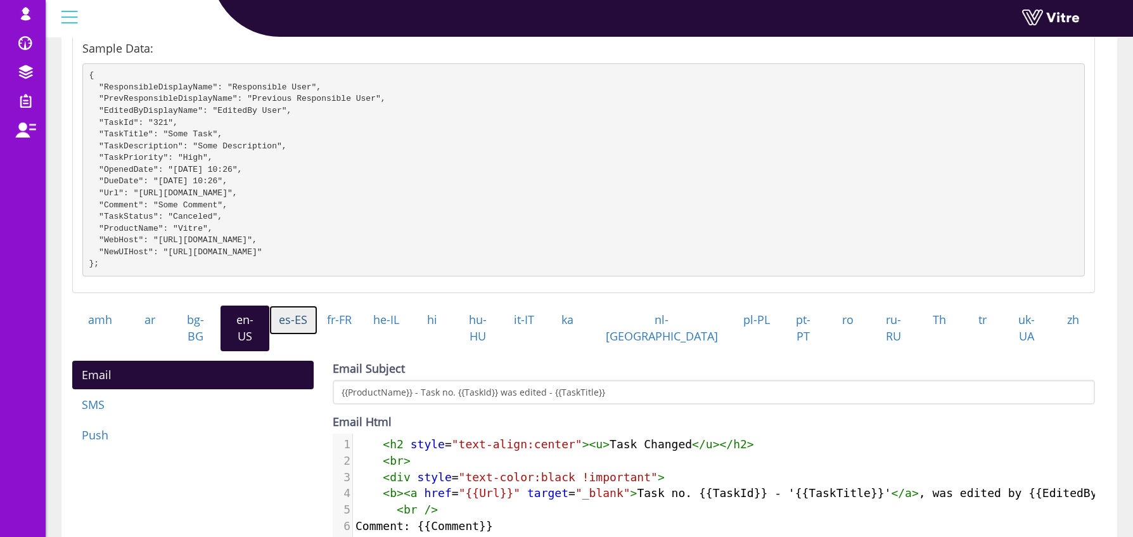
click at [314, 335] on link "es-ES" at bounding box center [293, 320] width 48 height 29
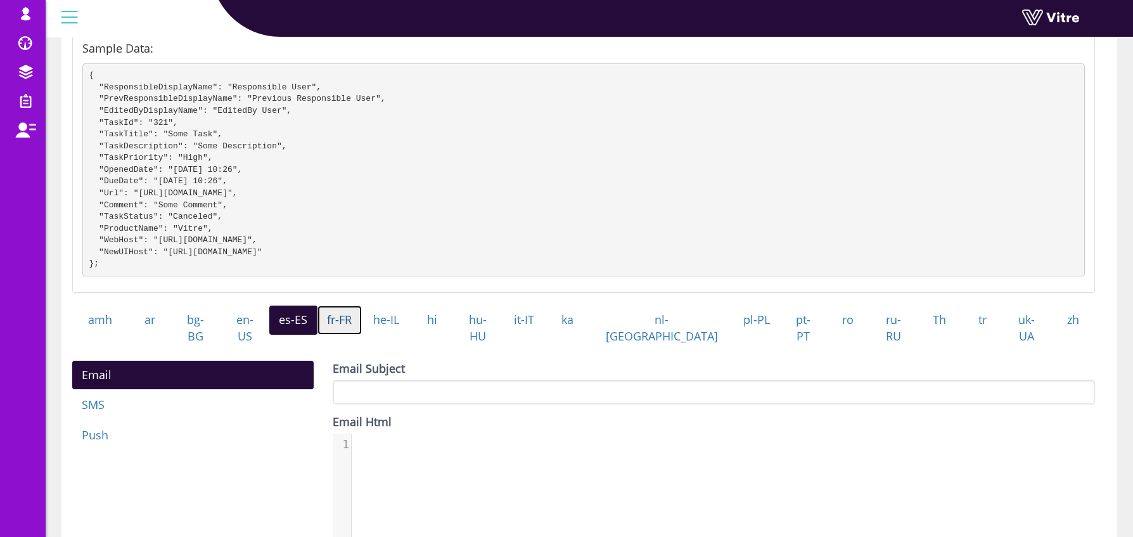
click at [363, 330] on link "fr-FR" at bounding box center [340, 320] width 45 height 29
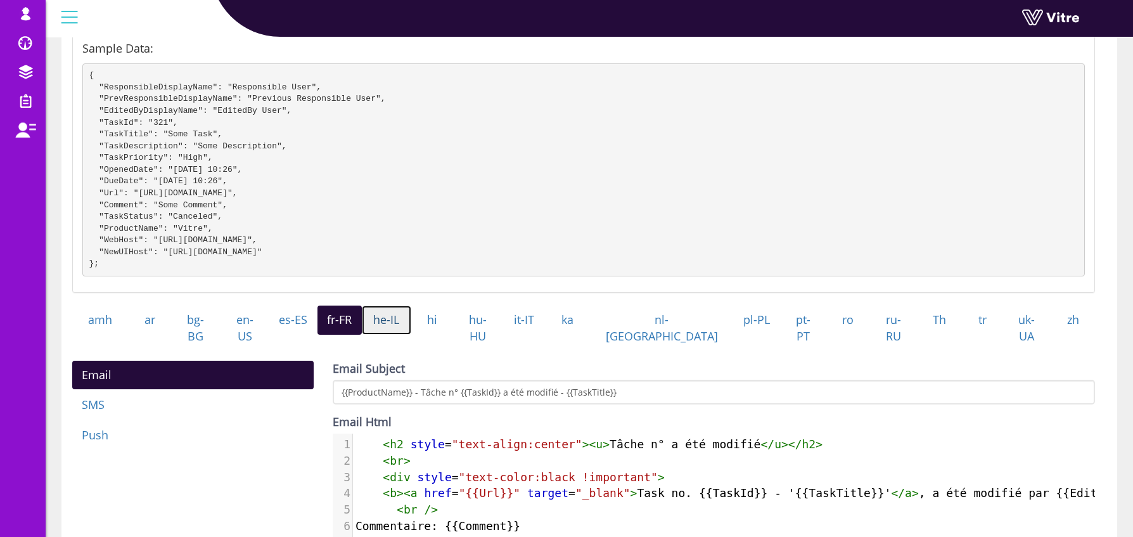
click at [411, 335] on link "he-IL" at bounding box center [386, 320] width 49 height 29
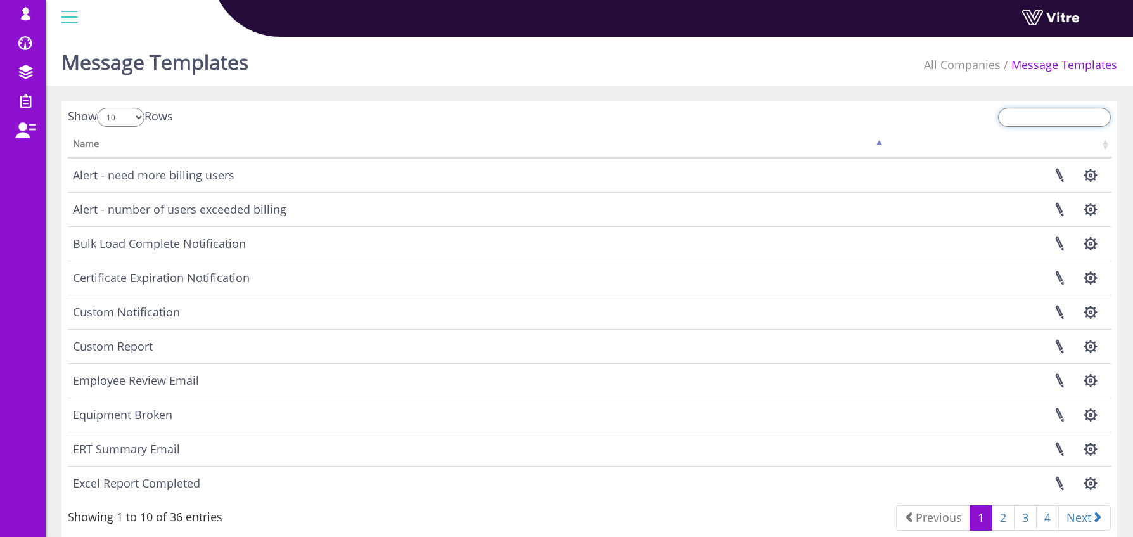
click at [1034, 115] on input "search" at bounding box center [1054, 117] width 113 height 19
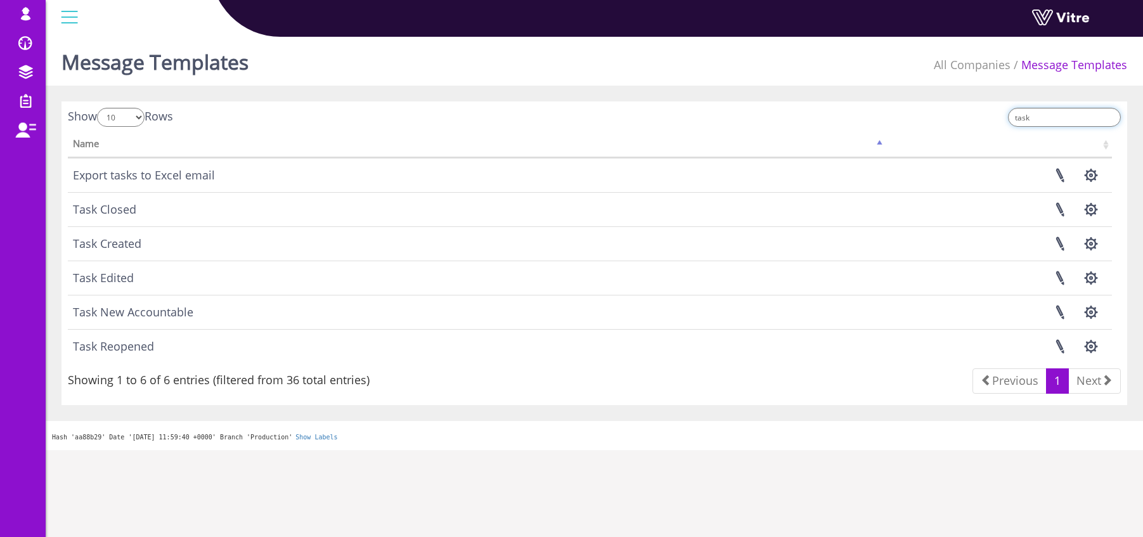
click at [1041, 120] on input "task" at bounding box center [1064, 117] width 113 height 19
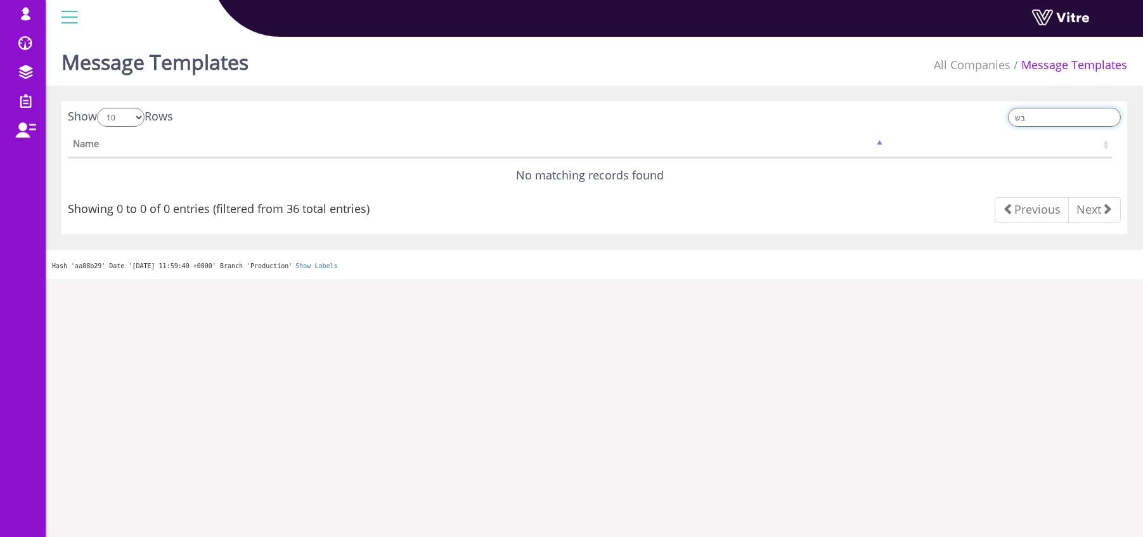
type input "ב"
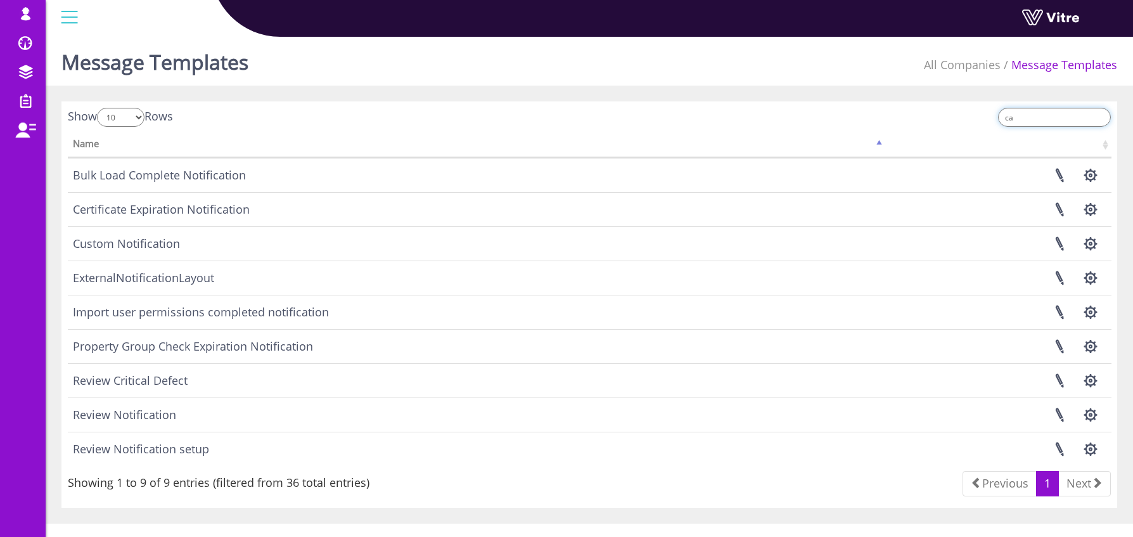
type input "c"
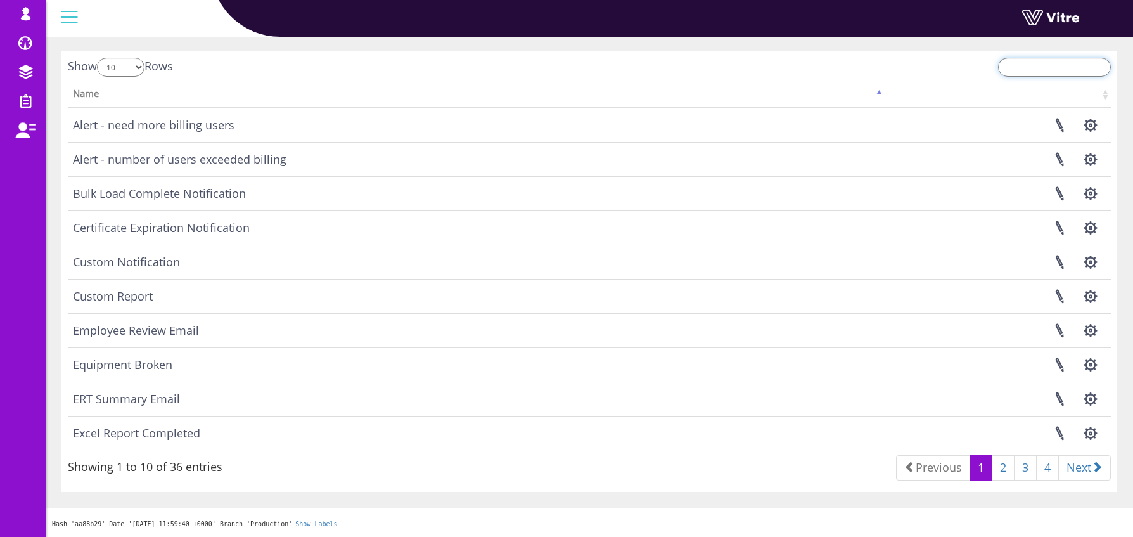
scroll to position [48, 0]
click at [1058, 262] on link at bounding box center [1060, 265] width 32 height 34
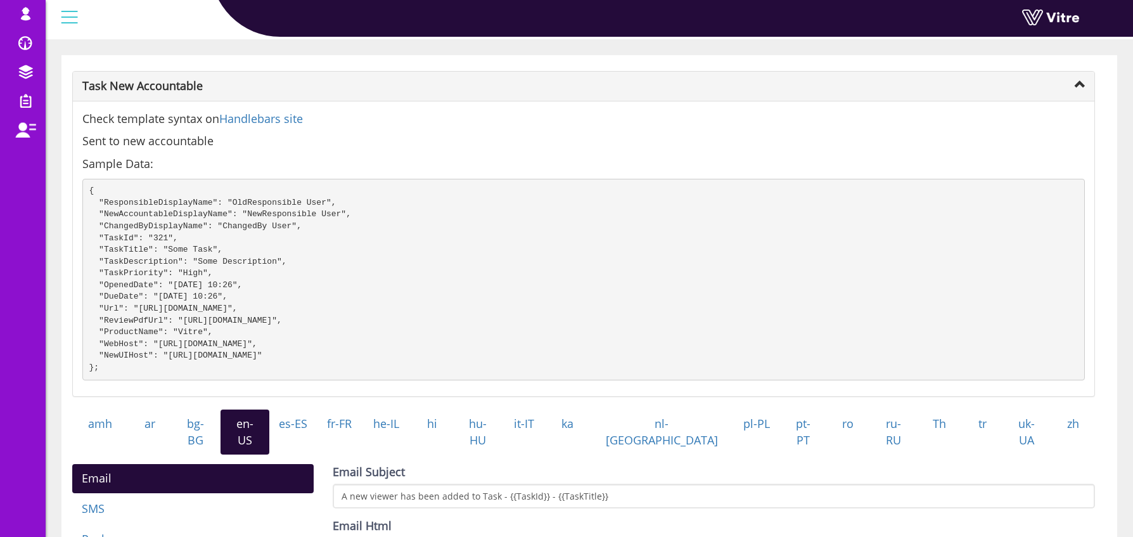
scroll to position [46, 0]
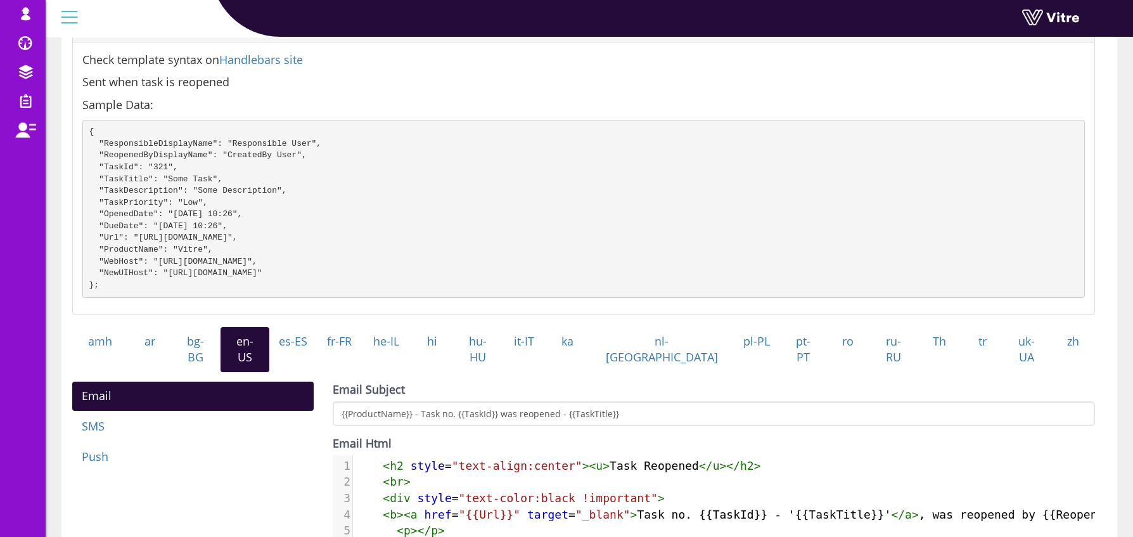
scroll to position [172, 0]
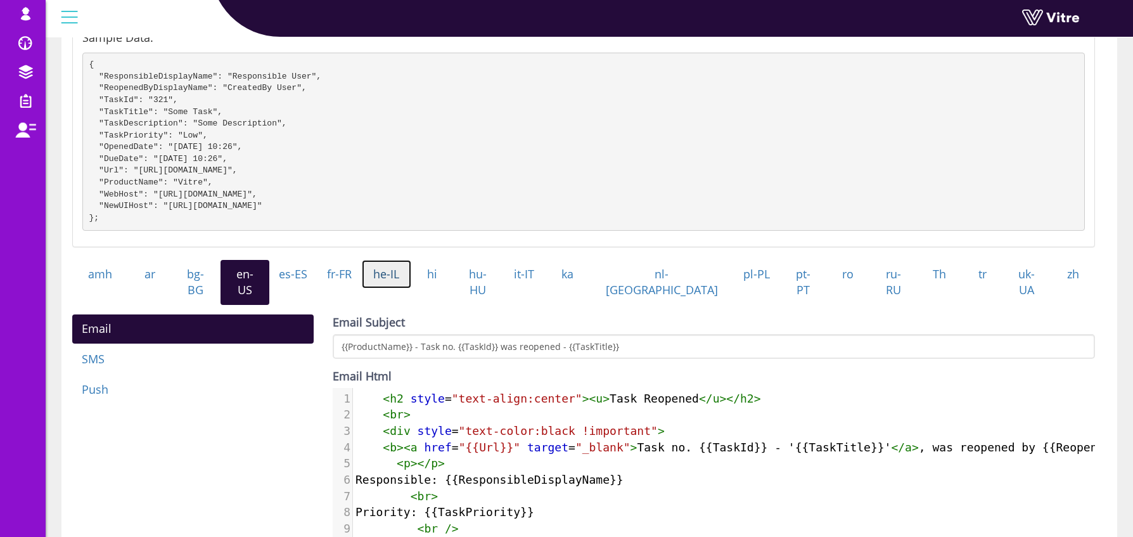
click at [411, 289] on link "he-IL" at bounding box center [386, 274] width 49 height 29
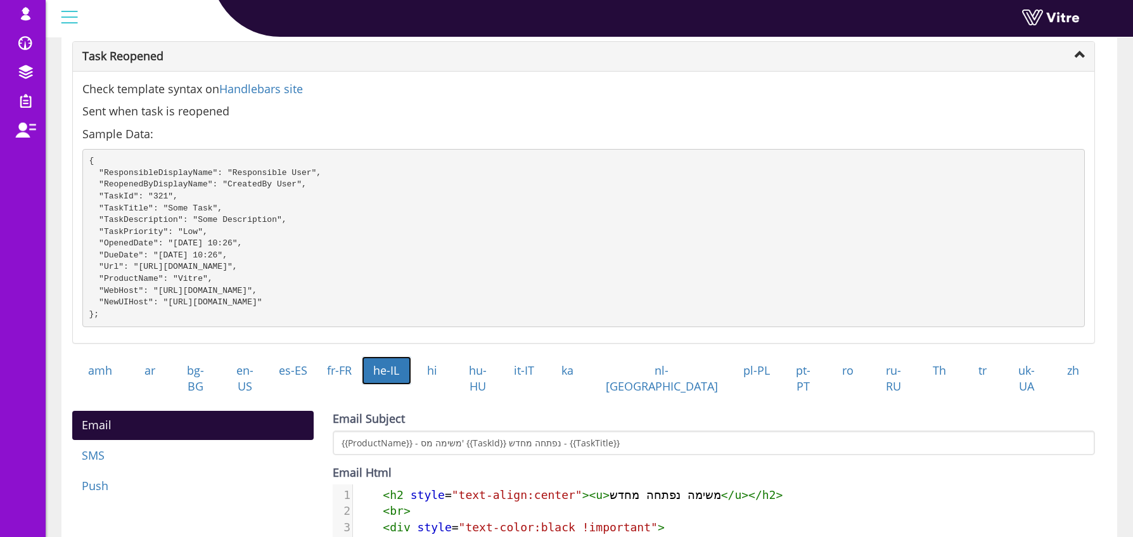
scroll to position [0, 0]
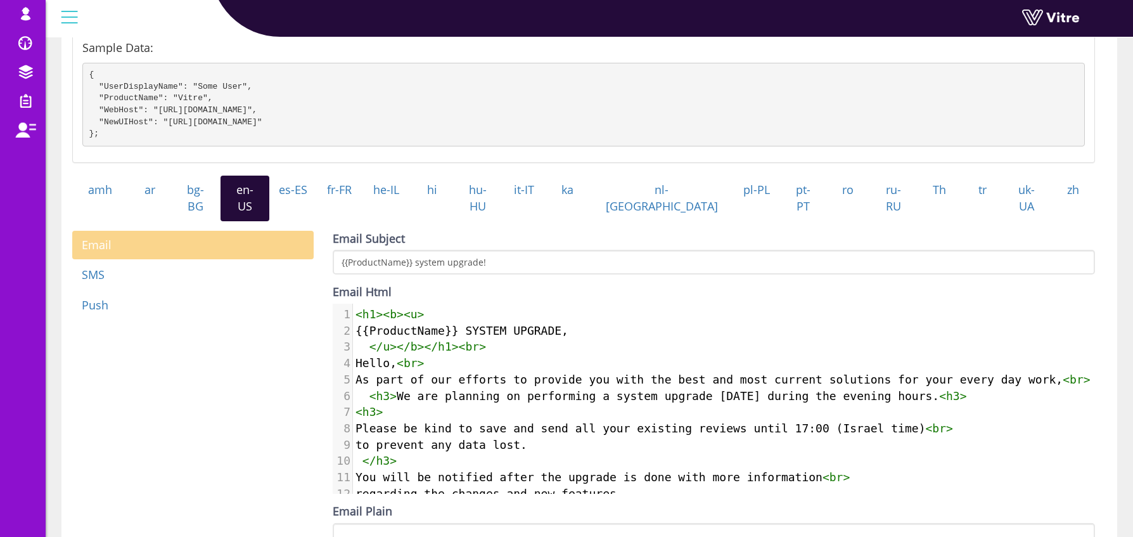
scroll to position [167, 0]
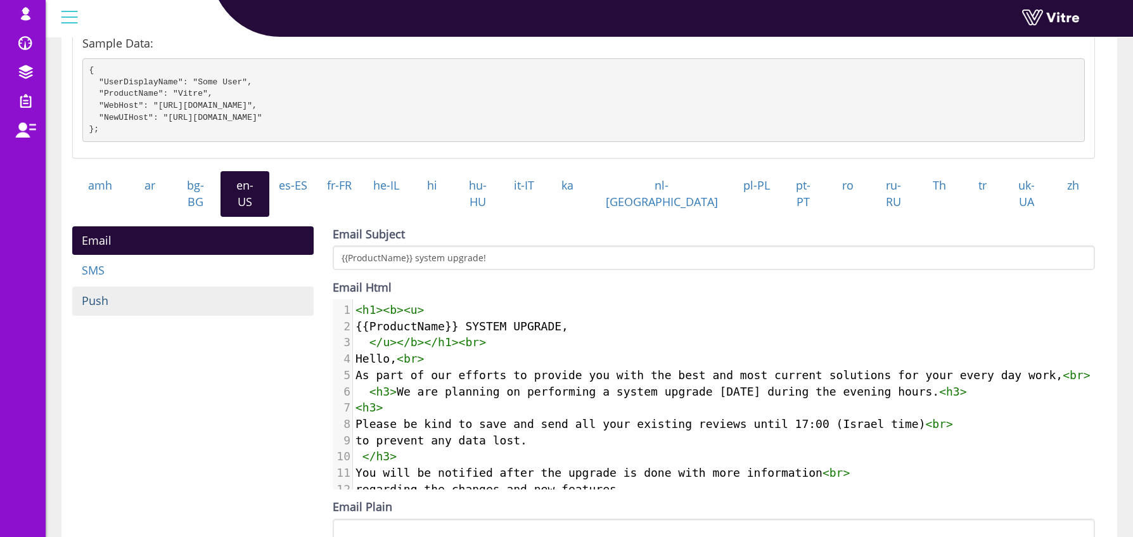
drag, startPoint x: 224, startPoint y: 427, endPoint x: 199, endPoint y: 289, distance: 140.5
click at [224, 427] on div "Email SMS Push Email Subject {{ProductName}} system upgrade! Email Html 1 < h1 …" at bounding box center [584, 428] width 1042 height 405
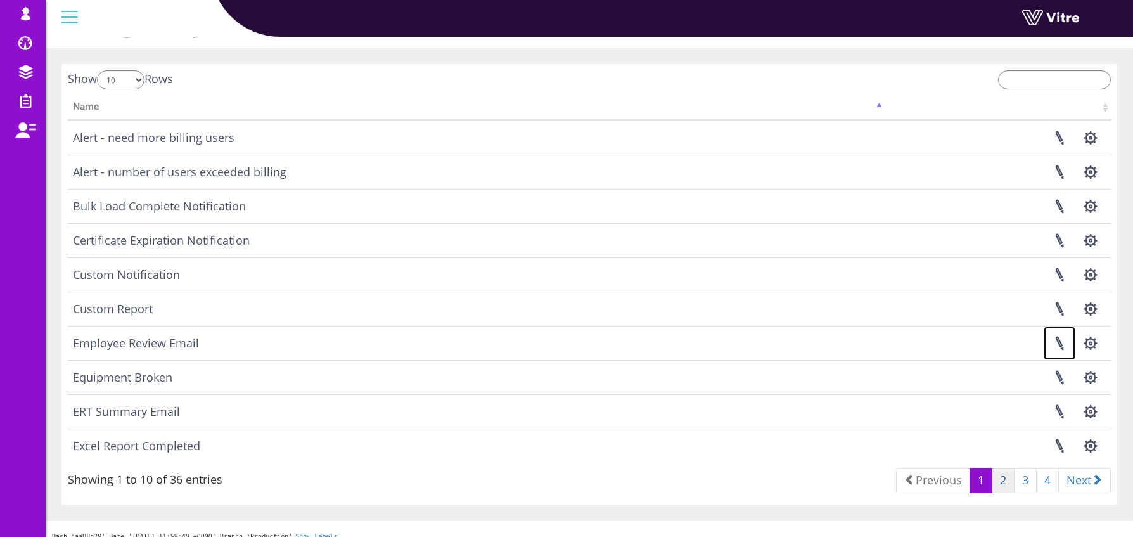
scroll to position [35, 0]
click at [1003, 486] on link "2" at bounding box center [1003, 482] width 23 height 25
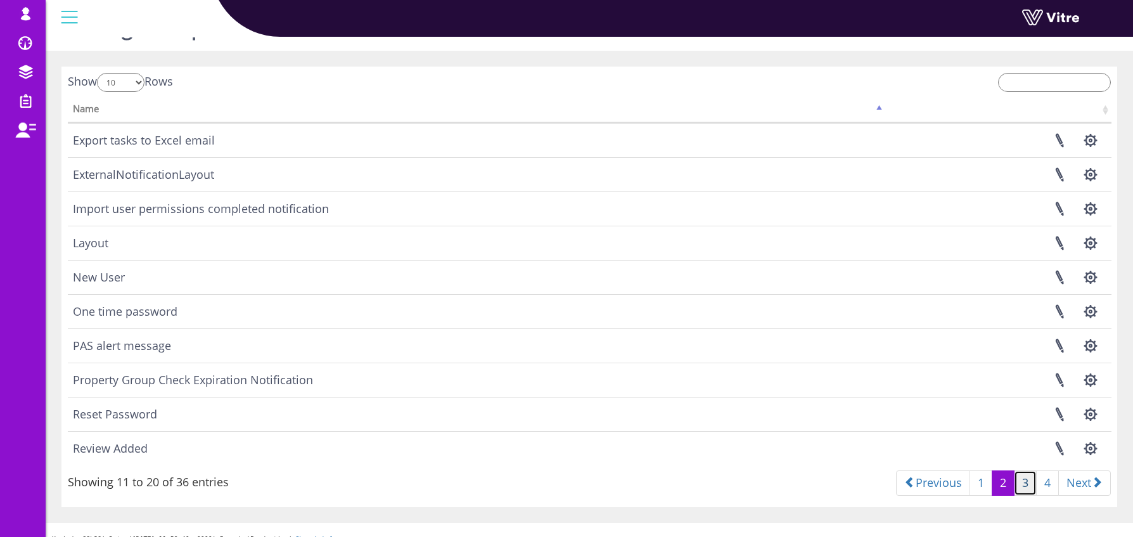
click at [1023, 480] on link "3" at bounding box center [1025, 482] width 23 height 25
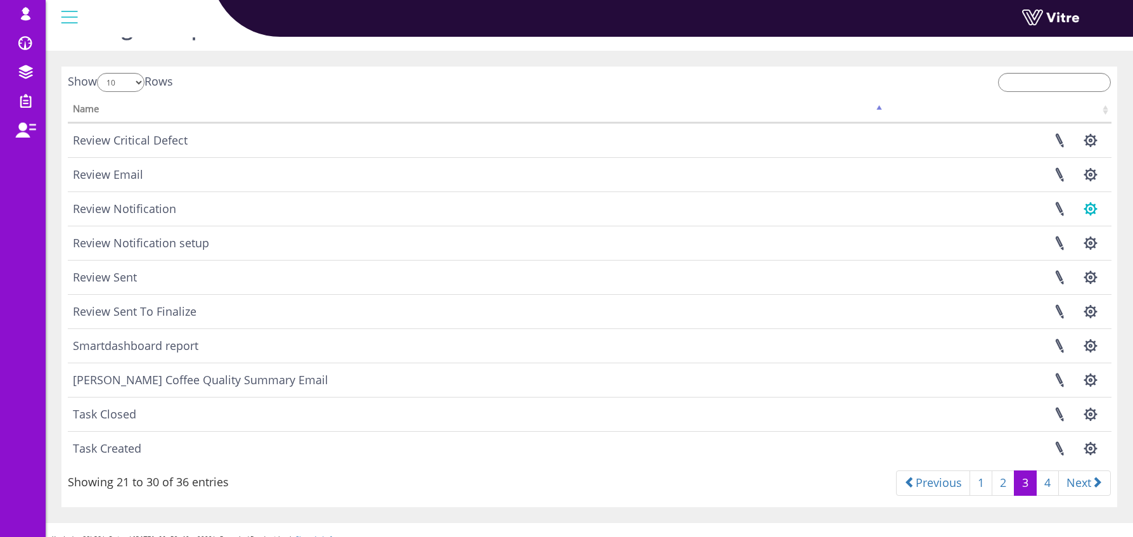
click at [1095, 209] on button "button" at bounding box center [1091, 209] width 32 height 34
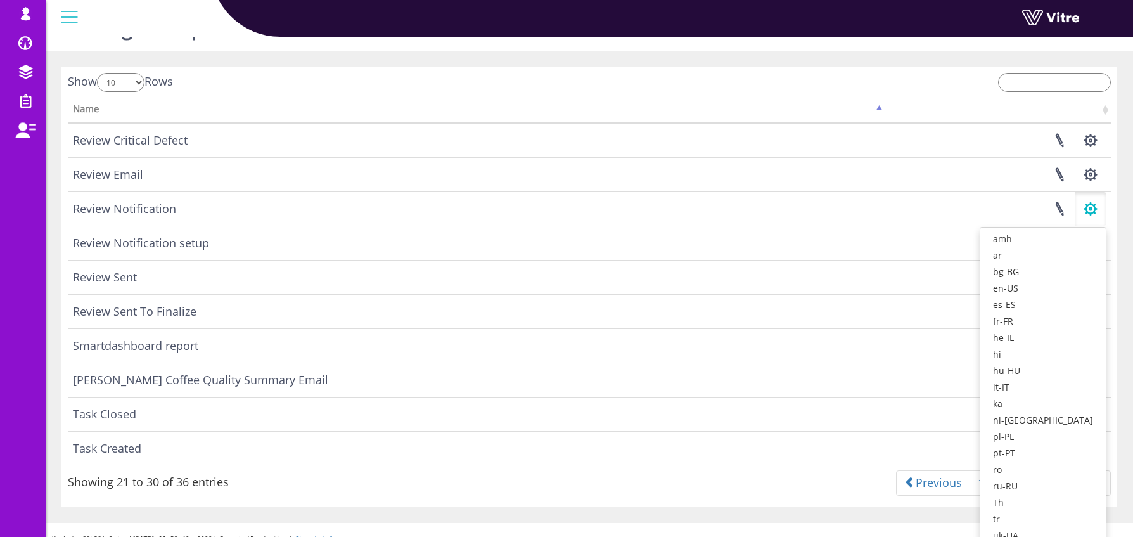
scroll to position [32, 0]
click at [1064, 343] on link "he-IL" at bounding box center [1044, 340] width 126 height 16
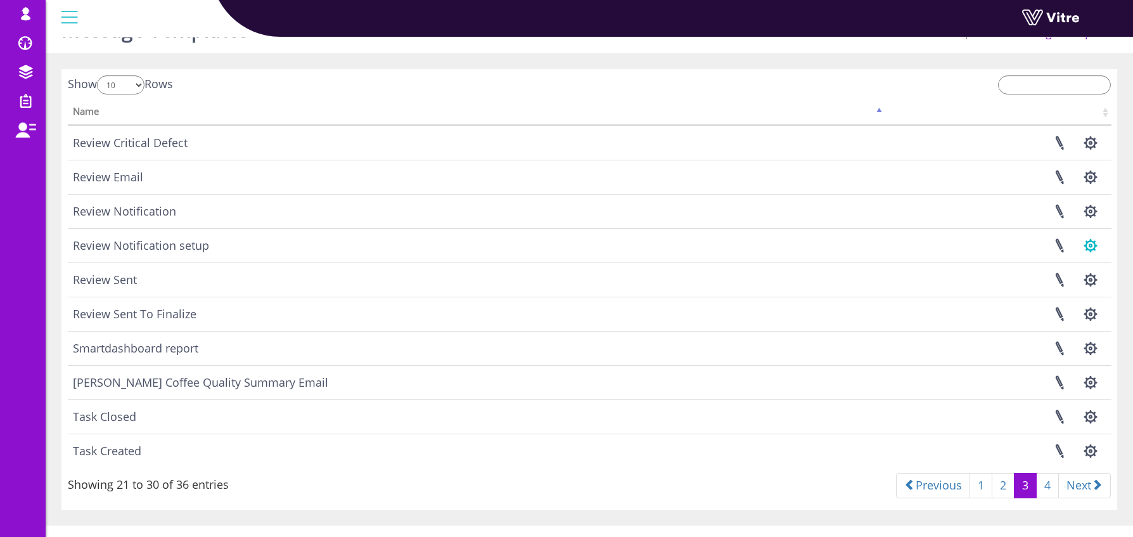
click at [1090, 248] on button "button" at bounding box center [1091, 246] width 32 height 34
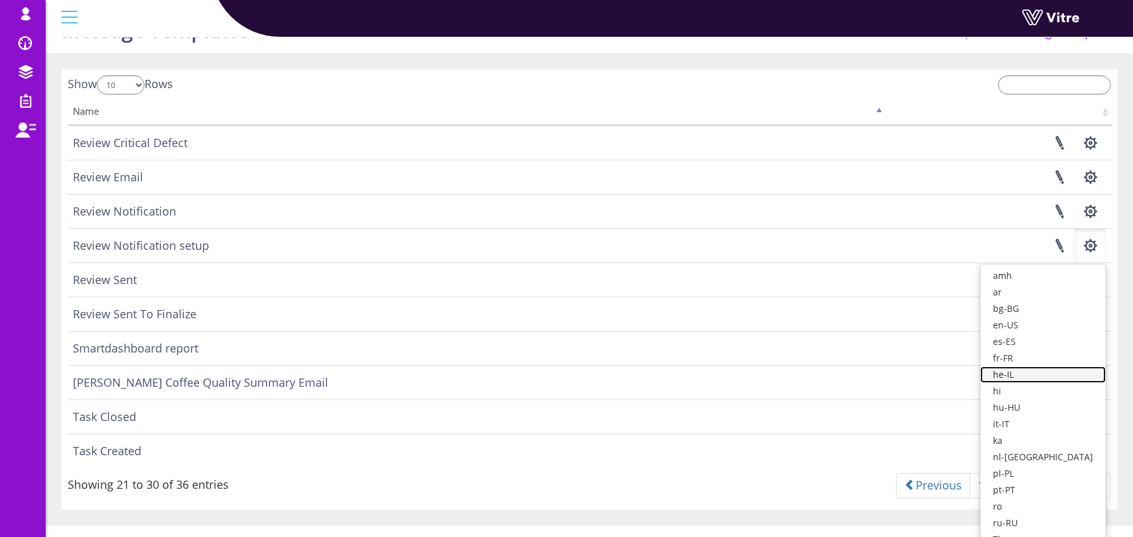
click at [1042, 373] on link "he-IL" at bounding box center [1044, 374] width 126 height 16
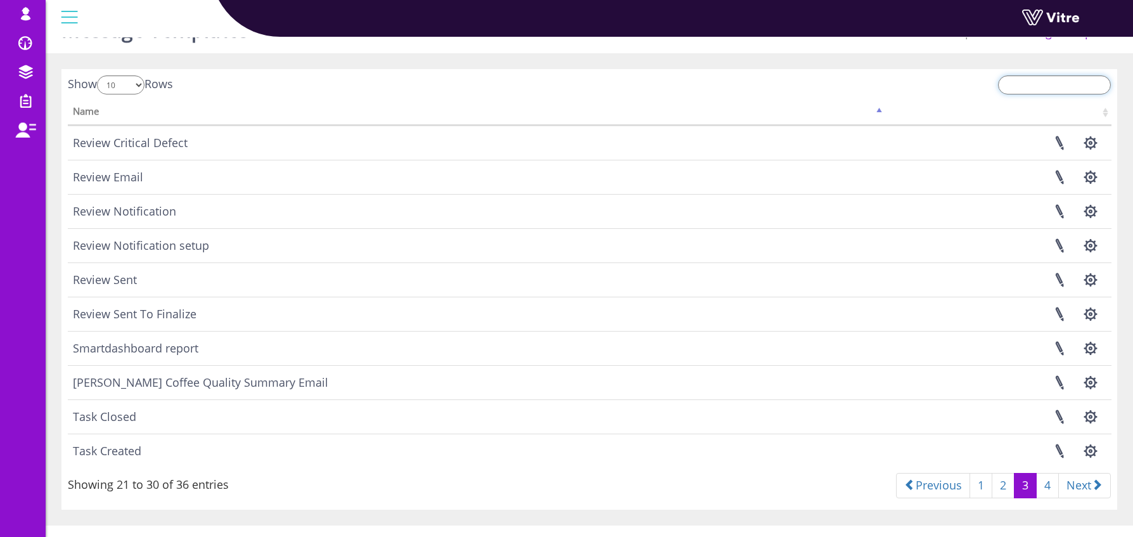
click at [1039, 84] on input "search" at bounding box center [1054, 84] width 113 height 19
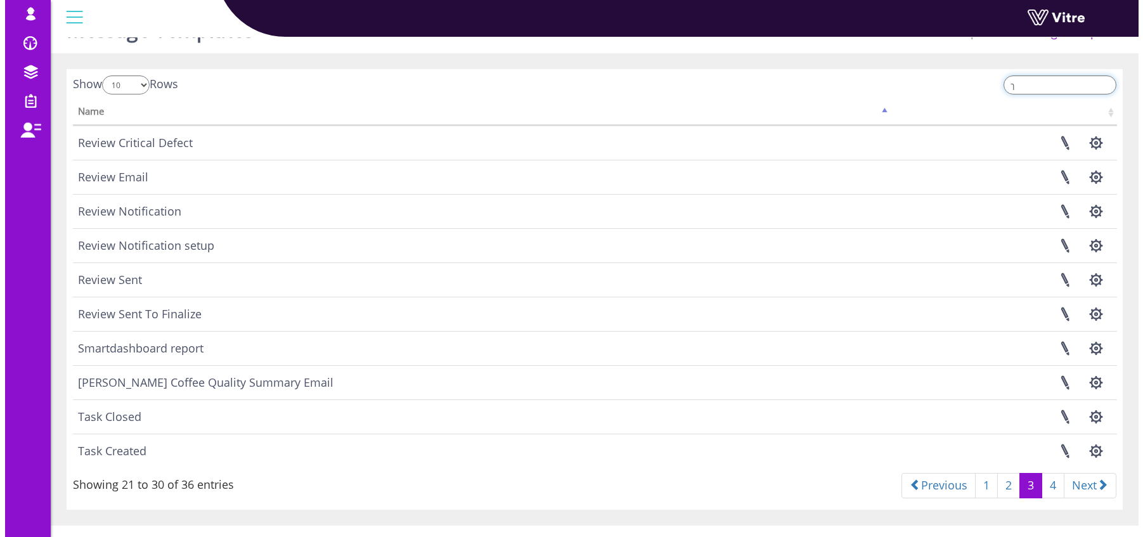
scroll to position [0, 0]
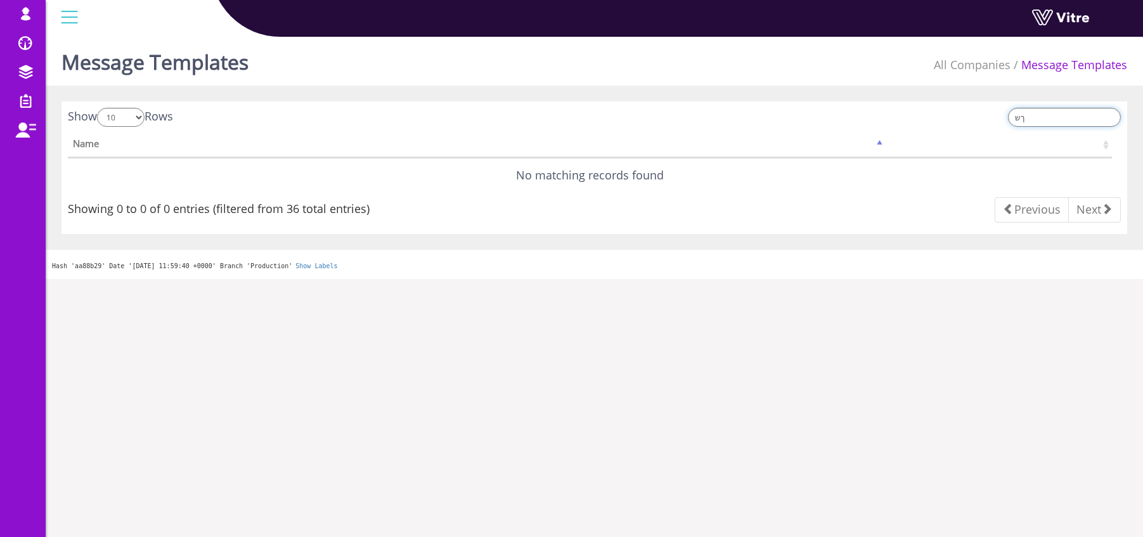
type input "ך"
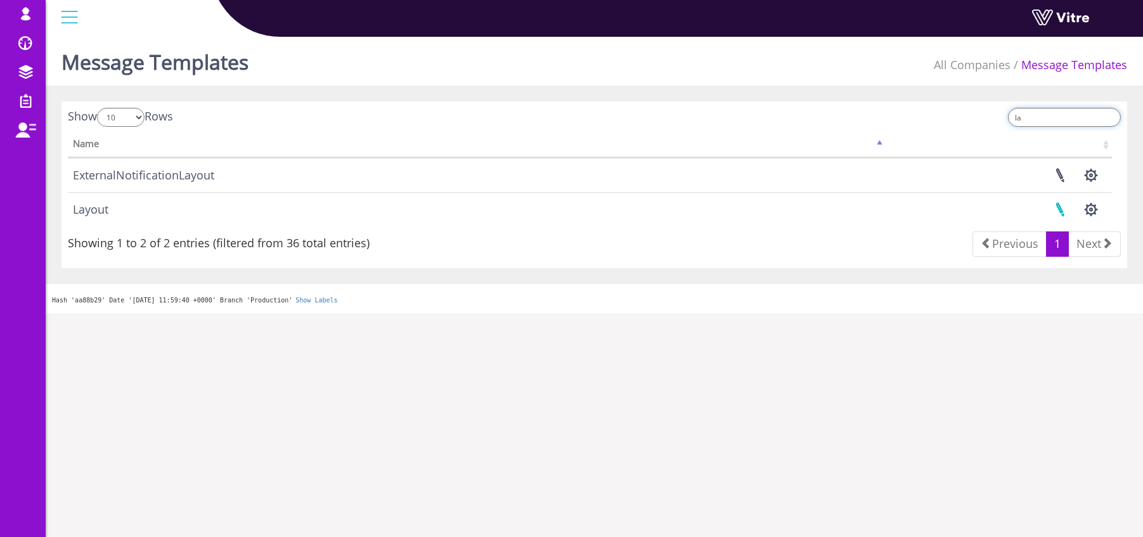
type input "la"
click at [1060, 210] on link at bounding box center [1060, 210] width 32 height 34
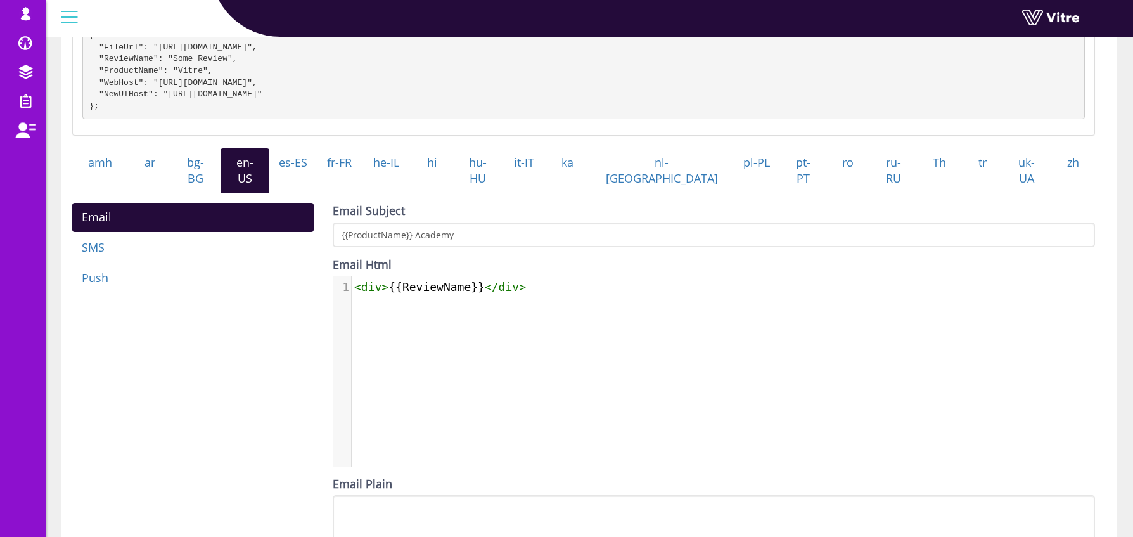
scroll to position [207, 0]
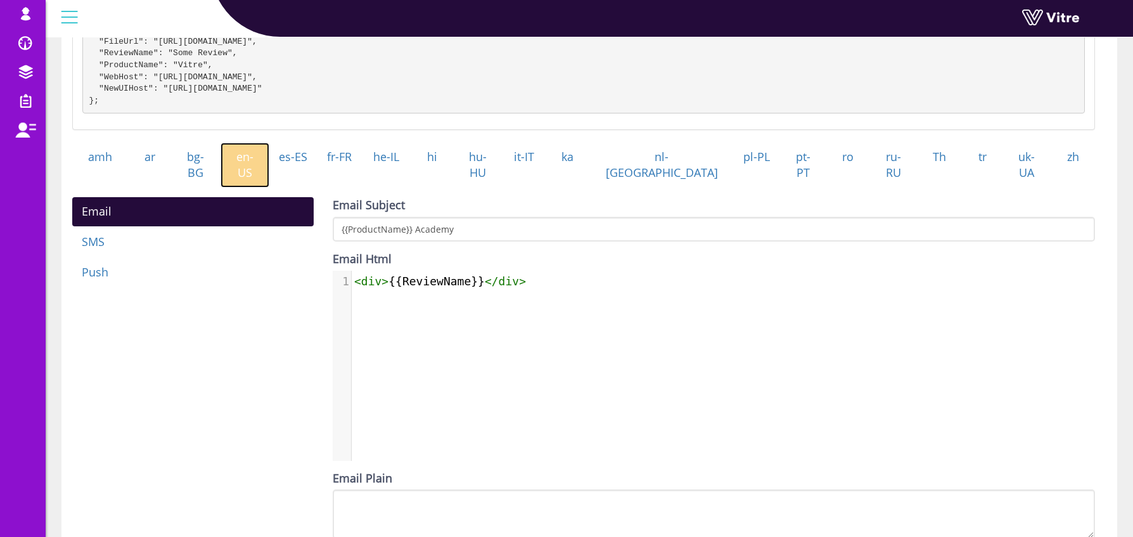
click at [260, 174] on link "en-US" at bounding box center [245, 165] width 49 height 45
click at [263, 332] on div "Email SMS Push Email Subject {{ProductName}} Academy Email Html <div>{{ReviewNa…" at bounding box center [584, 399] width 1042 height 405
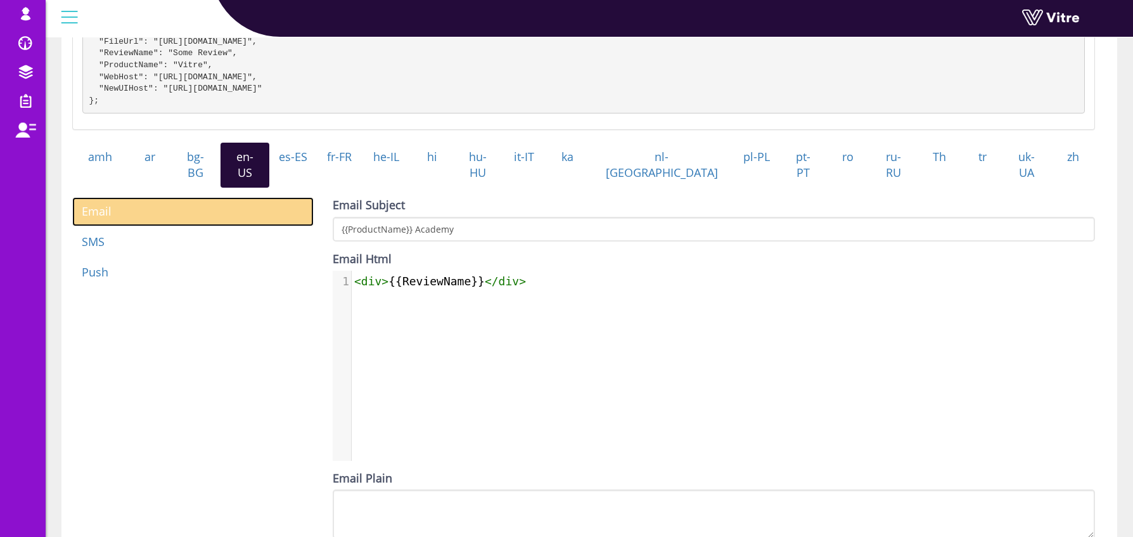
click at [96, 209] on link "Email" at bounding box center [192, 211] width 241 height 29
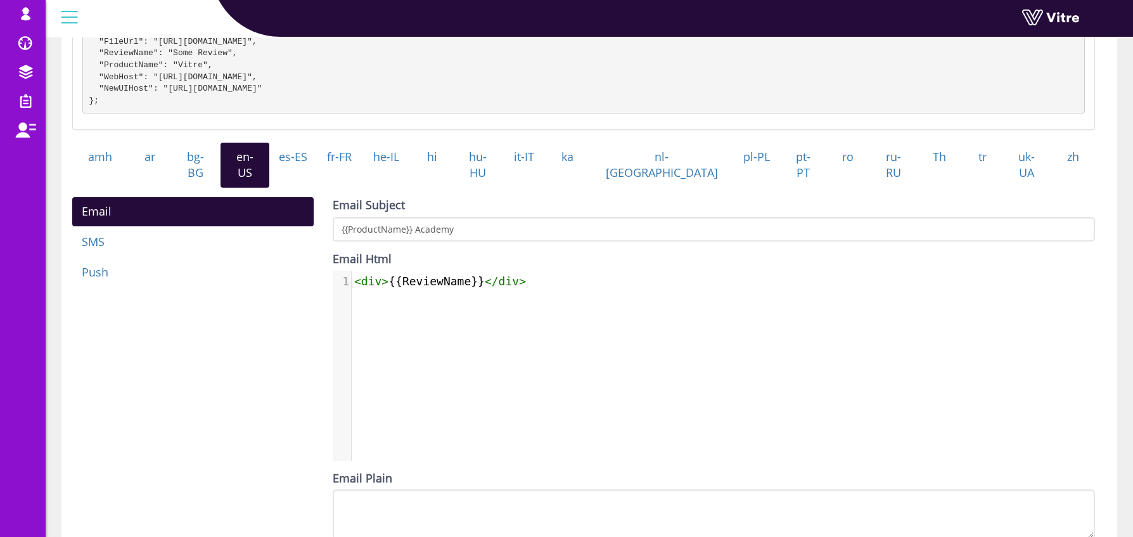
click at [181, 428] on div "Email SMS Push Email Subject {{ProductName}} Academy Email Html <div>{{ReviewNa…" at bounding box center [584, 399] width 1042 height 405
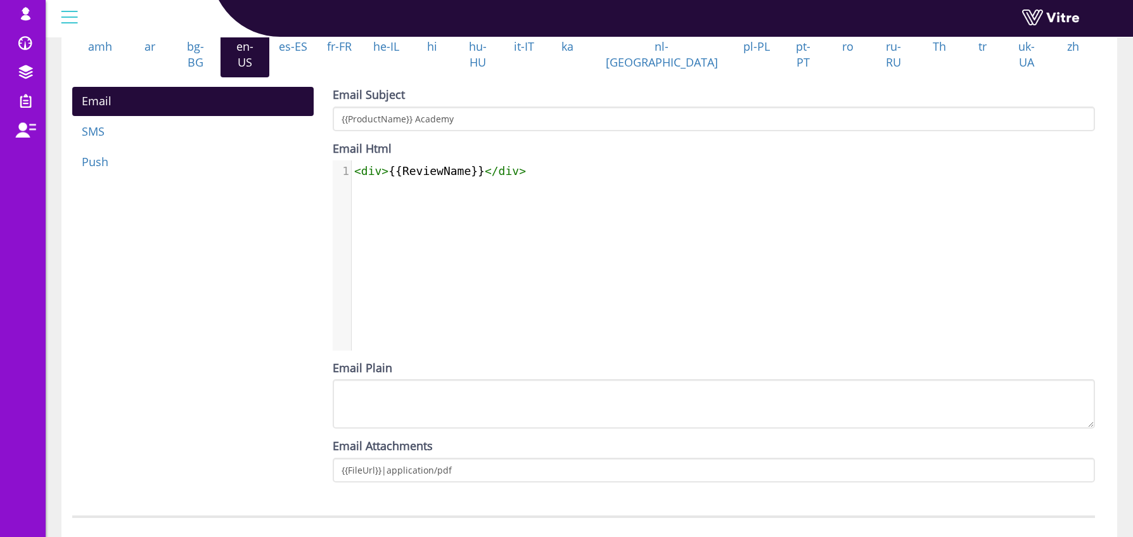
scroll to position [371, 0]
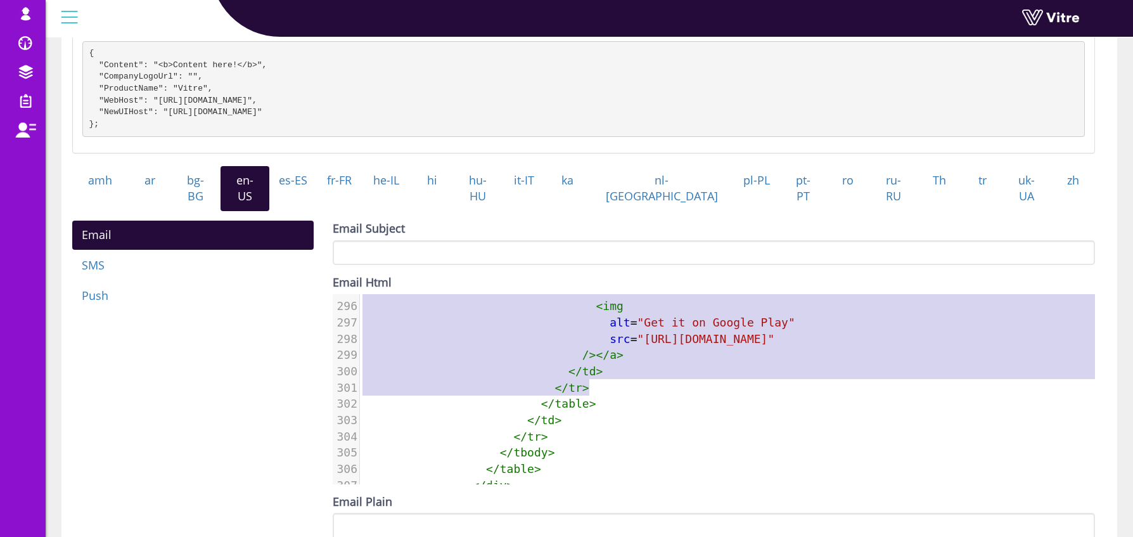
type textarea "<td align="center"> <a href="[URL][DOMAIN_NAME]" target="_blank" class="downloa…"
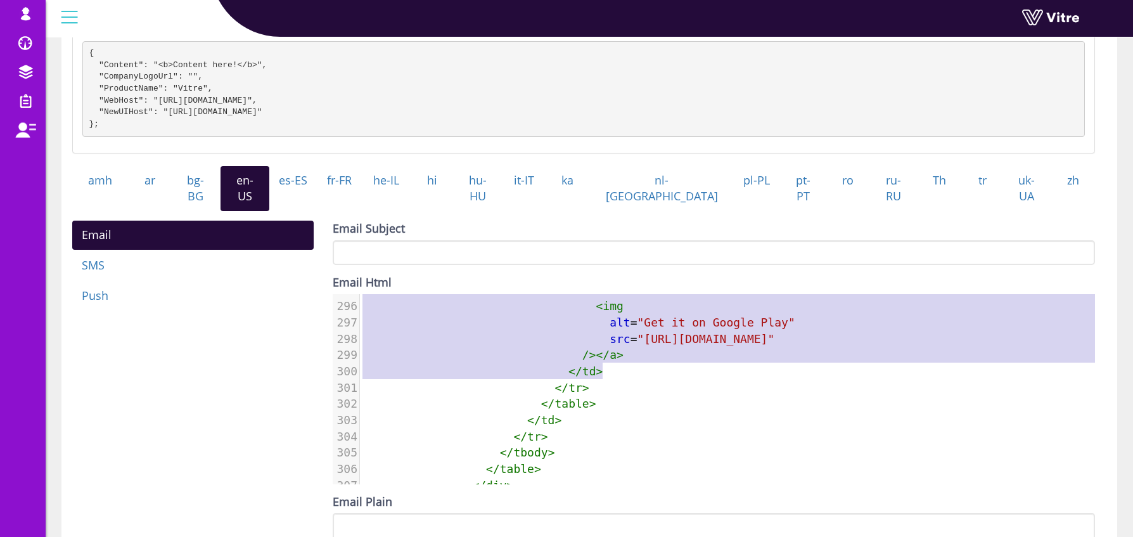
drag, startPoint x: 567, startPoint y: 293, endPoint x: 1050, endPoint y: 367, distance: 489.2
